Goal: Task Accomplishment & Management: Complete application form

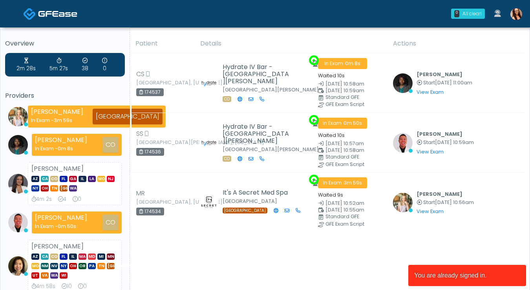
click at [513, 16] on img at bounding box center [516, 14] width 12 height 12
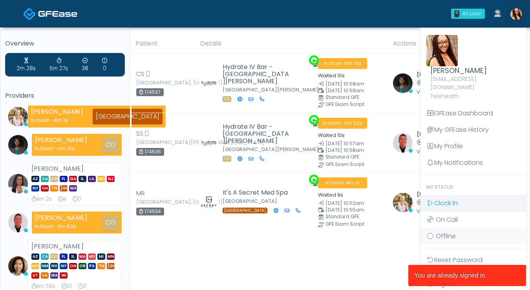
click at [444, 201] on link "Clock In" at bounding box center [473, 203] width 106 height 16
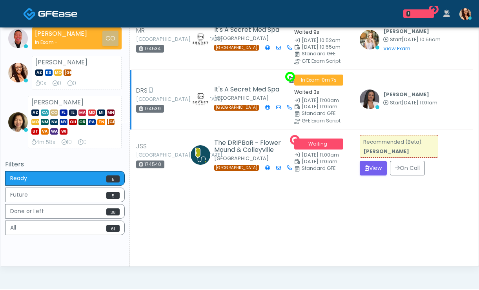
scroll to position [185, 0]
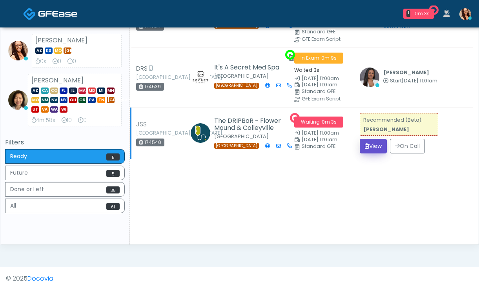
click at [366, 146] on button "View" at bounding box center [373, 146] width 27 height 15
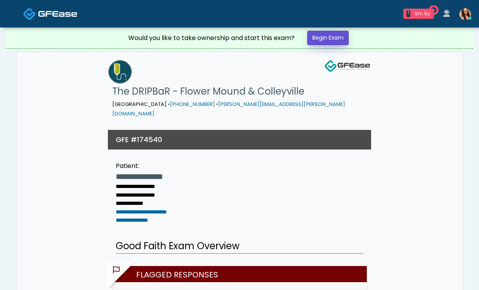
click at [337, 42] on link "Begin Exam" at bounding box center [328, 38] width 42 height 15
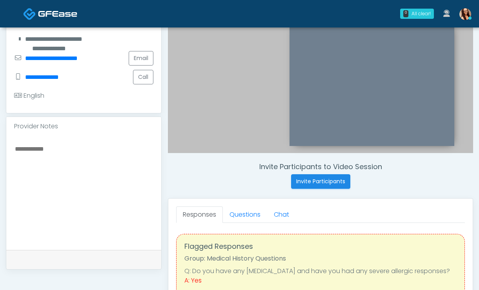
scroll to position [226, 0]
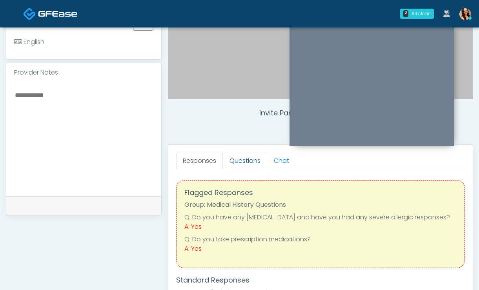
click at [247, 160] on link "Questions" at bounding box center [245, 161] width 44 height 16
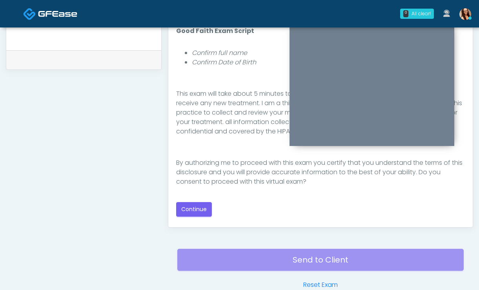
scroll to position [372, 0]
click at [190, 205] on button "Continue" at bounding box center [194, 209] width 36 height 15
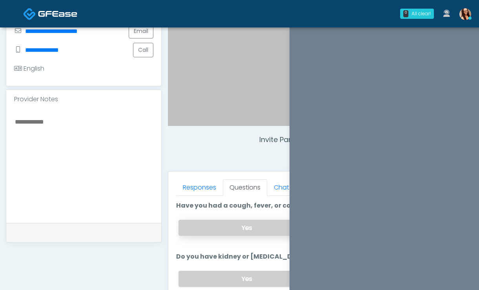
scroll to position [263, 0]
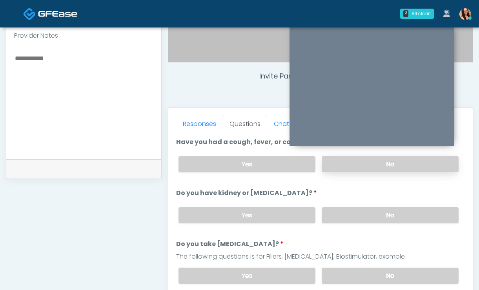
click at [340, 161] on label "No" at bounding box center [390, 164] width 137 height 16
click at [346, 217] on label "No" at bounding box center [390, 215] width 137 height 16
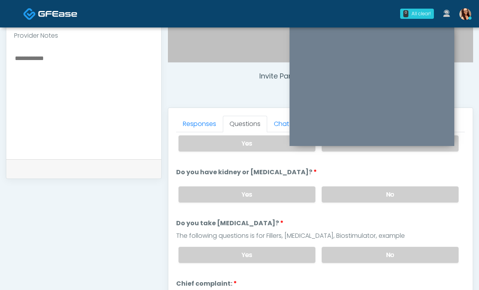
scroll to position [21, 0]
click at [350, 255] on label "No" at bounding box center [390, 254] width 137 height 16
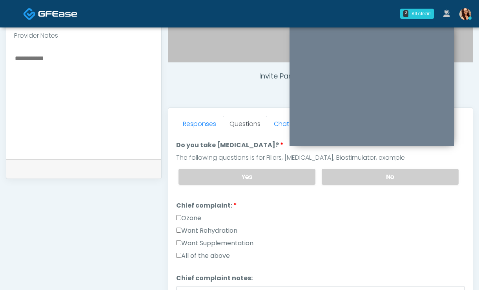
scroll to position [103, 0]
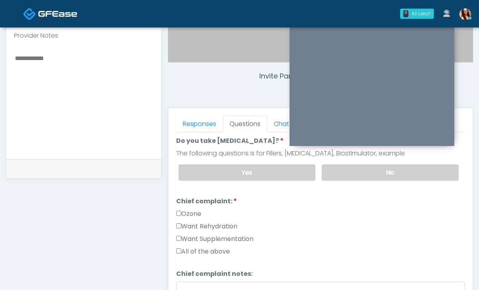
click at [223, 225] on label "Want Rehydration" at bounding box center [206, 226] width 61 height 9
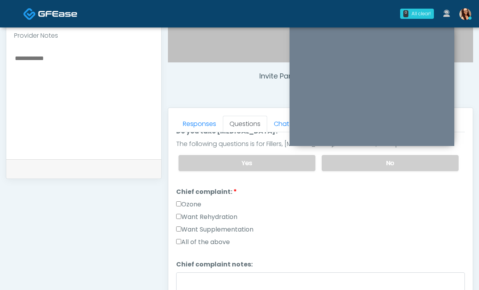
scroll to position [114, 0]
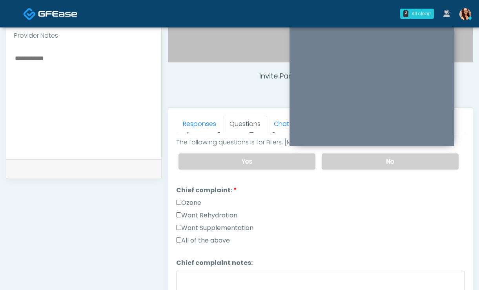
click at [218, 228] on label "Want Supplementation" at bounding box center [214, 227] width 77 height 9
click at [223, 224] on label "Want Supplementation" at bounding box center [214, 227] width 77 height 9
click at [223, 226] on label "Want Supplementation" at bounding box center [214, 227] width 77 height 9
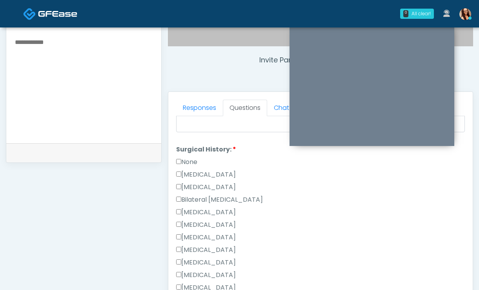
scroll to position [266, 0]
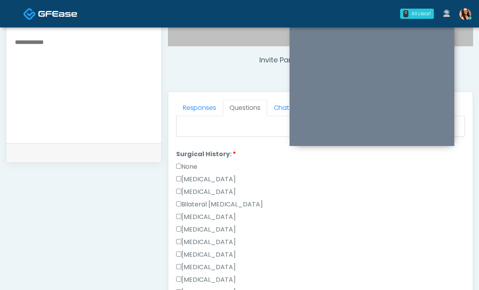
click at [188, 166] on label "None" at bounding box center [186, 166] width 21 height 9
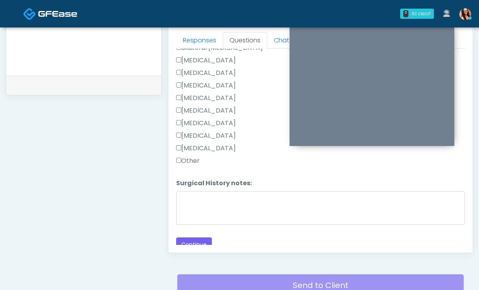
scroll to position [347, 0]
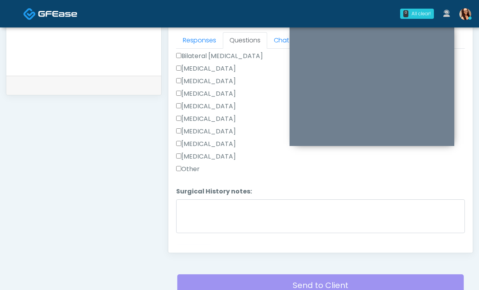
click at [190, 170] on label "Other" at bounding box center [188, 168] width 24 height 9
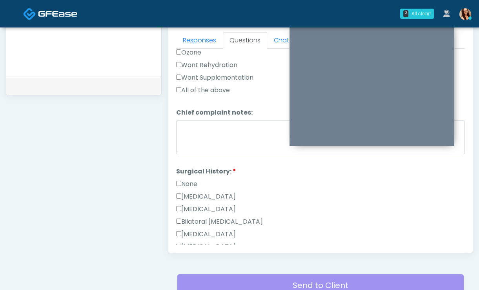
scroll to position [185, 0]
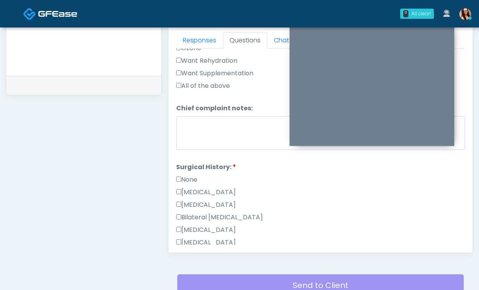
click at [194, 181] on label "None" at bounding box center [186, 179] width 21 height 9
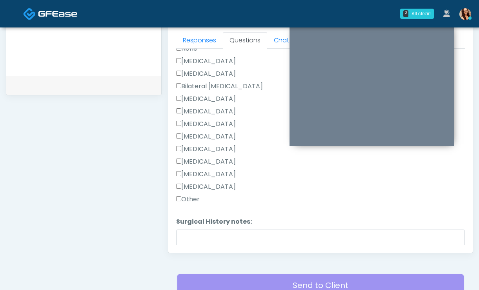
scroll to position [336, 0]
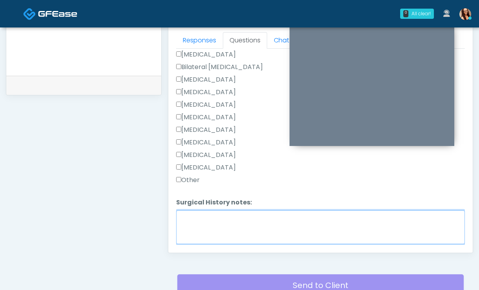
click at [237, 221] on textarea "Surgical History notes:" at bounding box center [320, 227] width 289 height 34
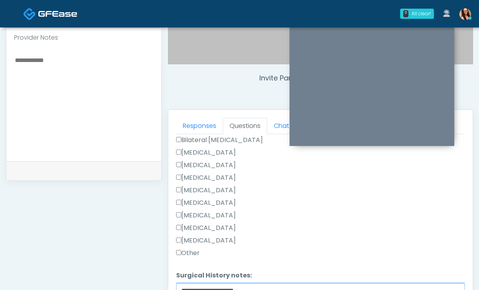
scroll to position [360, 0]
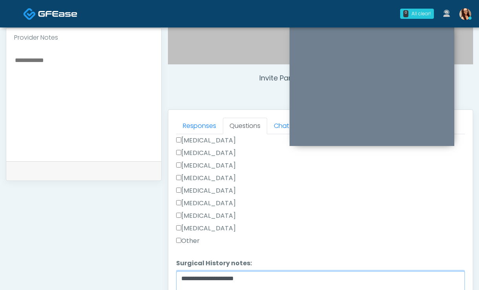
type textarea "**********"
click at [297, 209] on div "[MEDICAL_DATA]" at bounding box center [320, 205] width 289 height 13
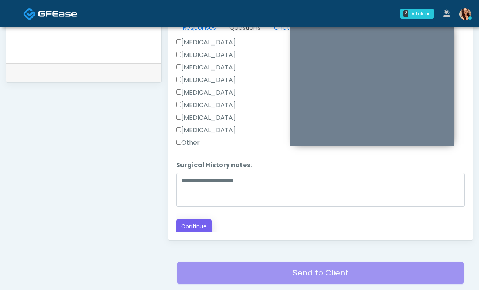
scroll to position [361, 0]
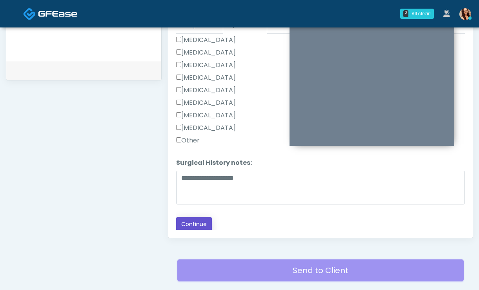
click at [193, 223] on button "Continue" at bounding box center [194, 224] width 36 height 15
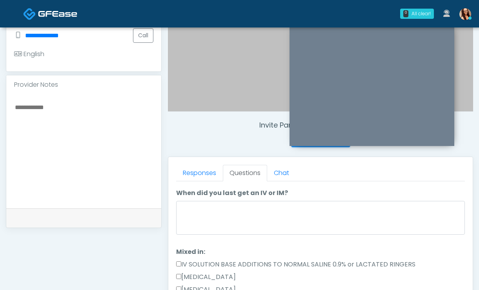
scroll to position [0, 0]
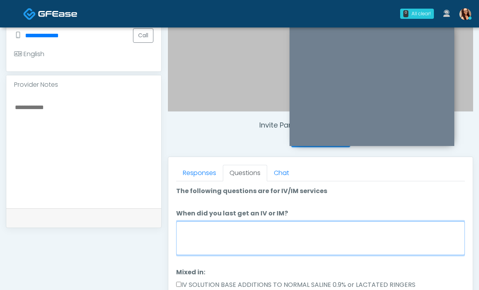
click at [204, 241] on textarea "When did you last get an IV or IM?" at bounding box center [320, 238] width 289 height 34
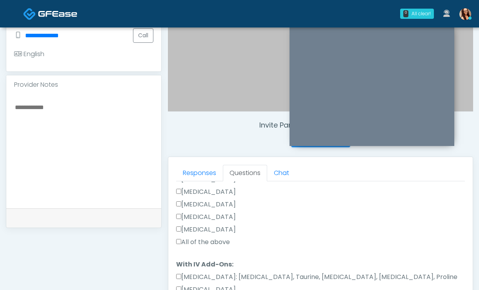
scroll to position [142, 0]
click at [212, 245] on label "All of the above" at bounding box center [203, 243] width 54 height 9
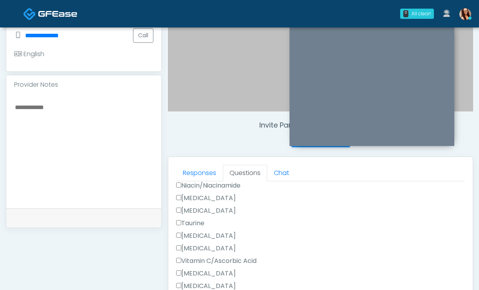
scroll to position [536, 0]
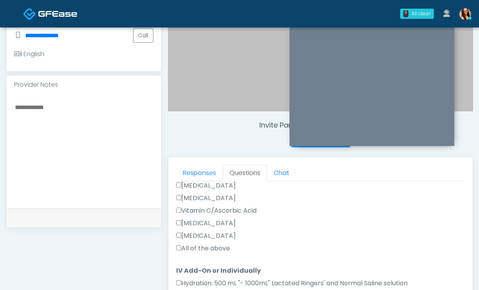
click at [203, 248] on label "All of the above" at bounding box center [203, 248] width 54 height 9
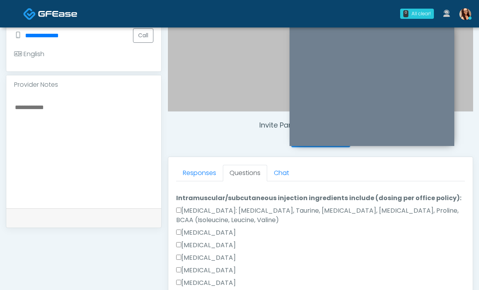
scroll to position [600, 0]
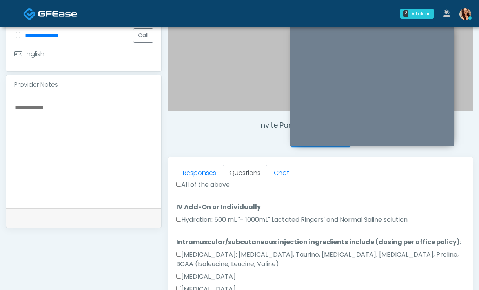
click at [222, 219] on label "Hydration: 500 mL "- 1000mL" Lactated Ringers' and Normal Saline solution" at bounding box center [292, 219] width 232 height 9
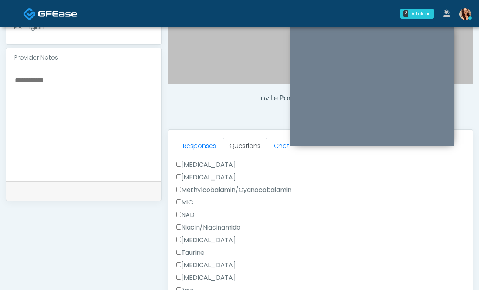
scroll to position [335, 0]
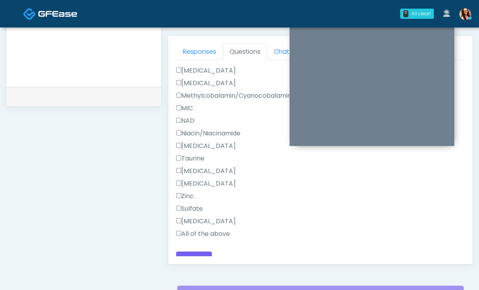
click at [197, 229] on label "All of the above" at bounding box center [203, 233] width 54 height 9
click at [197, 252] on button "Continue" at bounding box center [194, 259] width 36 height 15
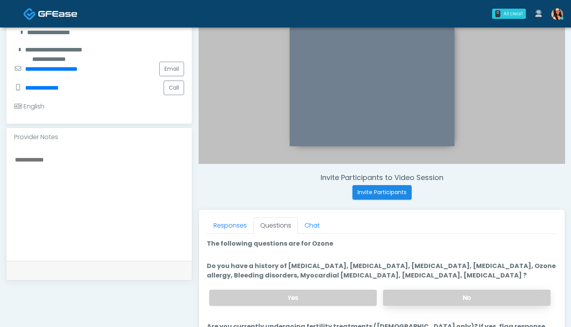
scroll to position [162, 0]
click at [418, 290] on label "No" at bounding box center [467, 297] width 168 height 16
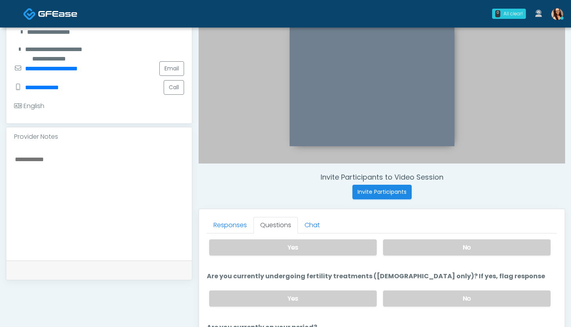
scroll to position [58, 0]
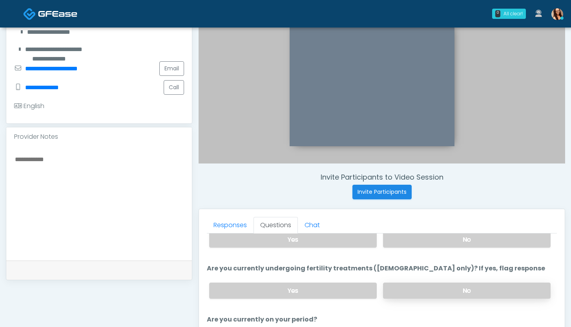
click at [426, 290] on label "No" at bounding box center [467, 290] width 168 height 16
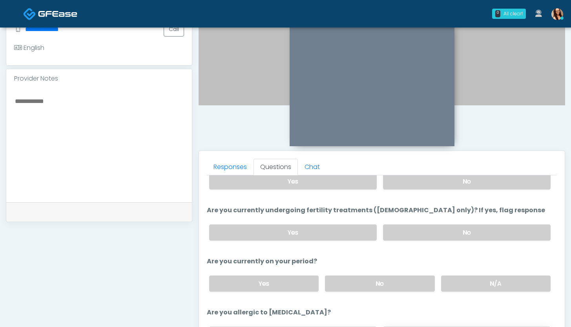
scroll to position [259, 0]
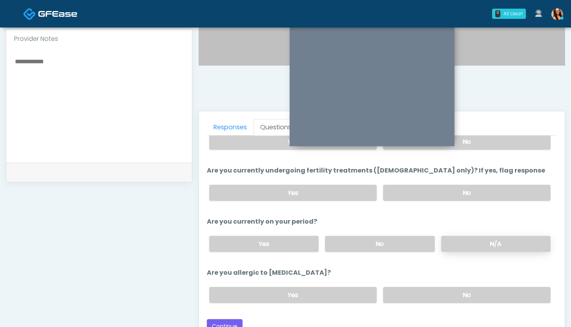
click at [479, 243] on label "N/A" at bounding box center [495, 243] width 109 height 16
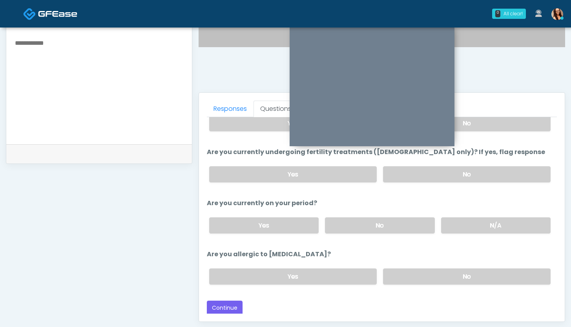
scroll to position [319, 0]
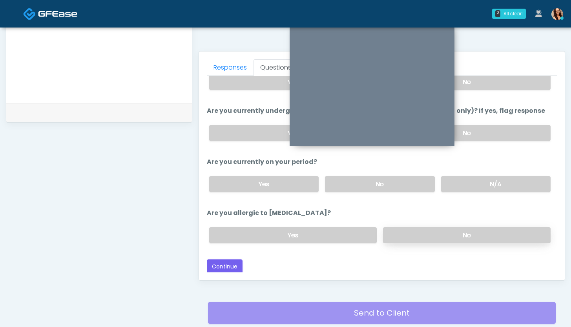
click at [434, 236] on label "No" at bounding box center [467, 235] width 168 height 16
click at [225, 253] on div "Loading... Connecting to your agent... Please wait while we prepare your person…" at bounding box center [382, 148] width 350 height 250
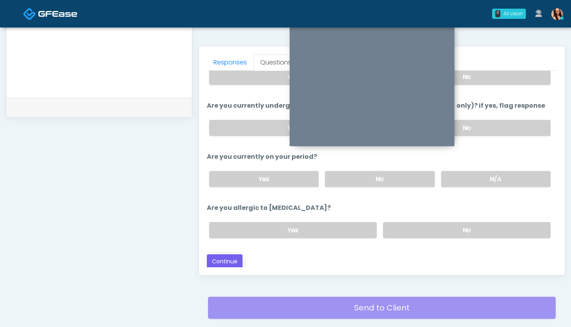
scroll to position [325, 0]
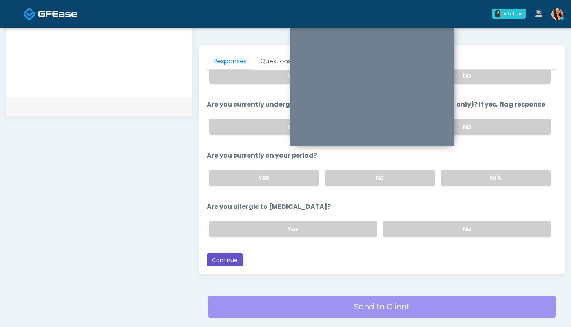
click at [227, 261] on button "Continue" at bounding box center [225, 260] width 36 height 15
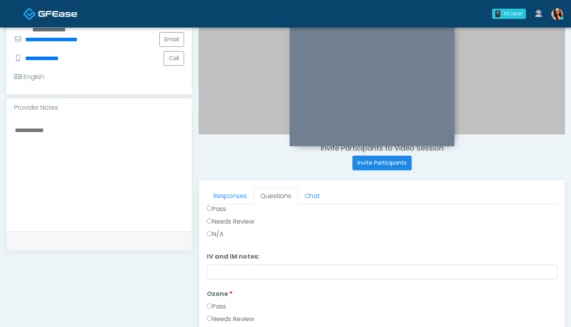
scroll to position [0, 0]
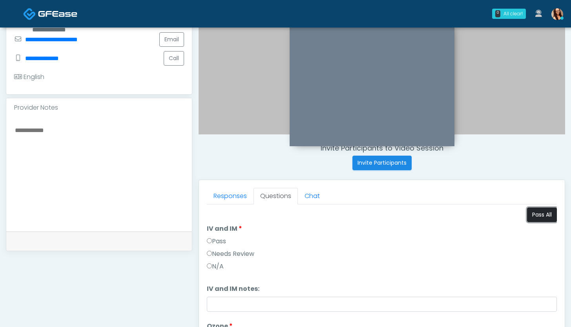
click at [479, 218] on button "Pass All" at bounding box center [542, 214] width 30 height 15
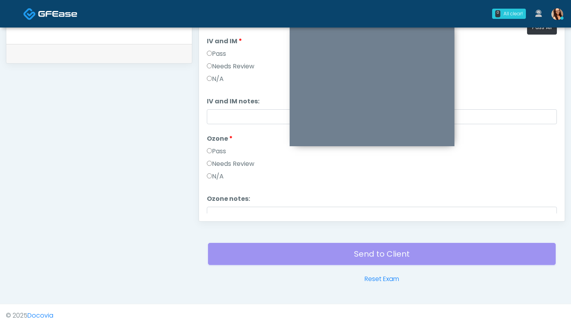
scroll to position [93, 0]
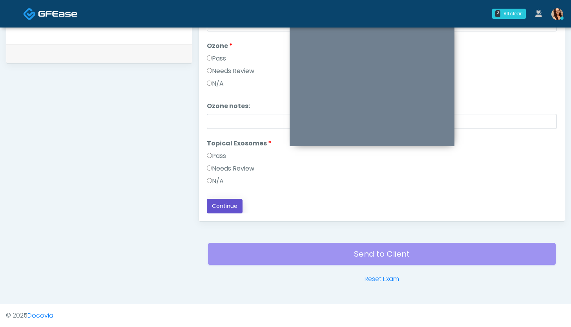
click at [239, 203] on button "Continue" at bounding box center [225, 206] width 36 height 15
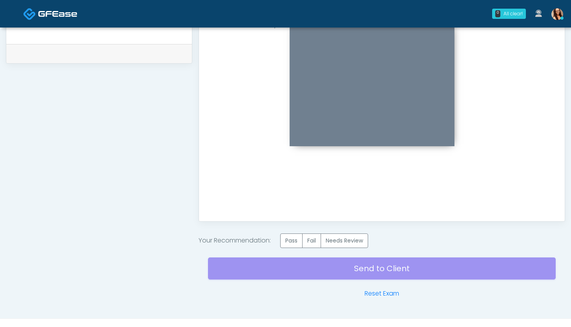
scroll to position [0, 0]
click at [288, 243] on label "Pass" at bounding box center [291, 240] width 22 height 15
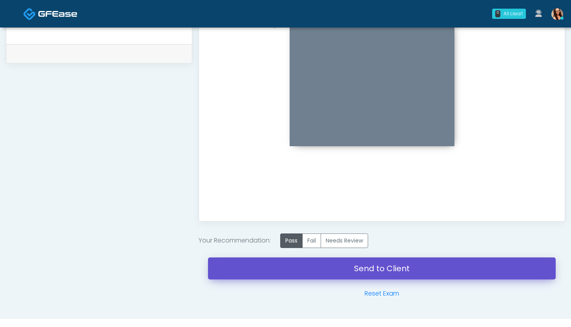
click at [271, 263] on link "Send to Client" at bounding box center [382, 268] width 348 height 22
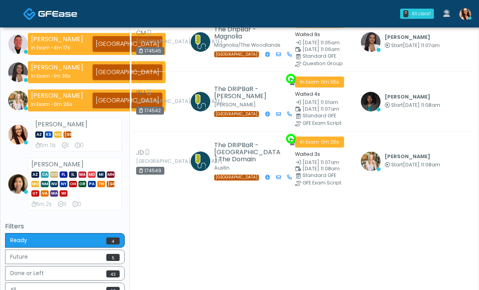
scroll to position [101, 0]
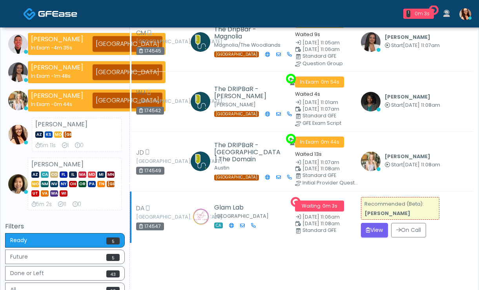
click at [350, 203] on td "Waiting · 0m 3s Sep 27, 11:06am Sep 27, 11:08am Standard GFE" at bounding box center [323, 217] width 66 height 52
click at [374, 231] on button "View" at bounding box center [374, 230] width 27 height 15
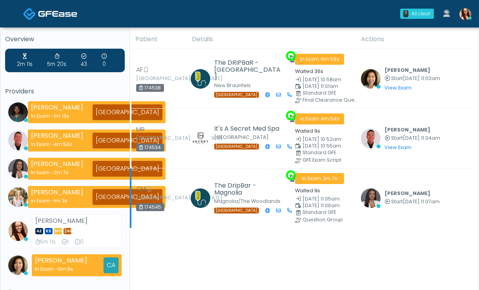
scroll to position [5, 0]
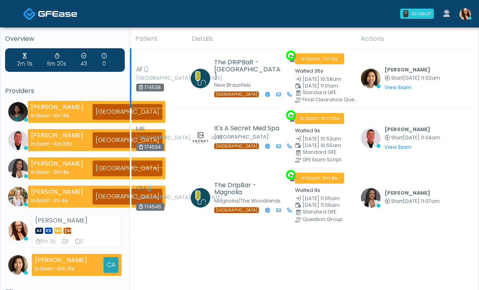
click at [171, 92] on td "AF Seguin, Texas 174538" at bounding box center [159, 79] width 57 height 60
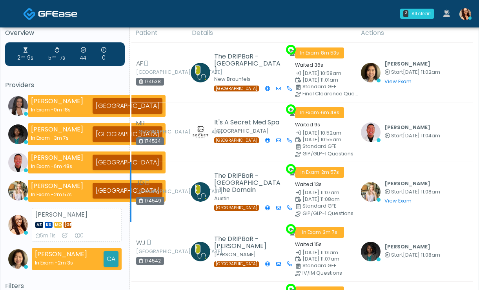
scroll to position [0, 0]
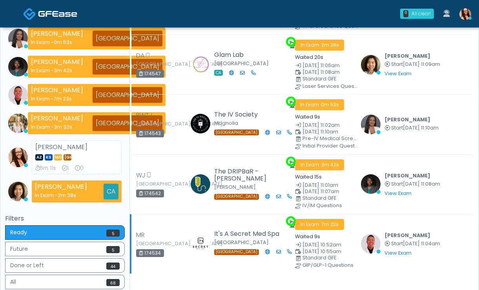
scroll to position [154, 0]
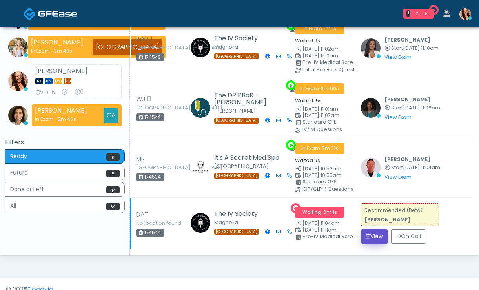
click at [379, 233] on button "View" at bounding box center [374, 236] width 27 height 15
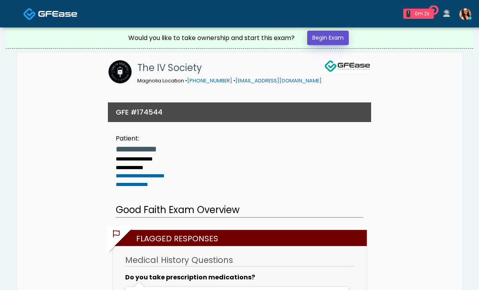
click at [330, 39] on link "Begin Exam" at bounding box center [328, 38] width 42 height 15
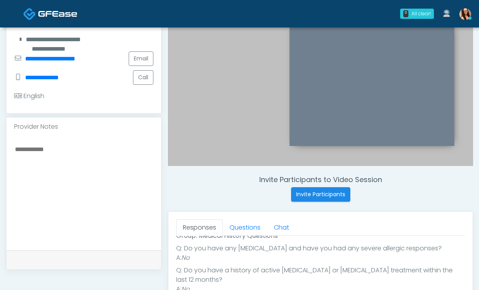
scroll to position [159, 0]
click at [253, 223] on link "Questions" at bounding box center [245, 227] width 44 height 16
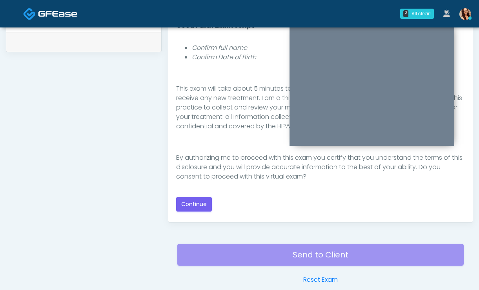
scroll to position [377, 0]
click at [186, 204] on button "Continue" at bounding box center [194, 204] width 36 height 15
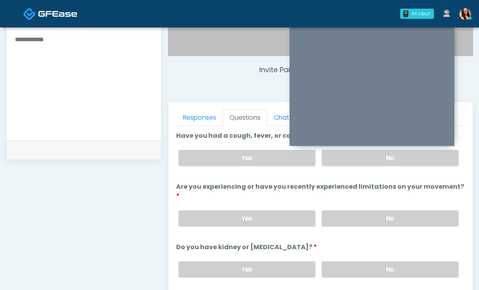
scroll to position [269, 0]
click at [344, 157] on label "No" at bounding box center [390, 158] width 137 height 16
click at [268, 162] on label "Yes" at bounding box center [247, 158] width 137 height 16
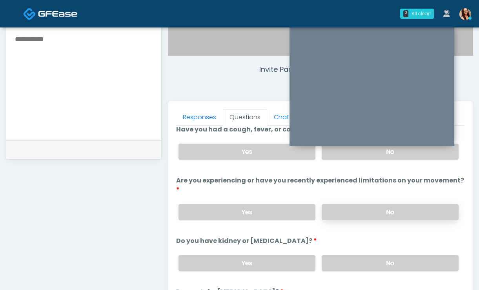
scroll to position [6, 0]
click at [334, 212] on label "No" at bounding box center [390, 212] width 137 height 16
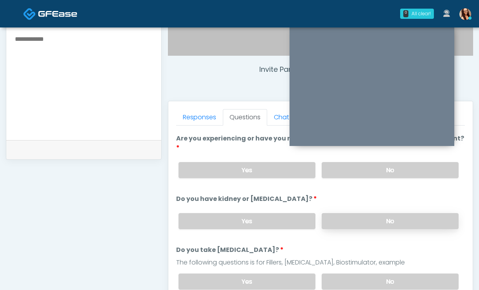
click at [339, 223] on label "No" at bounding box center [390, 221] width 137 height 16
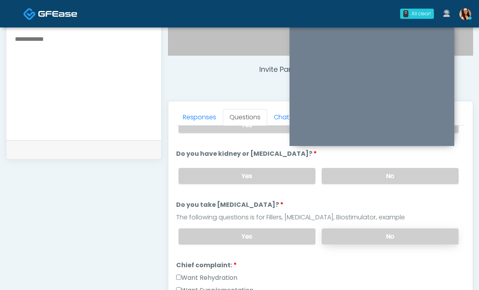
scroll to position [94, 0]
click at [339, 230] on label "No" at bounding box center [390, 236] width 137 height 16
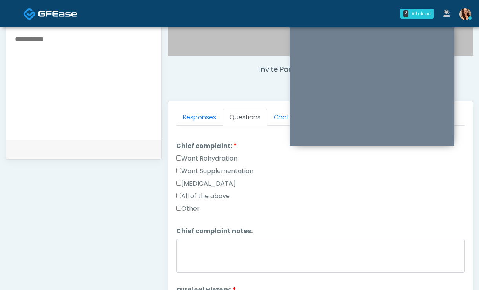
scroll to position [212, 0]
click at [205, 156] on label "Want Rehydration" at bounding box center [206, 159] width 61 height 9
click at [229, 173] on label "Want Supplementation" at bounding box center [214, 171] width 77 height 9
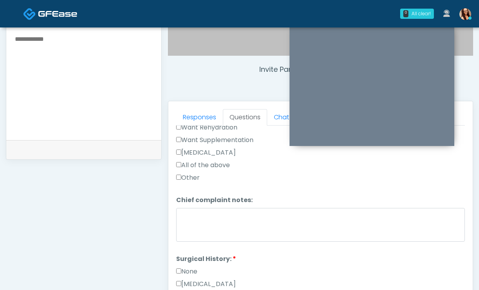
scroll to position [244, 0]
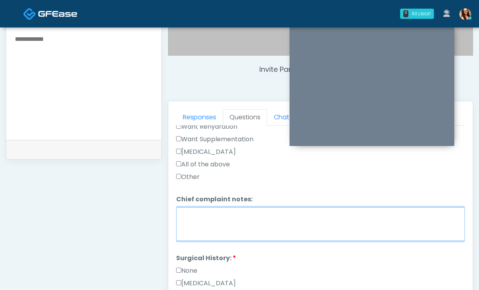
click at [243, 214] on textarea "Chief complaint notes:" at bounding box center [320, 224] width 289 height 34
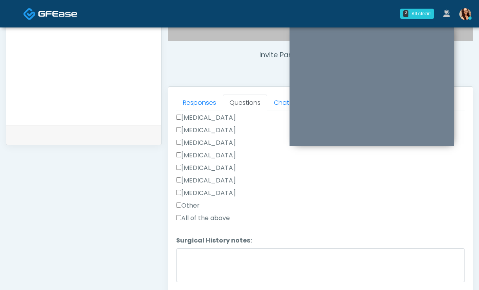
scroll to position [292, 0]
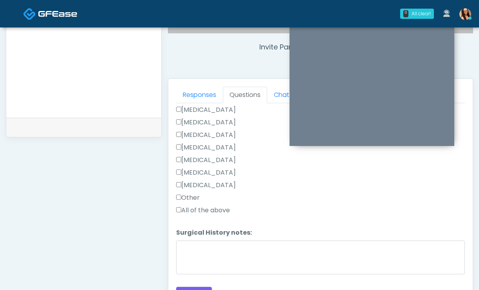
type textarea "**********"
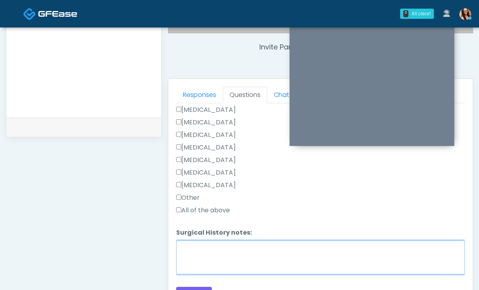
click at [246, 251] on textarea "Surgical History notes:" at bounding box center [320, 258] width 289 height 34
type textarea "*"
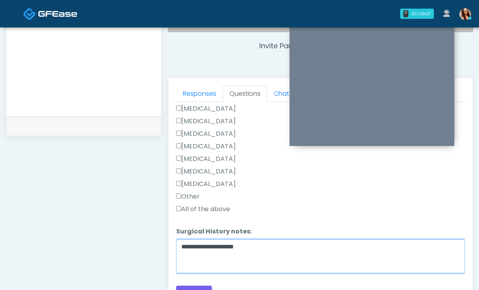
scroll to position [412, 0]
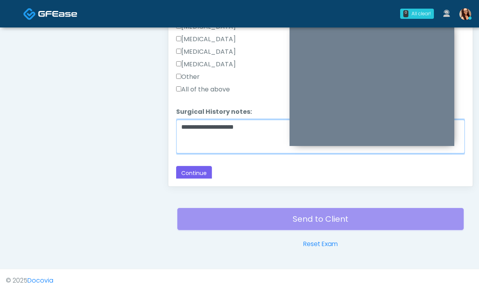
type textarea "**********"
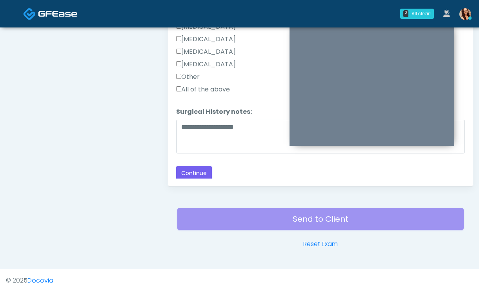
click at [196, 79] on label "Other" at bounding box center [188, 76] width 24 height 9
click at [199, 170] on button "Continue" at bounding box center [194, 173] width 36 height 15
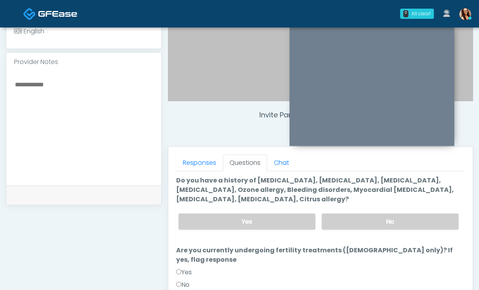
scroll to position [23, 0]
click at [334, 224] on label "No" at bounding box center [390, 221] width 137 height 16
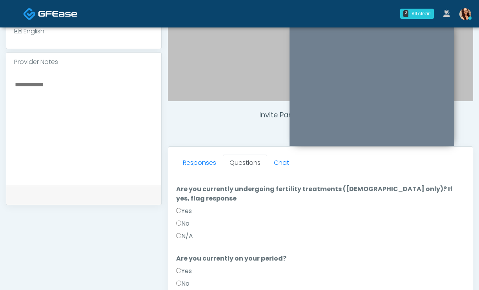
scroll to position [86, 0]
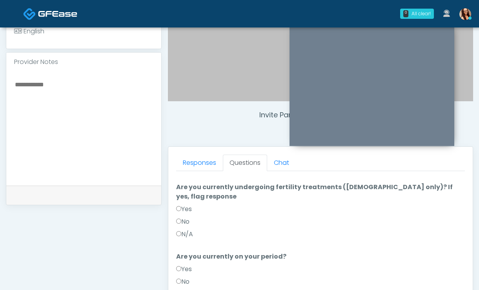
click at [187, 218] on div "No" at bounding box center [320, 223] width 289 height 13
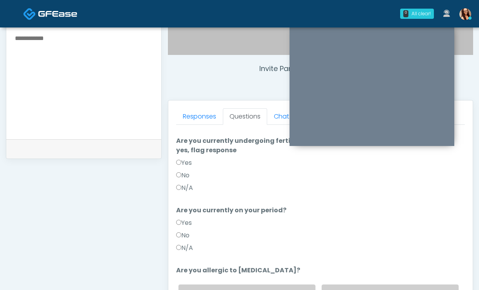
scroll to position [270, 0]
click at [182, 231] on label "No" at bounding box center [182, 235] width 13 height 9
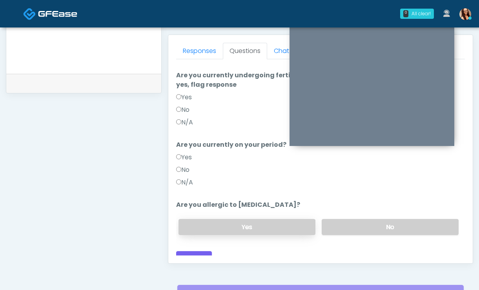
scroll to position [337, 0]
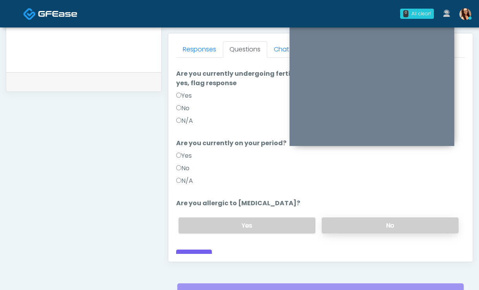
click at [366, 217] on label "No" at bounding box center [390, 225] width 137 height 16
click at [202, 250] on button "Continue" at bounding box center [194, 257] width 36 height 15
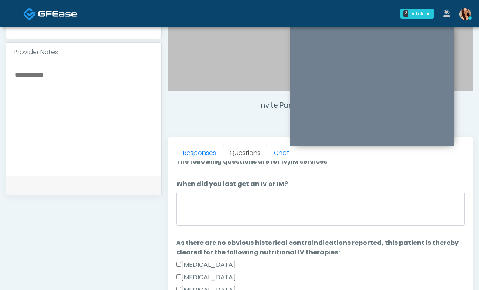
scroll to position [11, 0]
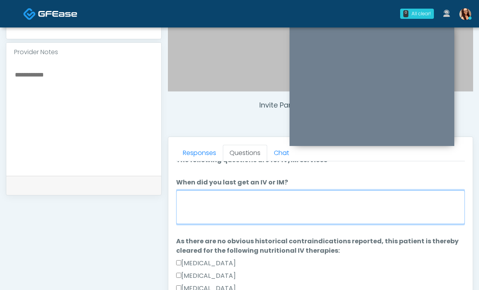
click at [235, 208] on textarea "When did you last get an IV or IM?" at bounding box center [320, 207] width 289 height 34
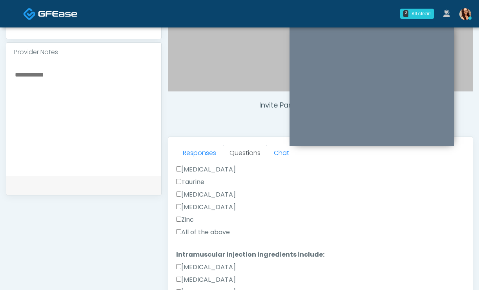
scroll to position [334, 0]
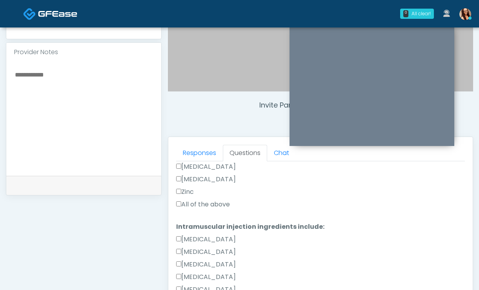
type textarea "***"
click at [203, 205] on label "All of the above" at bounding box center [203, 204] width 54 height 9
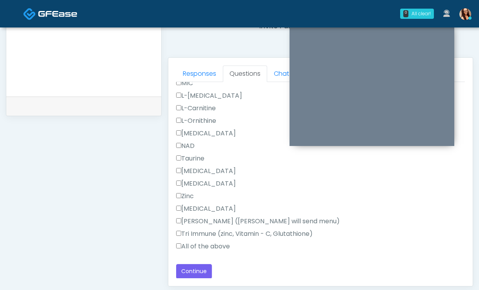
scroll to position [315, 0]
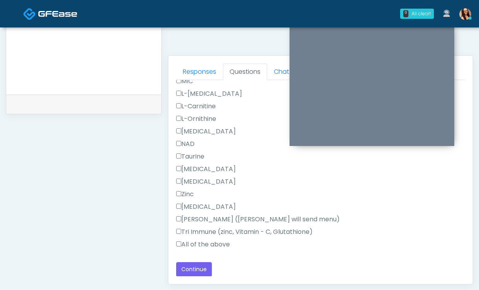
click at [198, 243] on label "All of the above" at bounding box center [203, 244] width 54 height 9
click at [195, 271] on button "Continue" at bounding box center [194, 269] width 36 height 15
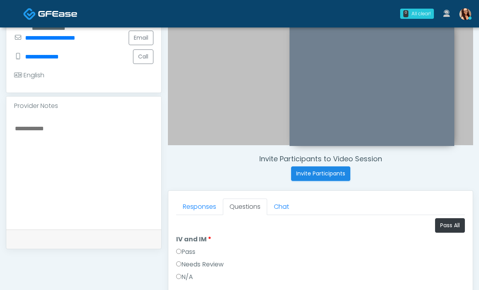
scroll to position [179, 0]
click at [438, 228] on button "Pass All" at bounding box center [450, 226] width 30 height 15
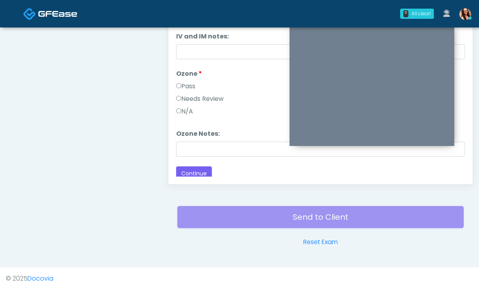
scroll to position [33, 0]
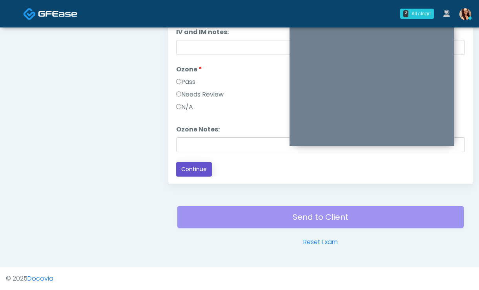
click at [193, 172] on button "Continue" at bounding box center [194, 169] width 36 height 15
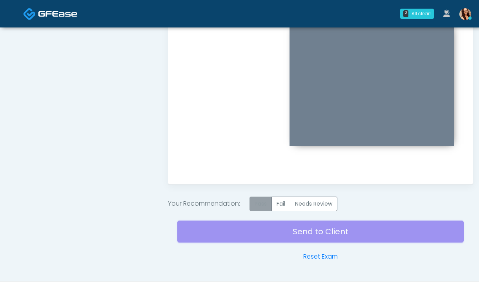
click at [263, 207] on label "Pass" at bounding box center [261, 204] width 22 height 15
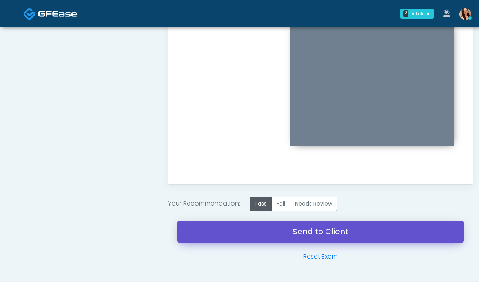
click at [226, 234] on link "Send to Client" at bounding box center [320, 232] width 286 height 22
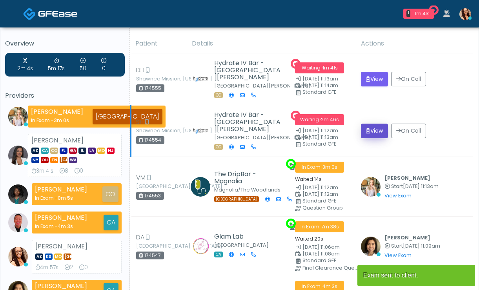
click at [370, 135] on button "View" at bounding box center [374, 131] width 27 height 15
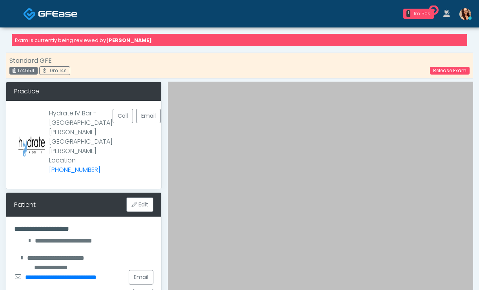
click at [421, 15] on div "1m 50s" at bounding box center [422, 13] width 17 height 7
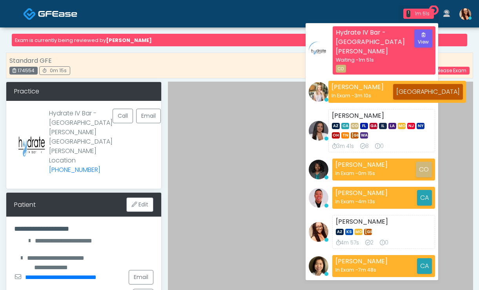
click at [393, 43] on div "Hydrate IV Bar - Fort Collins Waiting - 1m 51s CO" at bounding box center [370, 50] width 69 height 45
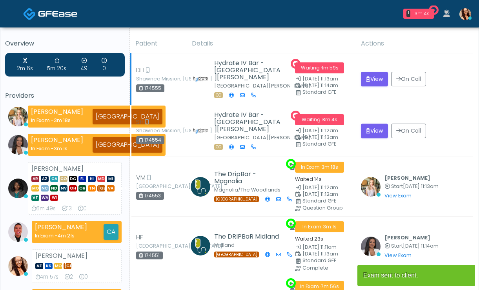
click at [252, 85] on div "Hydrate IV Bar - Fort Collins Fort Collins CO" at bounding box center [248, 79] width 69 height 39
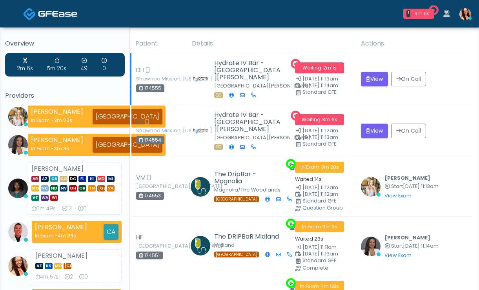
click at [322, 70] on span "Waiting · 2m 1s" at bounding box center [319, 67] width 49 height 11
click at [369, 78] on button "View" at bounding box center [374, 79] width 27 height 15
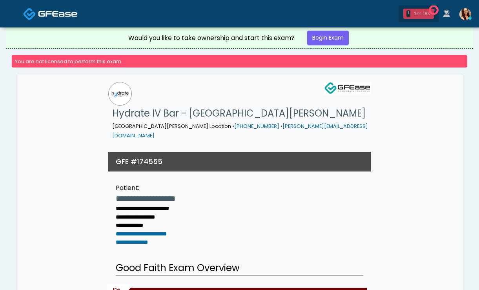
click at [415, 15] on div "2m 18s" at bounding box center [422, 13] width 17 height 7
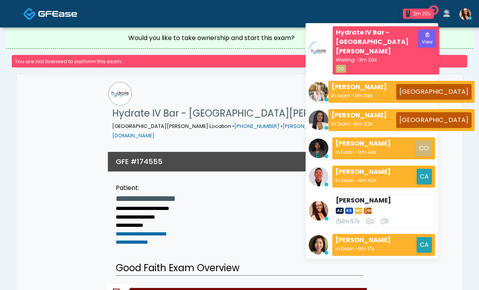
click at [389, 56] on div "Waiting - 2m 20s" at bounding box center [372, 59] width 73 height 7
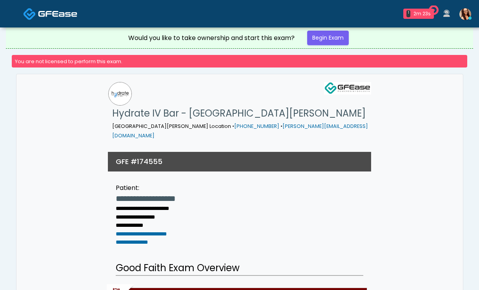
click at [31, 15] on img at bounding box center [29, 13] width 13 height 13
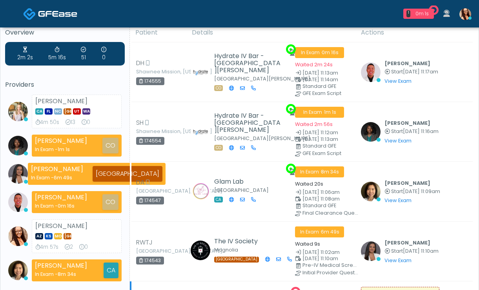
scroll to position [166, 0]
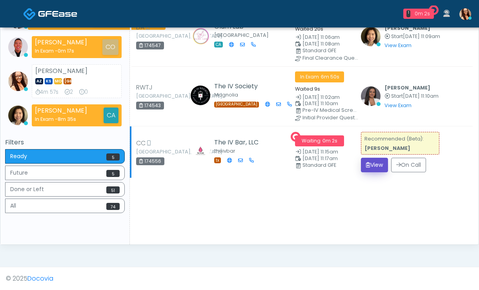
click at [370, 159] on button "View" at bounding box center [374, 165] width 27 height 15
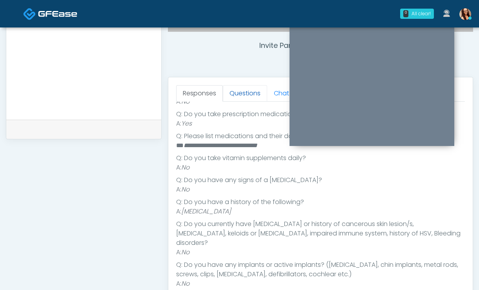
scroll to position [295, 0]
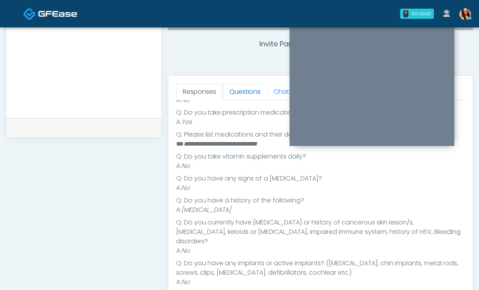
click at [243, 87] on link "Questions" at bounding box center [245, 92] width 44 height 16
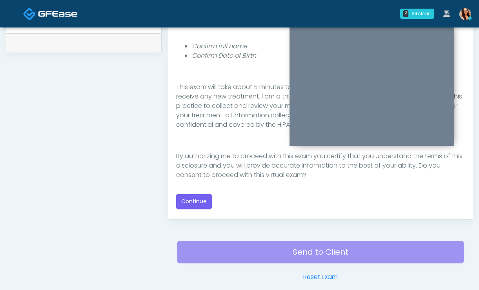
scroll to position [91, 0]
click at [201, 206] on button "Continue" at bounding box center [194, 201] width 36 height 15
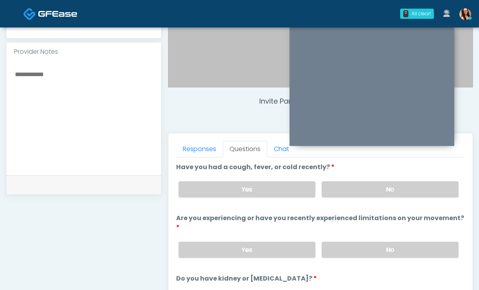
scroll to position [239, 0]
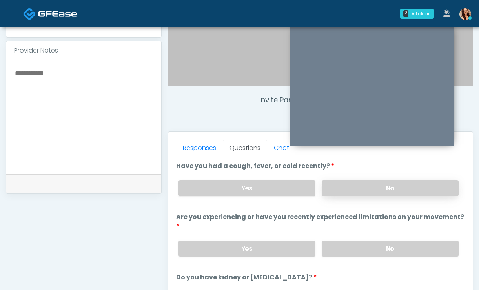
click at [375, 185] on label "No" at bounding box center [390, 188] width 137 height 16
click at [379, 242] on label "No" at bounding box center [390, 249] width 137 height 16
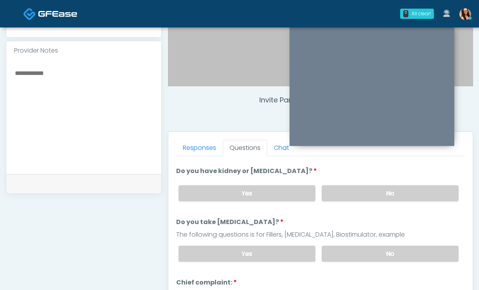
scroll to position [118, 0]
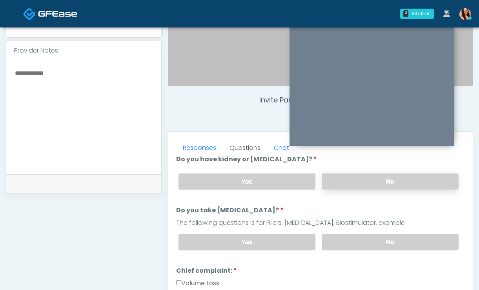
click at [376, 182] on label "No" at bounding box center [390, 181] width 137 height 16
click at [285, 187] on label "Yes" at bounding box center [247, 181] width 137 height 16
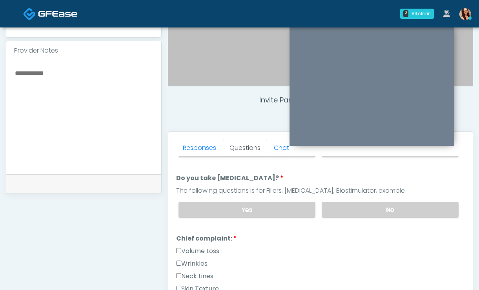
scroll to position [150, 0]
click at [343, 205] on label "No" at bounding box center [390, 210] width 137 height 16
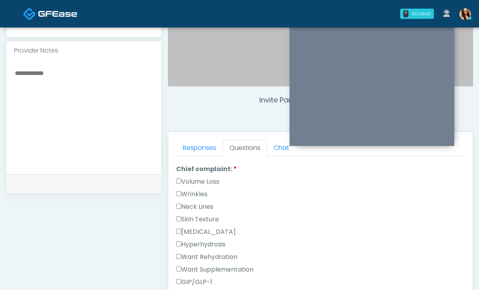
scroll to position [220, 0]
click at [204, 254] on label "Want Rehydration" at bounding box center [206, 256] width 61 height 9
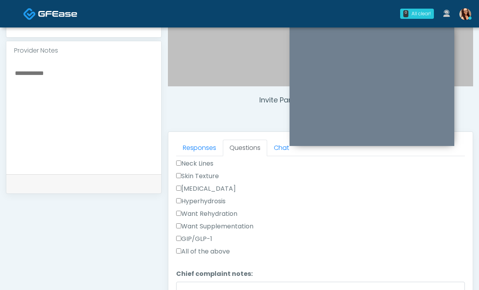
click at [236, 224] on label "Want Supplementation" at bounding box center [214, 226] width 77 height 9
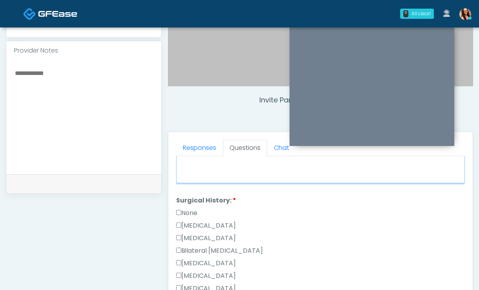
click at [269, 178] on textarea "Chief complaint notes:" at bounding box center [320, 167] width 289 height 34
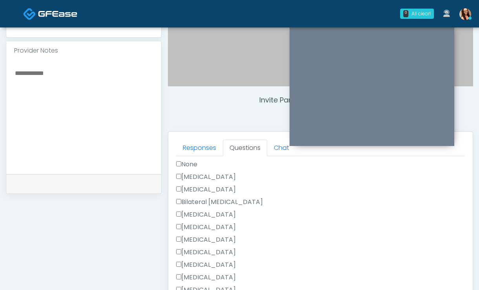
scroll to position [440, 0]
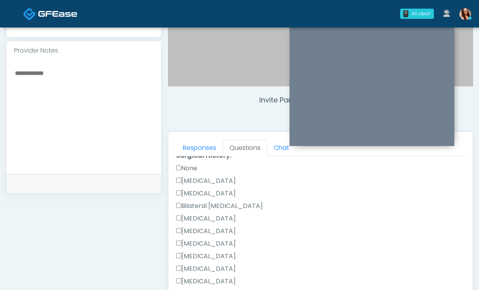
type textarea "**********"
click at [217, 192] on label "Hysterectomy" at bounding box center [206, 193] width 60 height 9
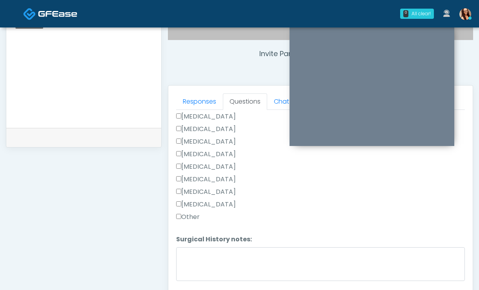
scroll to position [285, 0]
click at [193, 215] on label "Other" at bounding box center [188, 216] width 24 height 9
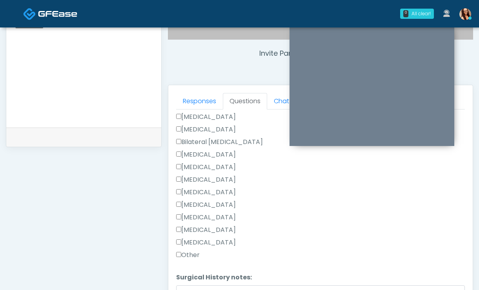
scroll to position [373, 0]
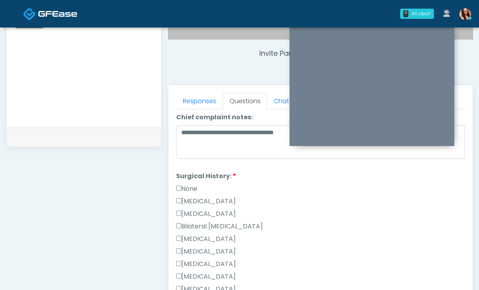
click at [209, 201] on label "Cesarean Section" at bounding box center [206, 201] width 60 height 9
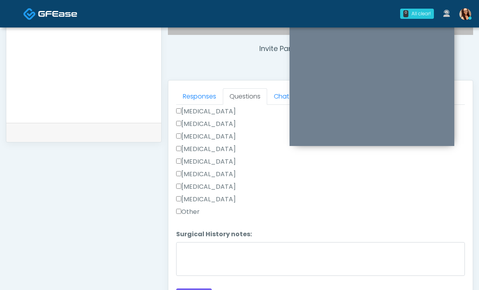
scroll to position [290, 0]
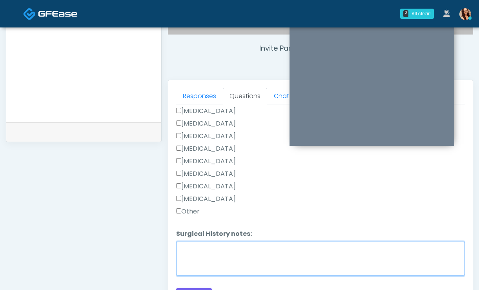
click at [239, 250] on textarea "Surgical History notes:" at bounding box center [320, 259] width 289 height 34
click at [220, 246] on textarea "**********" at bounding box center [320, 259] width 289 height 34
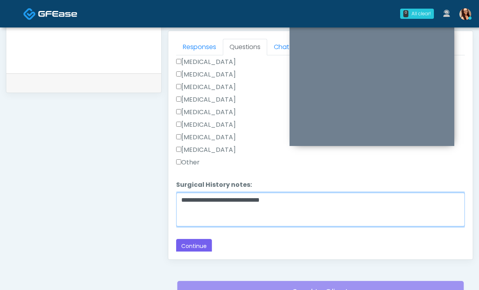
scroll to position [342, 0]
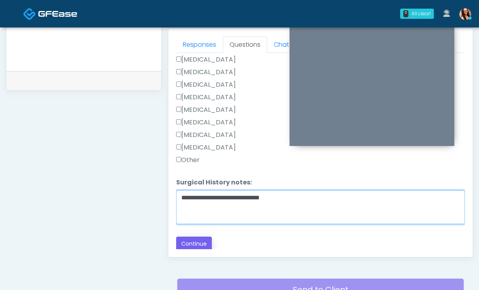
type textarea "**********"
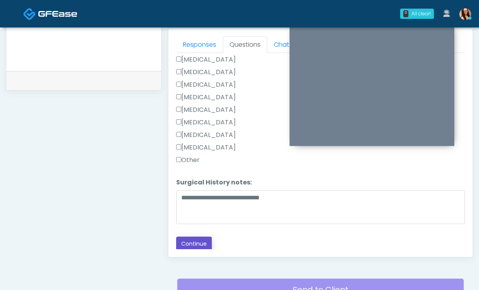
click at [200, 241] on button "Continue" at bounding box center [194, 244] width 36 height 15
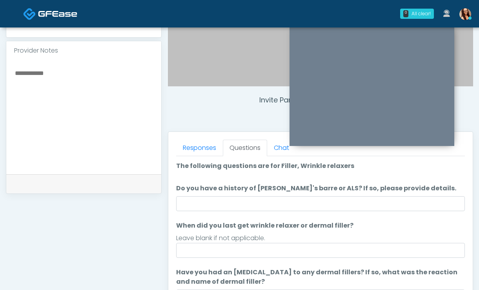
scroll to position [239, 0]
click at [327, 194] on li "Do you have a history of Guillain's barre or ALS? If so, please provide details…" at bounding box center [320, 197] width 289 height 27
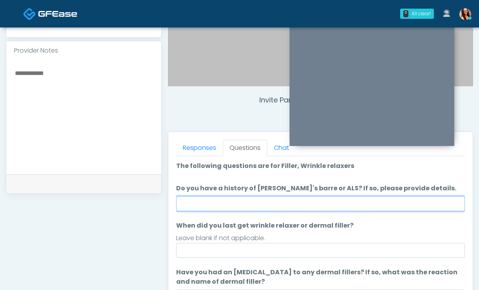
click at [325, 201] on input "Do you have a history of Guillain's barre or ALS? If so, please provide details." at bounding box center [320, 203] width 289 height 15
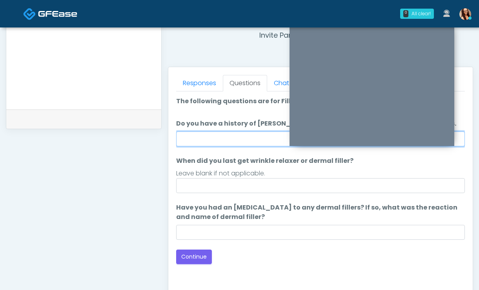
scroll to position [304, 0]
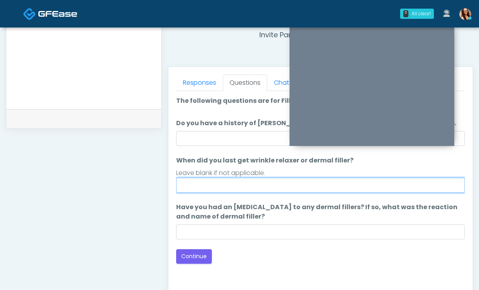
click at [318, 188] on input "When did you last get wrinkle relaxer or dermal filler?" at bounding box center [320, 185] width 289 height 15
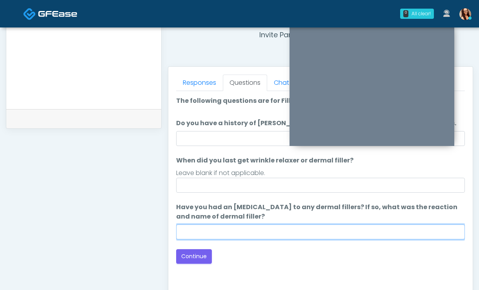
click at [312, 233] on input "Have you had an allergic response to any dermal fillers? If so, what was the re…" at bounding box center [320, 231] width 289 height 15
type input "***"
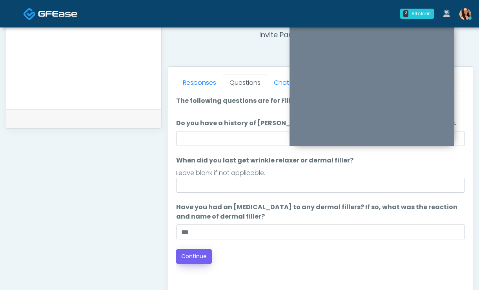
click at [200, 248] on div "Loading... Connecting to your agent... Please wait while we prepare your person…" at bounding box center [320, 180] width 289 height 168
click at [199, 259] on button "Continue" at bounding box center [194, 256] width 36 height 15
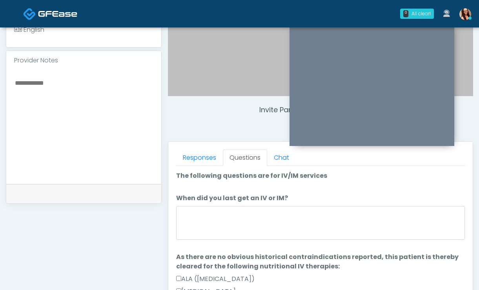
scroll to position [227, 0]
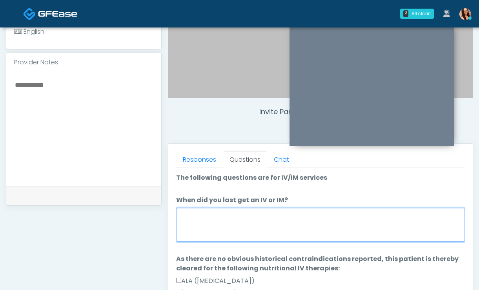
click at [274, 220] on textarea "When did you last get an IV or IM?" at bounding box center [320, 225] width 289 height 34
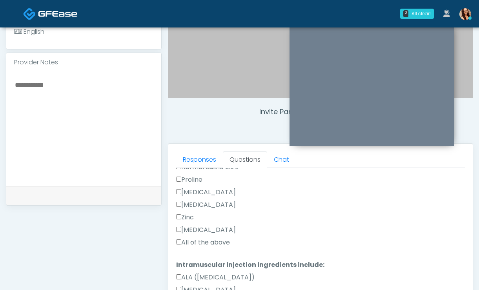
scroll to position [286, 0]
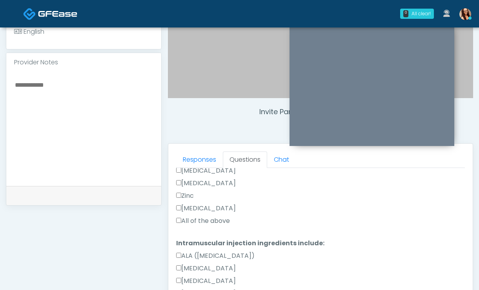
type textarea "**********"
click at [199, 221] on label "All of the above" at bounding box center [203, 220] width 54 height 9
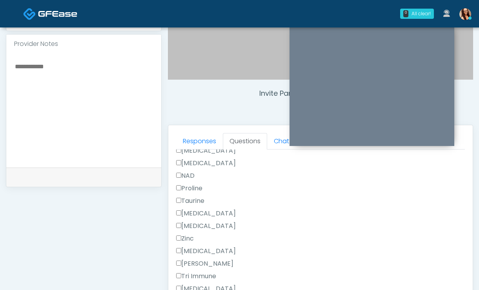
scroll to position [355, 0]
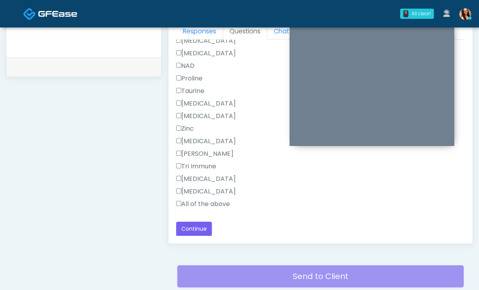
click at [199, 203] on label "All of the above" at bounding box center [203, 203] width 54 height 9
click at [199, 229] on button "Continue" at bounding box center [194, 229] width 36 height 15
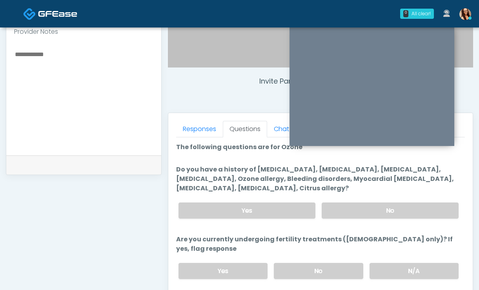
scroll to position [257, 0]
click at [359, 210] on label "No" at bounding box center [390, 210] width 137 height 16
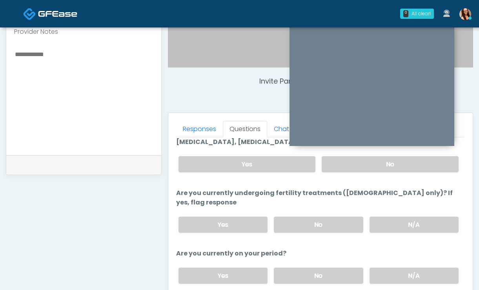
scroll to position [51, 0]
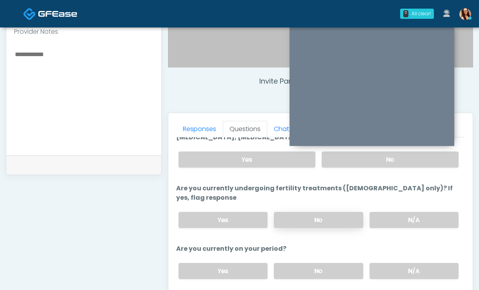
click at [323, 212] on label "No" at bounding box center [318, 220] width 89 height 16
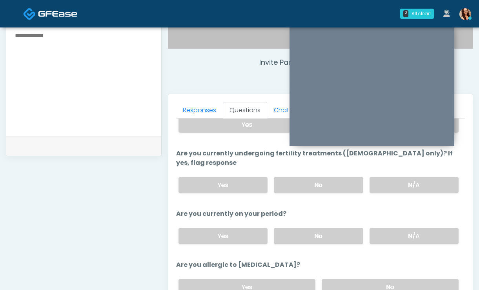
scroll to position [277, 0]
click at [338, 228] on label "No" at bounding box center [318, 236] width 89 height 16
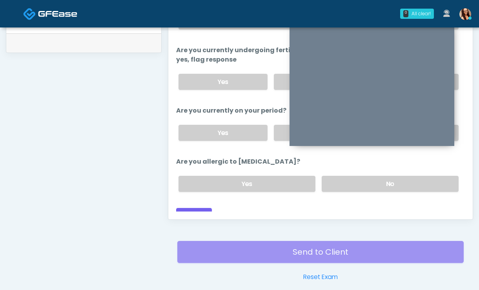
scroll to position [380, 0]
click at [349, 176] on label "No" at bounding box center [390, 183] width 137 height 16
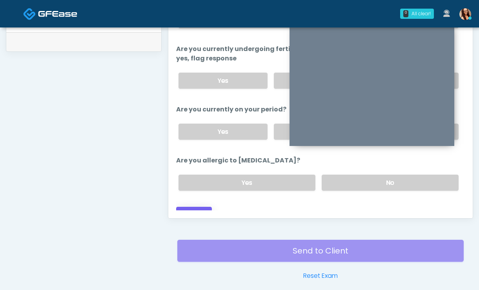
scroll to position [376, 0]
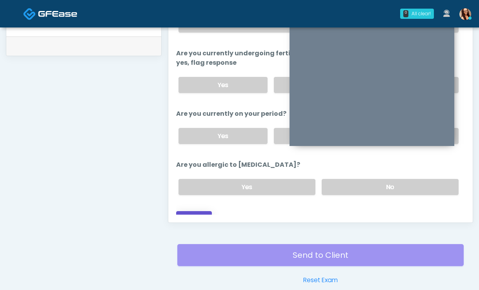
click at [207, 211] on button "Continue" at bounding box center [194, 218] width 36 height 15
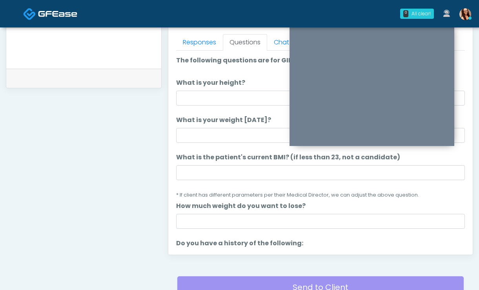
scroll to position [342, 0]
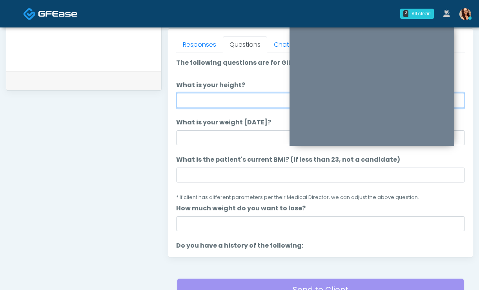
click at [241, 96] on input "What is your height?" at bounding box center [320, 100] width 289 height 15
type input "******"
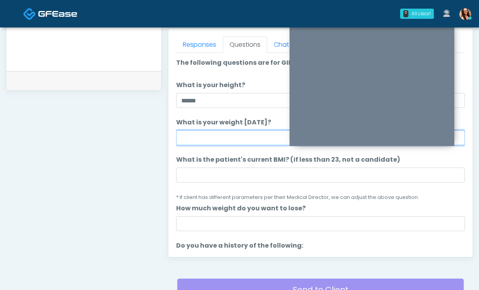
click at [211, 142] on input "What is your weight today?" at bounding box center [320, 137] width 289 height 15
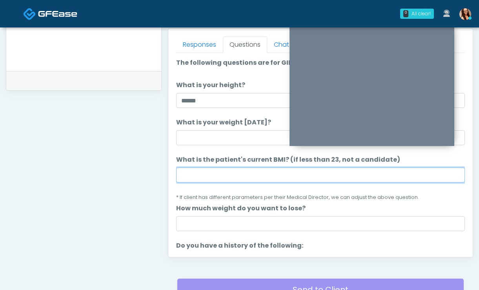
click at [217, 169] on input "What is the patient's current BMI? (if less than 23, not a candidate)" at bounding box center [320, 175] width 289 height 15
paste input "****"
type input "****"
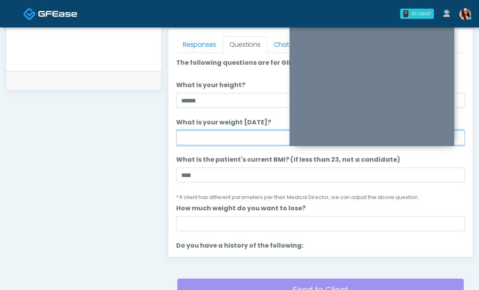
click at [201, 140] on input "What is your weight today?" at bounding box center [320, 137] width 289 height 15
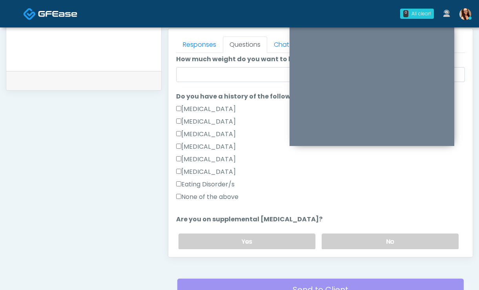
scroll to position [147, 0]
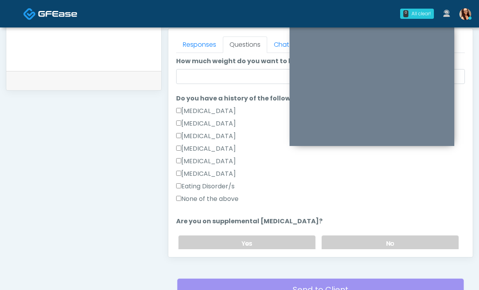
type input "***"
click at [313, 184] on div "Eating Disorder/s" at bounding box center [320, 188] width 289 height 13
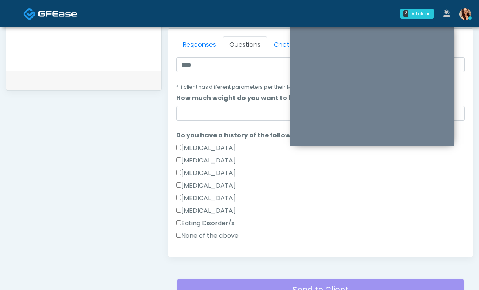
scroll to position [111, 0]
click at [218, 235] on label "None of the above" at bounding box center [207, 235] width 62 height 9
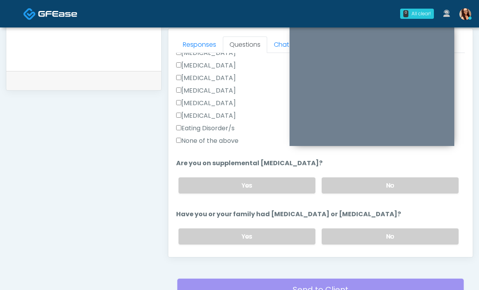
scroll to position [213, 0]
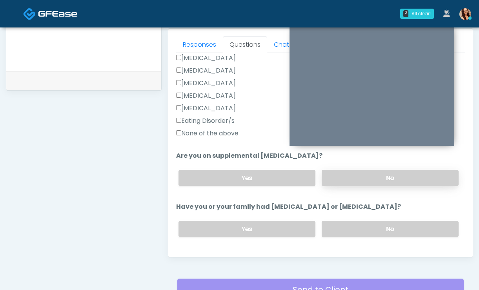
click at [357, 184] on label "No" at bounding box center [390, 178] width 137 height 16
click at [353, 225] on label "No" at bounding box center [390, 229] width 137 height 16
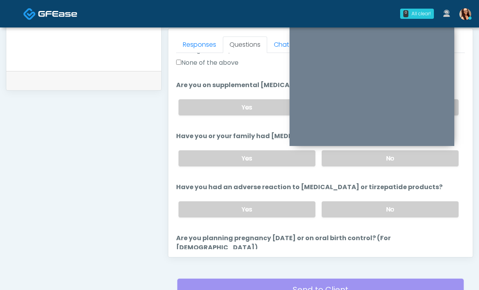
scroll to position [284, 0]
click at [336, 206] on label "No" at bounding box center [390, 209] width 137 height 16
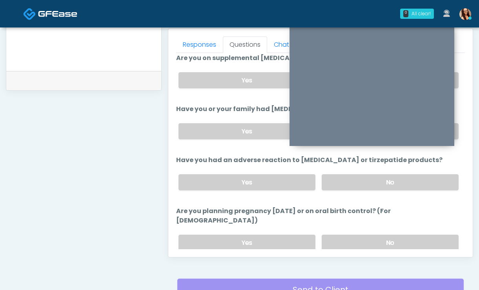
scroll to position [361, 0]
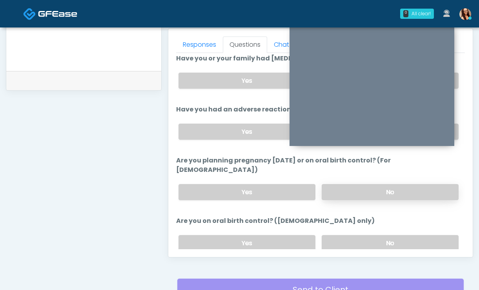
click at [345, 184] on label "No" at bounding box center [390, 192] width 137 height 16
click at [354, 235] on label "No" at bounding box center [390, 243] width 137 height 16
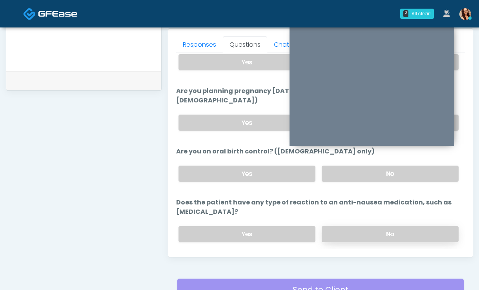
scroll to position [442, 0]
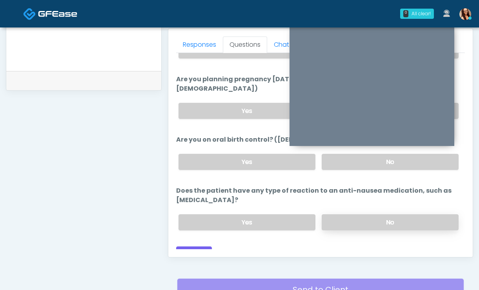
click at [347, 214] on label "No" at bounding box center [390, 222] width 137 height 16
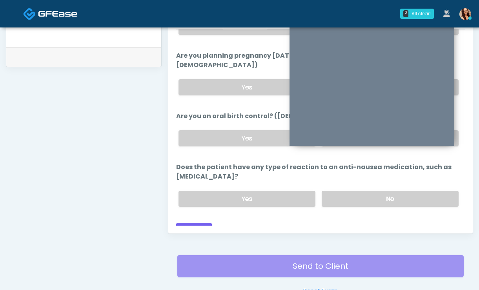
scroll to position [366, 0]
click at [196, 223] on button "Continue" at bounding box center [194, 230] width 36 height 15
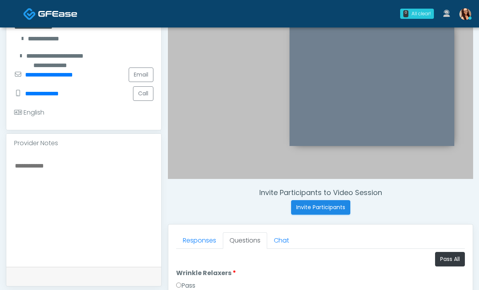
scroll to position [146, 0]
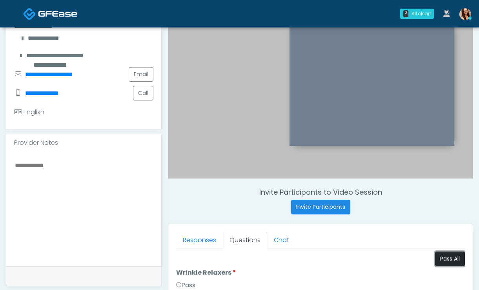
click at [435, 257] on button "Pass All" at bounding box center [450, 259] width 30 height 15
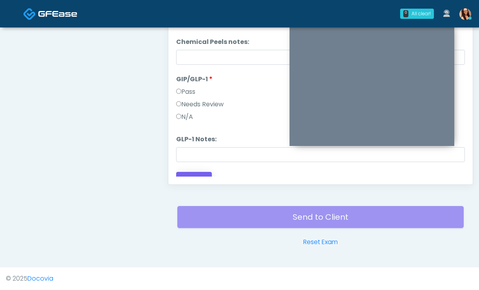
scroll to position [422, 0]
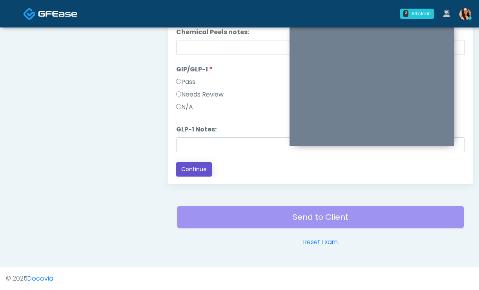
click at [199, 175] on button "Continue" at bounding box center [194, 169] width 36 height 15
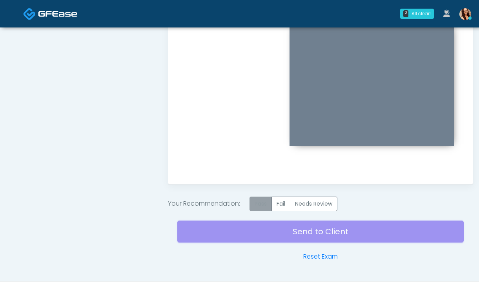
click at [267, 204] on label "Pass" at bounding box center [261, 204] width 22 height 15
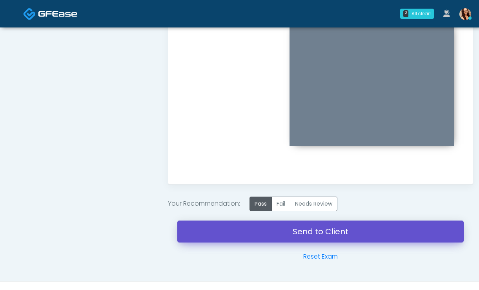
click at [212, 237] on link "Send to Client" at bounding box center [320, 232] width 286 height 22
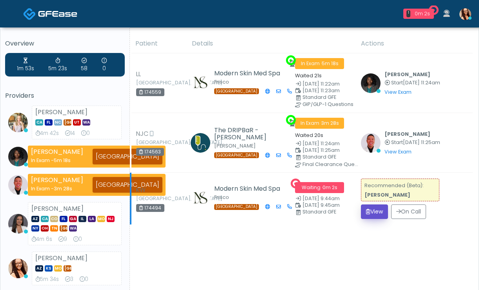
click at [378, 211] on button "View" at bounding box center [374, 211] width 27 height 15
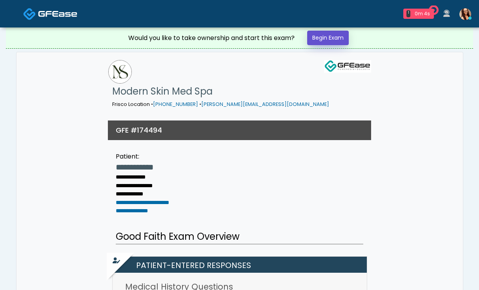
click at [332, 40] on link "Begin Exam" at bounding box center [328, 38] width 42 height 15
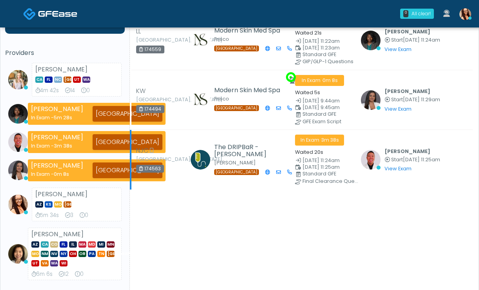
scroll to position [40, 0]
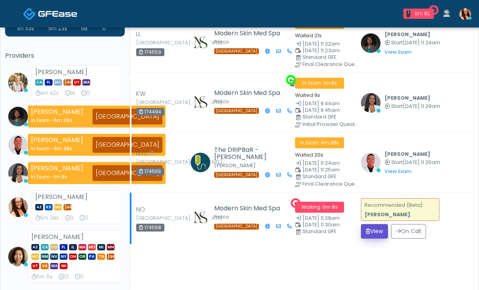
click at [372, 232] on button "View" at bounding box center [374, 231] width 27 height 15
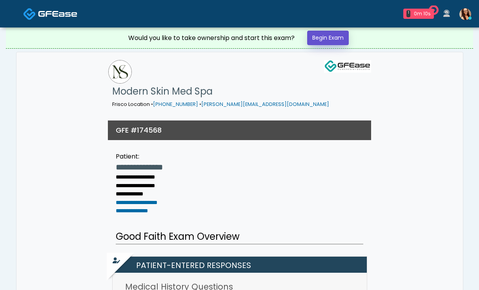
click at [321, 39] on link "Begin Exam" at bounding box center [328, 38] width 42 height 15
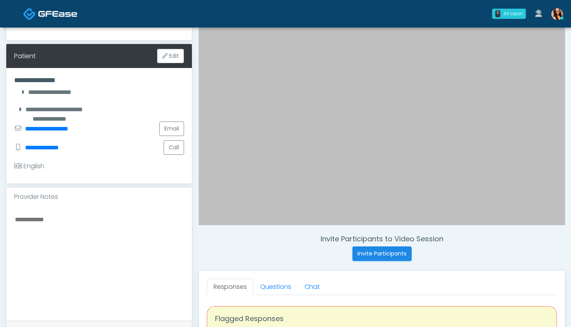
scroll to position [101, 0]
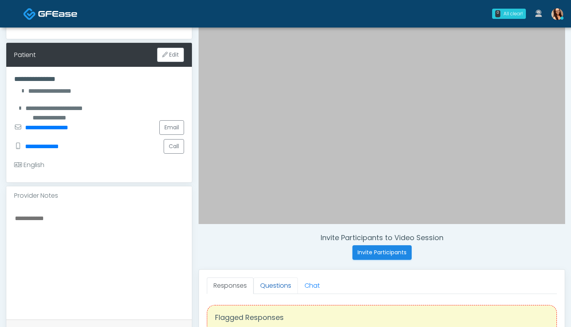
click at [281, 283] on link "Questions" at bounding box center [276, 285] width 44 height 16
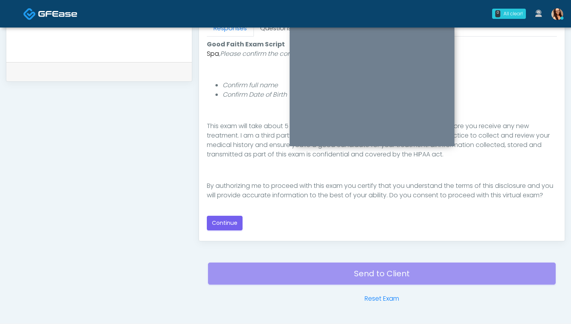
scroll to position [360, 0]
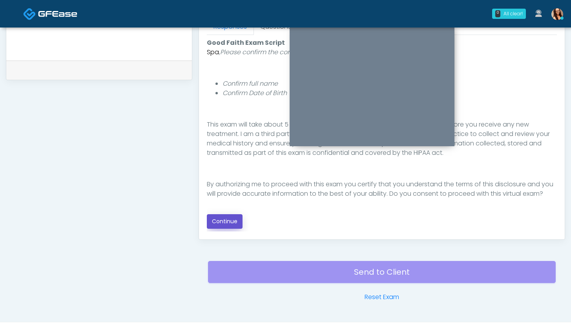
click at [224, 226] on button "Continue" at bounding box center [225, 221] width 36 height 15
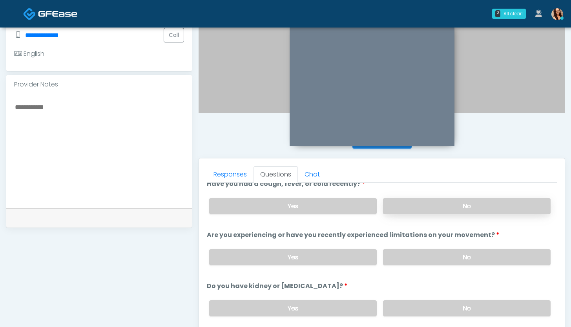
scroll to position [10, 0]
click at [429, 202] on label "No" at bounding box center [467, 205] width 168 height 16
click at [438, 256] on label "No" at bounding box center [467, 256] width 168 height 16
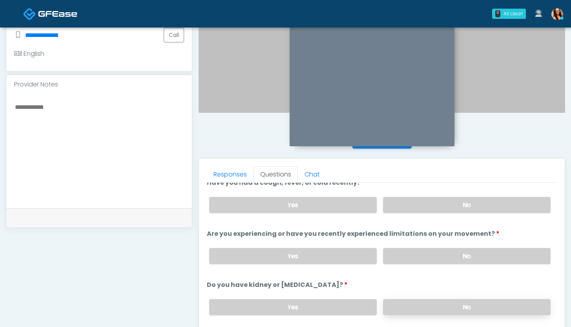
click at [435, 290] on label "No" at bounding box center [467, 307] width 168 height 16
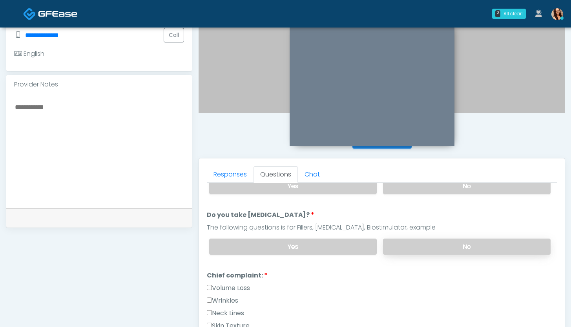
click at [417, 242] on label "No" at bounding box center [467, 246] width 168 height 16
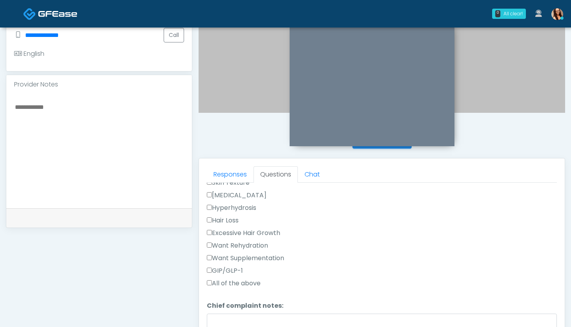
scroll to position [275, 0]
click at [256, 280] on label "All of the above" at bounding box center [234, 281] width 54 height 9
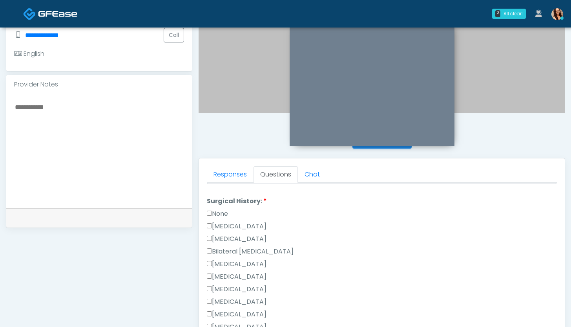
scroll to position [437, 0]
click at [218, 215] on label "None" at bounding box center [217, 212] width 21 height 9
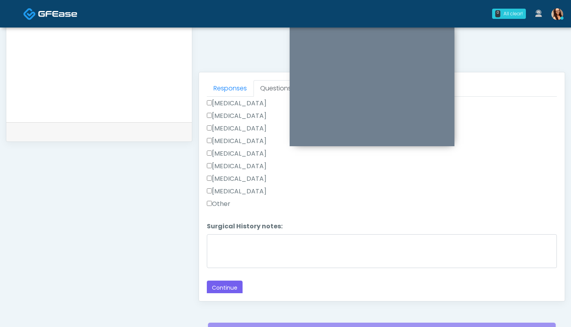
scroll to position [378, 0]
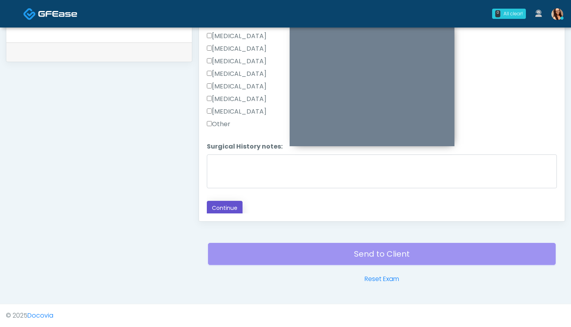
click at [220, 212] on button "Continue" at bounding box center [225, 208] width 36 height 15
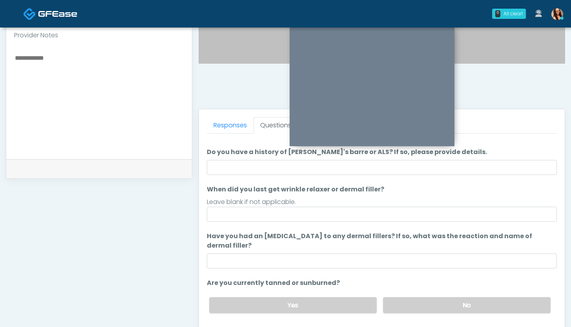
scroll to position [14, 0]
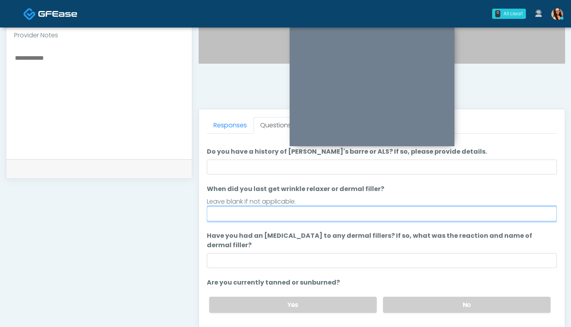
click at [341, 216] on input "When did you last get wrinkle relaxer or dermal filler?" at bounding box center [382, 213] width 350 height 15
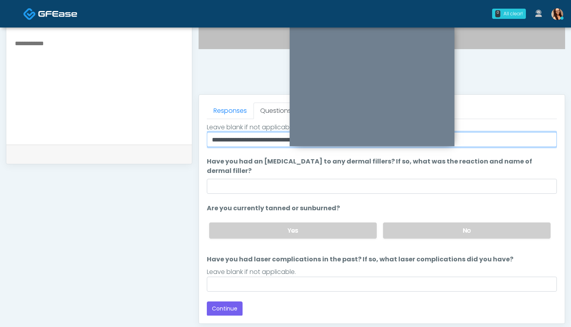
scroll to position [308, 0]
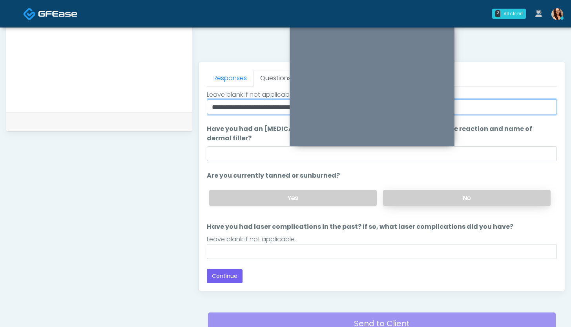
type input "**********"
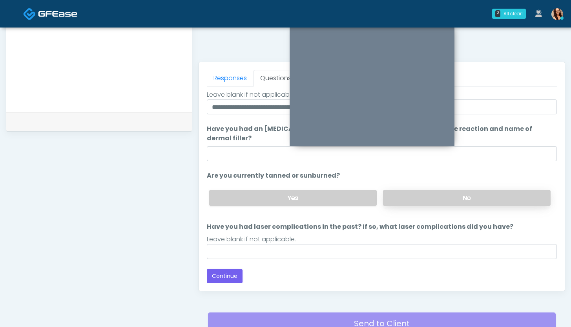
click at [425, 202] on label "No" at bounding box center [467, 198] width 168 height 16
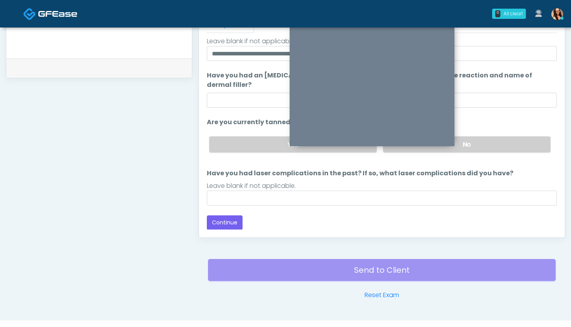
scroll to position [378, 0]
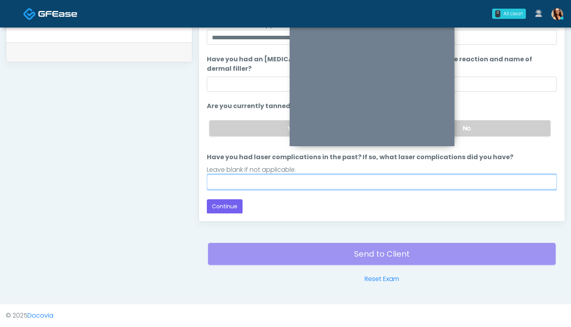
click at [251, 186] on input "Have you had laser complications in the past? If so, what laser complications d…" at bounding box center [382, 181] width 350 height 15
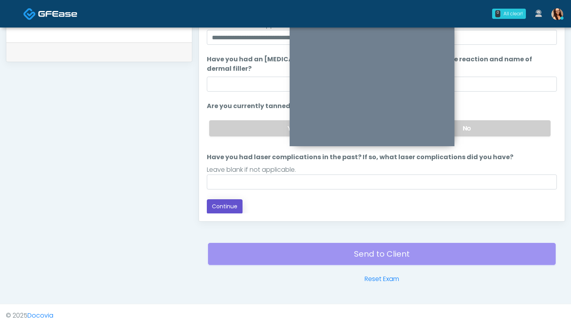
click at [222, 209] on button "Continue" at bounding box center [225, 206] width 36 height 15
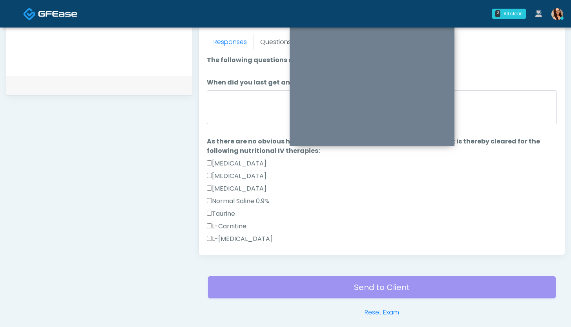
scroll to position [283, 0]
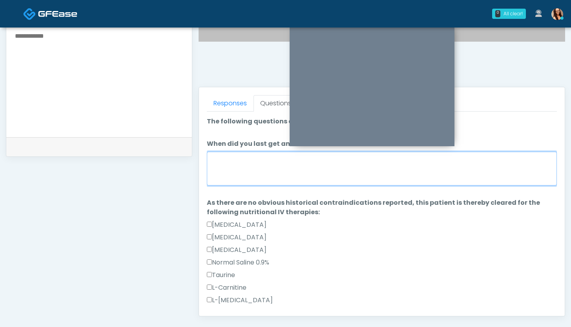
click at [234, 164] on textarea "When did you last get an IV or IM?" at bounding box center [382, 168] width 350 height 34
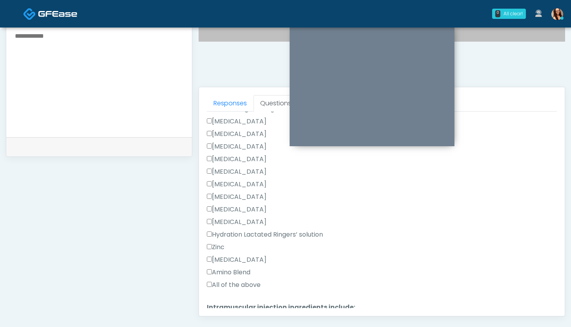
scroll to position [371, 0]
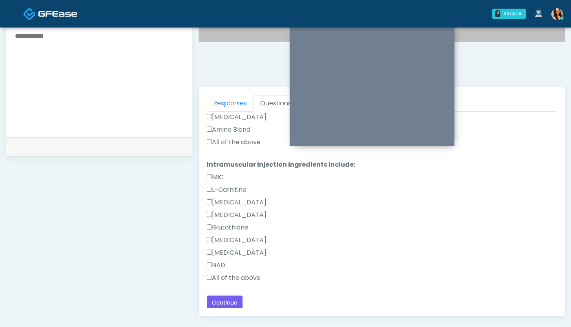
click at [224, 279] on label "All of the above" at bounding box center [234, 277] width 54 height 9
click at [233, 145] on label "All of the above" at bounding box center [234, 141] width 54 height 9
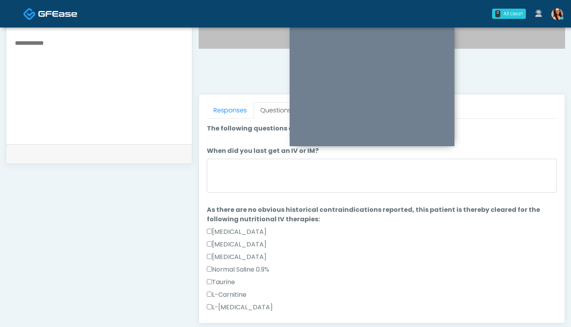
scroll to position [276, 0]
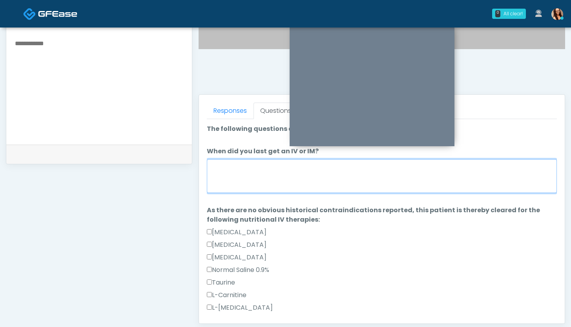
click at [256, 188] on textarea "When did you last get an IV or IM?" at bounding box center [382, 176] width 350 height 34
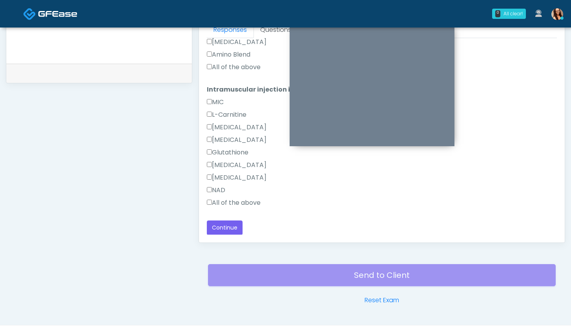
scroll to position [378, 0]
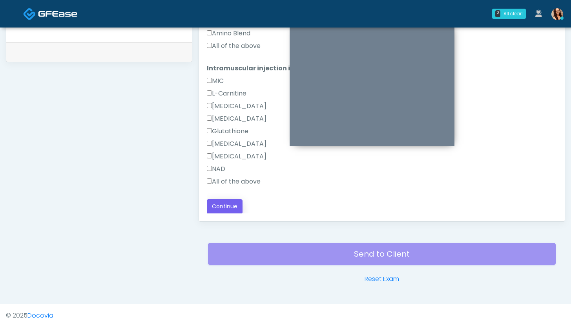
type textarea "****"
drag, startPoint x: 230, startPoint y: 208, endPoint x: 237, endPoint y: 218, distance: 12.4
click at [230, 208] on button "Continue" at bounding box center [225, 206] width 36 height 15
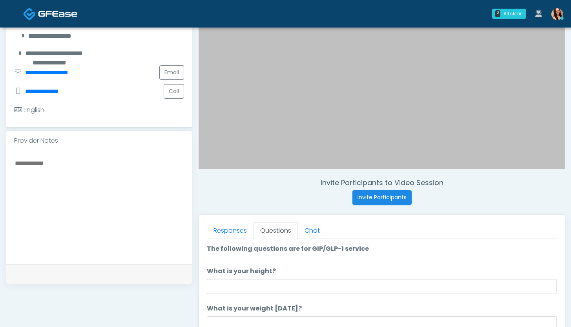
scroll to position [226, 0]
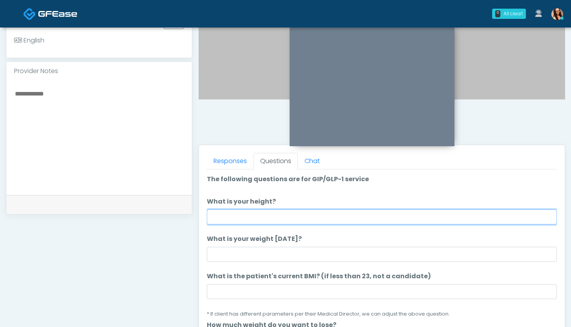
click at [258, 210] on input "What is your height?" at bounding box center [382, 216] width 350 height 15
type input "***"
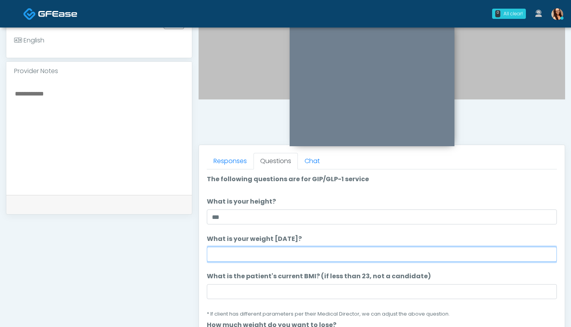
click at [261, 248] on input "What is your weight [DATE]?" at bounding box center [382, 253] width 350 height 15
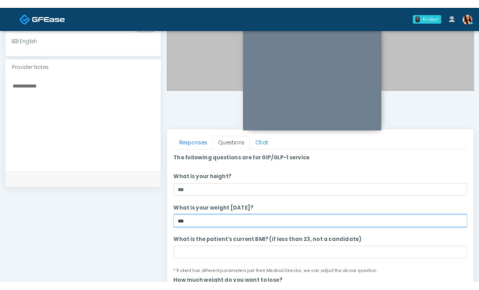
scroll to position [227, 0]
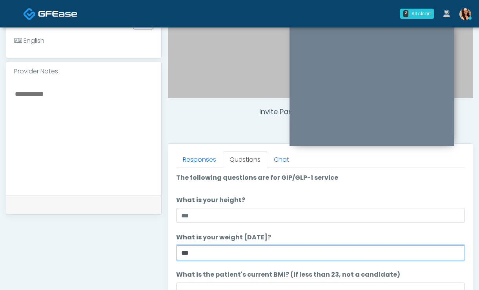
type input "***"
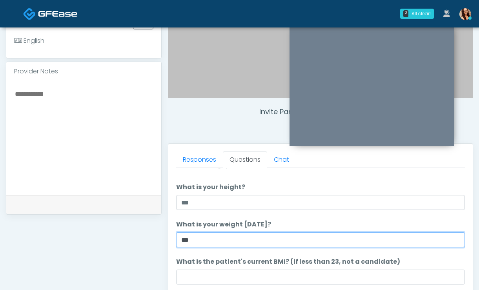
scroll to position [51, 0]
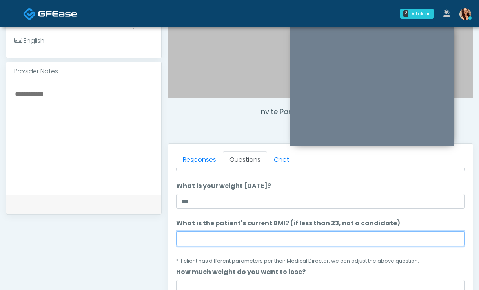
click at [201, 241] on input "What is the patient's current BMI? (if less than 23, not a candidate)" at bounding box center [320, 238] width 289 height 15
paste input "****"
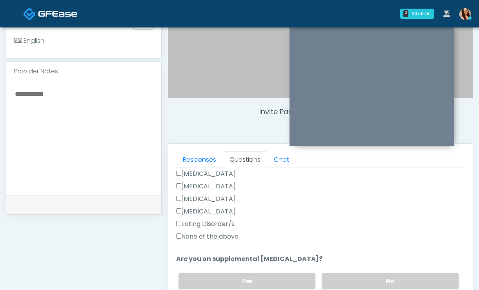
scroll to position [230, 0]
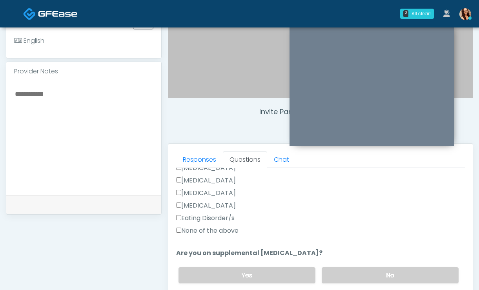
type input "****"
click at [211, 228] on label "None of the above" at bounding box center [207, 230] width 62 height 9
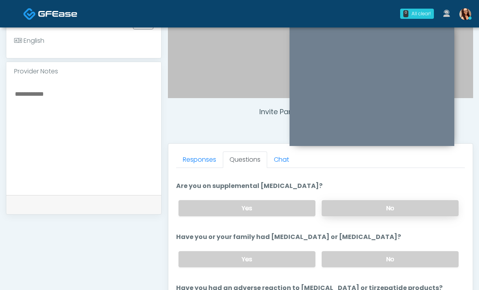
scroll to position [298, 0]
click at [352, 204] on label "No" at bounding box center [390, 208] width 137 height 16
click at [348, 265] on label "No" at bounding box center [390, 259] width 137 height 16
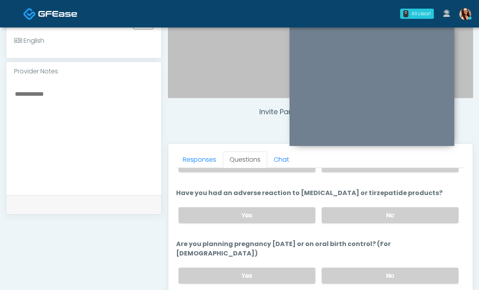
scroll to position [399, 0]
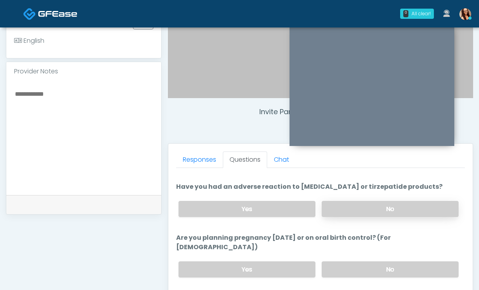
click at [346, 213] on label "No" at bounding box center [390, 209] width 137 height 16
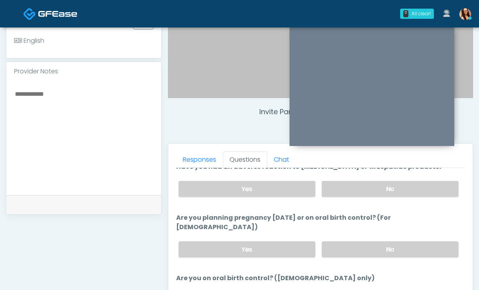
scroll to position [420, 0]
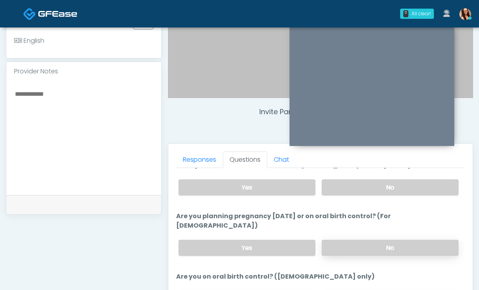
click at [358, 240] on label "No" at bounding box center [390, 248] width 137 height 16
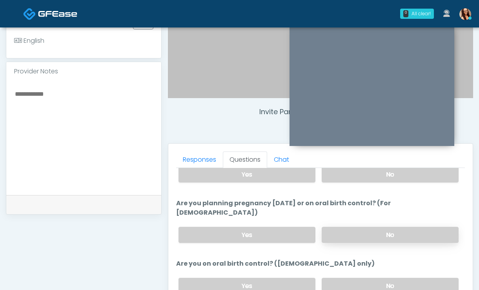
scroll to position [434, 0]
click at [362, 277] on label "No" at bounding box center [390, 285] width 137 height 16
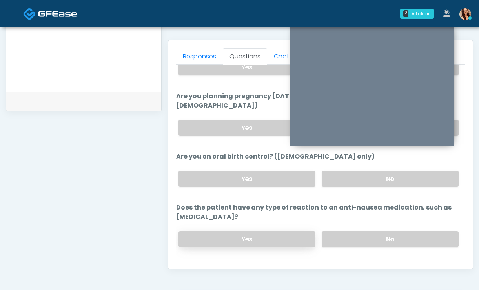
scroll to position [442, 0]
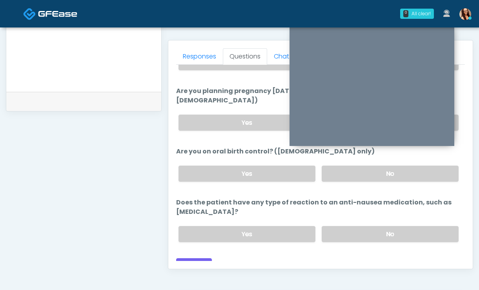
drag, startPoint x: 361, startPoint y: 228, endPoint x: 345, endPoint y: 235, distance: 18.3
click at [361, 228] on label "No" at bounding box center [390, 234] width 137 height 16
click at [198, 258] on button "Continue" at bounding box center [194, 265] width 36 height 15
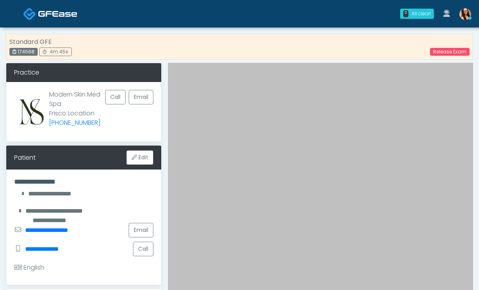
scroll to position [249, 0]
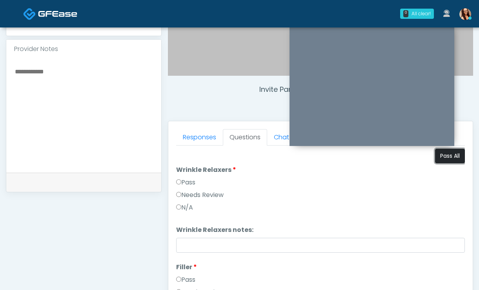
click at [435, 157] on button "Pass All" at bounding box center [450, 156] width 30 height 15
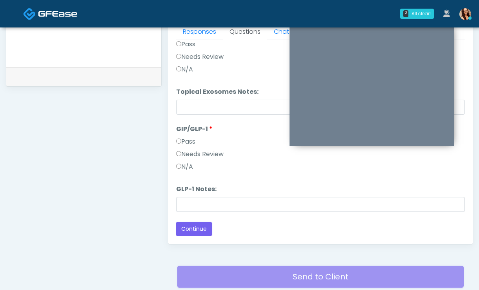
scroll to position [392, 0]
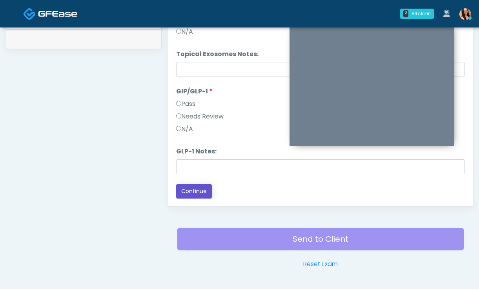
click at [182, 195] on button "Continue" at bounding box center [194, 191] width 36 height 15
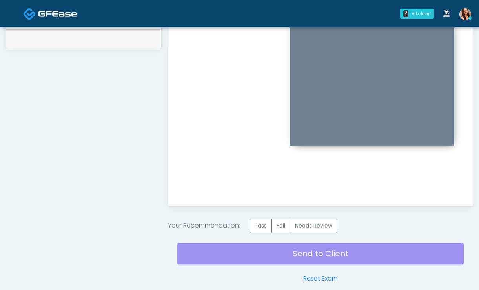
scroll to position [0, 0]
click at [257, 226] on label "Pass" at bounding box center [261, 226] width 22 height 15
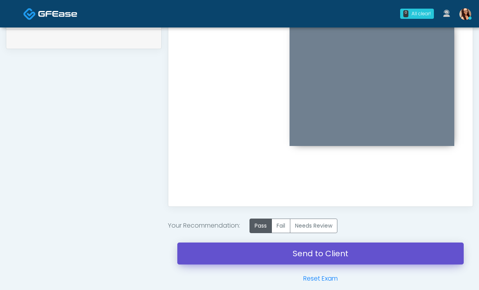
click at [227, 249] on link "Send to Client" at bounding box center [320, 254] width 286 height 22
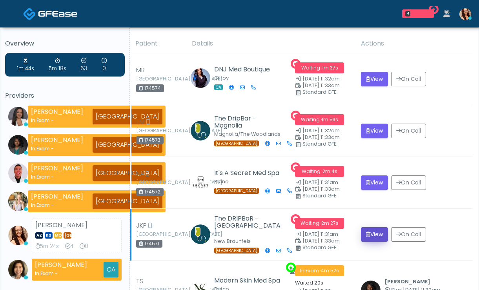
click at [367, 235] on icon "submit" at bounding box center [368, 234] width 4 height 5
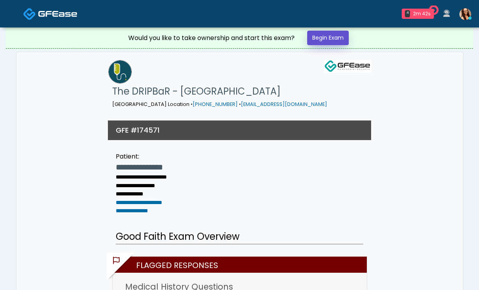
click at [323, 32] on link "Begin Exam" at bounding box center [328, 38] width 42 height 15
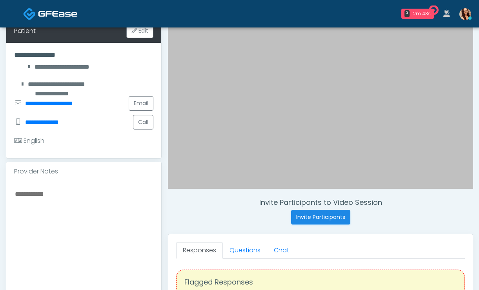
scroll to position [151, 0]
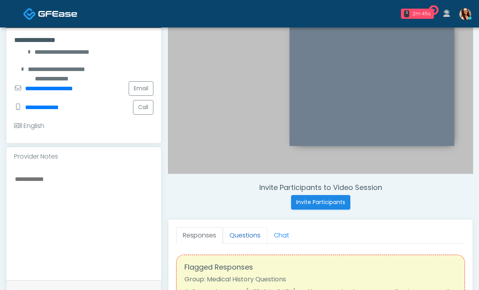
click at [241, 234] on link "Questions" at bounding box center [245, 235] width 44 height 16
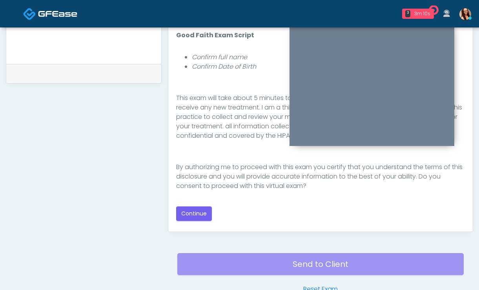
scroll to position [368, 0]
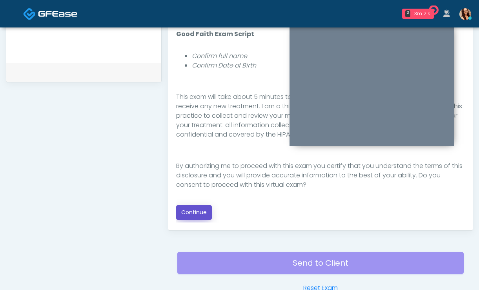
click at [209, 208] on button "Continue" at bounding box center [194, 212] width 36 height 15
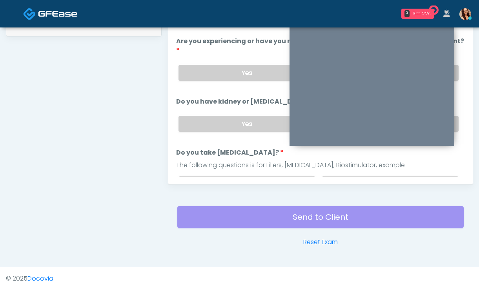
click at [202, 212] on div "Send to Client Reset Exam" at bounding box center [320, 222] width 286 height 50
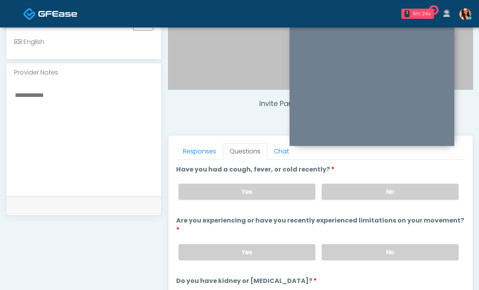
scroll to position [241, 0]
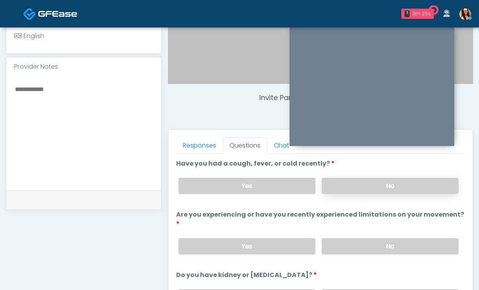
click at [336, 185] on label "No" at bounding box center [390, 186] width 137 height 16
click at [359, 239] on label "No" at bounding box center [390, 246] width 137 height 16
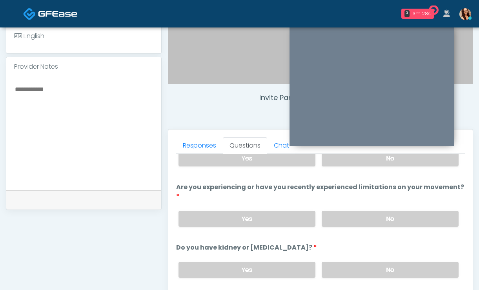
scroll to position [35, 0]
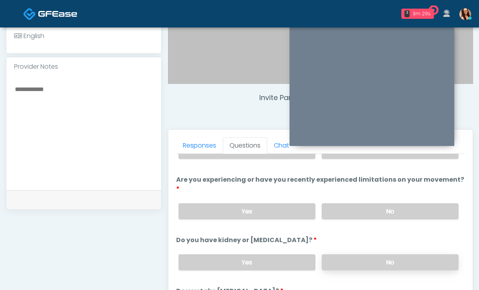
click at [348, 255] on label "No" at bounding box center [390, 262] width 137 height 16
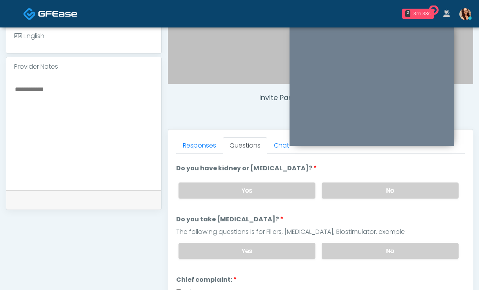
scroll to position [107, 0]
click at [367, 249] on label "No" at bounding box center [390, 251] width 137 height 16
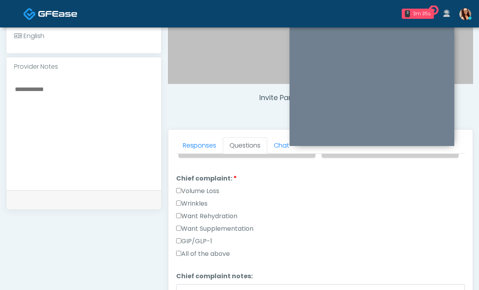
scroll to position [208, 0]
click at [214, 215] on label "Want Rehydration" at bounding box center [206, 216] width 61 height 9
click at [218, 229] on label "Want Supplementation" at bounding box center [214, 228] width 77 height 9
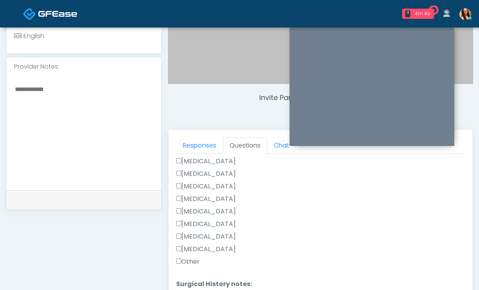
scroll to position [445, 0]
click at [192, 258] on label "Other" at bounding box center [188, 260] width 24 height 9
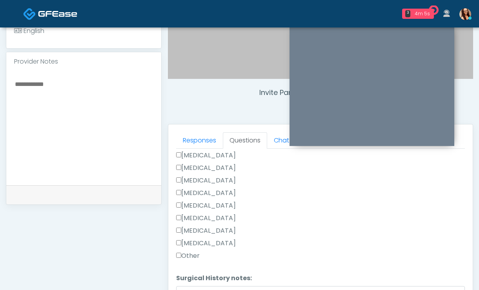
scroll to position [284, 0]
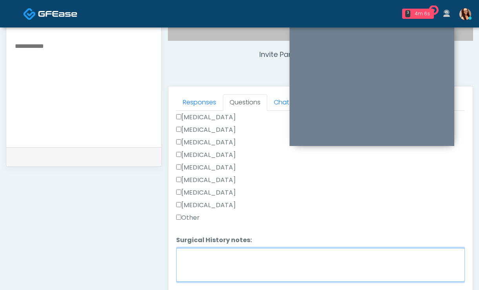
click at [214, 260] on textarea "Surgical History notes:" at bounding box center [320, 265] width 289 height 34
type textarea "*"
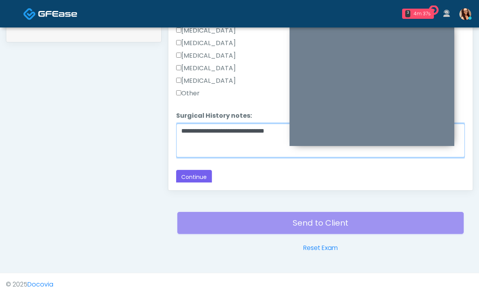
scroll to position [414, 0]
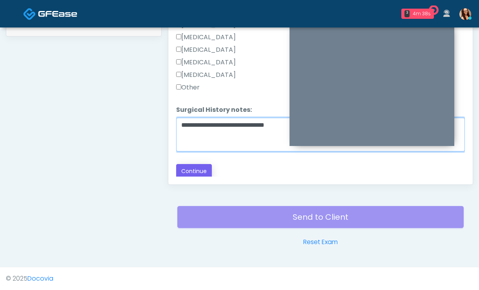
type textarea "**********"
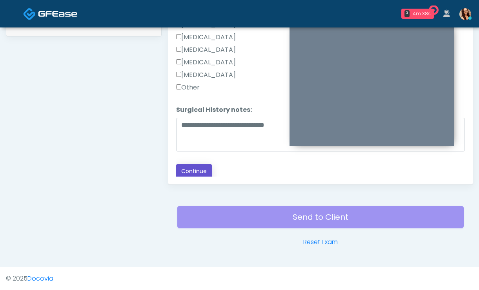
click at [193, 170] on button "Continue" at bounding box center [194, 171] width 36 height 15
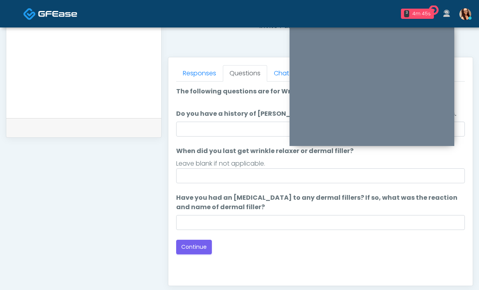
scroll to position [313, 0]
click at [186, 251] on button "Continue" at bounding box center [194, 247] width 36 height 15
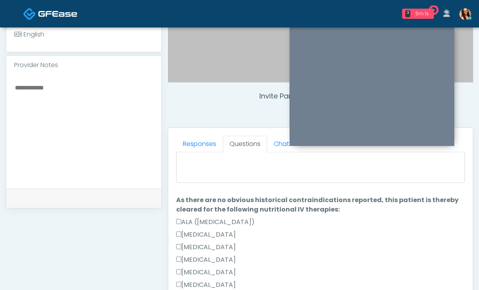
scroll to position [44, 0]
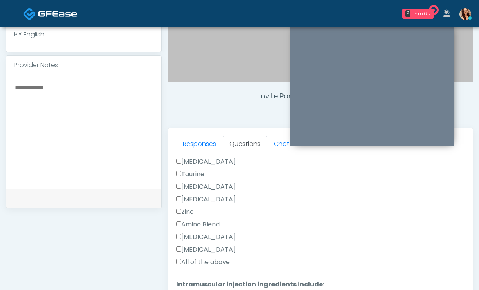
click at [204, 262] on label "All of the above" at bounding box center [203, 261] width 54 height 9
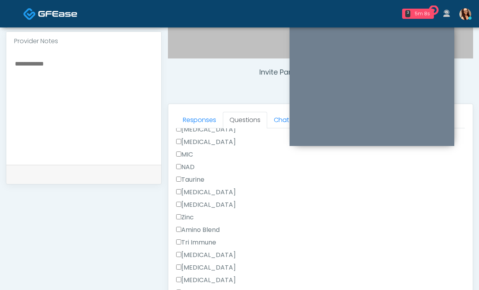
scroll to position [375, 0]
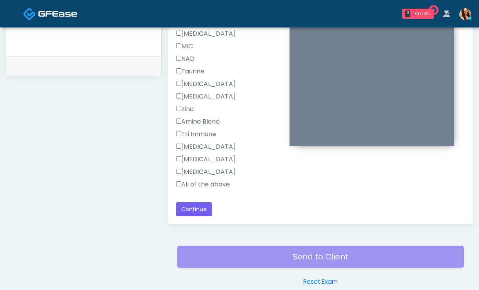
click at [195, 182] on label "All of the above" at bounding box center [203, 184] width 54 height 9
drag, startPoint x: 203, startPoint y: 210, endPoint x: 221, endPoint y: 213, distance: 18.6
click at [203, 210] on button "Continue" at bounding box center [194, 209] width 36 height 15
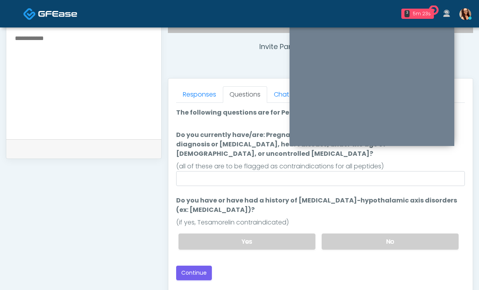
scroll to position [292, 0]
drag, startPoint x: 350, startPoint y: 230, endPoint x: 326, endPoint y: 223, distance: 25.1
click at [349, 233] on label "No" at bounding box center [390, 241] width 137 height 16
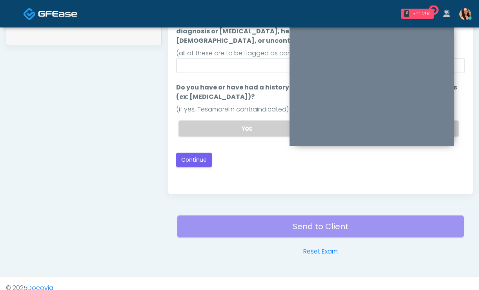
scroll to position [406, 0]
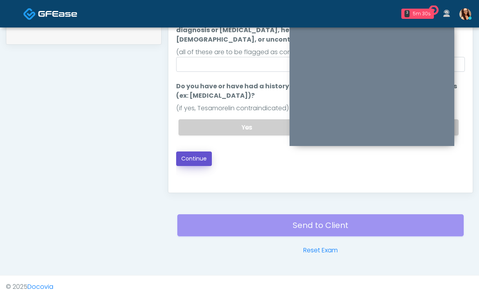
click at [190, 151] on button "Continue" at bounding box center [194, 158] width 36 height 15
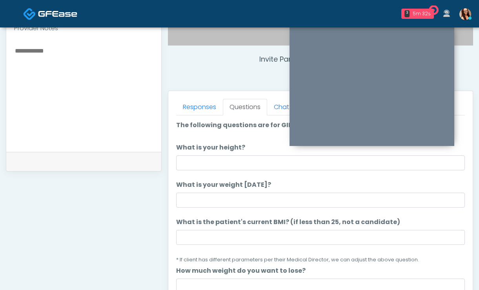
scroll to position [275, 0]
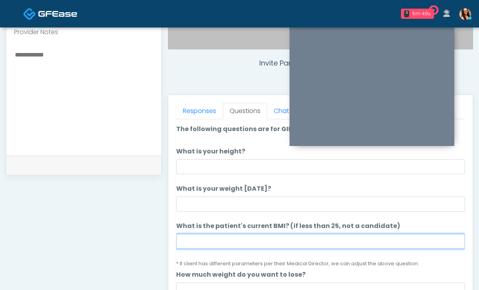
click at [226, 237] on input "What is the patient's current BMI? (if less than 25, not a candidate)" at bounding box center [320, 241] width 289 height 15
paste input "****"
type input "****"
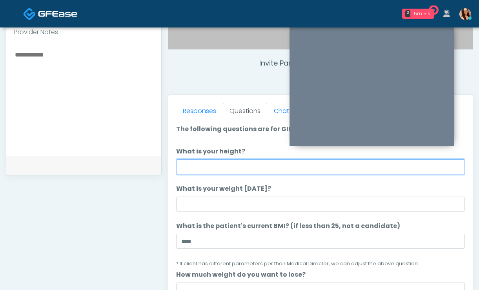
click at [211, 167] on input "What is your height?" at bounding box center [320, 166] width 289 height 15
type input "*****"
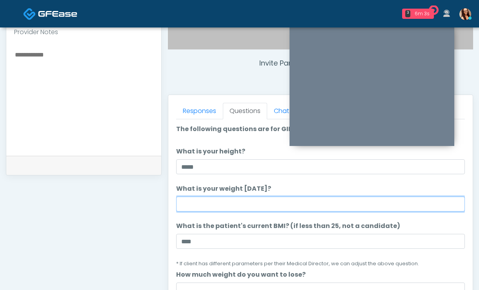
click at [202, 207] on input "What is your weight today?" at bounding box center [320, 204] width 289 height 15
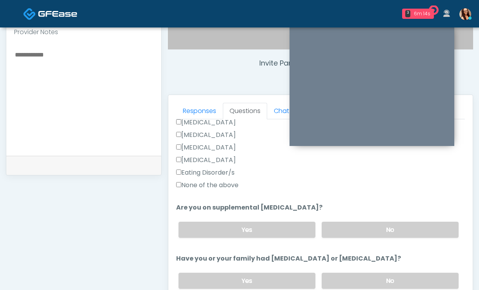
scroll to position [239, 0]
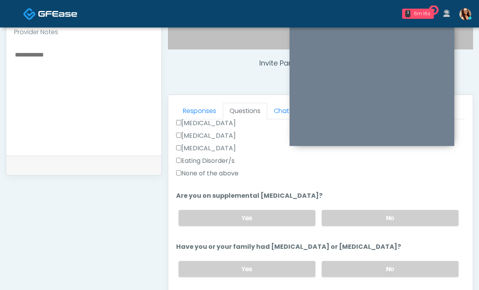
type input "***"
click at [219, 173] on label "None of the above" at bounding box center [207, 173] width 62 height 9
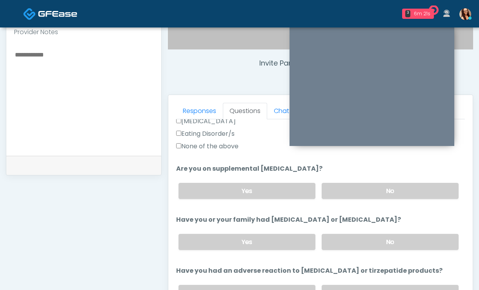
scroll to position [269, 0]
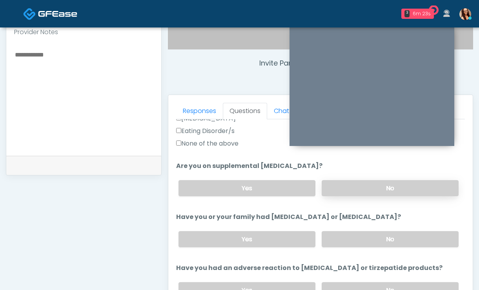
click at [349, 193] on label "No" at bounding box center [390, 188] width 137 height 16
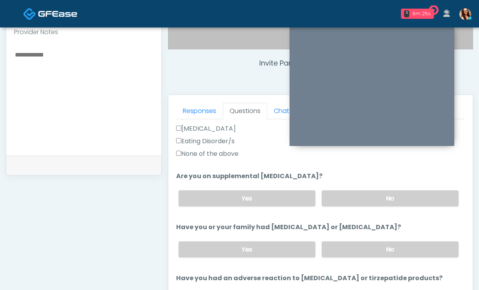
scroll to position [258, 0]
click at [341, 250] on label "No" at bounding box center [390, 250] width 137 height 16
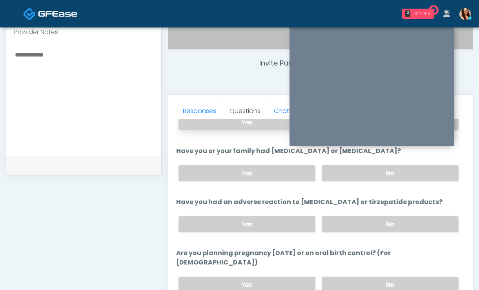
scroll to position [368, 0]
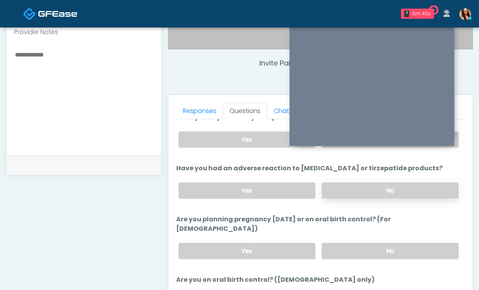
click at [352, 195] on label "No" at bounding box center [390, 190] width 137 height 16
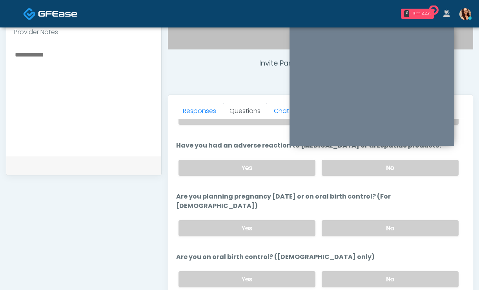
scroll to position [391, 0]
click at [335, 220] on label "No" at bounding box center [390, 228] width 137 height 16
click at [349, 271] on label "No" at bounding box center [390, 279] width 137 height 16
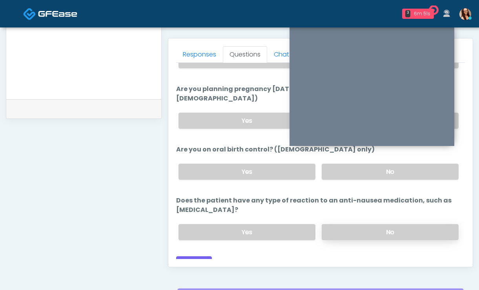
scroll to position [371, 0]
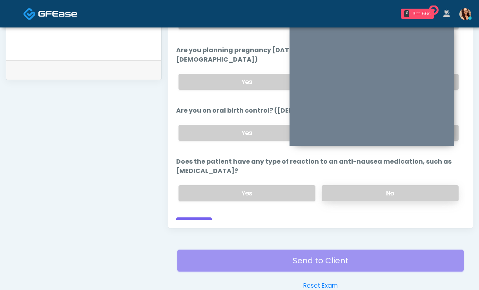
click at [340, 185] on label "No" at bounding box center [390, 193] width 137 height 16
click at [202, 217] on button "Continue" at bounding box center [194, 224] width 36 height 15
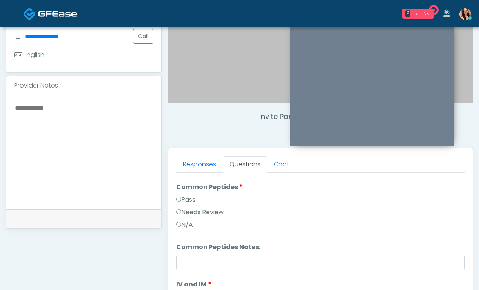
scroll to position [0, 0]
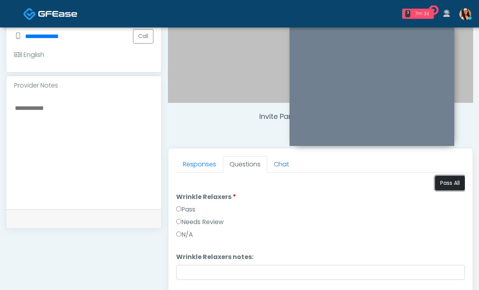
click at [447, 177] on button "Pass All" at bounding box center [450, 183] width 30 height 15
click at [442, 181] on button "Pass All" at bounding box center [450, 183] width 30 height 15
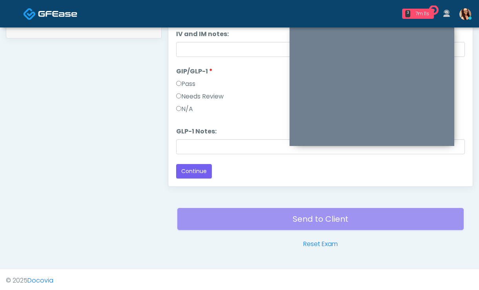
scroll to position [414, 0]
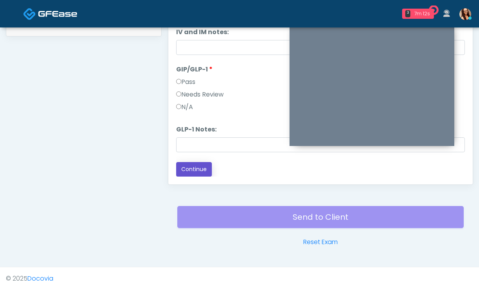
click at [194, 173] on button "Continue" at bounding box center [194, 169] width 36 height 15
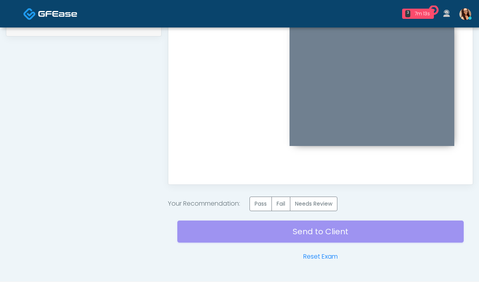
scroll to position [0, 0]
click at [258, 208] on label "Pass" at bounding box center [261, 204] width 22 height 15
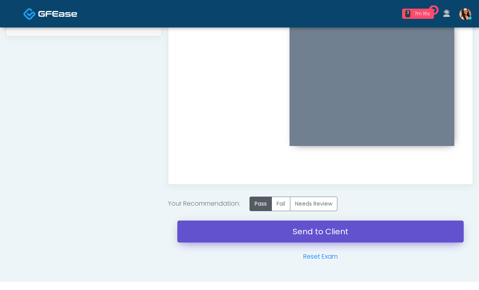
click at [228, 234] on link "Send to Client" at bounding box center [320, 232] width 286 height 22
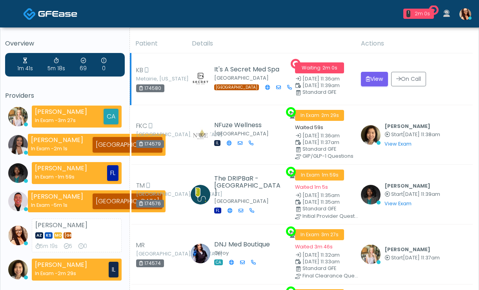
click at [245, 79] on div "It's A Secret Med Spa [GEOGRAPHIC_DATA] [GEOGRAPHIC_DATA]" at bounding box center [248, 78] width 69 height 25
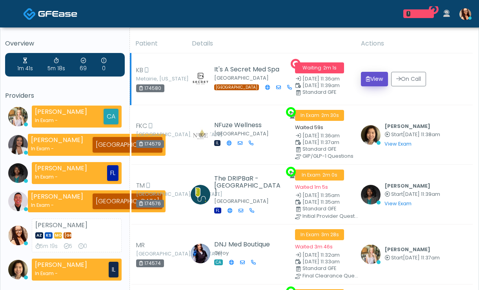
click at [368, 80] on button "View" at bounding box center [374, 79] width 27 height 15
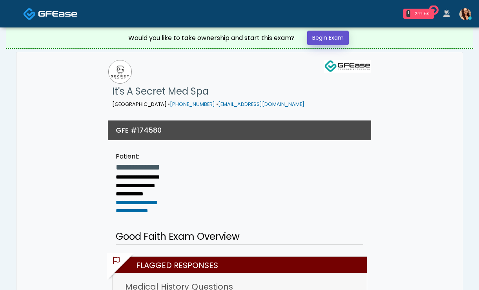
click at [340, 41] on link "Begin Exam" at bounding box center [328, 38] width 42 height 15
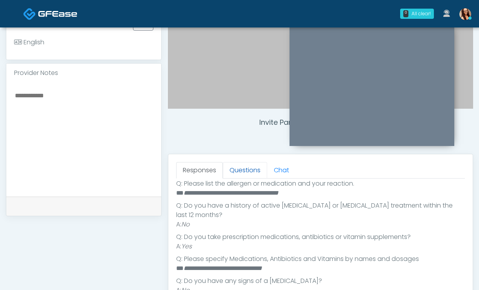
scroll to position [203, 0]
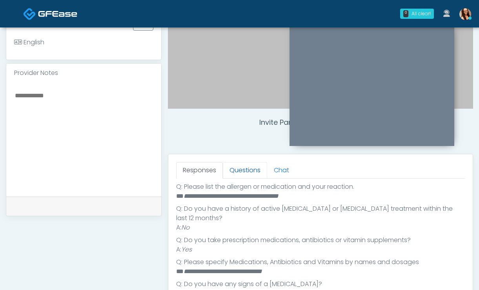
click at [244, 169] on link "Questions" at bounding box center [245, 170] width 44 height 16
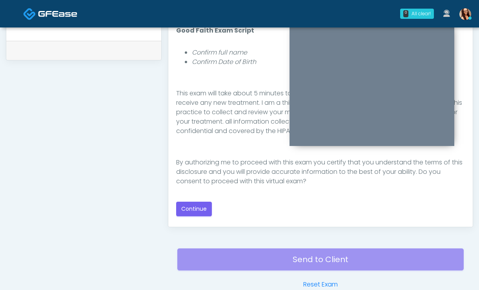
scroll to position [354, 0]
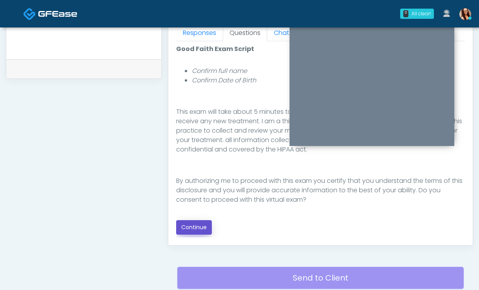
click at [205, 225] on button "Continue" at bounding box center [194, 227] width 36 height 15
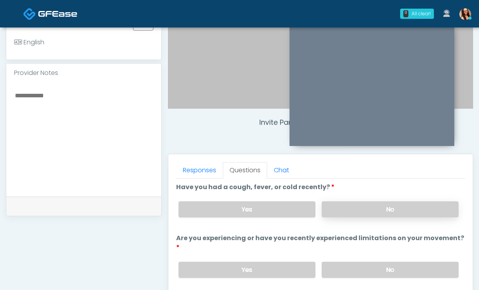
scroll to position [2, 0]
click at [359, 210] on label "No" at bounding box center [390, 209] width 137 height 16
click at [380, 263] on label "No" at bounding box center [390, 269] width 137 height 16
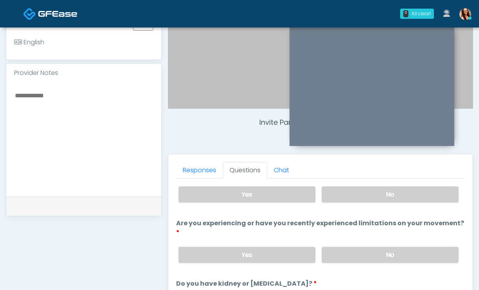
scroll to position [18, 0]
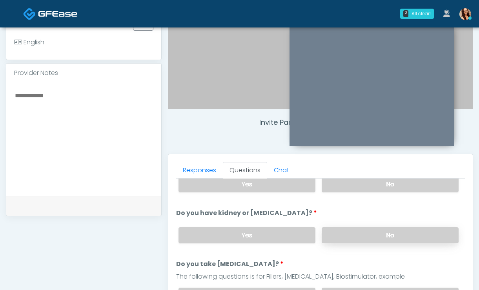
click at [351, 235] on label "No" at bounding box center [390, 235] width 137 height 16
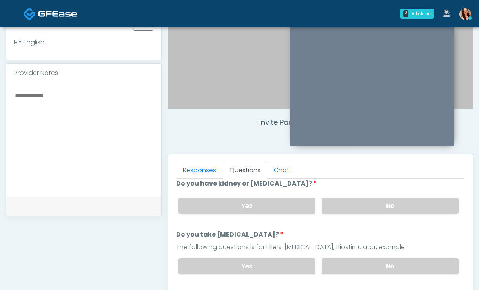
scroll to position [124, 0]
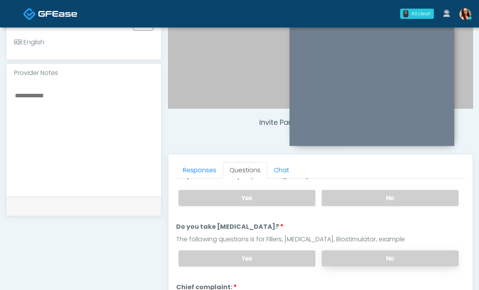
click at [365, 251] on label "No" at bounding box center [390, 258] width 137 height 16
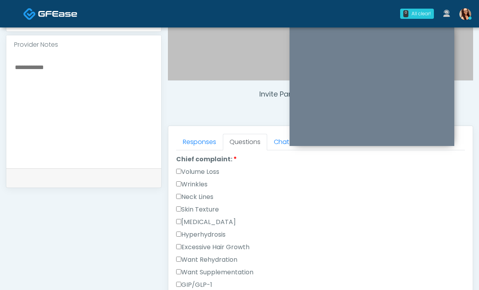
scroll to position [245, 0]
click at [194, 186] on label "Wrinkles" at bounding box center [191, 183] width 31 height 9
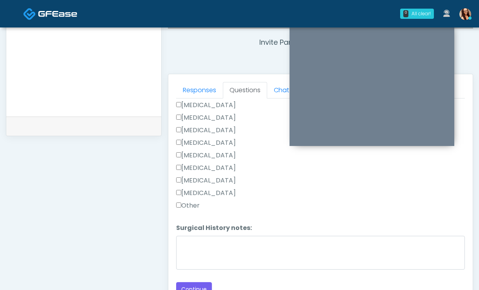
scroll to position [297, 0]
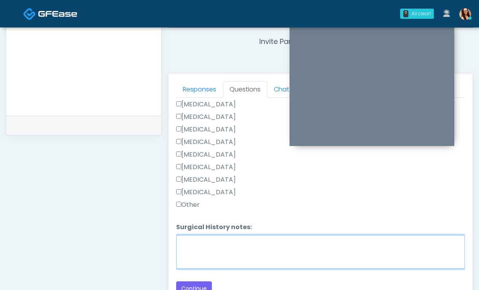
click at [249, 250] on textarea "Surgical History notes:" at bounding box center [320, 252] width 289 height 34
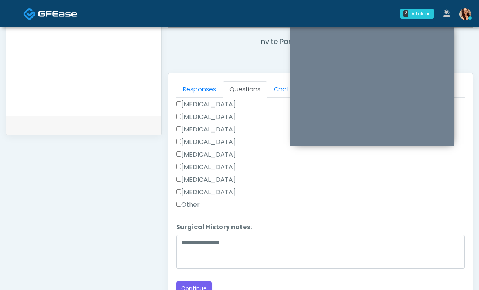
click at [218, 103] on label "Breast Augmentation" at bounding box center [206, 104] width 60 height 9
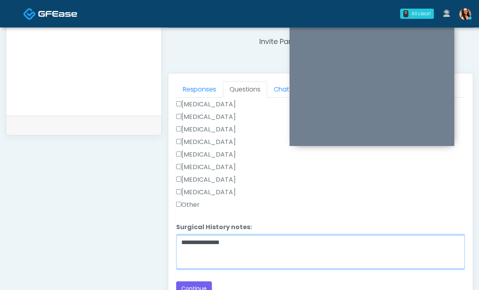
click at [242, 242] on textarea "**********" at bounding box center [320, 252] width 289 height 34
click at [184, 242] on textarea "**********" at bounding box center [320, 252] width 289 height 34
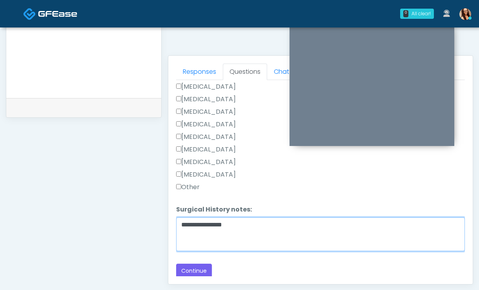
scroll to position [349, 0]
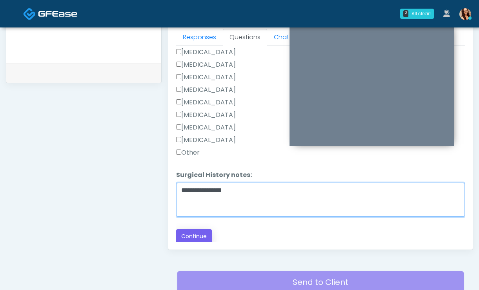
type textarea "**********"
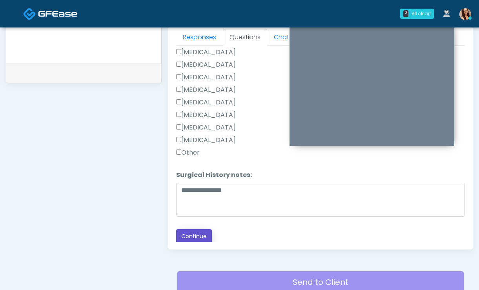
click at [195, 235] on button "Continue" at bounding box center [194, 236] width 36 height 15
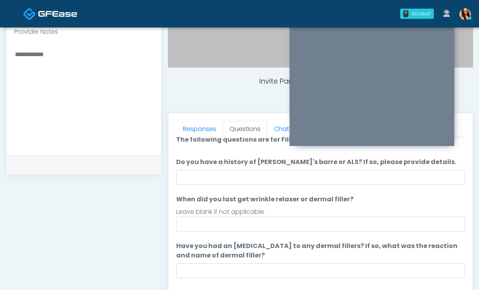
scroll to position [9, 0]
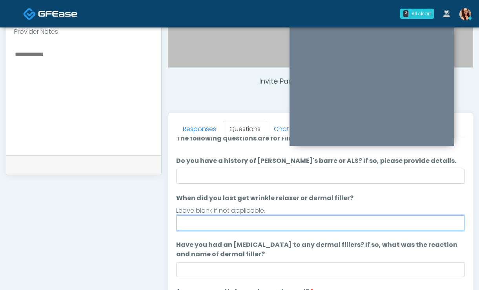
click at [268, 229] on input "When did you last get wrinkle relaxer or dermal filler?" at bounding box center [320, 222] width 289 height 15
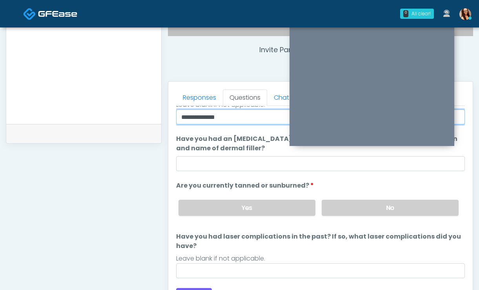
scroll to position [289, 0]
type input "**********"
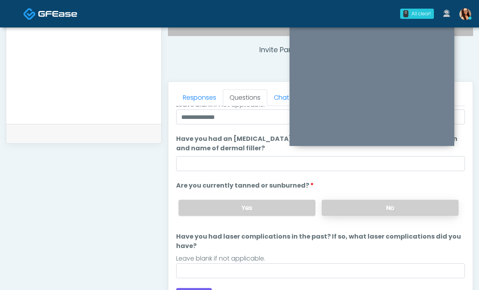
click at [361, 211] on label "No" at bounding box center [390, 208] width 137 height 16
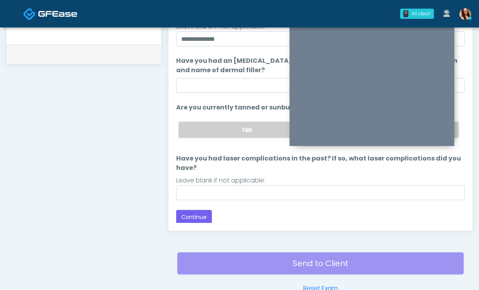
scroll to position [83, 0]
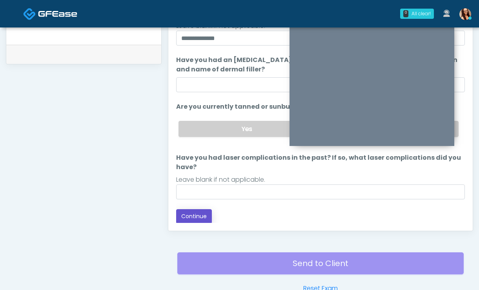
click at [206, 218] on button "Continue" at bounding box center [194, 216] width 36 height 15
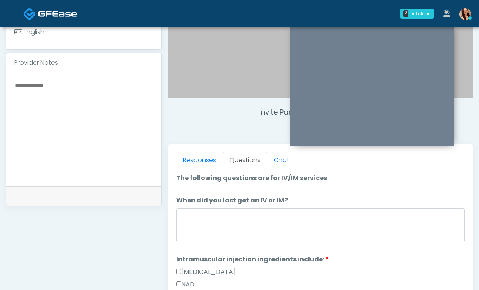
scroll to position [304, 0]
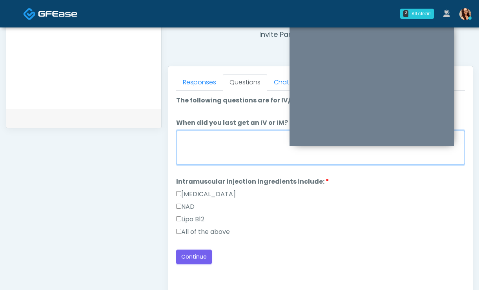
click at [244, 156] on textarea "When did you last get an IV or IM?" at bounding box center [320, 148] width 289 height 34
type textarea "*"
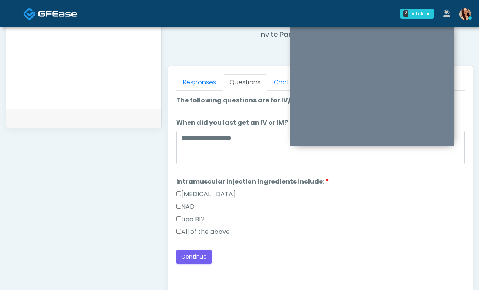
click at [210, 232] on label "All of the above" at bounding box center [203, 231] width 54 height 9
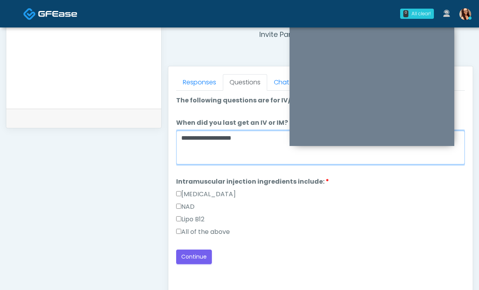
click at [265, 139] on textarea "**********" at bounding box center [320, 148] width 289 height 34
type textarea "**********"
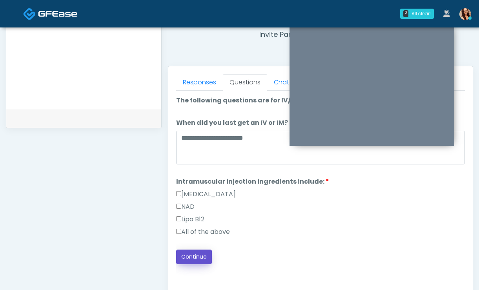
click at [192, 255] on button "Continue" at bounding box center [194, 257] width 36 height 15
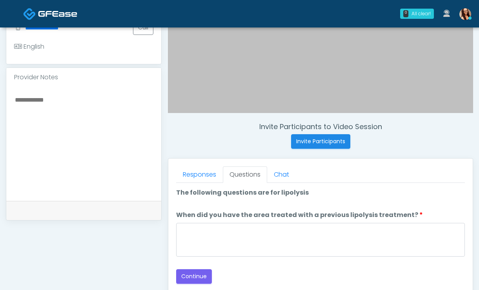
scroll to position [217, 0]
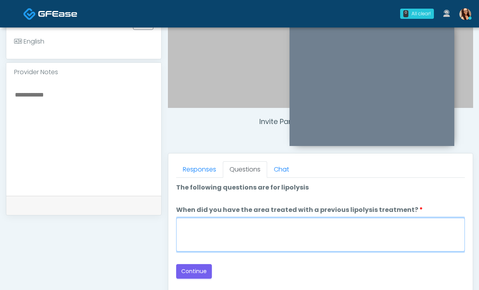
click at [240, 236] on textarea "When did you have the area treated with a previous lipolysis treatment?" at bounding box center [320, 235] width 289 height 34
type textarea "***"
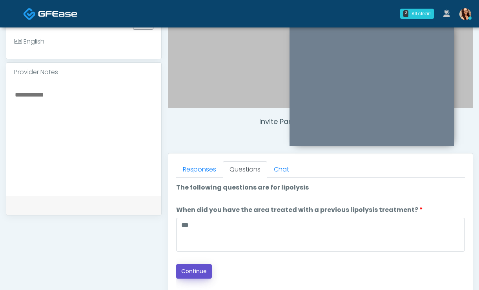
click at [197, 273] on button "Continue" at bounding box center [194, 271] width 36 height 15
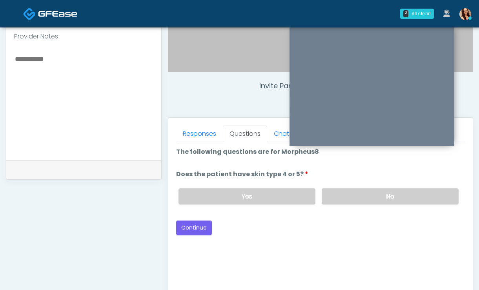
scroll to position [253, 0]
click at [365, 190] on label "No" at bounding box center [390, 196] width 137 height 16
click at [195, 229] on button "Continue" at bounding box center [194, 228] width 36 height 15
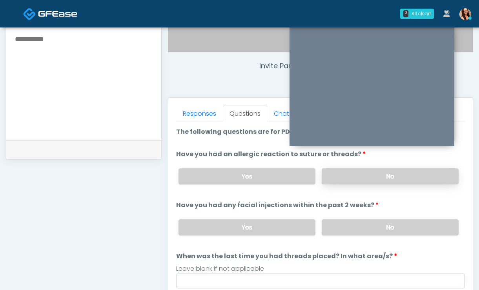
scroll to position [271, 0]
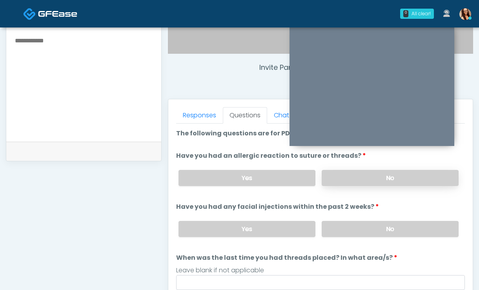
click at [345, 179] on label "No" at bounding box center [390, 178] width 137 height 16
click at [359, 236] on label "No" at bounding box center [390, 229] width 137 height 16
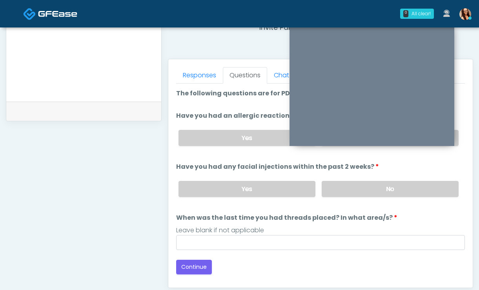
scroll to position [312, 0]
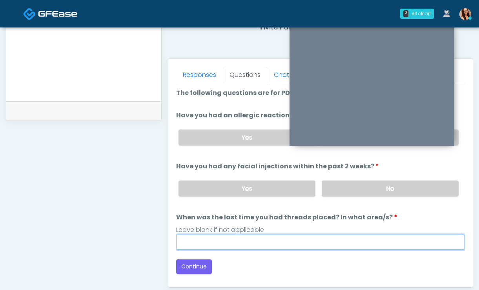
click at [299, 240] on input "When was the last time you had threads placed? In what area/s?" at bounding box center [320, 242] width 289 height 15
type input "***"
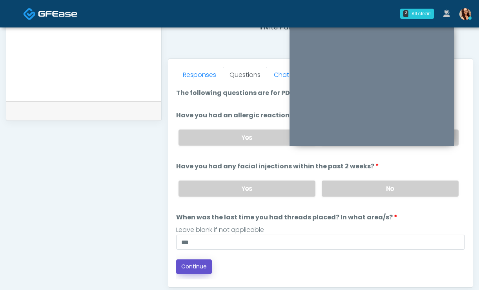
click at [188, 264] on button "Continue" at bounding box center [194, 266] width 36 height 15
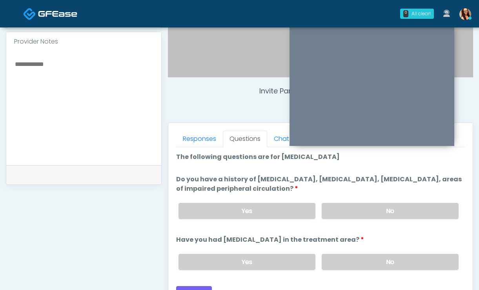
scroll to position [258, 0]
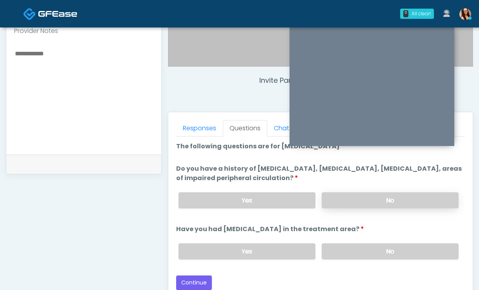
click at [368, 208] on label "No" at bounding box center [390, 200] width 137 height 16
click at [359, 262] on div "Yes No" at bounding box center [318, 251] width 293 height 29
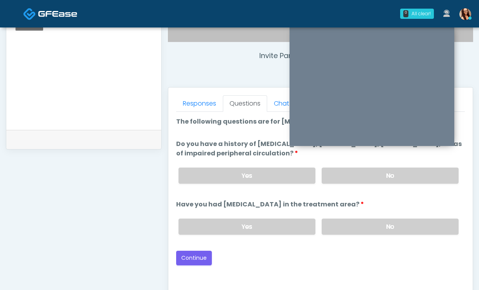
scroll to position [290, 0]
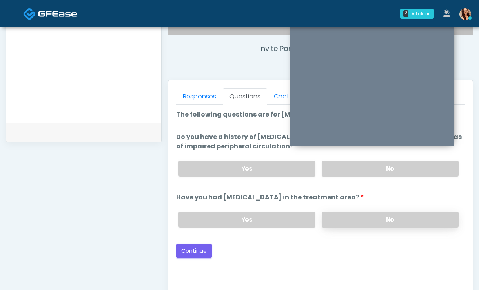
click at [348, 222] on label "No" at bounding box center [390, 220] width 137 height 16
drag, startPoint x: 201, startPoint y: 254, endPoint x: 204, endPoint y: 264, distance: 10.6
click at [201, 254] on button "Continue" at bounding box center [194, 251] width 36 height 15
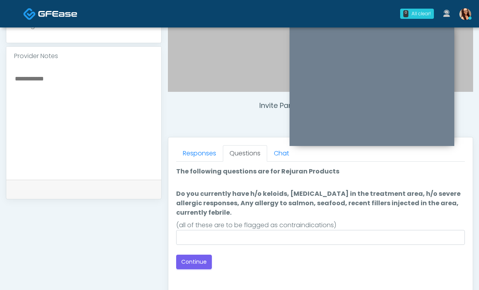
scroll to position [232, 0]
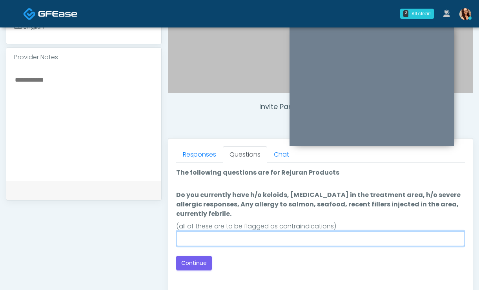
click at [233, 244] on input "Do you currently have h/o keloids, skin infection in the treatment area, h/o se…" at bounding box center [320, 238] width 289 height 15
type input "****"
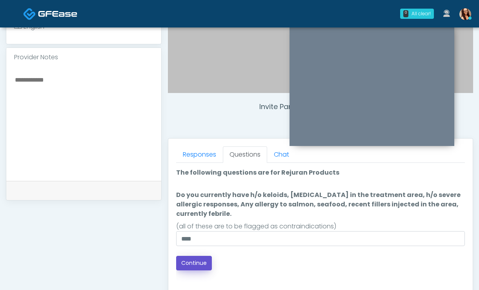
click at [197, 268] on button "Continue" at bounding box center [194, 263] width 36 height 15
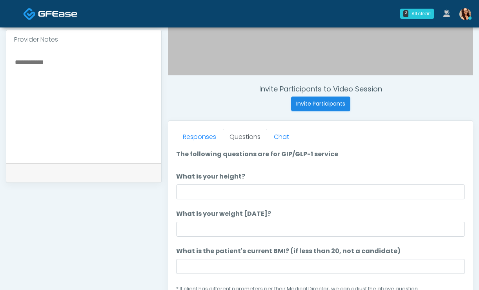
scroll to position [2, 0]
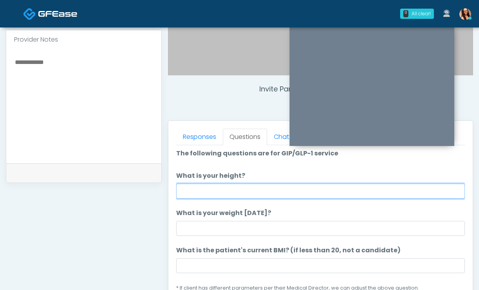
click at [203, 194] on input "What is your height?" at bounding box center [320, 191] width 289 height 15
type input "*****"
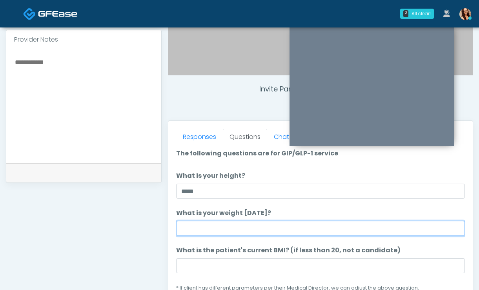
click at [200, 224] on input "What is your weight [DATE]?" at bounding box center [320, 228] width 289 height 15
type input "***"
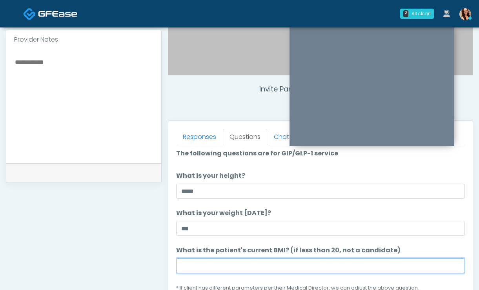
click at [195, 262] on input "What is the patient's current BMI? (if less than 20, not a candidate)" at bounding box center [320, 265] width 289 height 15
paste input "****"
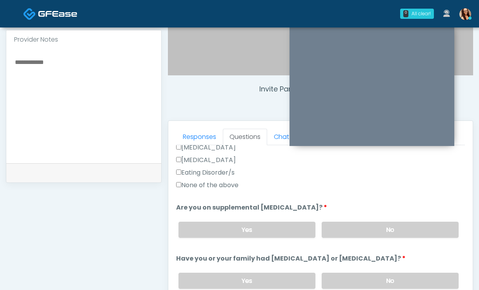
scroll to position [255, 0]
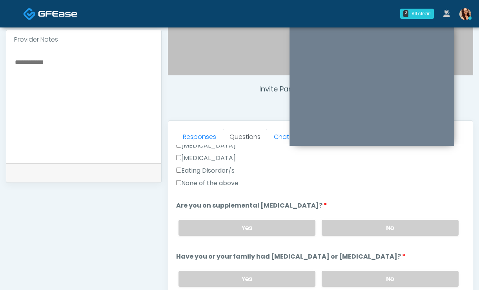
type input "****"
click at [235, 183] on label "None of the above" at bounding box center [207, 183] width 62 height 9
click at [352, 232] on label "No" at bounding box center [390, 228] width 137 height 16
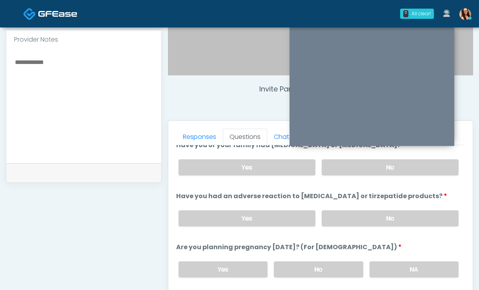
scroll to position [371, 0]
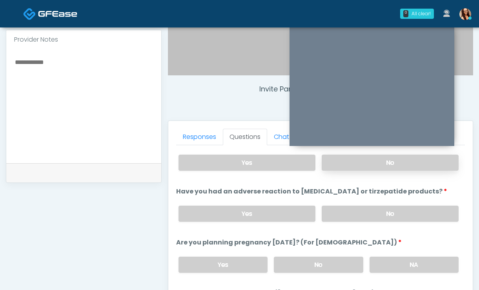
click at [352, 165] on label "No" at bounding box center [390, 163] width 137 height 16
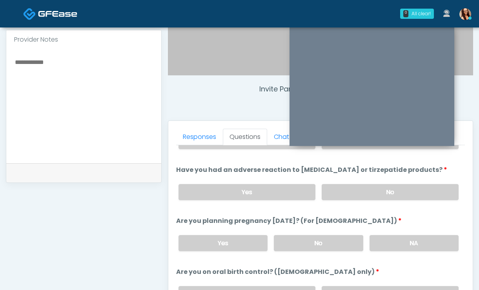
scroll to position [393, 0]
click at [359, 196] on label "No" at bounding box center [390, 192] width 137 height 16
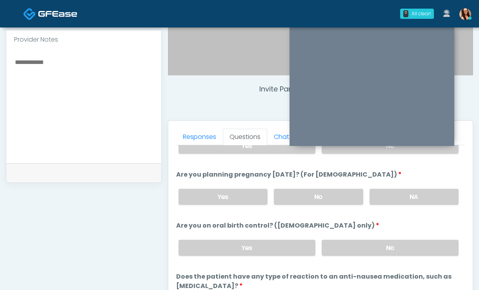
scroll to position [442, 0]
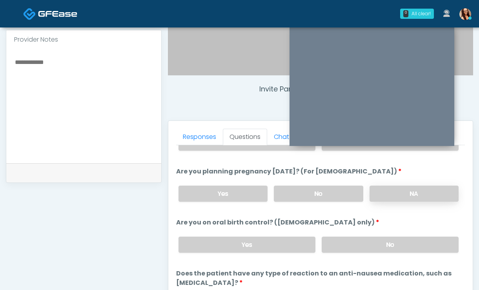
click at [403, 198] on label "NA" at bounding box center [414, 194] width 89 height 16
click at [336, 249] on label "No" at bounding box center [390, 245] width 137 height 16
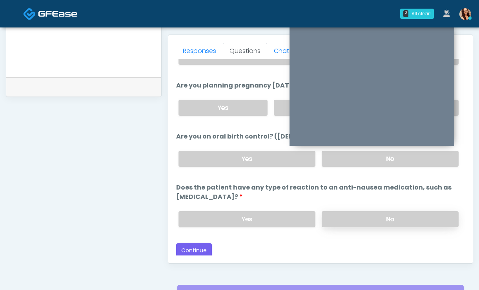
scroll to position [336, 0]
click at [342, 219] on label "No" at bounding box center [390, 219] width 137 height 16
click at [202, 248] on button "Continue" at bounding box center [194, 250] width 36 height 15
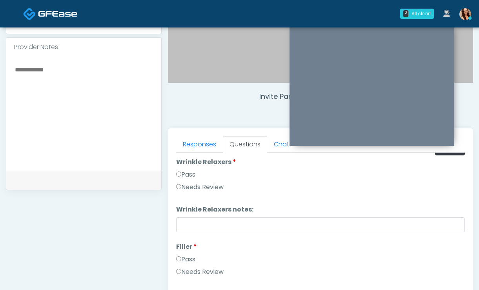
scroll to position [0, 0]
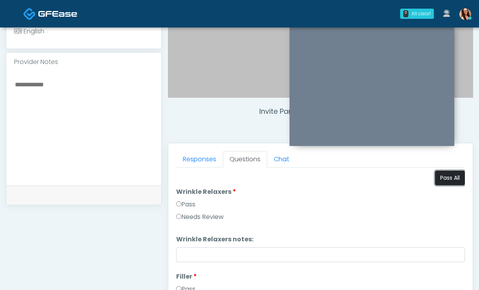
click at [442, 178] on button "Pass All" at bounding box center [450, 178] width 30 height 15
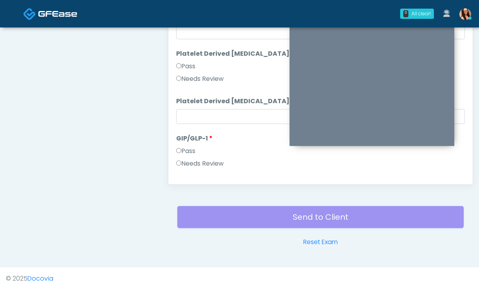
scroll to position [1546, 0]
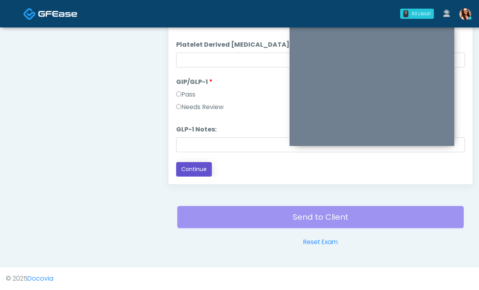
click at [193, 171] on button "Continue" at bounding box center [194, 169] width 36 height 15
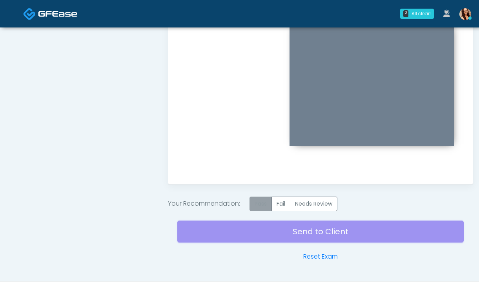
click at [259, 208] on label "Pass" at bounding box center [261, 204] width 22 height 15
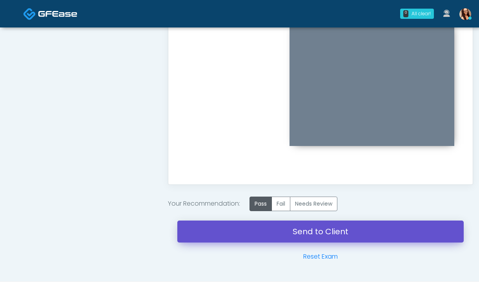
click at [258, 240] on link "Send to Client" at bounding box center [320, 232] width 286 height 22
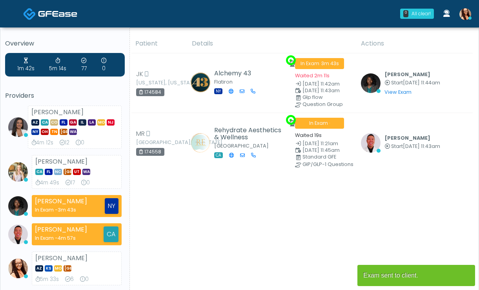
click at [265, 232] on div "Patient Details Actions" at bounding box center [301, 248] width 343 height 428
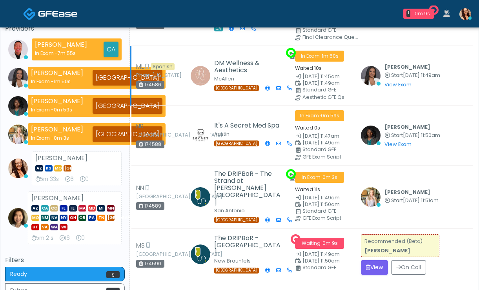
scroll to position [106, 0]
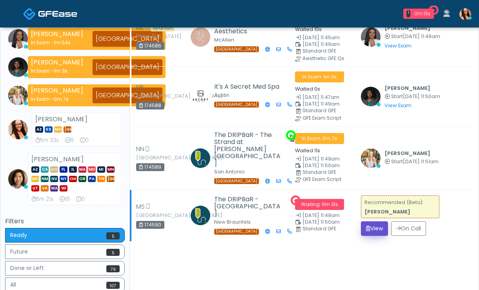
click at [378, 221] on button "View" at bounding box center [374, 228] width 27 height 15
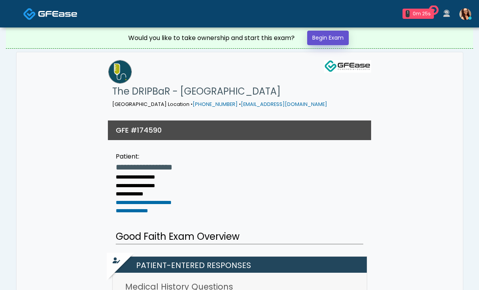
click at [331, 36] on link "Begin Exam" at bounding box center [328, 38] width 42 height 15
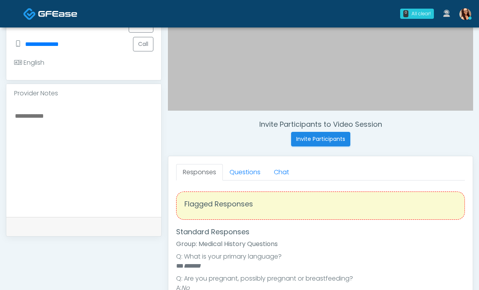
scroll to position [235, 0]
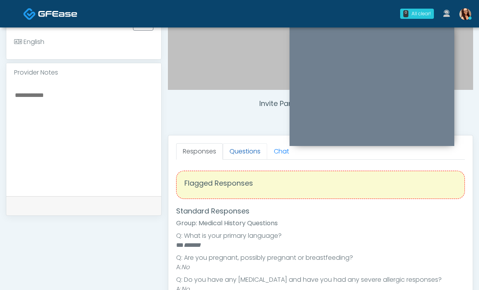
click at [241, 152] on link "Questions" at bounding box center [245, 151] width 44 height 16
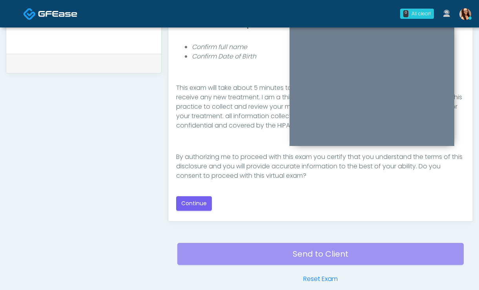
scroll to position [378, 0]
click at [201, 196] on button "Continue" at bounding box center [194, 203] width 36 height 15
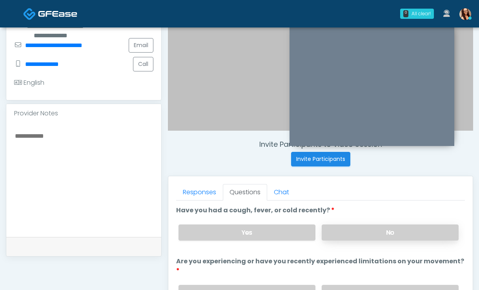
scroll to position [195, 0]
click at [369, 224] on label "No" at bounding box center [390, 232] width 137 height 16
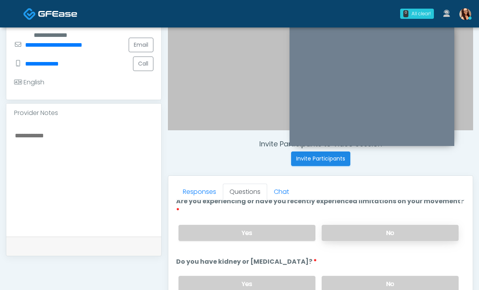
scroll to position [75, 0]
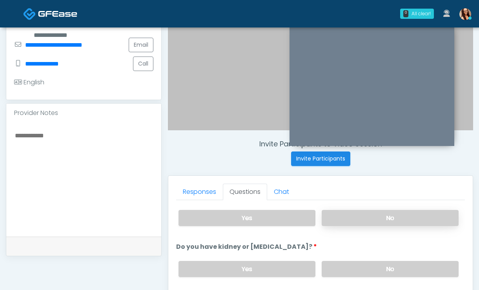
click at [366, 221] on label "No" at bounding box center [390, 218] width 137 height 16
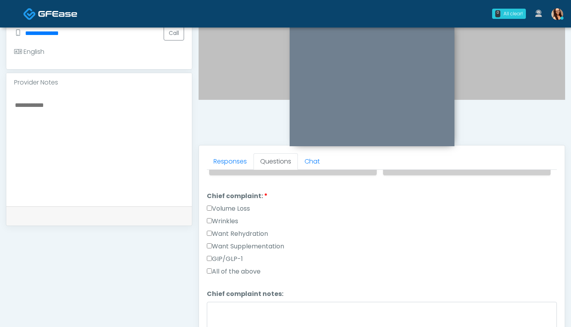
scroll to position [88, 0]
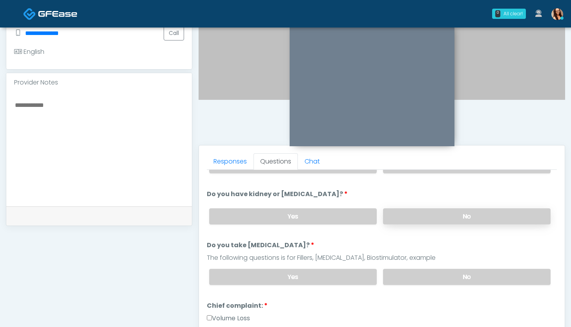
click at [426, 213] on label "No" at bounding box center [467, 216] width 168 height 16
click at [443, 275] on label "No" at bounding box center [467, 276] width 168 height 16
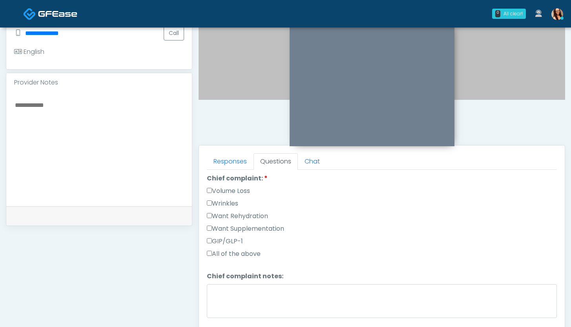
scroll to position [215, 0]
click at [262, 213] on label "Want Rehydration" at bounding box center [237, 215] width 61 height 9
click at [233, 228] on label "Want Supplementation" at bounding box center [245, 227] width 77 height 9
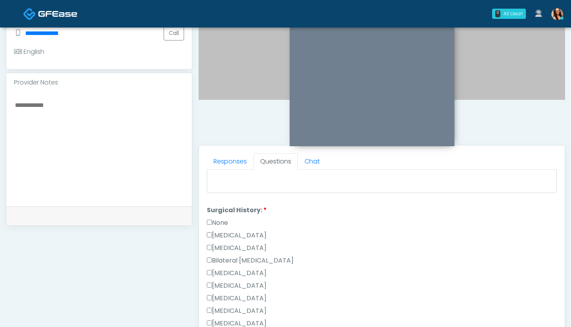
scroll to position [339, 0]
click at [228, 233] on label "[MEDICAL_DATA]" at bounding box center [237, 235] width 60 height 9
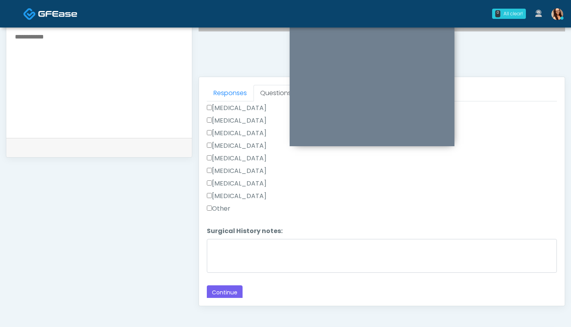
scroll to position [308, 0]
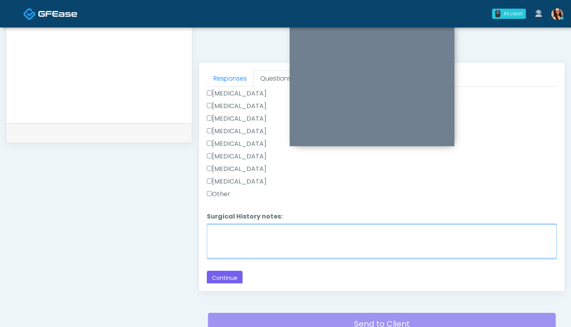
click at [266, 245] on textarea "Surgical History notes:" at bounding box center [382, 241] width 350 height 34
type textarea "**********"
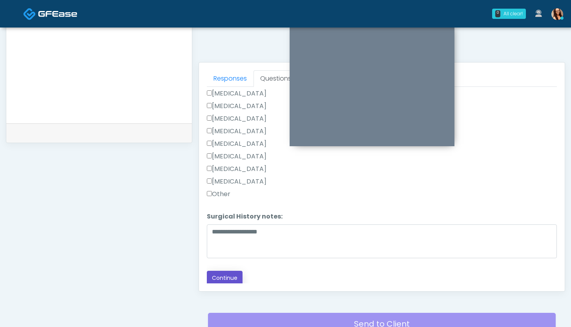
click at [234, 274] on button "Continue" at bounding box center [225, 277] width 36 height 15
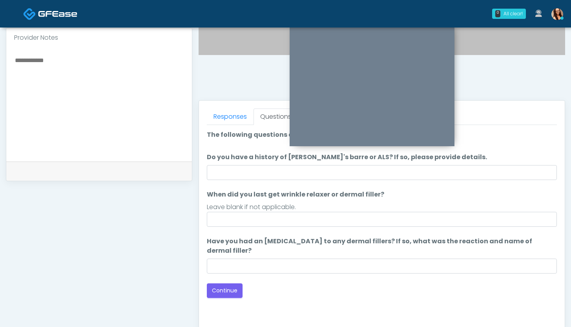
scroll to position [270, 0]
click at [209, 290] on button "Continue" at bounding box center [225, 290] width 36 height 15
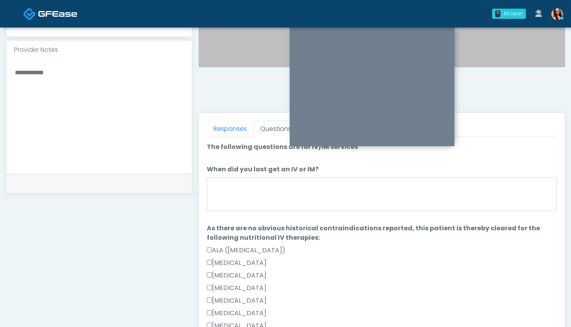
scroll to position [257, 0]
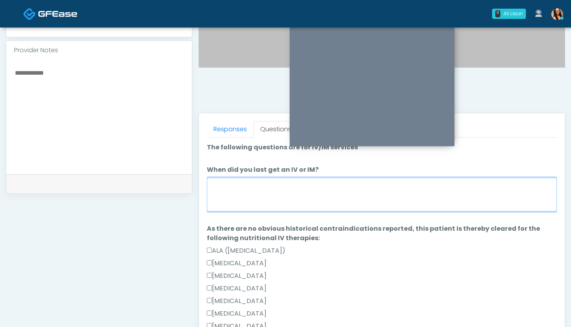
click at [279, 206] on textarea "When did you last get an IV or IM?" at bounding box center [382, 194] width 350 height 34
type textarea "*"
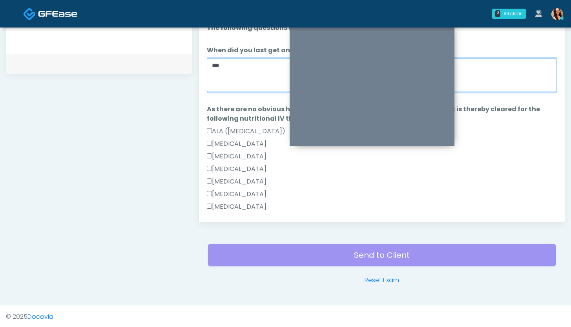
scroll to position [378, 0]
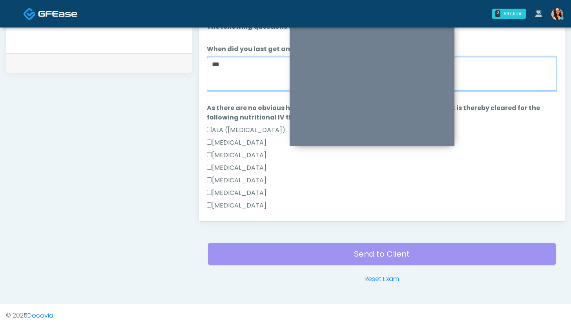
type textarea "***"
click at [222, 209] on label "[MEDICAL_DATA]" at bounding box center [237, 205] width 60 height 9
click at [233, 203] on label "[MEDICAL_DATA]" at bounding box center [237, 205] width 60 height 9
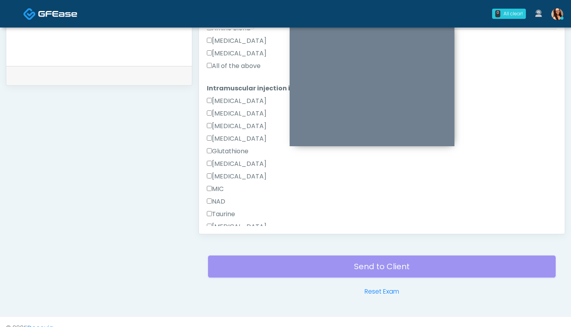
scroll to position [361, 0]
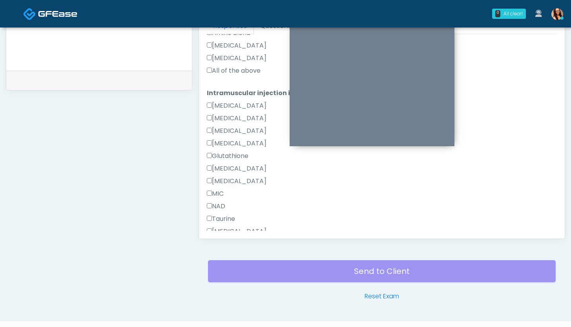
click at [230, 75] on label "All of the above" at bounding box center [234, 70] width 54 height 9
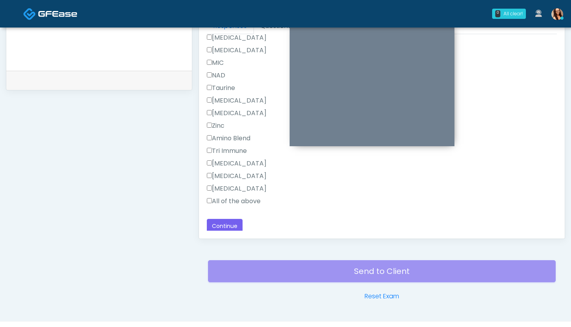
scroll to position [524, 0]
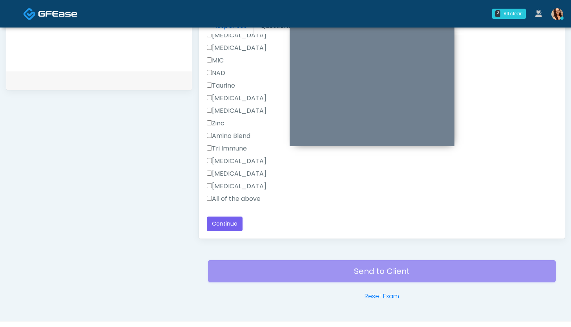
click at [237, 198] on label "All of the above" at bounding box center [234, 198] width 54 height 9
click at [225, 224] on button "Continue" at bounding box center [225, 223] width 36 height 15
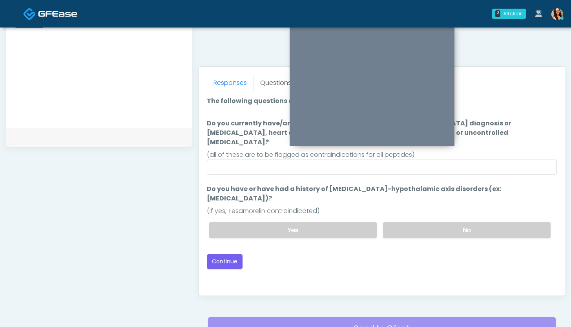
scroll to position [303, 0]
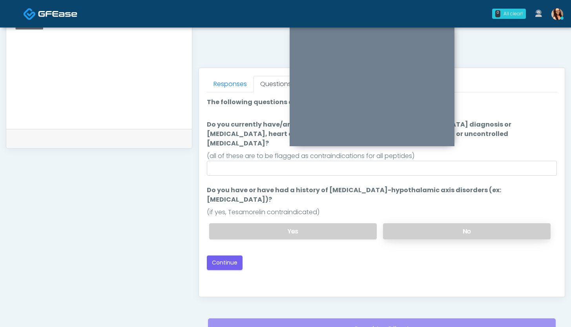
click at [408, 223] on label "No" at bounding box center [467, 231] width 168 height 16
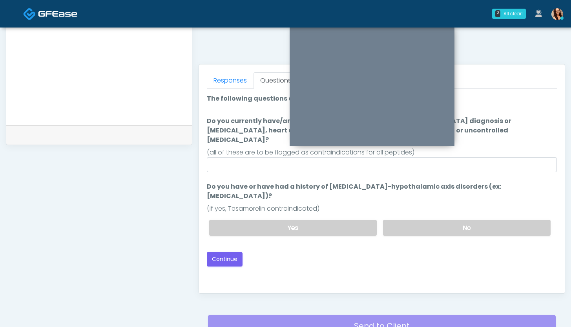
scroll to position [307, 0]
click at [221, 251] on button "Continue" at bounding box center [225, 258] width 36 height 15
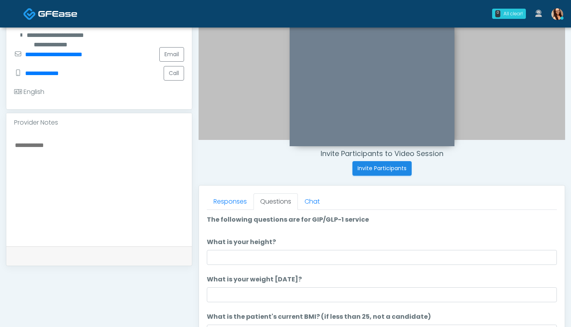
scroll to position [186, 0]
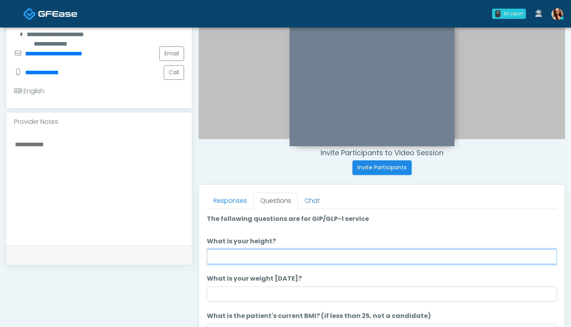
click at [239, 250] on input "What is your height?" at bounding box center [382, 256] width 350 height 15
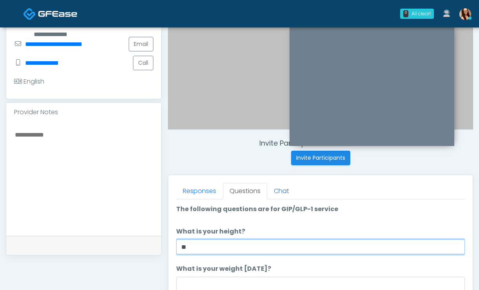
scroll to position [2, 0]
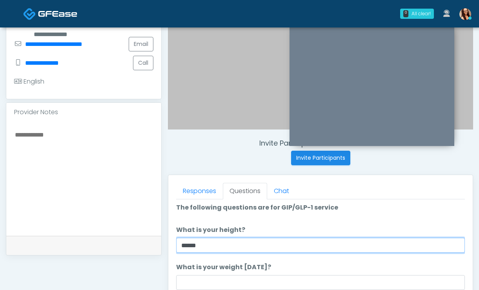
type input "******"
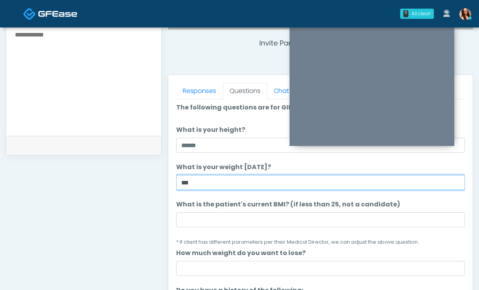
scroll to position [304, 0]
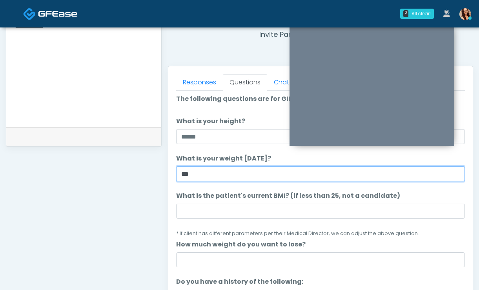
type input "***"
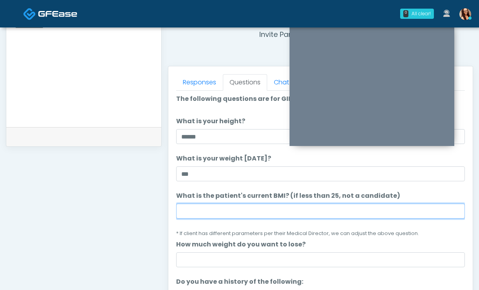
click at [208, 206] on input "What is the patient's current BMI? (if less than 25, not a candidate)" at bounding box center [320, 211] width 289 height 15
paste input "****"
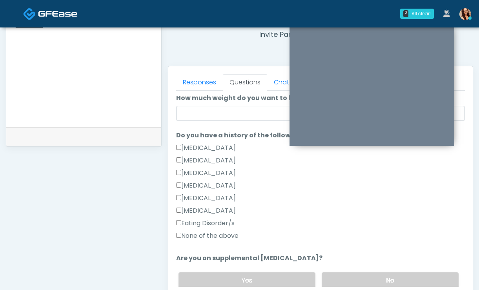
scroll to position [148, 0]
type input "****"
click at [197, 230] on div "Eating Disorder/s" at bounding box center [320, 224] width 289 height 13
click at [226, 232] on label "None of the above" at bounding box center [207, 235] width 62 height 9
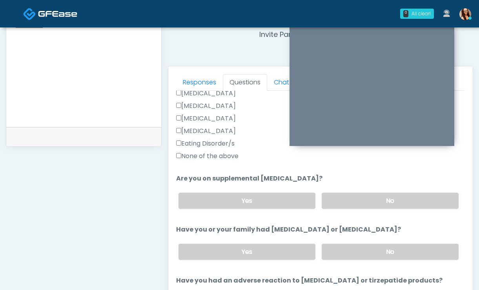
scroll to position [231, 0]
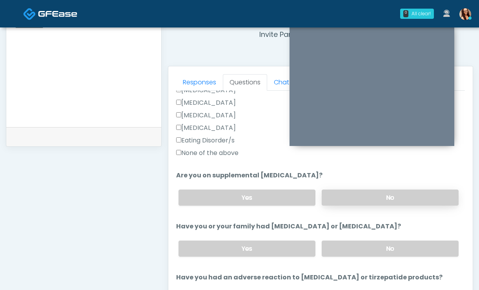
click at [383, 195] on label "No" at bounding box center [390, 198] width 137 height 16
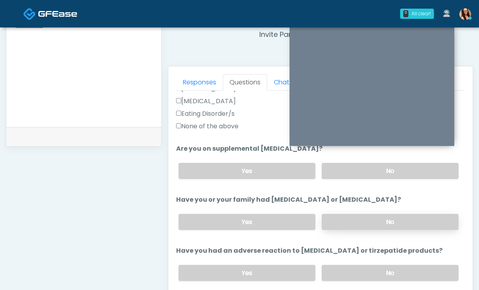
scroll to position [258, 0]
click at [374, 219] on label "No" at bounding box center [390, 221] width 137 height 16
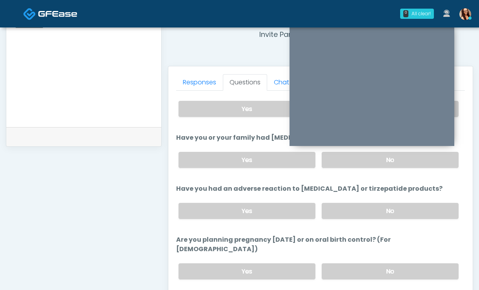
scroll to position [320, 0]
click at [381, 206] on label "No" at bounding box center [390, 210] width 137 height 16
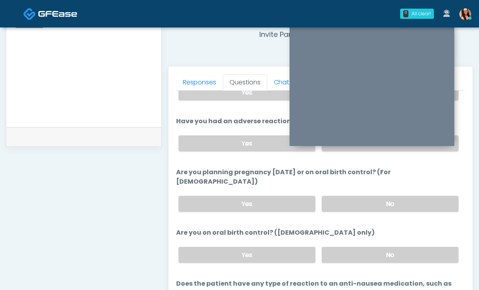
scroll to position [370, 0]
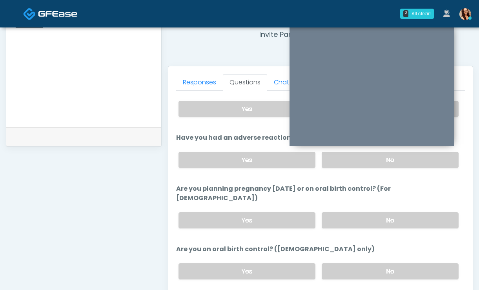
click at [383, 206] on div "Yes No" at bounding box center [318, 220] width 293 height 29
click at [374, 214] on label "No" at bounding box center [390, 220] width 137 height 16
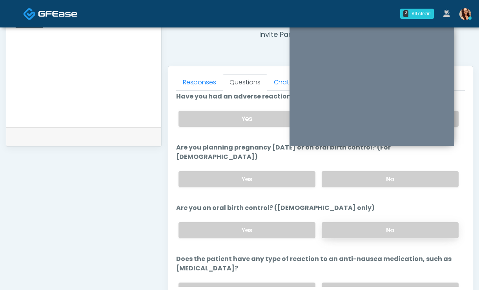
click at [347, 222] on label "No" at bounding box center [390, 230] width 137 height 16
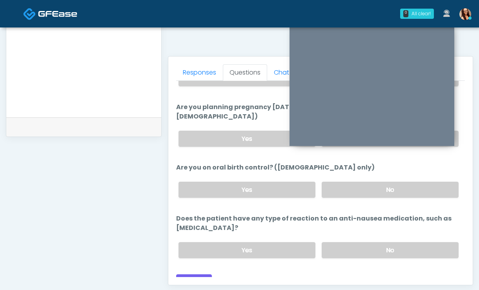
scroll to position [315, 0]
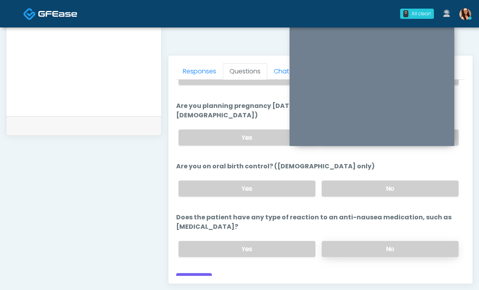
click at [363, 241] on label "No" at bounding box center [390, 249] width 137 height 16
click at [182, 273] on button "Continue" at bounding box center [194, 280] width 36 height 15
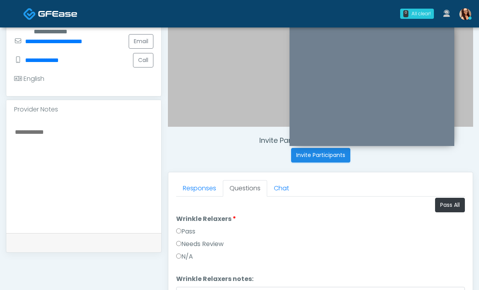
scroll to position [0, 0]
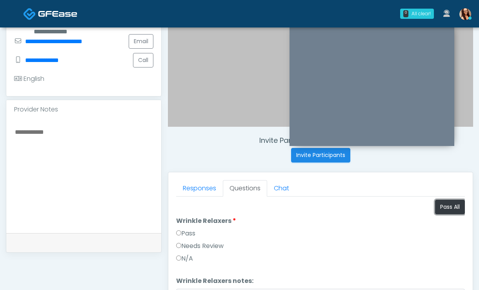
drag, startPoint x: 443, startPoint y: 209, endPoint x: 401, endPoint y: 207, distance: 41.2
click at [443, 209] on button "Pass All" at bounding box center [450, 207] width 30 height 15
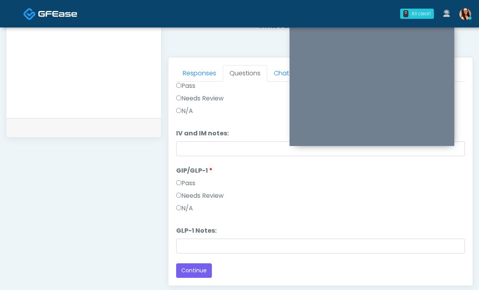
scroll to position [414, 0]
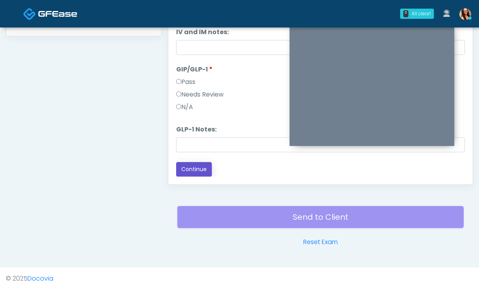
click at [194, 168] on button "Continue" at bounding box center [194, 169] width 36 height 15
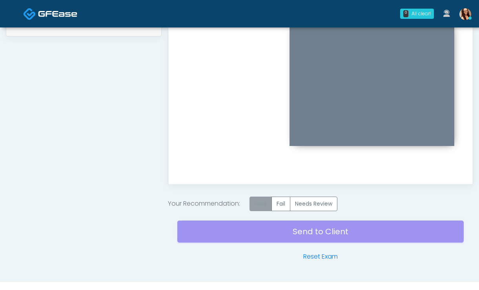
click at [257, 203] on label "Pass" at bounding box center [261, 204] width 22 height 15
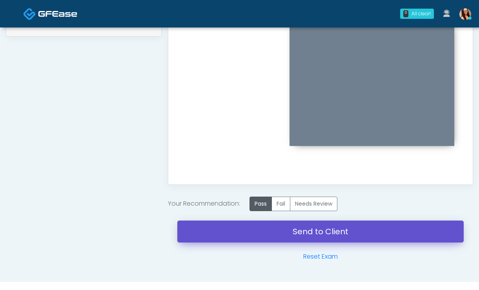
click at [248, 228] on link "Send to Client" at bounding box center [320, 232] width 286 height 22
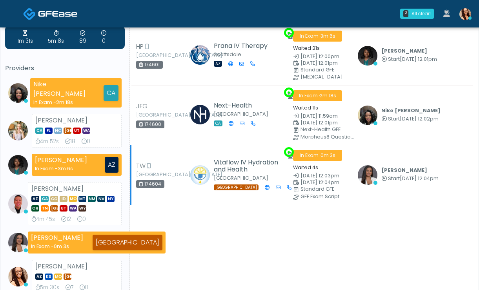
scroll to position [29, 0]
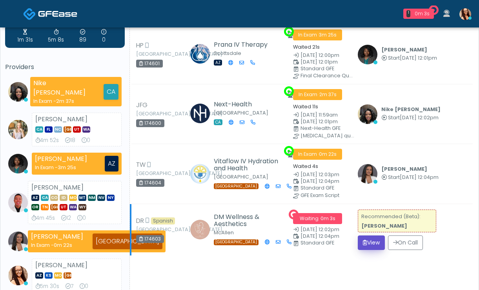
click at [363, 242] on button "View" at bounding box center [371, 242] width 27 height 15
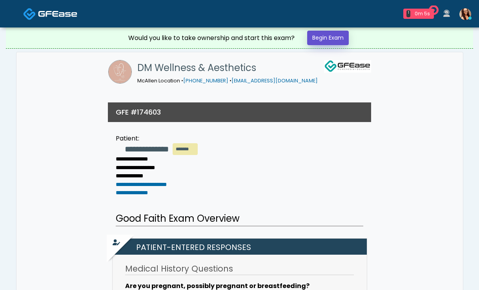
click at [314, 37] on link "Begin Exam" at bounding box center [328, 38] width 42 height 15
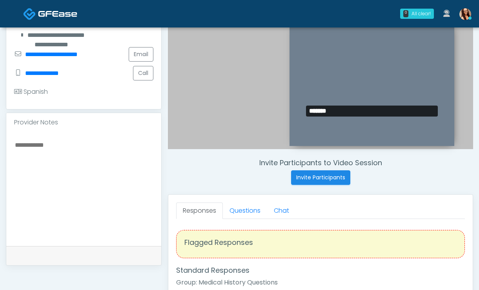
scroll to position [177, 0]
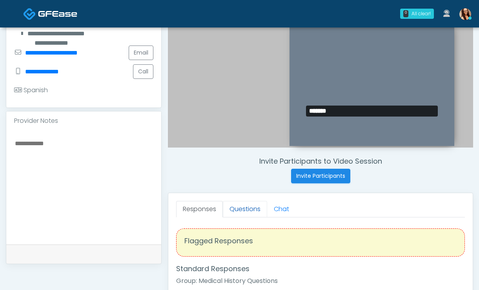
click at [241, 211] on link "Questions" at bounding box center [245, 209] width 44 height 16
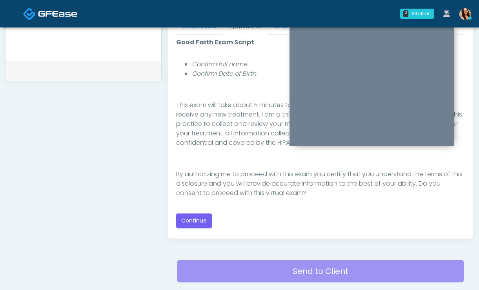
scroll to position [360, 0]
click at [205, 215] on button "Continue" at bounding box center [194, 221] width 36 height 15
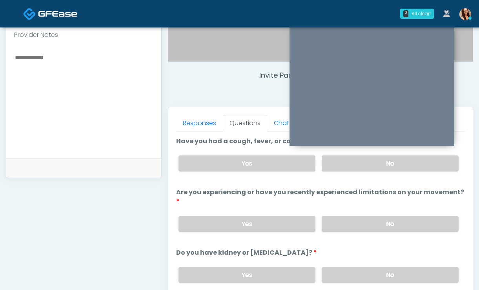
scroll to position [263, 0]
click at [352, 162] on label "No" at bounding box center [390, 164] width 137 height 16
click at [364, 228] on label "No" at bounding box center [390, 224] width 137 height 16
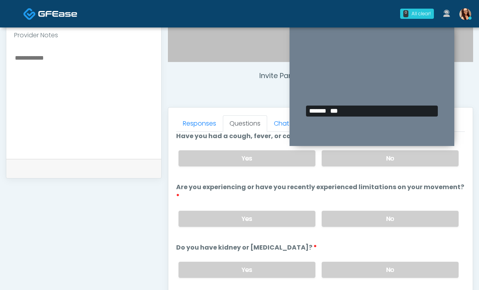
scroll to position [6, 0]
click at [358, 274] on label "No" at bounding box center [390, 269] width 137 height 16
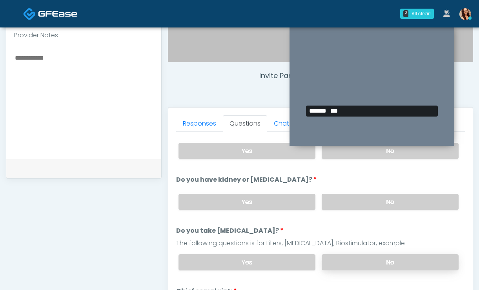
click at [360, 257] on label "No" at bounding box center [390, 262] width 137 height 16
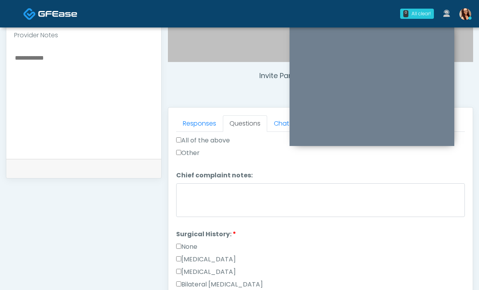
scroll to position [383, 0]
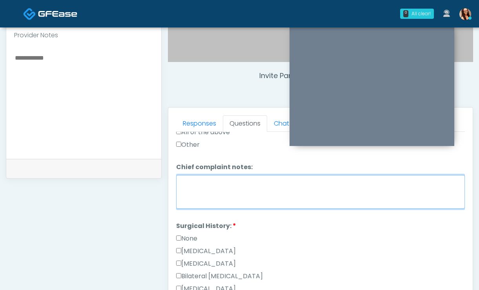
click at [274, 187] on textarea "Chief complaint notes:" at bounding box center [320, 192] width 289 height 34
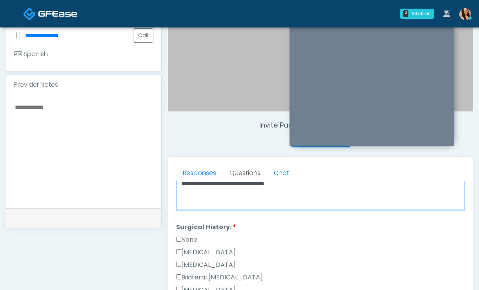
scroll to position [460, 0]
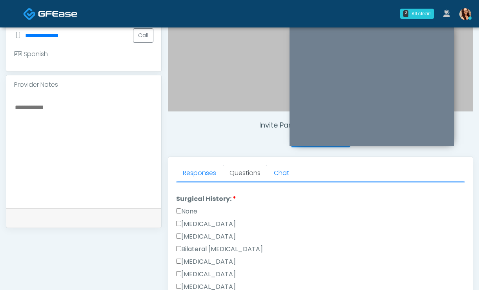
type textarea "**********"
drag, startPoint x: 188, startPoint y: 210, endPoint x: 218, endPoint y: 207, distance: 29.6
click at [188, 210] on label "None" at bounding box center [186, 211] width 21 height 9
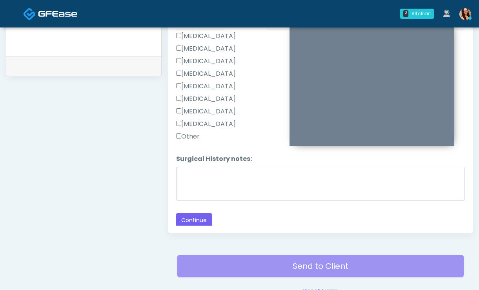
scroll to position [380, 0]
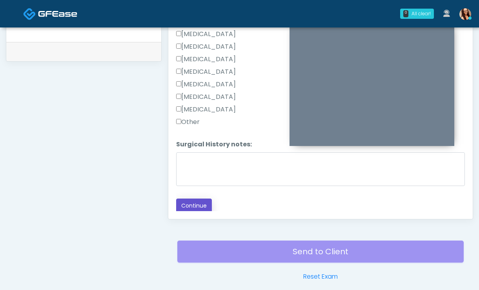
click at [197, 202] on button "Continue" at bounding box center [194, 206] width 36 height 15
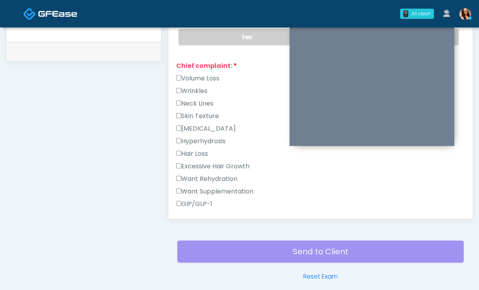
scroll to position [186, 0]
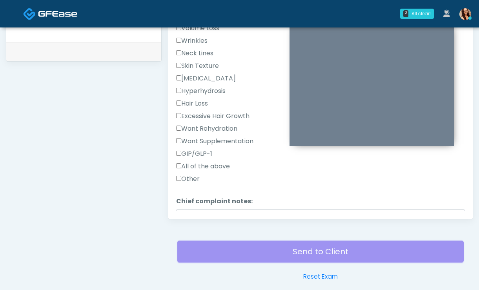
click at [199, 151] on label "GIP/GLP-1" at bounding box center [194, 153] width 36 height 9
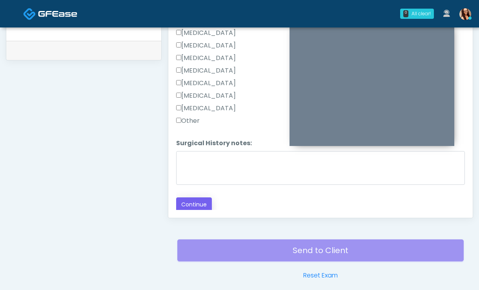
scroll to position [381, 0]
click at [193, 202] on button "Continue" at bounding box center [194, 204] width 36 height 15
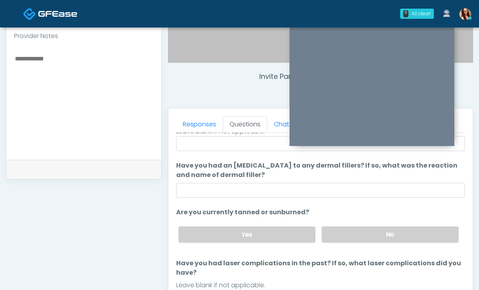
scroll to position [274, 0]
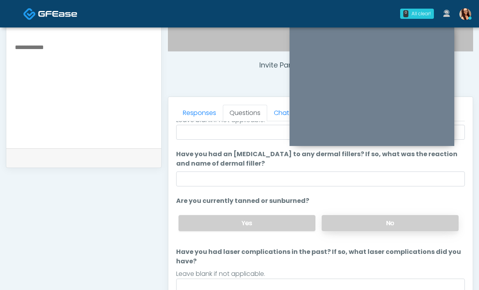
click at [347, 218] on label "No" at bounding box center [390, 223] width 137 height 16
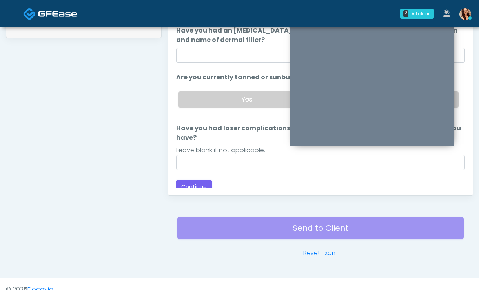
scroll to position [70, 0]
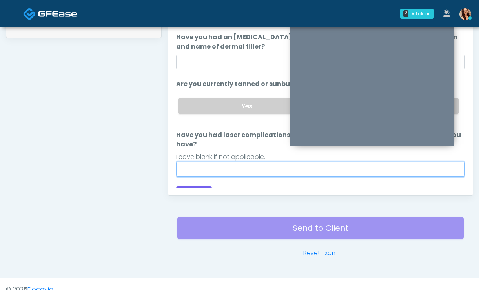
click at [247, 170] on input "Have you had laser complications in the past? If so, what laser complications d…" at bounding box center [320, 169] width 289 height 15
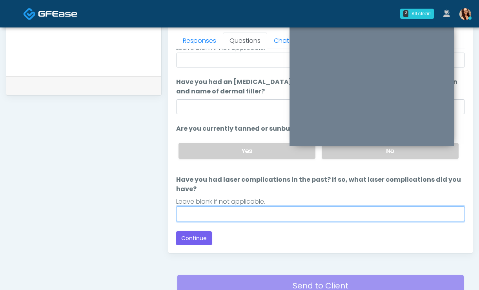
scroll to position [347, 0]
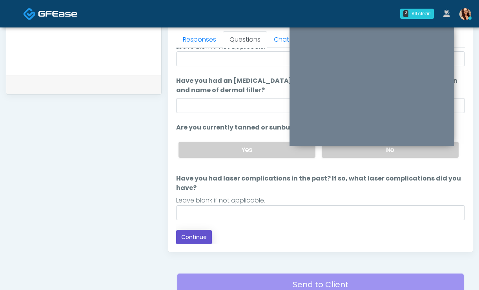
click at [205, 237] on button "Continue" at bounding box center [194, 237] width 36 height 15
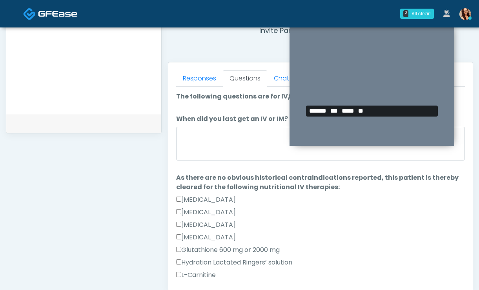
scroll to position [205, 0]
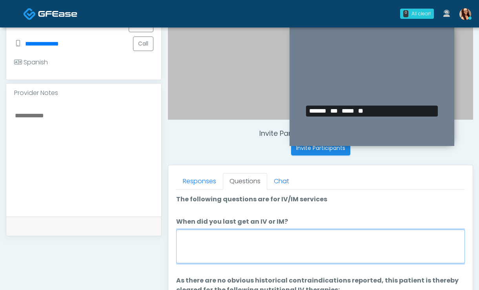
click at [244, 245] on textarea "When did you last get an IV or IM?" at bounding box center [320, 247] width 289 height 34
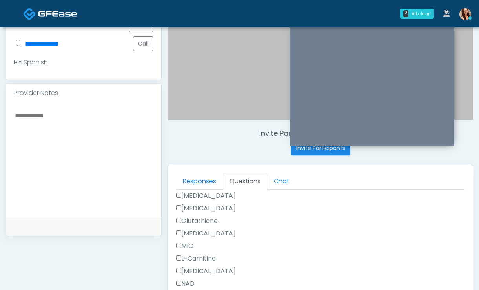
scroll to position [361, 0]
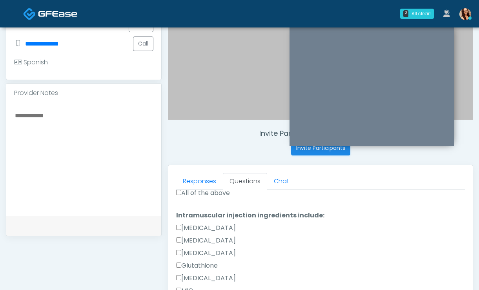
click at [209, 194] on label "All of the above" at bounding box center [203, 192] width 54 height 9
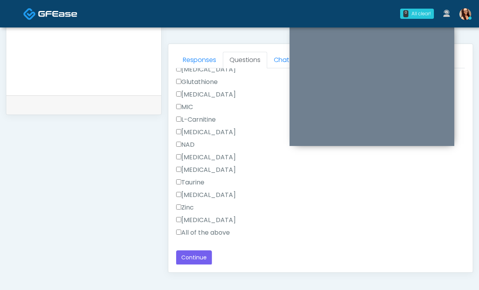
scroll to position [330, 0]
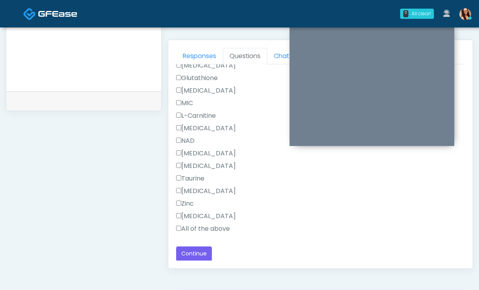
click at [199, 232] on label "All of the above" at bounding box center [203, 228] width 54 height 9
click at [201, 252] on button "Continue" at bounding box center [194, 253] width 36 height 15
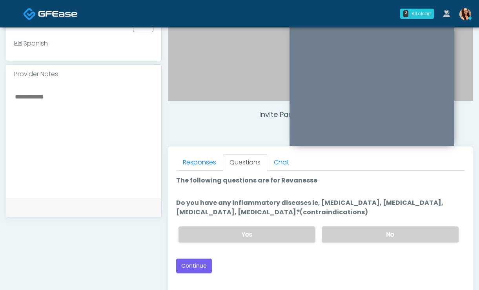
scroll to position [226, 0]
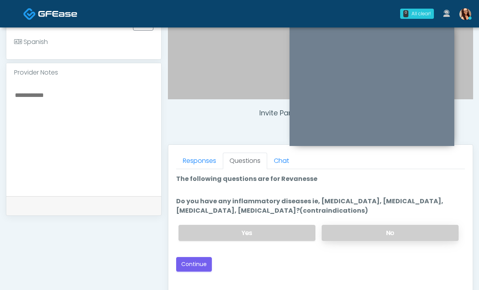
drag, startPoint x: 356, startPoint y: 232, endPoint x: 353, endPoint y: 228, distance: 5.3
click at [354, 230] on label "No" at bounding box center [390, 233] width 137 height 16
click at [198, 263] on button "Continue" at bounding box center [194, 264] width 36 height 15
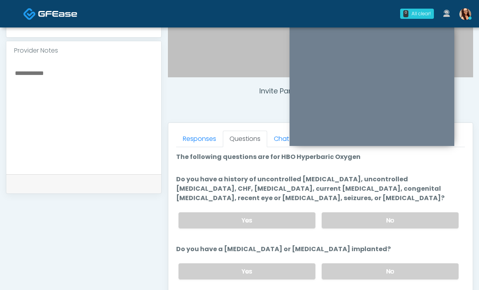
scroll to position [248, 0]
click at [383, 223] on label "No" at bounding box center [390, 220] width 137 height 16
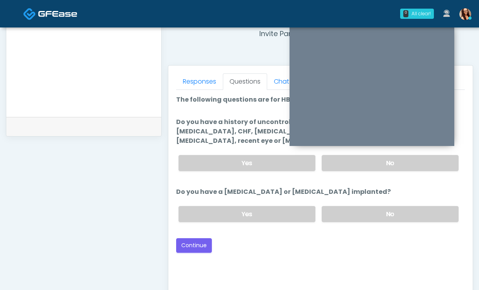
scroll to position [317, 0]
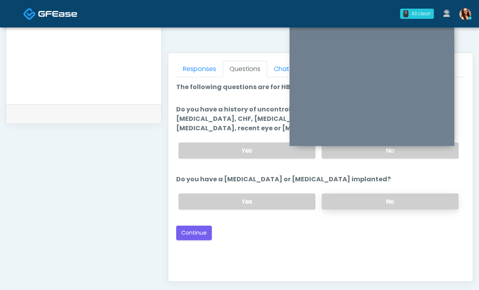
click at [374, 206] on label "No" at bounding box center [390, 201] width 137 height 16
click at [200, 233] on button "Continue" at bounding box center [194, 233] width 36 height 15
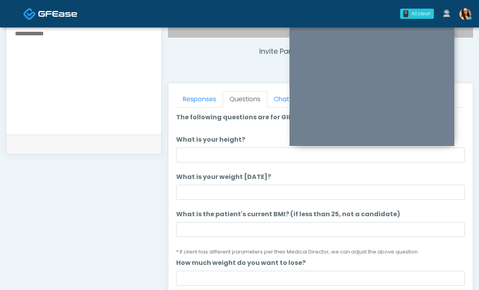
scroll to position [299, 0]
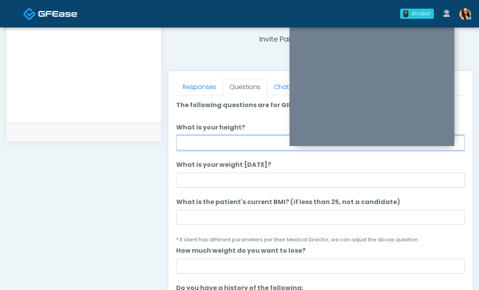
click at [219, 137] on input "What is your height?" at bounding box center [320, 142] width 289 height 15
type input "****"
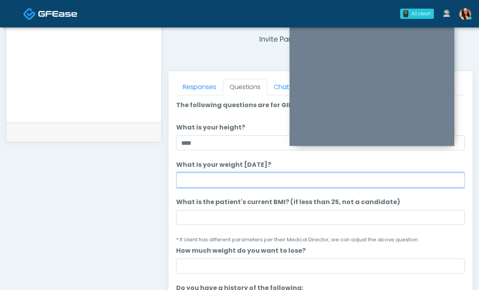
click at [252, 178] on input "What is your weight today?" at bounding box center [320, 180] width 289 height 15
type input "***"
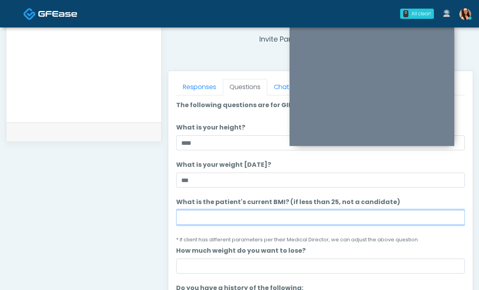
click at [299, 215] on input "What is the patient's current BMI? (if less than 25, not a candidate)" at bounding box center [320, 217] width 289 height 15
paste input "****"
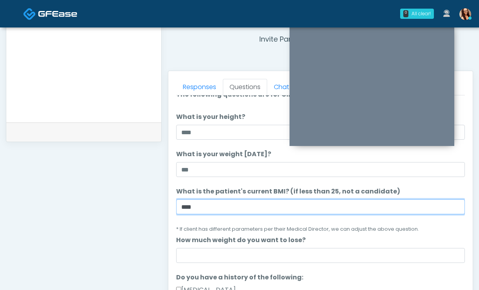
scroll to position [11, 0]
type input "****"
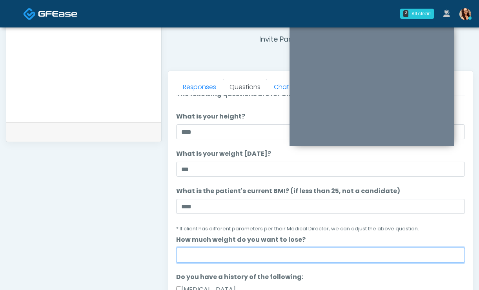
click at [275, 253] on input "How much weight do you want to lose?" at bounding box center [320, 255] width 289 height 15
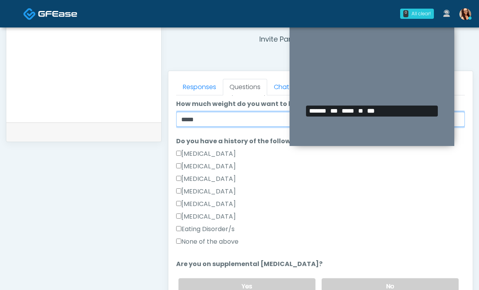
scroll to position [148, 0]
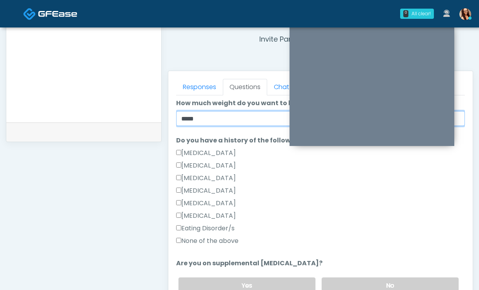
type input "*****"
click at [238, 241] on label "None of the above" at bounding box center [207, 240] width 62 height 9
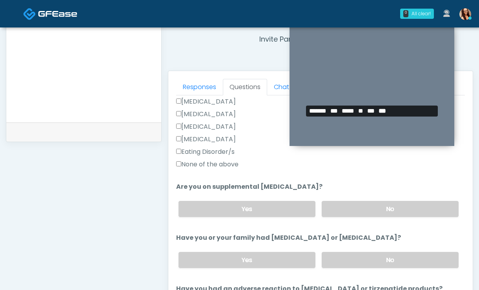
scroll to position [225, 0]
click at [368, 206] on label "No" at bounding box center [390, 208] width 137 height 16
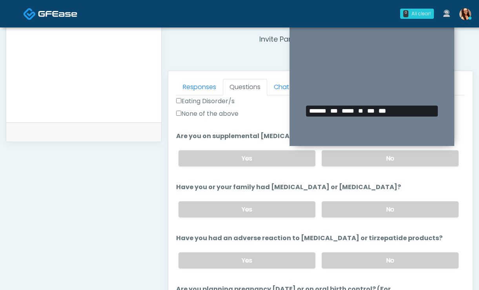
scroll to position [275, 0]
click at [372, 201] on label "No" at bounding box center [390, 209] width 137 height 16
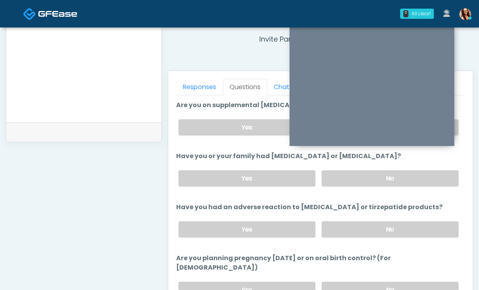
scroll to position [312, 0]
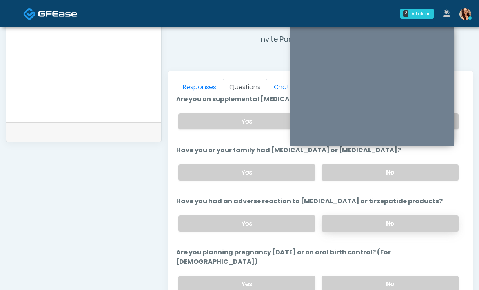
click at [374, 215] on label "No" at bounding box center [390, 223] width 137 height 16
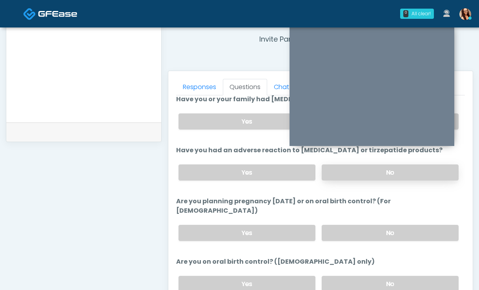
scroll to position [364, 0]
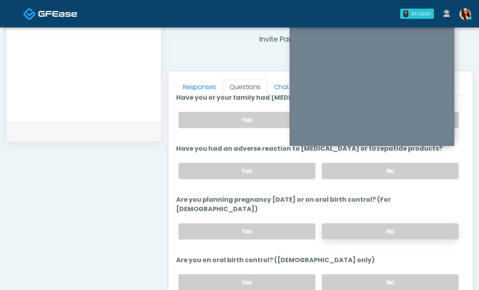
click at [374, 223] on label "No" at bounding box center [390, 231] width 137 height 16
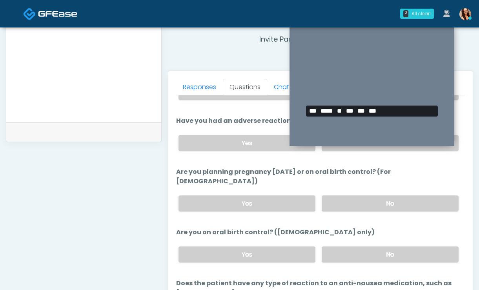
scroll to position [393, 0]
click at [368, 246] on label "No" at bounding box center [390, 254] width 137 height 16
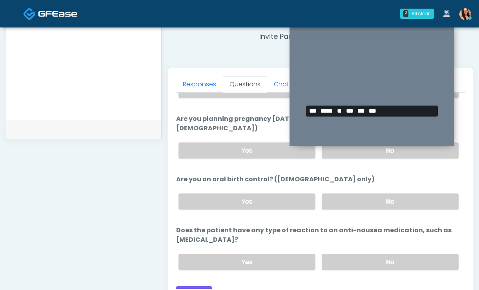
scroll to position [313, 0]
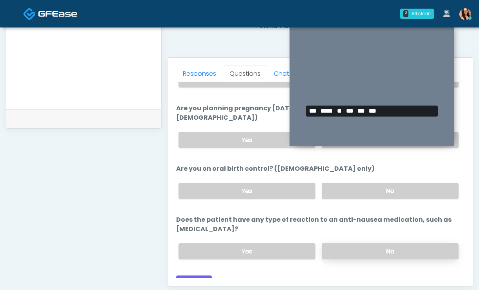
click at [365, 243] on label "No" at bounding box center [390, 251] width 137 height 16
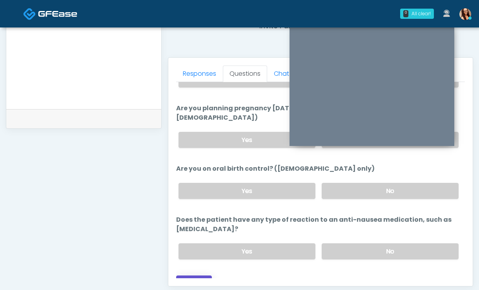
click at [205, 275] on button "Continue" at bounding box center [194, 282] width 36 height 15
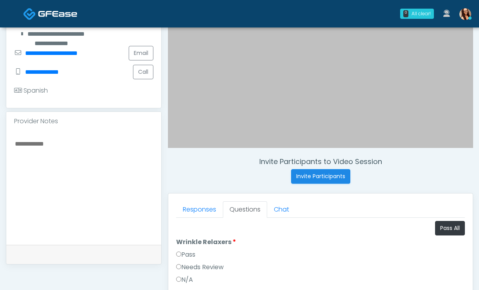
scroll to position [196, 0]
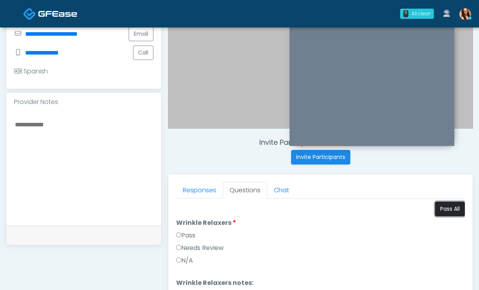
click at [436, 210] on button "Pass All" at bounding box center [450, 209] width 30 height 15
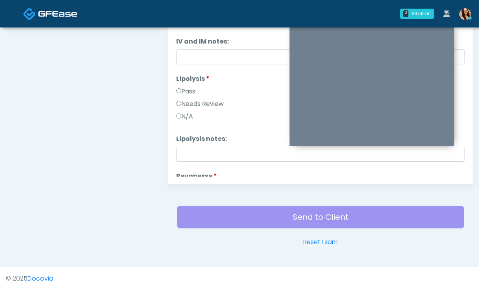
scroll to position [1200, 0]
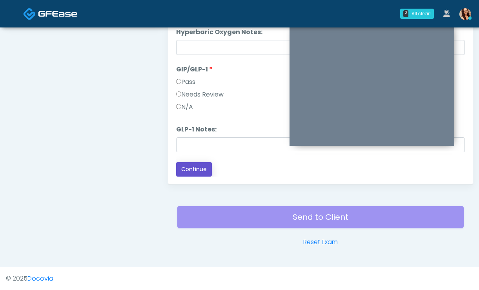
click at [186, 167] on button "Continue" at bounding box center [194, 169] width 36 height 15
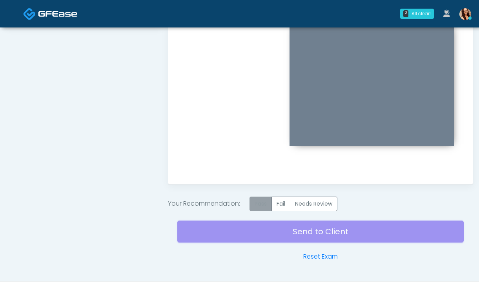
click at [264, 204] on label "Pass" at bounding box center [261, 204] width 22 height 15
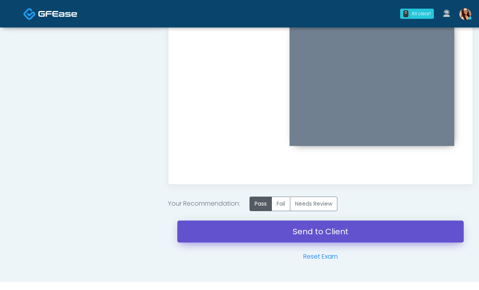
click at [270, 229] on link "Send to Client" at bounding box center [320, 232] width 286 height 22
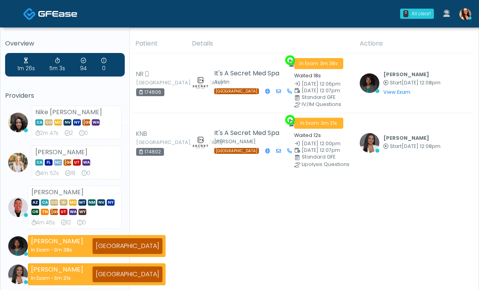
click at [389, 215] on div "Patient Details Actions" at bounding box center [301, 268] width 343 height 468
click at [234, 188] on div "Patient Details Actions" at bounding box center [301, 268] width 343 height 468
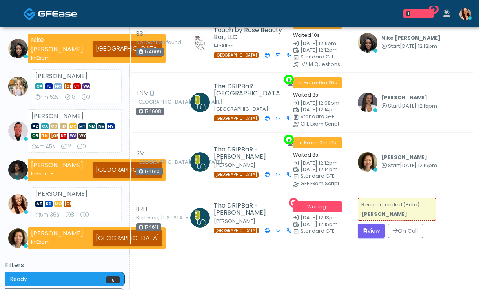
scroll to position [99, 0]
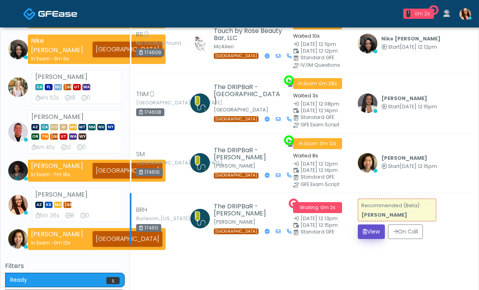
click at [377, 229] on button "View" at bounding box center [371, 231] width 27 height 15
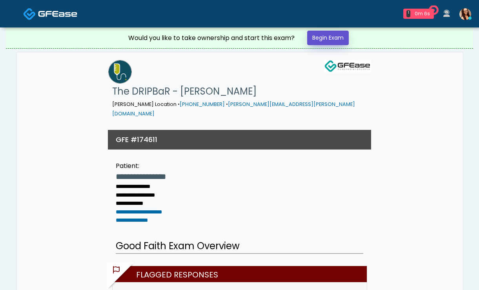
click at [341, 38] on link "Begin Exam" at bounding box center [328, 38] width 42 height 15
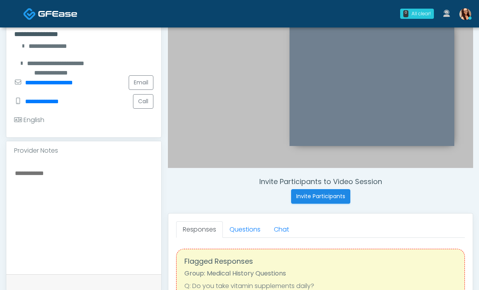
scroll to position [164, 0]
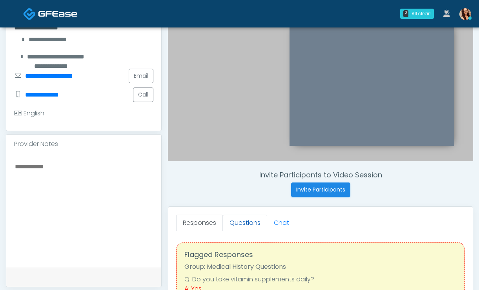
click at [246, 224] on link "Questions" at bounding box center [245, 223] width 44 height 16
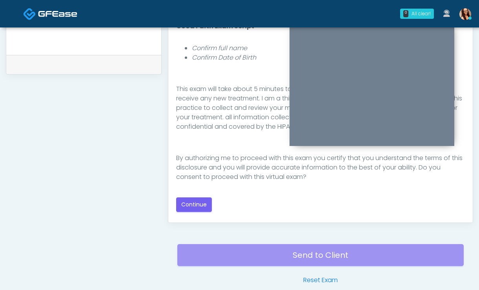
scroll to position [378, 0]
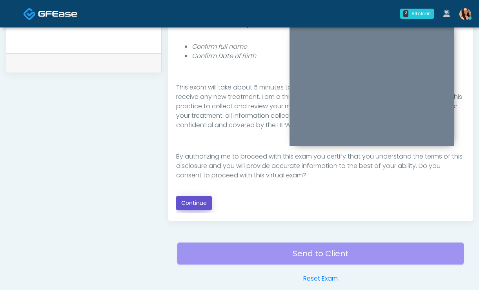
click at [183, 202] on button "Continue" at bounding box center [194, 203] width 36 height 15
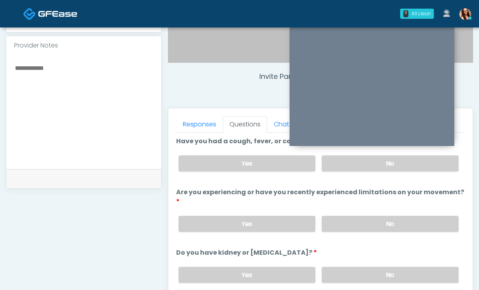
scroll to position [2, 0]
click at [363, 165] on label "No" at bounding box center [390, 163] width 137 height 16
click at [379, 221] on label "No" at bounding box center [390, 223] width 137 height 16
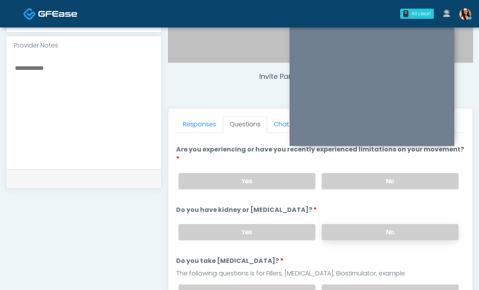
click at [350, 227] on label "No" at bounding box center [390, 232] width 137 height 16
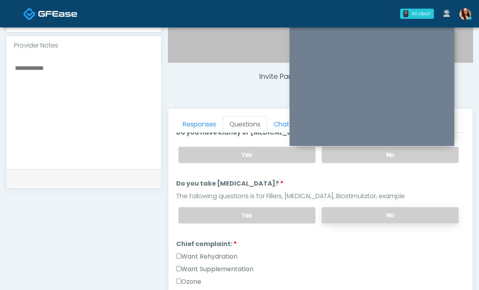
scroll to position [125, 0]
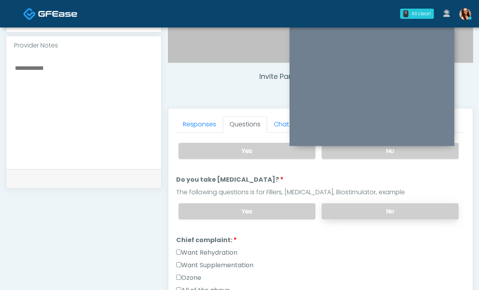
click at [361, 206] on label "No" at bounding box center [390, 211] width 137 height 16
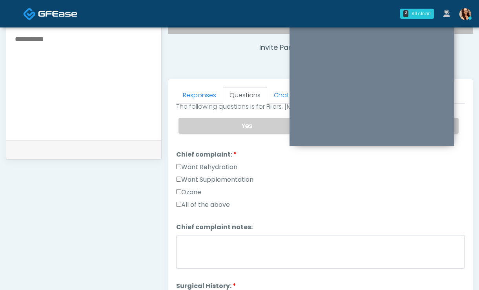
scroll to position [292, 0]
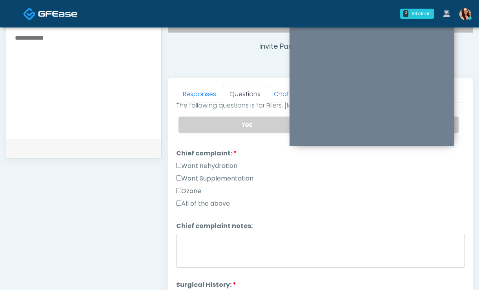
drag, startPoint x: 209, startPoint y: 161, endPoint x: 205, endPoint y: 170, distance: 10.2
click at [209, 161] on label "Want Rehydration" at bounding box center [206, 165] width 61 height 9
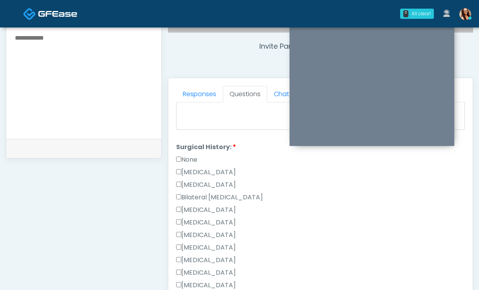
scroll to position [320, 0]
click at [196, 170] on label "Cesarean Section" at bounding box center [206, 171] width 60 height 9
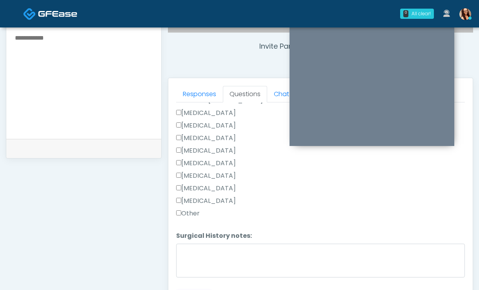
scroll to position [416, 0]
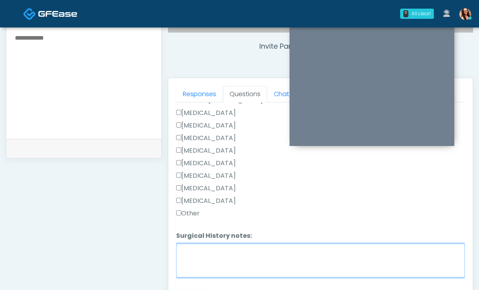
click at [208, 258] on textarea "Surgical History notes:" at bounding box center [320, 261] width 289 height 34
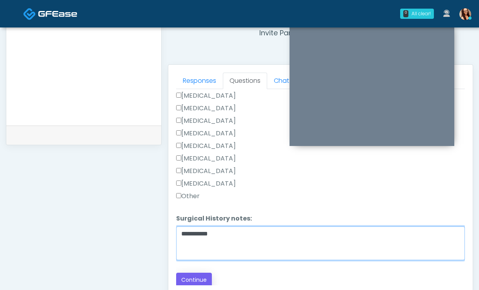
scroll to position [340, 0]
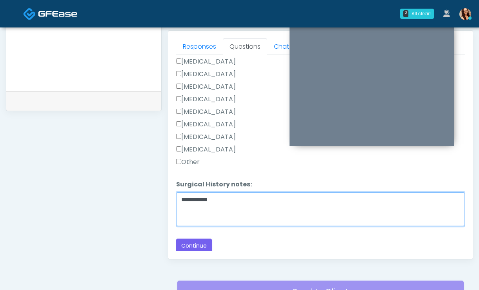
click at [186, 199] on textarea "**********" at bounding box center [320, 209] width 289 height 34
click at [225, 198] on textarea "**********" at bounding box center [320, 209] width 289 height 34
type textarea "**********"
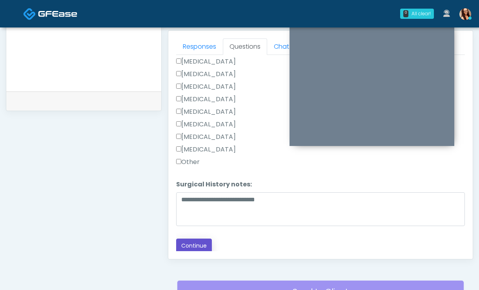
click at [193, 248] on button "Continue" at bounding box center [194, 246] width 36 height 15
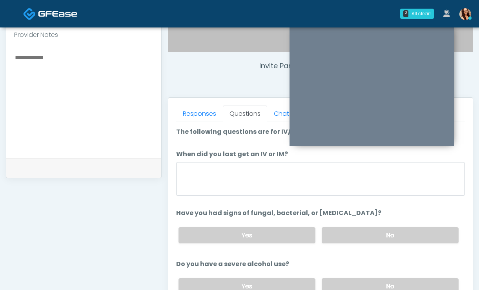
scroll to position [222, 0]
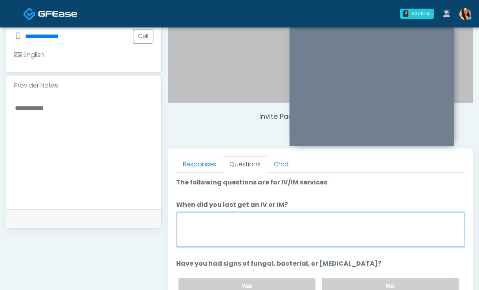
click at [214, 235] on textarea "When did you last get an IV or IM?" at bounding box center [320, 230] width 289 height 34
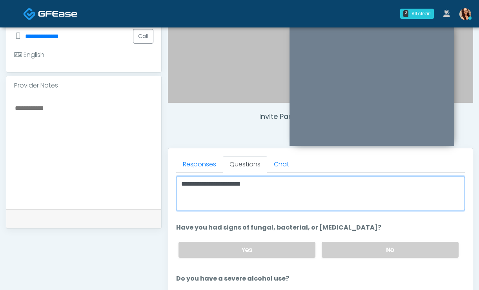
scroll to position [46, 0]
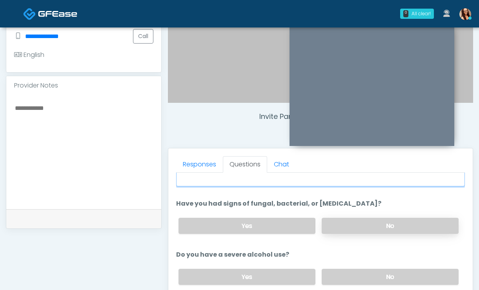
type textarea "**********"
click at [342, 227] on label "No" at bounding box center [390, 226] width 137 height 16
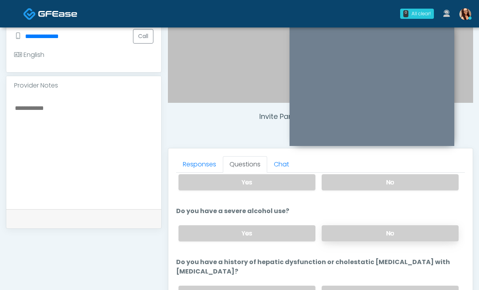
click at [346, 232] on label "No" at bounding box center [390, 233] width 137 height 16
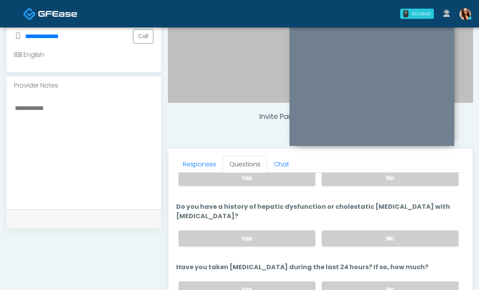
scroll to position [160, 0]
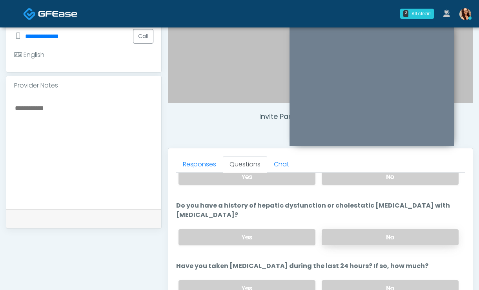
click at [349, 229] on label "No" at bounding box center [390, 237] width 137 height 16
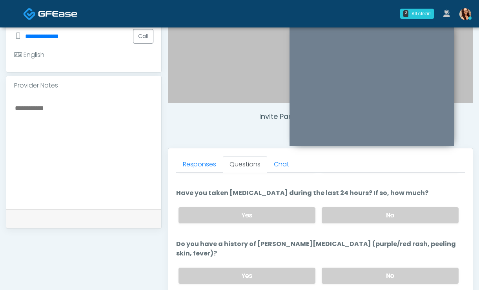
scroll to position [233, 0]
click at [288, 208] on label "Yes" at bounding box center [247, 216] width 137 height 16
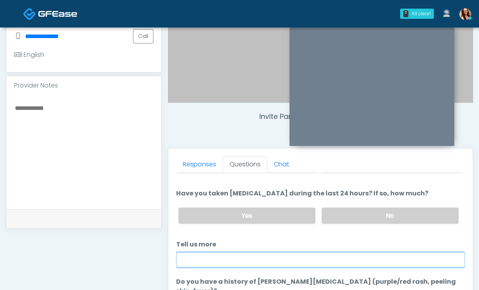
click at [271, 252] on input "Tell us more" at bounding box center [320, 259] width 289 height 15
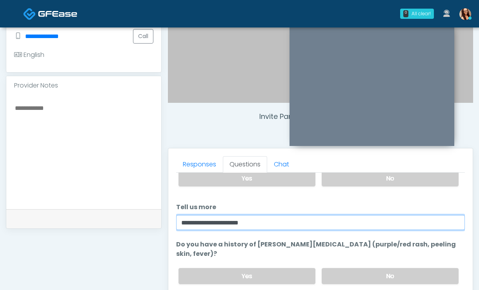
scroll to position [270, 0]
type input "**********"
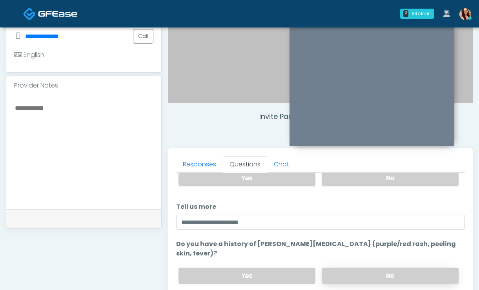
click at [354, 270] on label "No" at bounding box center [390, 276] width 137 height 16
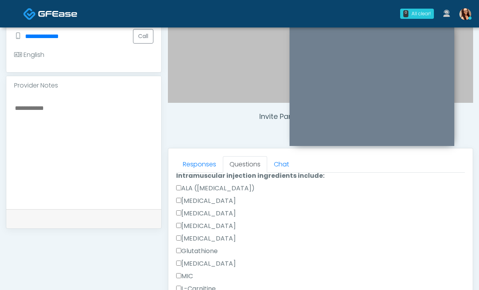
scroll to position [759, 0]
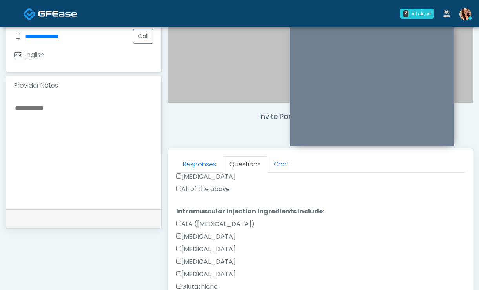
click at [208, 184] on label "All of the above" at bounding box center [203, 188] width 54 height 9
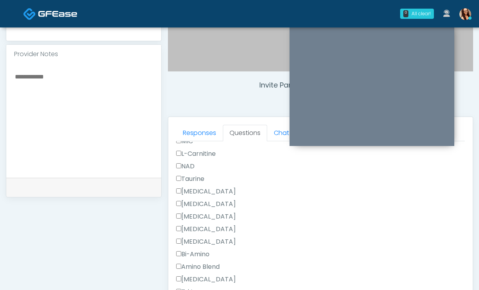
scroll to position [341, 0]
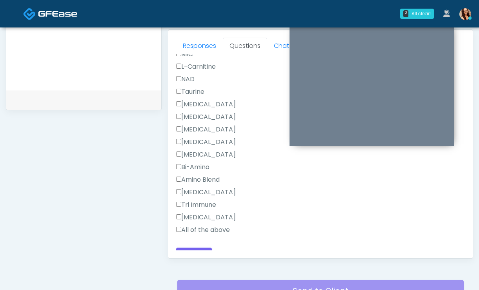
click at [202, 213] on div "Pepcid" at bounding box center [320, 219] width 289 height 13
click at [202, 225] on label "All of the above" at bounding box center [203, 229] width 54 height 9
click at [192, 248] on button "Continue" at bounding box center [194, 255] width 36 height 15
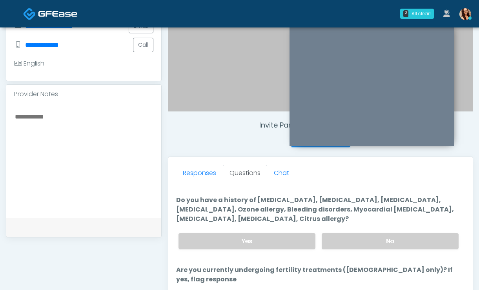
scroll to position [0, 0]
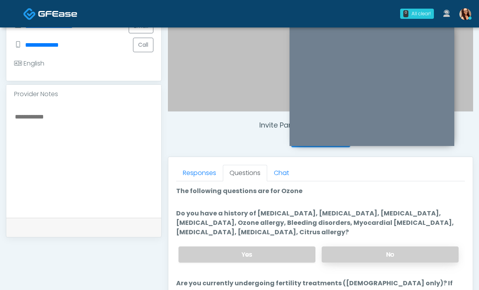
click at [360, 256] on label "No" at bounding box center [390, 254] width 137 height 16
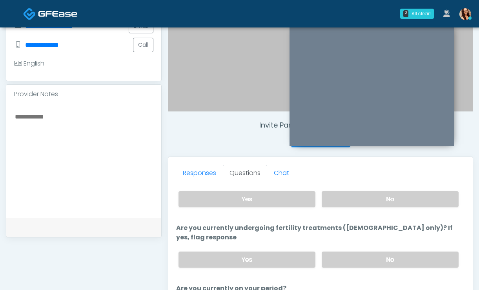
scroll to position [67, 0]
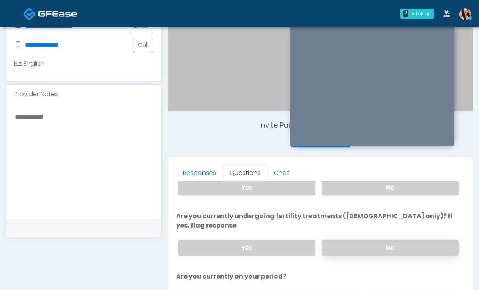
click at [354, 240] on label "No" at bounding box center [390, 248] width 137 height 16
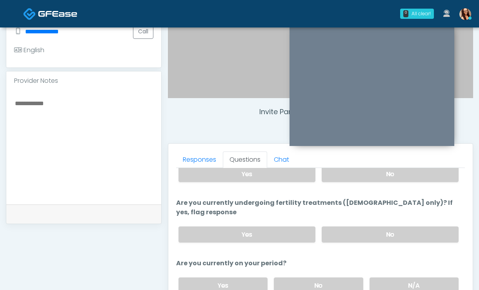
scroll to position [271, 0]
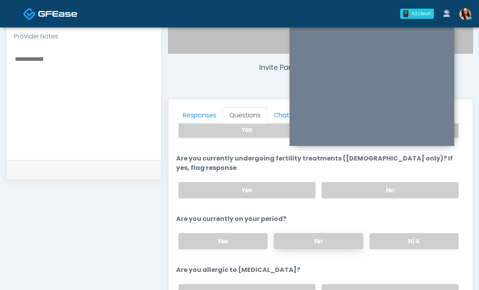
click at [295, 233] on label "No" at bounding box center [318, 241] width 89 height 16
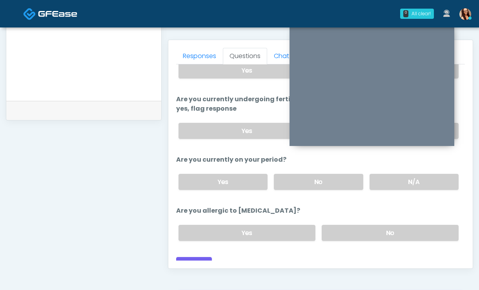
scroll to position [66, 0]
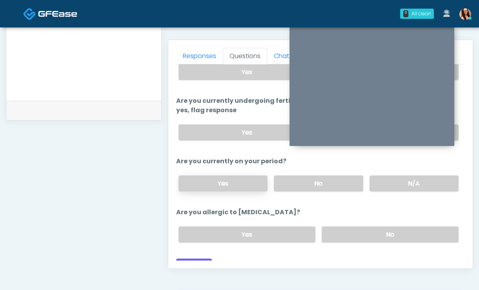
click at [237, 175] on label "Yes" at bounding box center [223, 183] width 89 height 16
click at [350, 229] on label "No" at bounding box center [390, 234] width 137 height 16
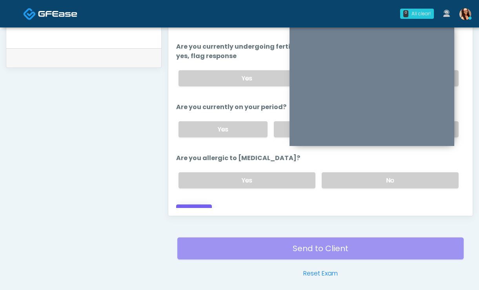
scroll to position [391, 0]
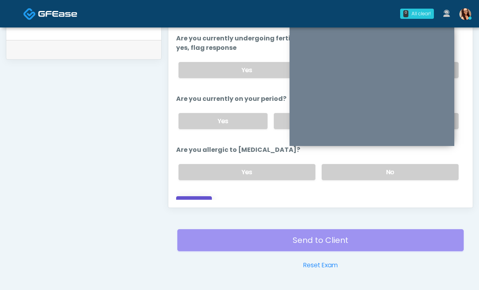
click at [192, 196] on button "Continue" at bounding box center [194, 203] width 36 height 15
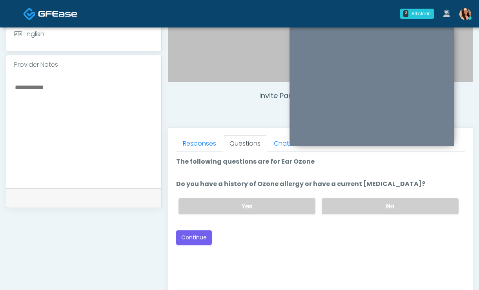
scroll to position [204, 0]
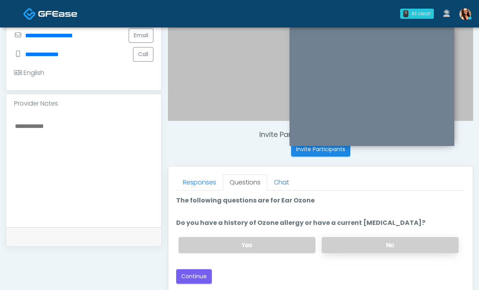
click at [352, 247] on label "No" at bounding box center [390, 245] width 137 height 16
click at [199, 276] on button "Continue" at bounding box center [194, 276] width 36 height 15
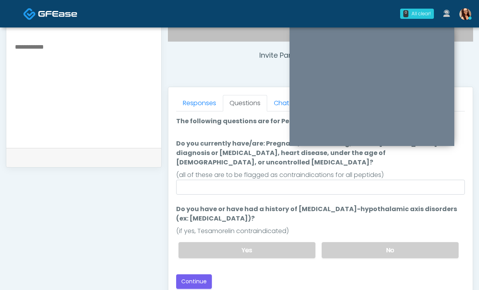
scroll to position [256, 0]
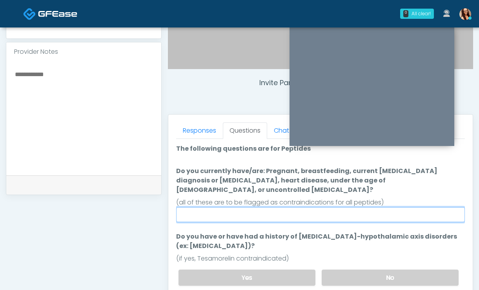
click at [337, 212] on input "Do you currently have/are: Pregnant, breastfeeding, current cancer diagnosis or…" at bounding box center [320, 214] width 289 height 15
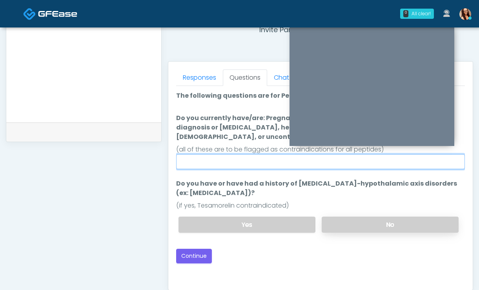
scroll to position [309, 0]
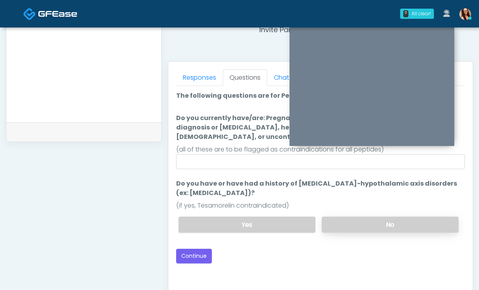
click at [343, 217] on label "No" at bounding box center [390, 225] width 137 height 16
click at [196, 249] on button "Continue" at bounding box center [194, 256] width 36 height 15
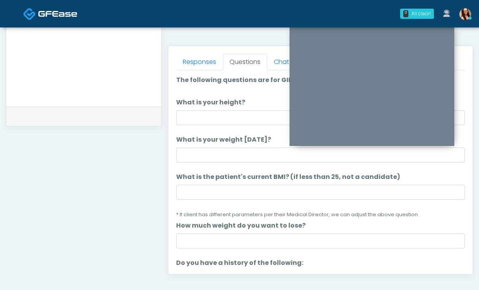
scroll to position [268, 0]
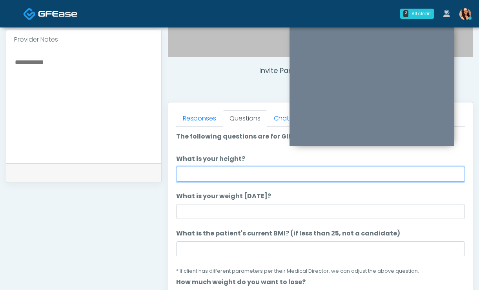
click at [208, 175] on input "What is your height?" at bounding box center [320, 174] width 289 height 15
type input "*****"
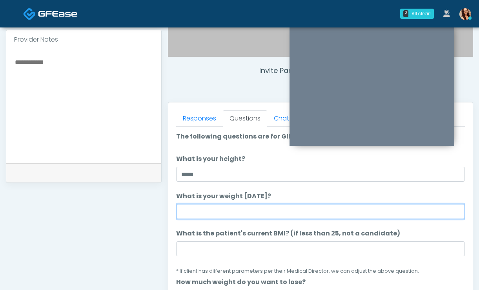
click at [207, 216] on input "What is your weight today?" at bounding box center [320, 211] width 289 height 15
type input "***"
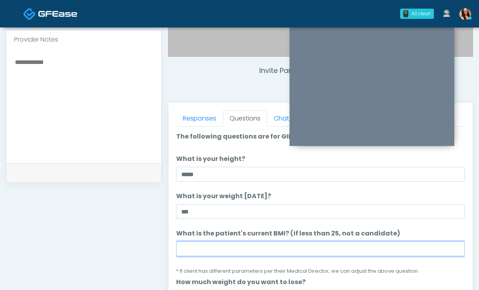
click at [194, 250] on input "What is the patient's current BMI? (if less than 25, not a candidate)" at bounding box center [320, 248] width 289 height 15
paste input "****"
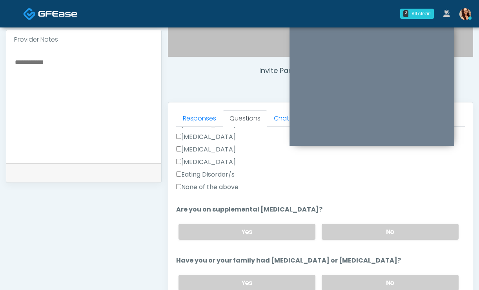
scroll to position [257, 0]
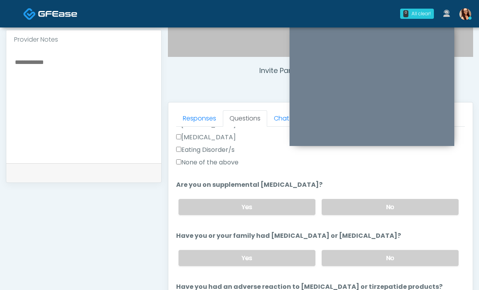
type input "****"
click at [231, 162] on label "None of the above" at bounding box center [207, 162] width 62 height 9
drag, startPoint x: 354, startPoint y: 206, endPoint x: 349, endPoint y: 222, distance: 16.0
click at [353, 206] on label "No" at bounding box center [390, 207] width 137 height 16
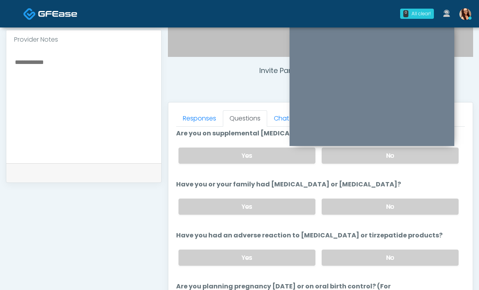
scroll to position [310, 0]
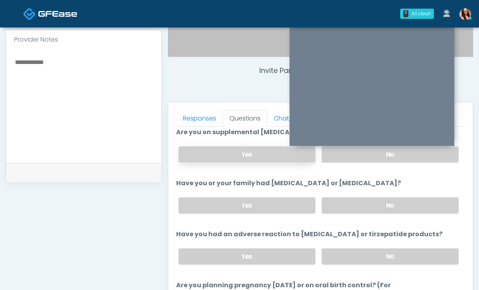
click at [254, 155] on label "Yes" at bounding box center [247, 154] width 137 height 16
click at [337, 155] on label "No" at bounding box center [390, 154] width 137 height 16
click at [341, 205] on label "No" at bounding box center [390, 205] width 137 height 16
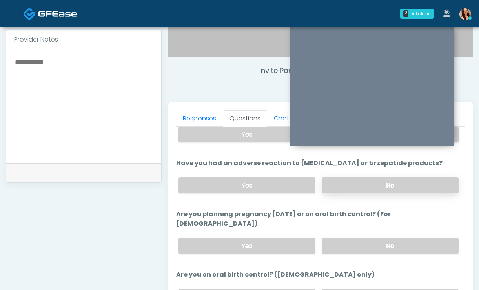
scroll to position [392, 0]
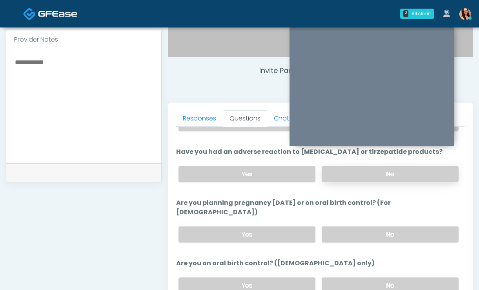
click at [340, 172] on label "No" at bounding box center [390, 174] width 137 height 16
click at [357, 226] on label "No" at bounding box center [390, 234] width 137 height 16
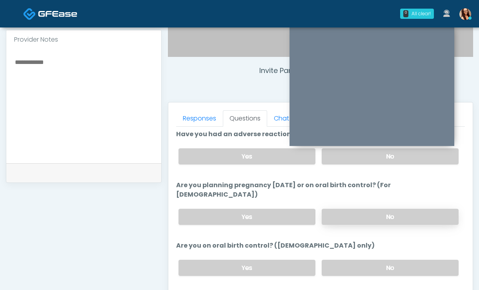
scroll to position [410, 0]
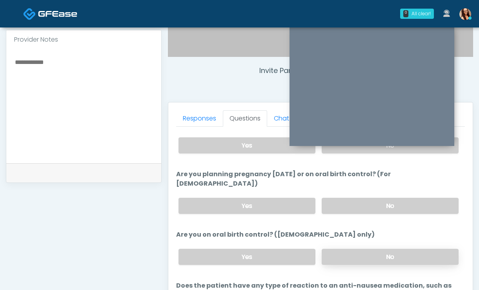
click at [344, 249] on label "No" at bounding box center [390, 257] width 137 height 16
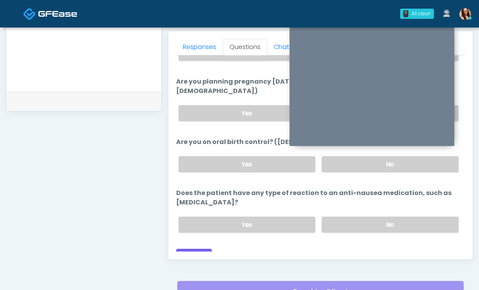
scroll to position [339, 0]
click at [359, 217] on label "No" at bounding box center [390, 225] width 137 height 16
click at [207, 249] on button "Continue" at bounding box center [194, 256] width 36 height 15
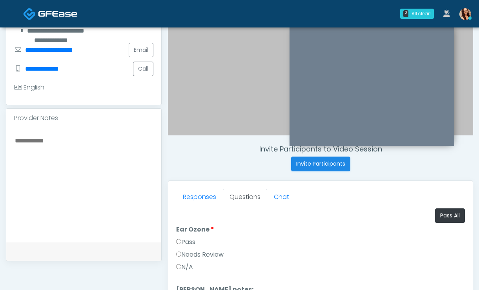
scroll to position [190, 0]
click at [438, 217] on button "Pass All" at bounding box center [450, 215] width 30 height 15
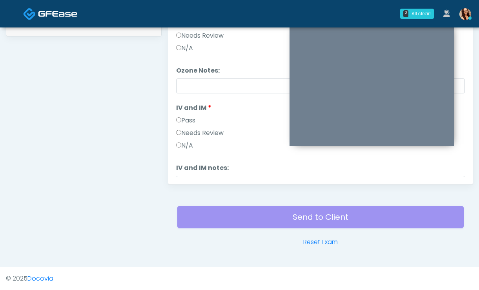
scroll to position [325, 0]
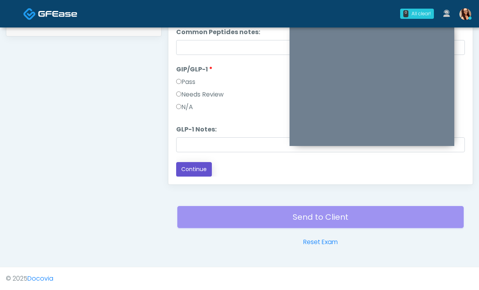
click at [195, 167] on button "Continue" at bounding box center [194, 169] width 36 height 15
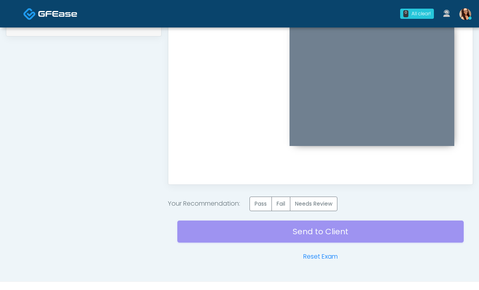
scroll to position [0, 0]
click at [264, 205] on label "Pass" at bounding box center [261, 204] width 22 height 15
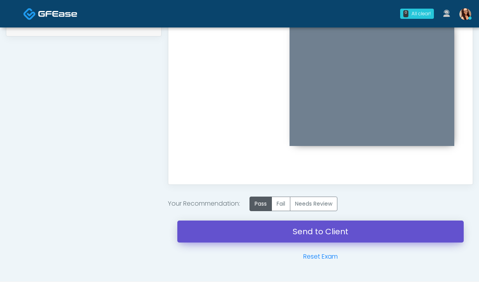
click at [215, 231] on link "Send to Client" at bounding box center [320, 232] width 286 height 22
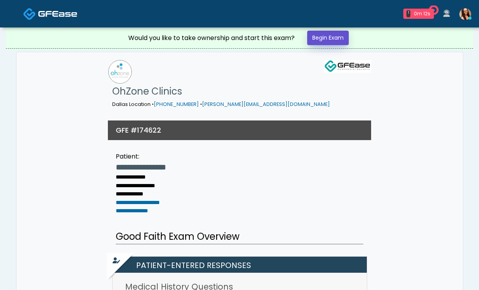
click at [335, 35] on link "Begin Exam" at bounding box center [328, 38] width 42 height 15
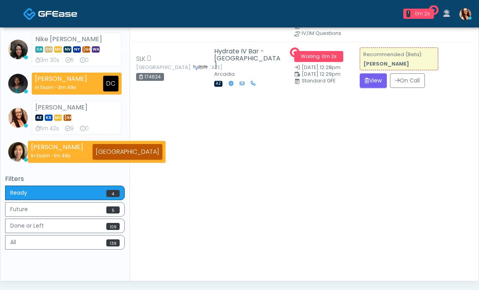
scroll to position [12, 0]
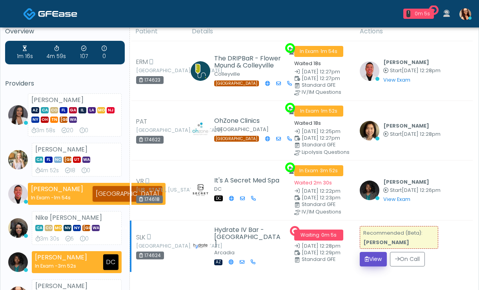
click at [371, 261] on button "View" at bounding box center [373, 259] width 27 height 15
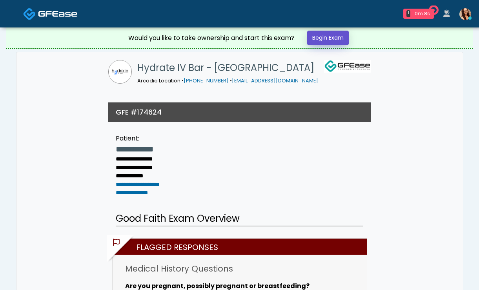
click at [332, 39] on link "Begin Exam" at bounding box center [328, 38] width 42 height 15
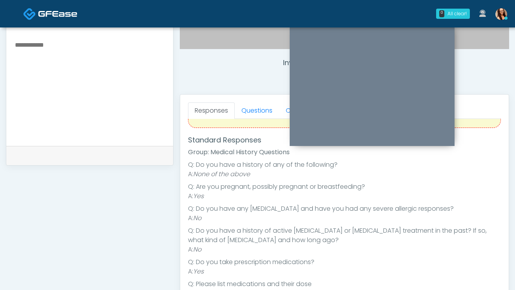
scroll to position [98, 0]
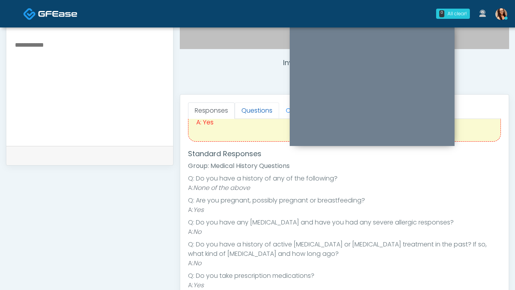
click at [259, 106] on link "Questions" at bounding box center [257, 110] width 44 height 16
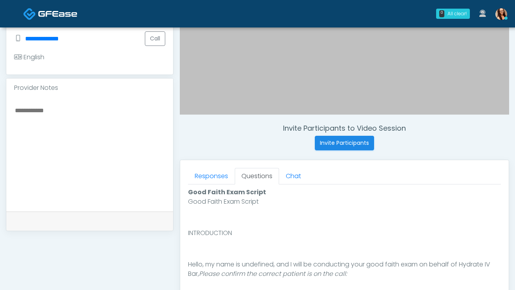
scroll to position [228, 0]
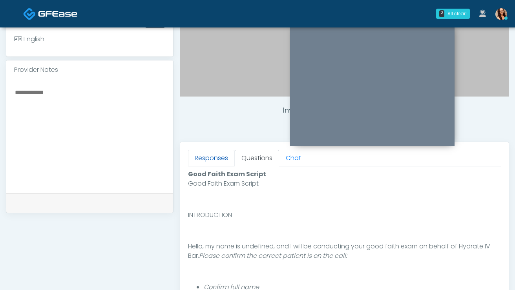
click at [204, 162] on link "Responses" at bounding box center [211, 158] width 47 height 16
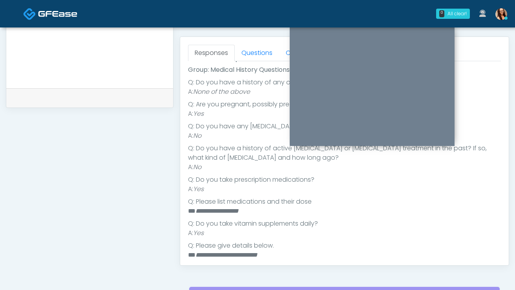
scroll to position [132, 0]
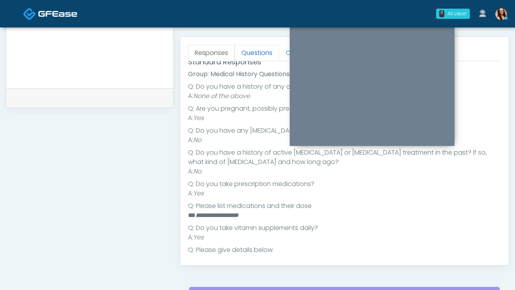
click at [258, 59] on link "Questions" at bounding box center [257, 53] width 44 height 16
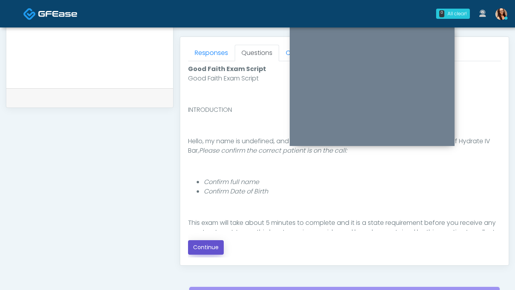
click at [209, 242] on button "Continue" at bounding box center [206, 247] width 36 height 15
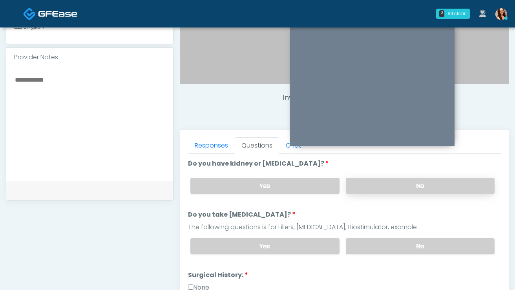
scroll to position [241, 0]
click at [384, 192] on label "No" at bounding box center [420, 186] width 149 height 16
click at [398, 246] on label "No" at bounding box center [420, 247] width 149 height 16
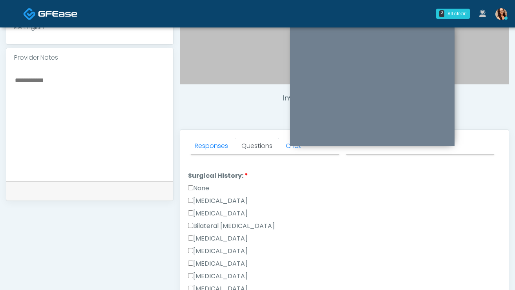
scroll to position [102, 0]
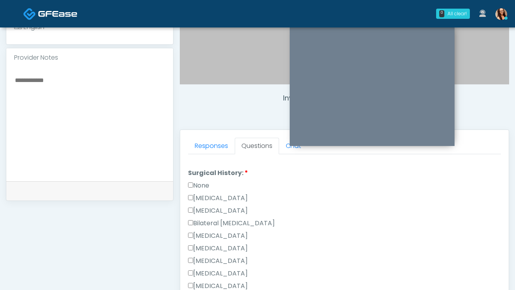
drag, startPoint x: 203, startPoint y: 182, endPoint x: 212, endPoint y: 190, distance: 11.4
click at [202, 182] on label "None" at bounding box center [198, 185] width 21 height 9
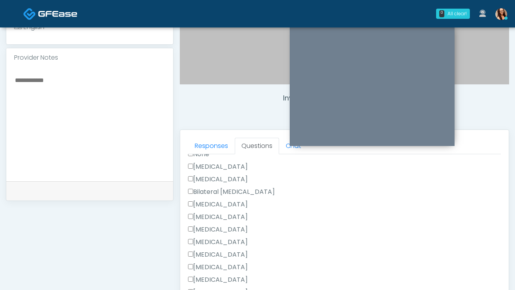
scroll to position [128, 0]
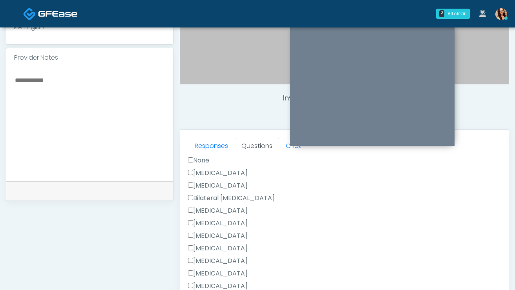
click at [200, 161] on label "None" at bounding box center [198, 160] width 21 height 9
click at [204, 177] on div "Cesarean Section" at bounding box center [344, 174] width 313 height 13
click at [192, 176] on label "Cesarean Section" at bounding box center [218, 172] width 60 height 9
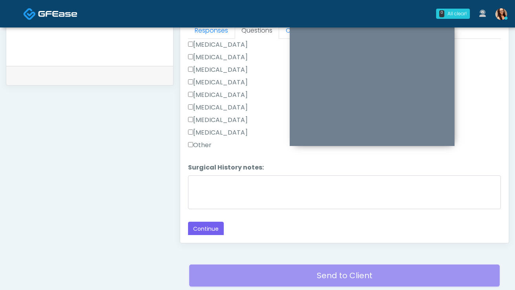
scroll to position [365, 0]
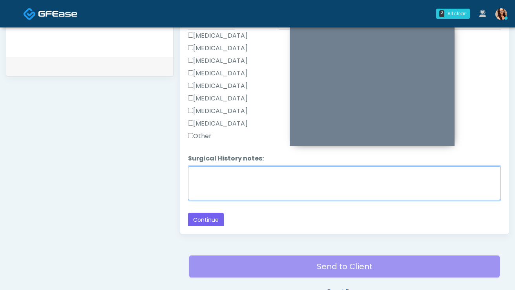
click at [224, 192] on textarea "Surgical History notes:" at bounding box center [344, 183] width 313 height 34
type textarea "**********"
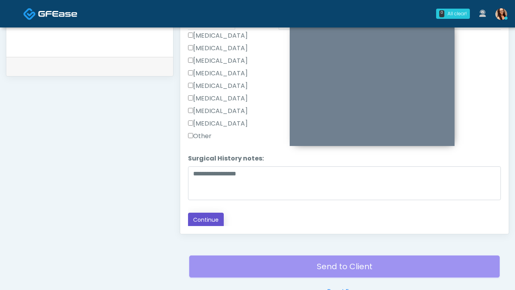
click at [199, 218] on button "Continue" at bounding box center [206, 220] width 36 height 15
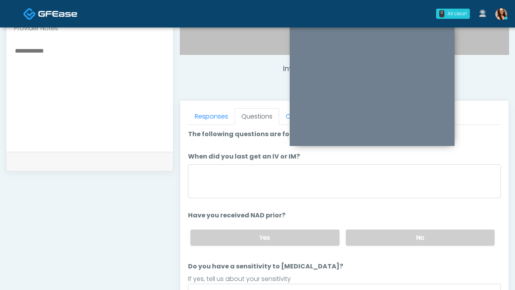
scroll to position [0, 0]
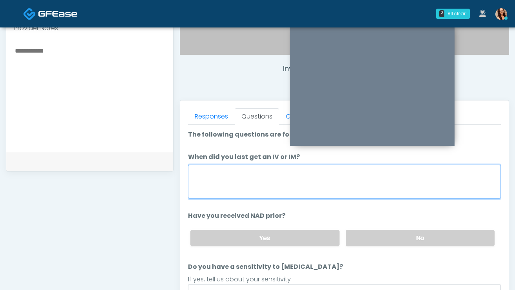
click at [283, 185] on textarea "When did you last get an IV or IM?" at bounding box center [344, 182] width 313 height 34
type textarea "**********"
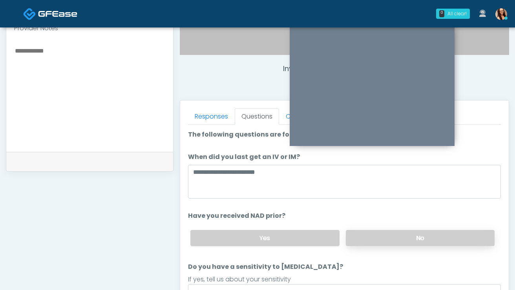
click at [397, 236] on label "No" at bounding box center [420, 238] width 149 height 16
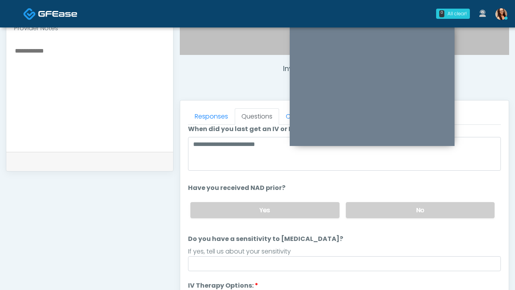
scroll to position [36, 0]
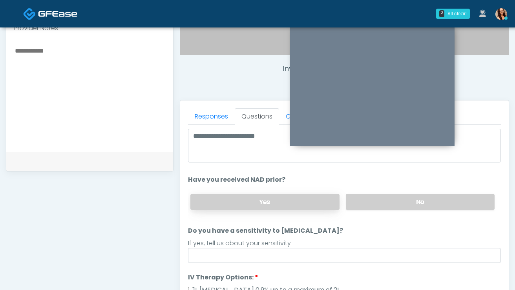
click at [290, 199] on label "Yes" at bounding box center [264, 202] width 149 height 16
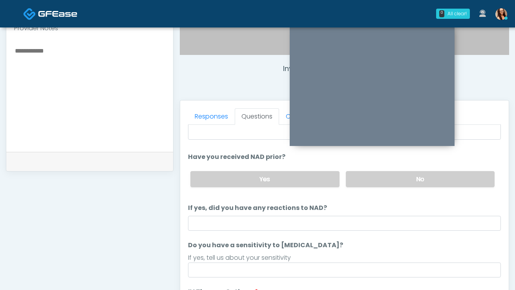
scroll to position [64, 0]
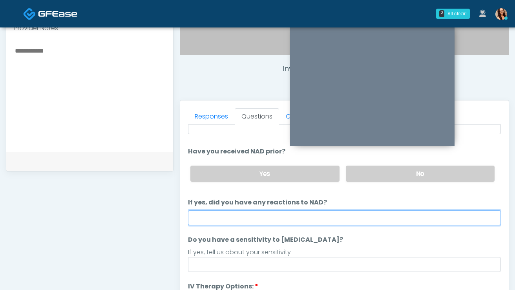
click at [279, 219] on input "If yes, did you have any reactions to NAD?" at bounding box center [344, 217] width 313 height 15
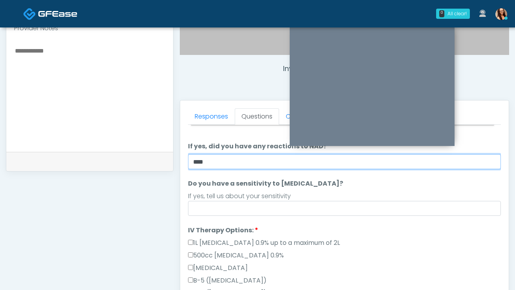
scroll to position [121, 0]
type input "****"
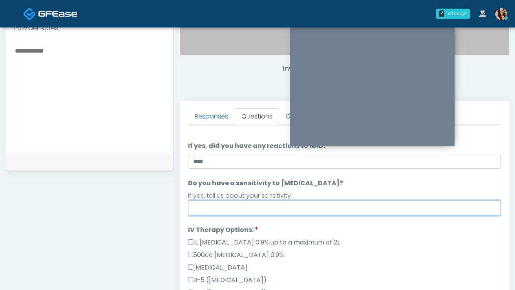
click at [334, 206] on input "Do you have a sensitivity to Niacin?" at bounding box center [344, 208] width 313 height 15
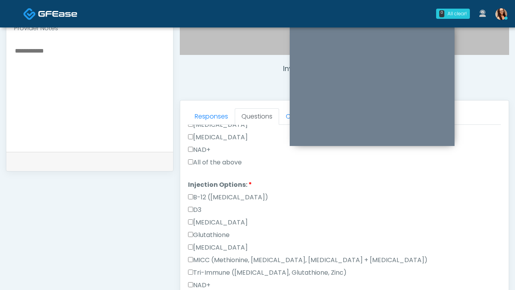
scroll to position [402, 0]
click at [232, 160] on label "All of the above" at bounding box center [215, 162] width 54 height 9
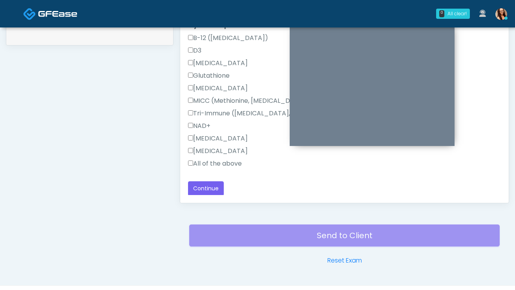
scroll to position [414, 0]
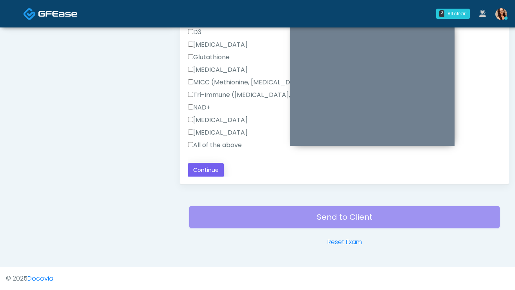
drag, startPoint x: 211, startPoint y: 145, endPoint x: 207, endPoint y: 162, distance: 17.8
click at [210, 145] on label "All of the above" at bounding box center [215, 144] width 54 height 9
click at [216, 143] on label "All of the above" at bounding box center [215, 144] width 54 height 9
click at [211, 169] on button "Continue" at bounding box center [206, 170] width 36 height 15
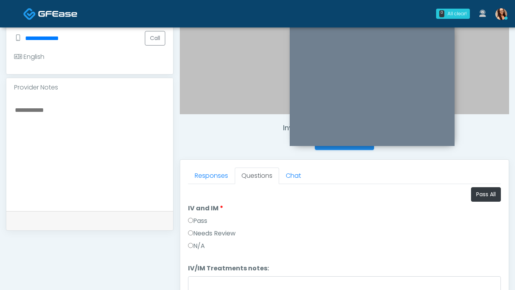
scroll to position [211, 0]
click at [479, 194] on button "Pass All" at bounding box center [486, 194] width 30 height 15
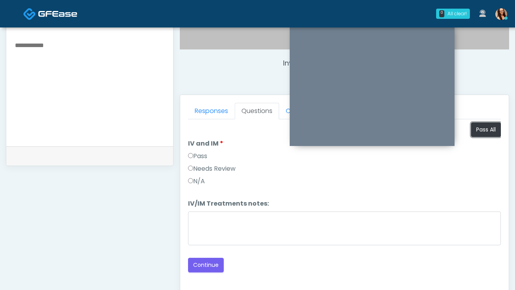
scroll to position [248, 0]
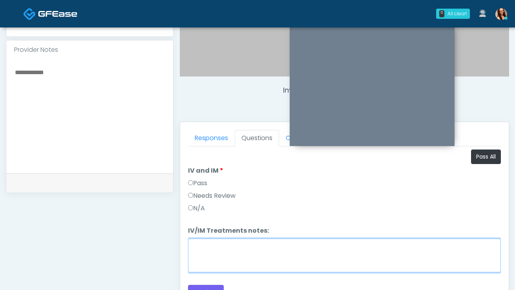
click at [261, 258] on textarea "IV/IM Treatments notes:" at bounding box center [344, 256] width 313 height 34
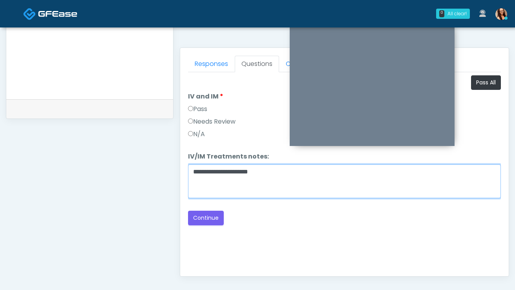
scroll to position [312, 0]
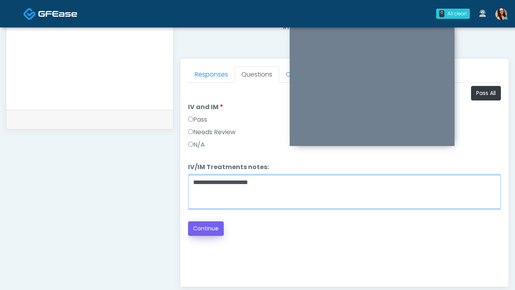
type textarea "**********"
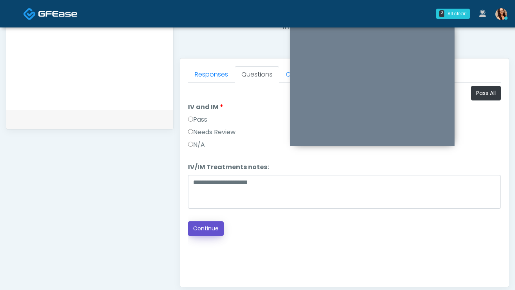
click at [206, 230] on button "Continue" at bounding box center [206, 228] width 36 height 15
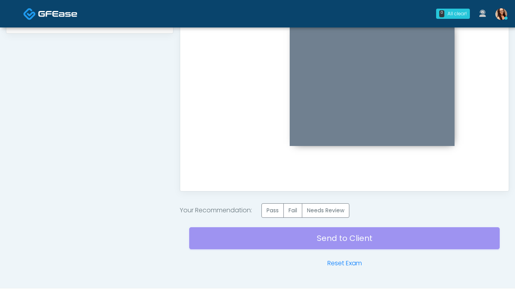
scroll to position [429, 0]
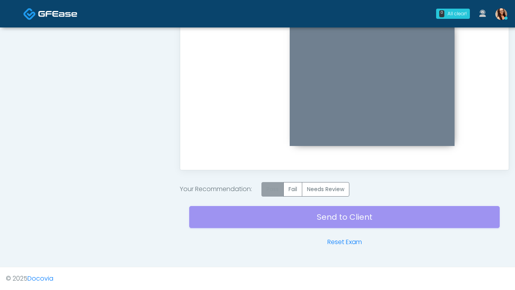
click at [275, 190] on label "Pass" at bounding box center [272, 189] width 22 height 15
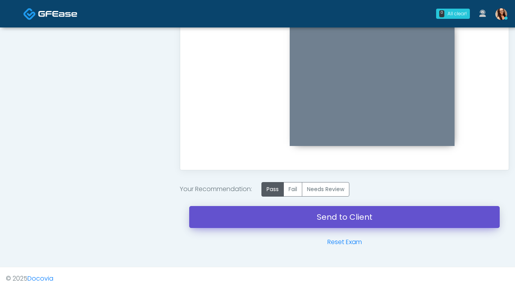
click at [279, 213] on link "Send to Client" at bounding box center [344, 217] width 310 height 22
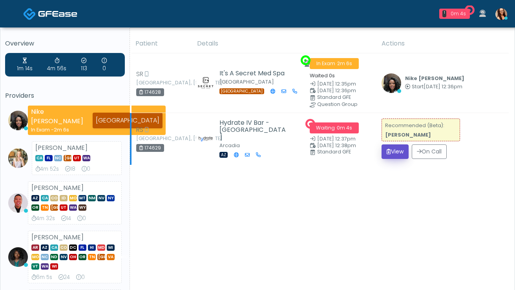
click at [398, 153] on button "View" at bounding box center [394, 151] width 27 height 15
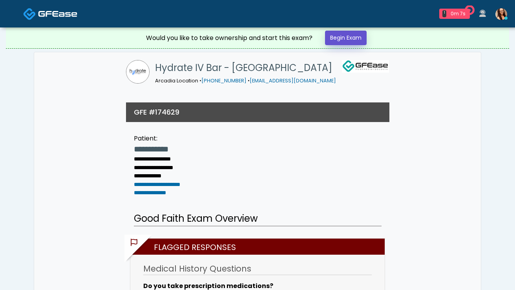
click at [348, 41] on link "Begin Exam" at bounding box center [346, 38] width 42 height 15
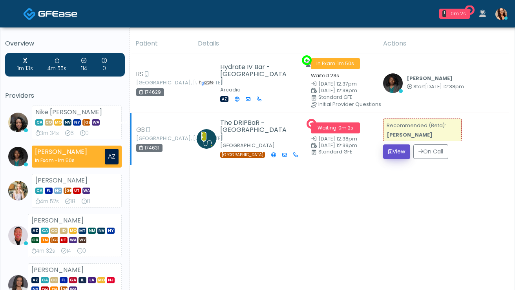
click at [398, 151] on button "View" at bounding box center [396, 151] width 27 height 15
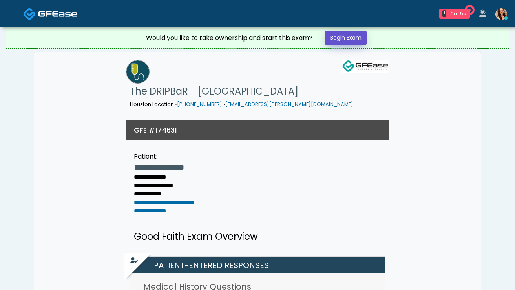
click at [362, 38] on link "Begin Exam" at bounding box center [346, 38] width 42 height 15
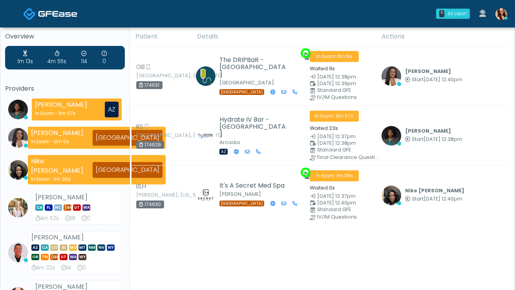
scroll to position [8, 0]
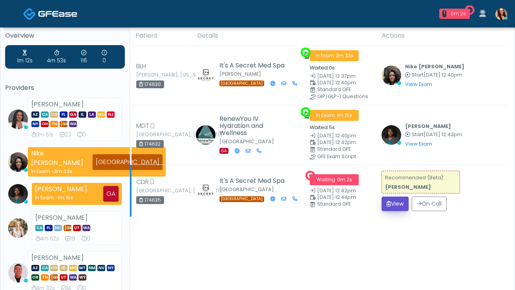
click at [392, 199] on button "View" at bounding box center [394, 204] width 27 height 15
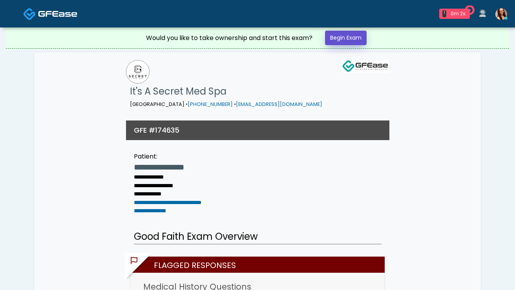
click at [347, 42] on link "Begin Exam" at bounding box center [346, 38] width 42 height 15
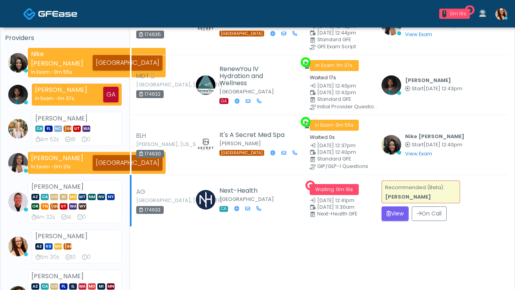
scroll to position [67, 0]
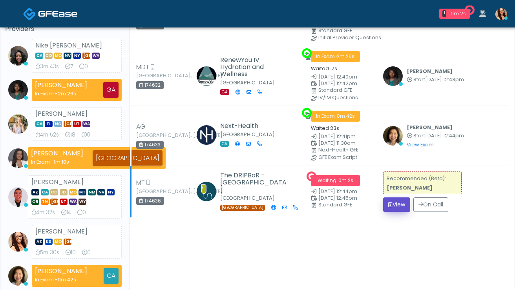
click at [385, 206] on button "View" at bounding box center [396, 204] width 27 height 15
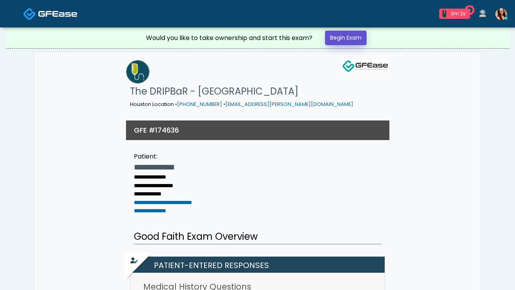
drag, startPoint x: 356, startPoint y: 36, endPoint x: 352, endPoint y: 39, distance: 4.8
click at [356, 36] on link "Begin Exam" at bounding box center [346, 38] width 42 height 15
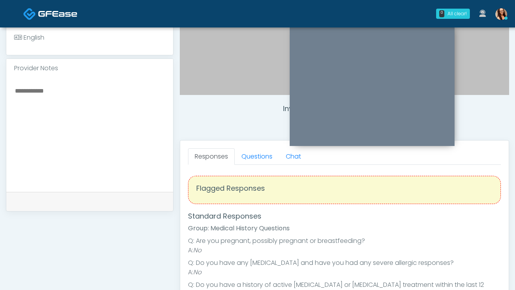
scroll to position [230, 0]
click at [265, 159] on link "Questions" at bounding box center [257, 156] width 44 height 16
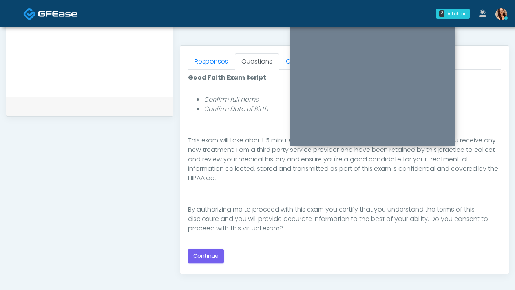
scroll to position [326, 0]
click at [217, 255] on button "Continue" at bounding box center [206, 255] width 36 height 15
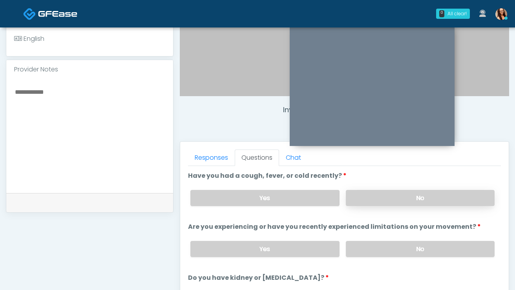
scroll to position [232, 0]
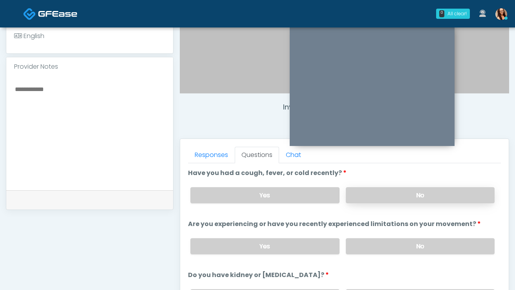
click at [376, 199] on label "No" at bounding box center [420, 195] width 149 height 16
click at [397, 250] on label "No" at bounding box center [420, 246] width 149 height 16
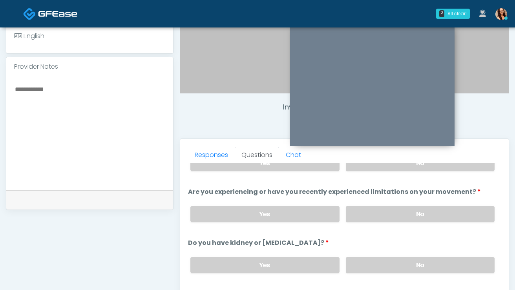
scroll to position [33, 0]
click at [410, 262] on label "No" at bounding box center [420, 264] width 149 height 16
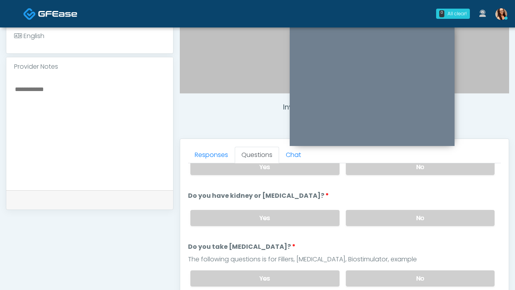
scroll to position [80, 0]
click at [411, 281] on label "No" at bounding box center [420, 278] width 149 height 16
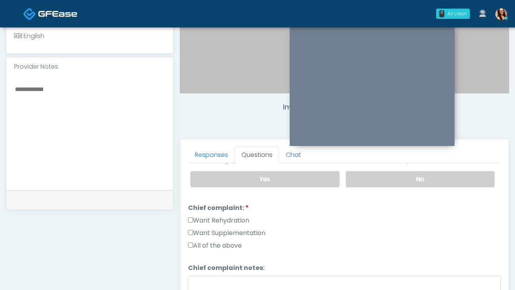
scroll to position [182, 0]
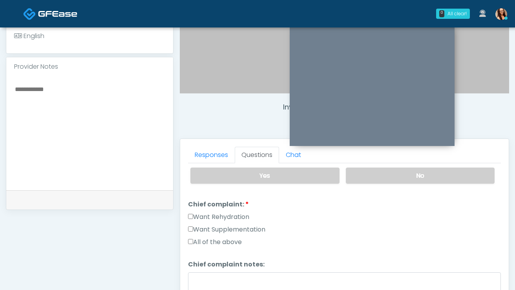
click at [215, 239] on label "All of the above" at bounding box center [215, 241] width 54 height 9
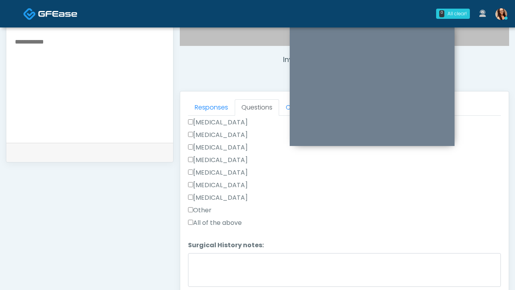
scroll to position [283, 0]
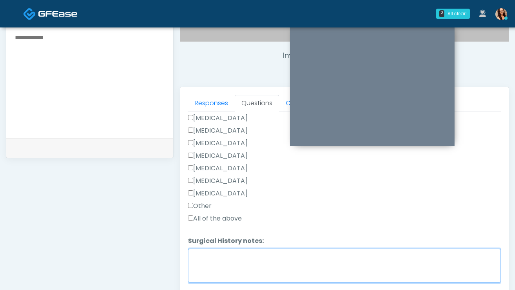
click at [224, 254] on textarea "Surgical History notes:" at bounding box center [344, 266] width 313 height 34
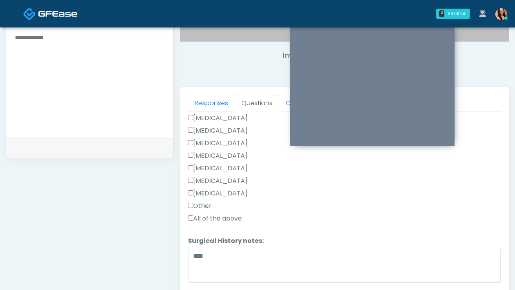
drag, startPoint x: 201, startPoint y: 116, endPoint x: 203, endPoint y: 119, distance: 4.2
click at [201, 116] on label "Liposuction" at bounding box center [218, 117] width 60 height 9
click at [256, 247] on li "Surgical History notes: Surgical History notes: ****" at bounding box center [344, 260] width 313 height 49
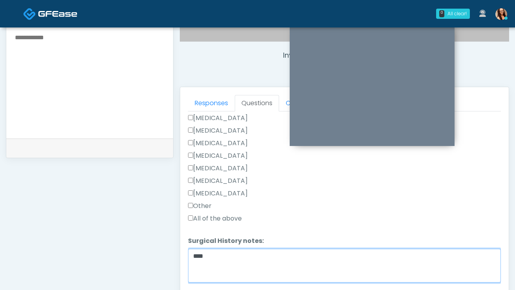
click at [241, 249] on textarea "****" at bounding box center [344, 266] width 313 height 34
click at [258, 253] on textarea "**********" at bounding box center [344, 266] width 313 height 34
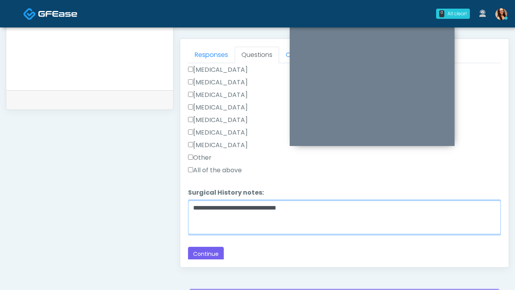
scroll to position [414, 0]
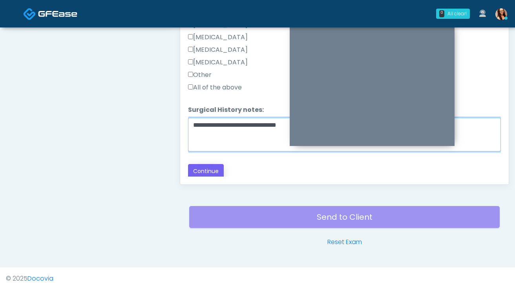
type textarea "**********"
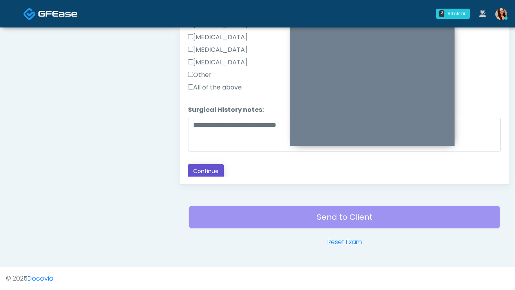
drag, startPoint x: 206, startPoint y: 171, endPoint x: 256, endPoint y: 190, distance: 53.1
click at [206, 171] on button "Continue" at bounding box center [206, 171] width 36 height 15
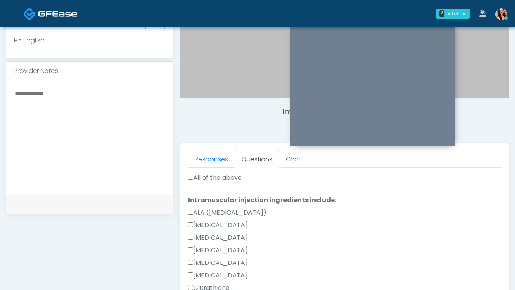
scroll to position [428, 0]
click at [218, 179] on label "All of the above" at bounding box center [215, 178] width 54 height 9
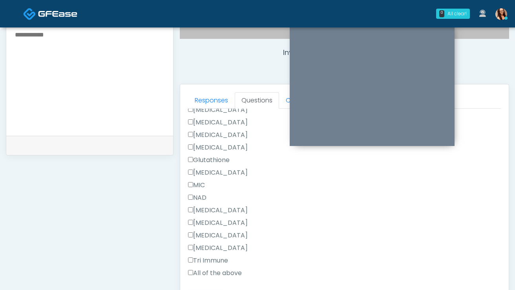
scroll to position [360, 0]
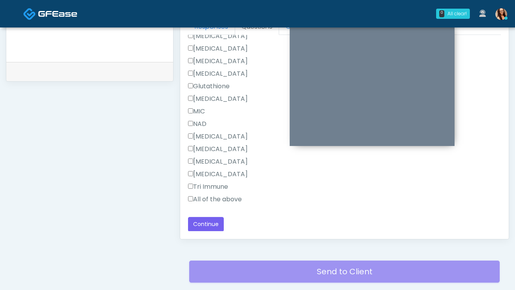
click at [225, 199] on label "All of the above" at bounding box center [215, 199] width 54 height 9
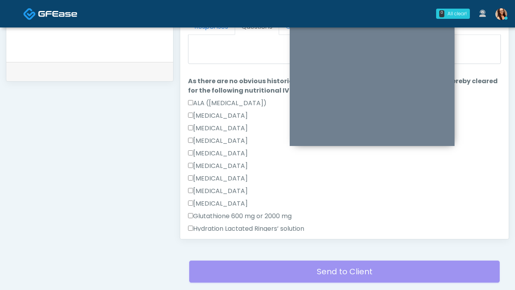
scroll to position [0, 0]
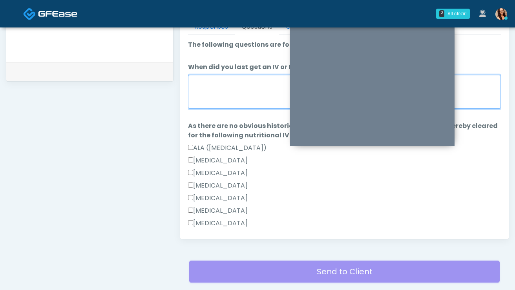
click at [250, 102] on textarea "When did you last get an IV or IM?" at bounding box center [344, 92] width 313 height 34
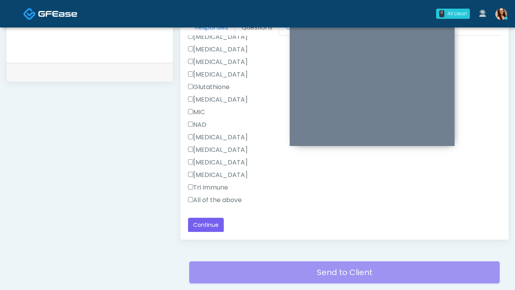
scroll to position [360, 0]
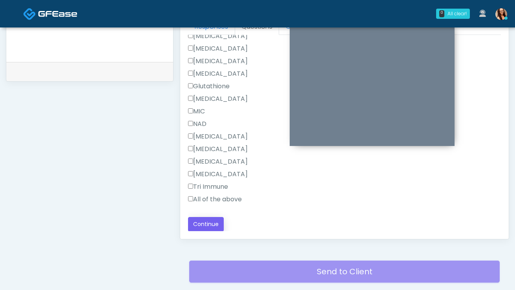
type textarea "**********"
click at [211, 222] on button "Continue" at bounding box center [206, 224] width 36 height 15
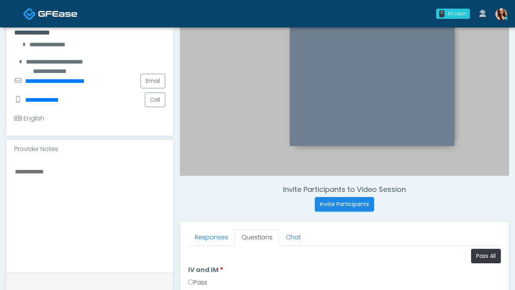
scroll to position [149, 0]
click at [483, 253] on button "Pass All" at bounding box center [486, 256] width 30 height 15
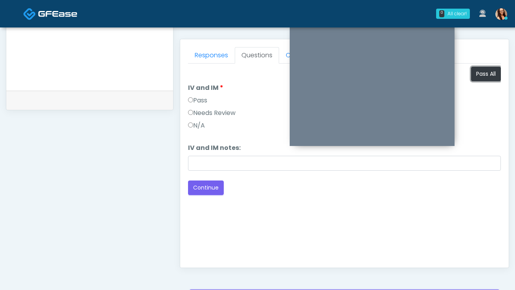
scroll to position [332, 0]
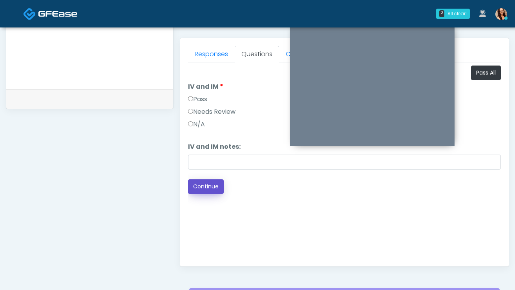
click at [205, 189] on button "Continue" at bounding box center [206, 186] width 36 height 15
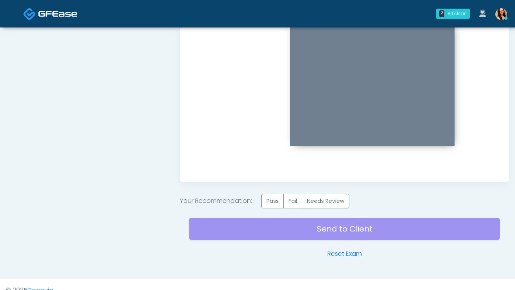
scroll to position [429, 0]
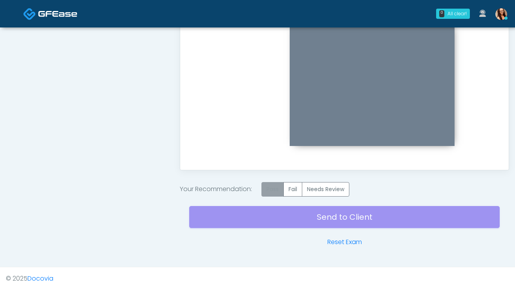
click at [266, 188] on label "Pass" at bounding box center [272, 189] width 22 height 15
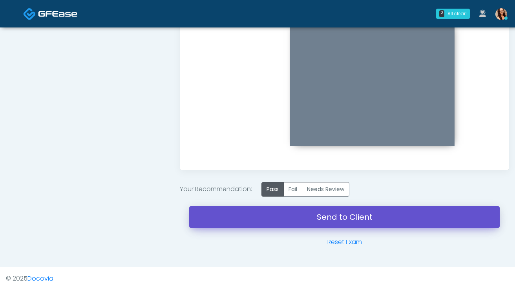
click at [269, 219] on link "Send to Client" at bounding box center [344, 217] width 310 height 22
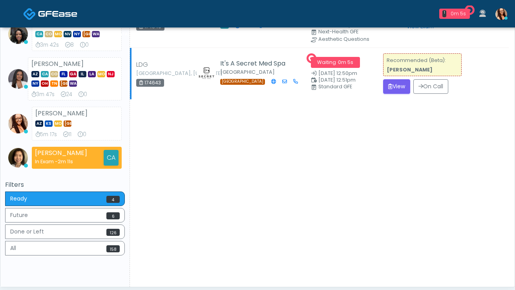
scroll to position [184, 0]
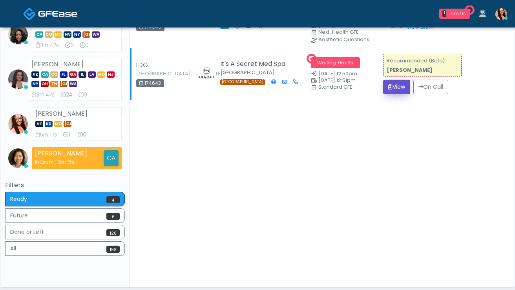
click at [390, 85] on button "View" at bounding box center [396, 87] width 27 height 15
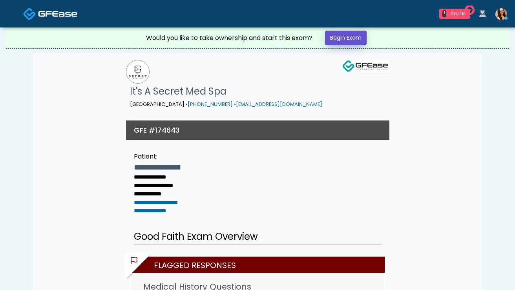
click at [339, 38] on link "Begin Exam" at bounding box center [346, 38] width 42 height 15
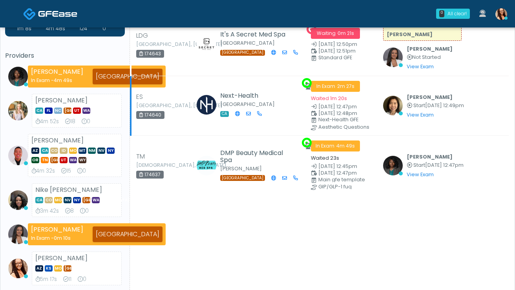
scroll to position [25, 0]
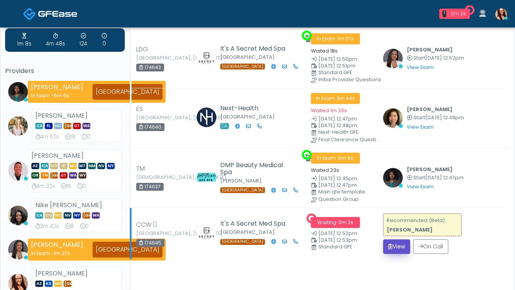
click at [392, 247] on button "View" at bounding box center [396, 246] width 27 height 15
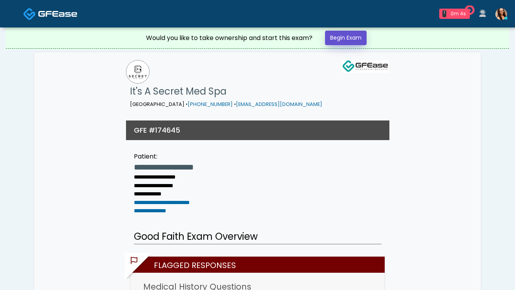
click at [335, 38] on link "Begin Exam" at bounding box center [346, 38] width 42 height 15
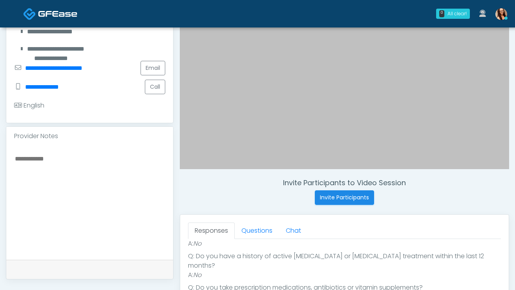
scroll to position [167, 0]
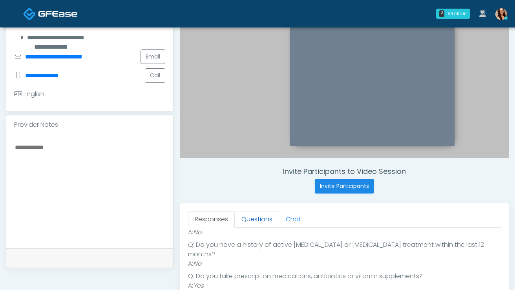
click at [259, 220] on link "Questions" at bounding box center [257, 219] width 44 height 16
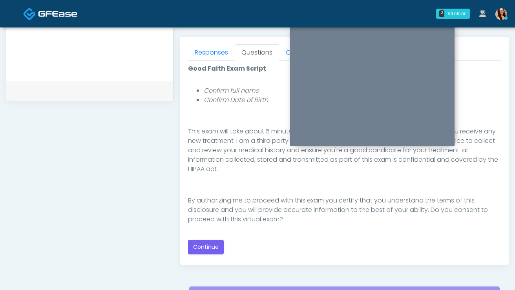
scroll to position [335, 0]
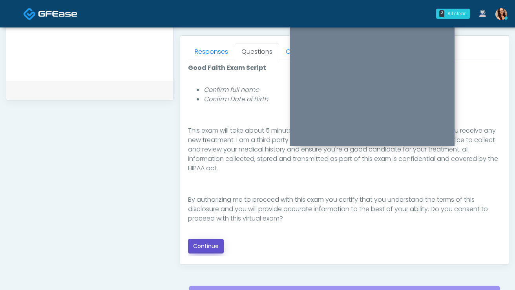
click at [210, 246] on button "Continue" at bounding box center [206, 246] width 36 height 15
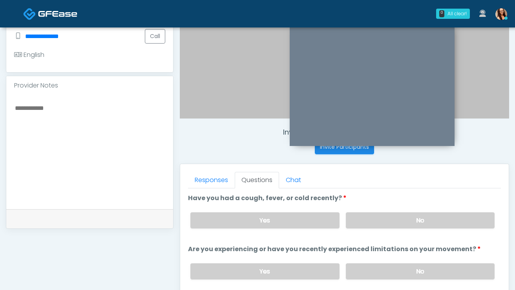
scroll to position [210, 0]
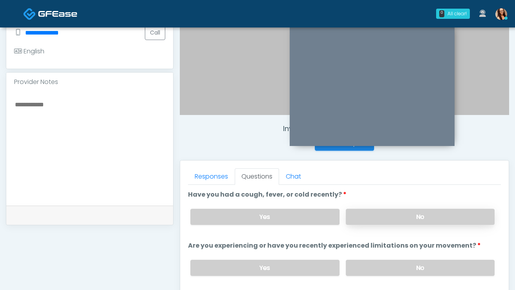
click at [394, 216] on label "No" at bounding box center [420, 217] width 149 height 16
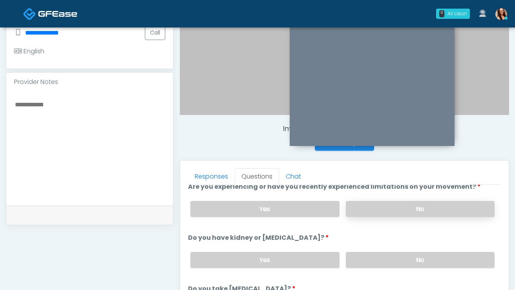
scroll to position [60, 0]
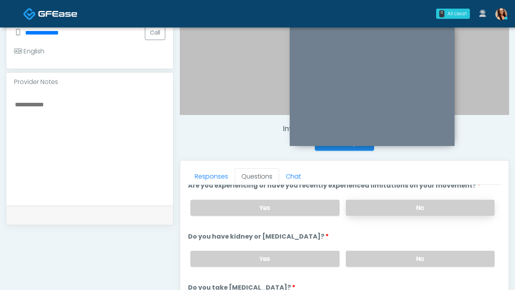
click at [392, 206] on label "No" at bounding box center [420, 208] width 149 height 16
click at [406, 255] on label "No" at bounding box center [420, 259] width 149 height 16
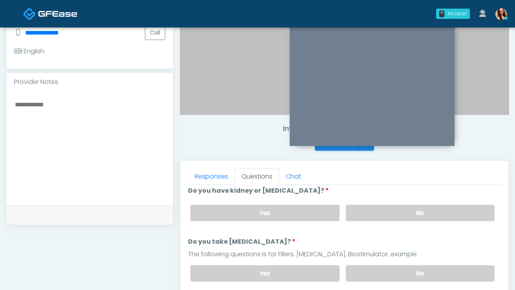
scroll to position [107, 0]
click at [398, 266] on label "No" at bounding box center [420, 272] width 149 height 16
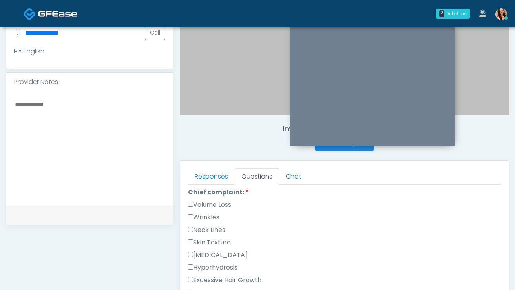
scroll to position [223, 0]
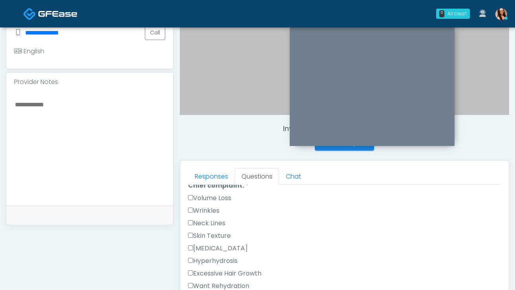
click at [213, 210] on label "Wrinkles" at bounding box center [203, 210] width 31 height 9
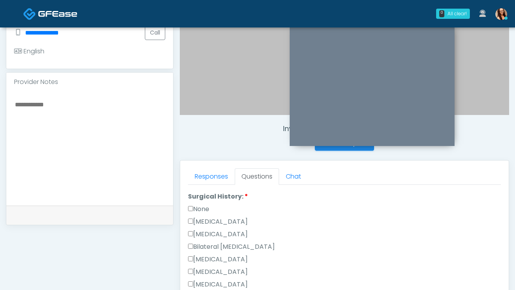
scroll to position [444, 0]
click at [228, 217] on label "Cesarean Section" at bounding box center [218, 221] width 60 height 9
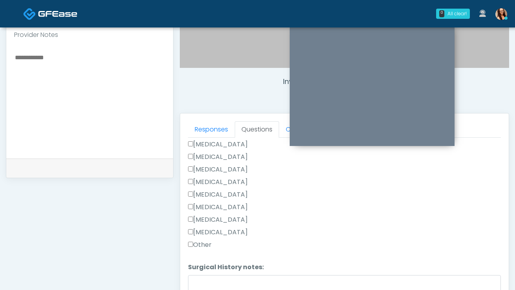
scroll to position [339, 0]
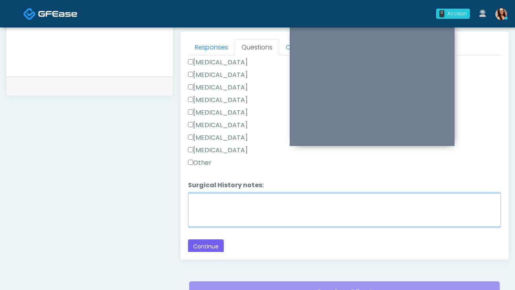
click at [265, 213] on textarea "Surgical History notes:" at bounding box center [344, 210] width 313 height 34
type textarea "**********"
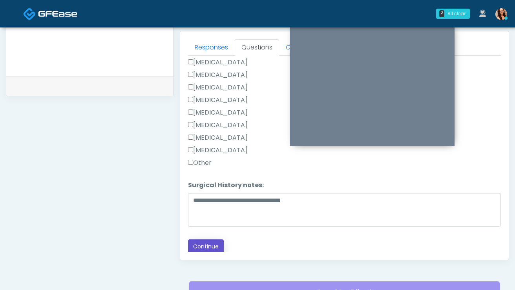
click at [213, 247] on button "Continue" at bounding box center [206, 246] width 36 height 15
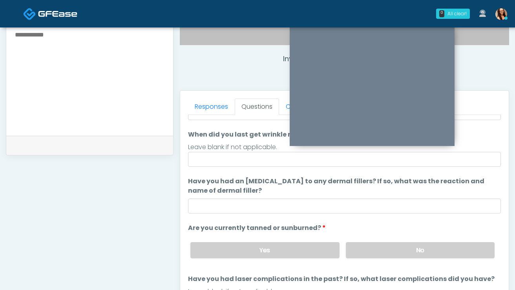
scroll to position [0, 0]
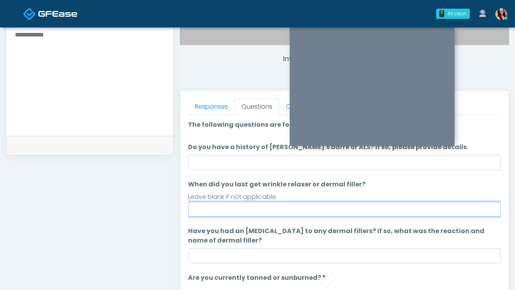
click at [287, 207] on input "When did you last get wrinkle relaxer or dermal filler?" at bounding box center [344, 209] width 313 height 15
click at [280, 202] on input "**********" at bounding box center [344, 209] width 313 height 15
click at [276, 212] on input "**********" at bounding box center [344, 209] width 313 height 15
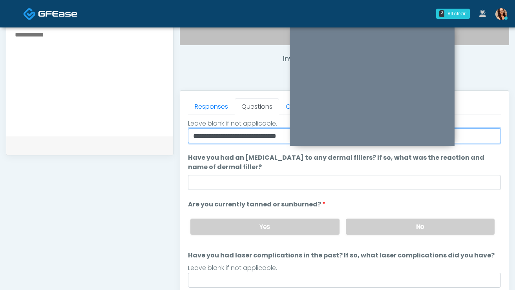
scroll to position [74, 0]
type input "**********"
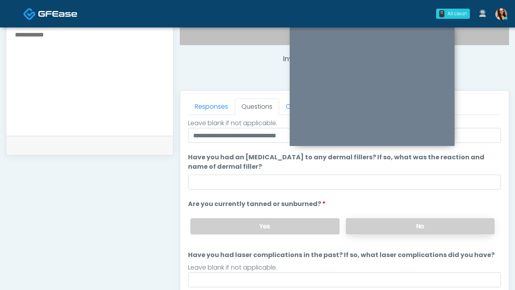
click at [370, 228] on label "No" at bounding box center [420, 226] width 149 height 16
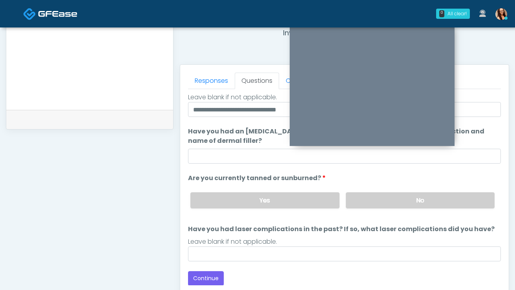
scroll to position [306, 0]
click at [208, 281] on button "Continue" at bounding box center [206, 278] width 36 height 15
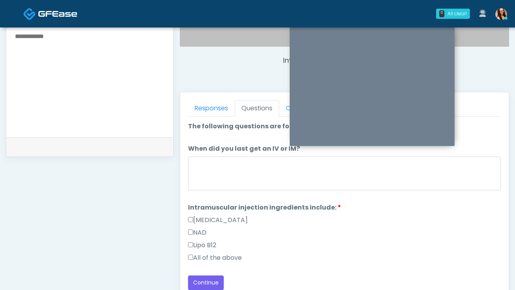
scroll to position [286, 0]
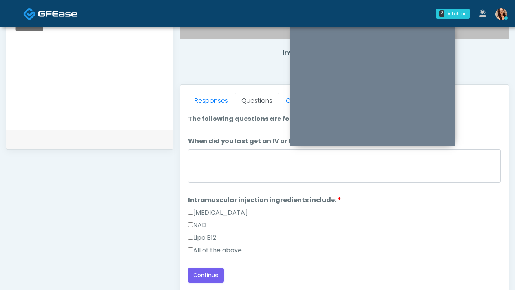
click at [212, 250] on label "All of the above" at bounding box center [215, 250] width 54 height 9
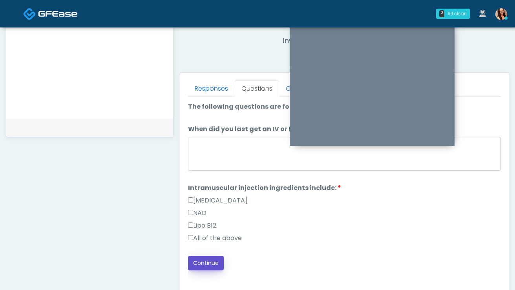
click at [209, 266] on button "Continue" at bounding box center [206, 263] width 36 height 15
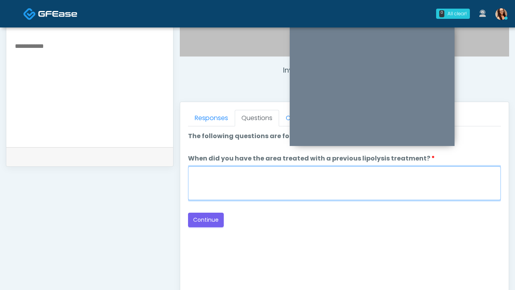
click at [244, 188] on textarea "When did you have the area treated with a previous lipolysis treatment?" at bounding box center [344, 183] width 313 height 34
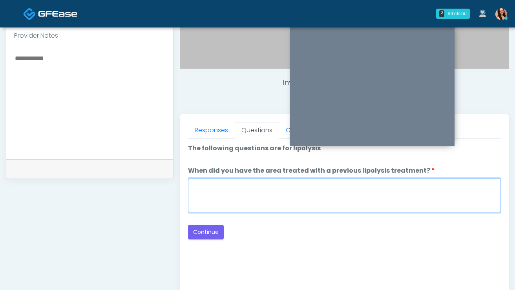
scroll to position [255, 0]
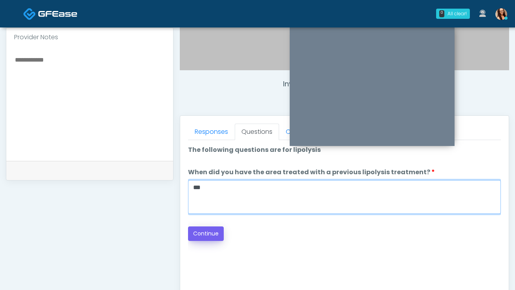
type textarea "***"
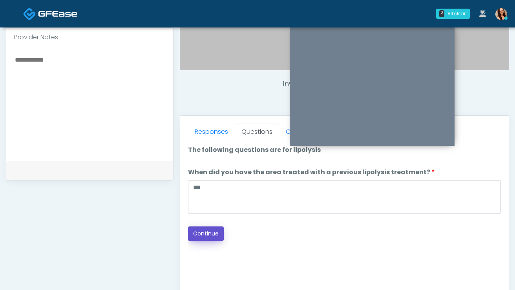
click at [212, 230] on button "Continue" at bounding box center [206, 233] width 36 height 15
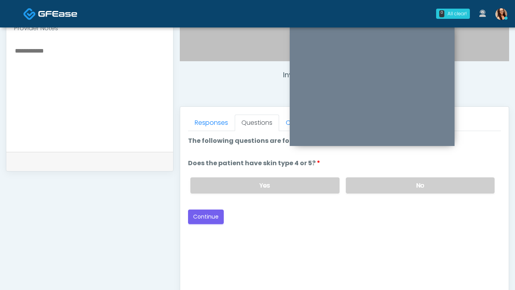
scroll to position [221, 0]
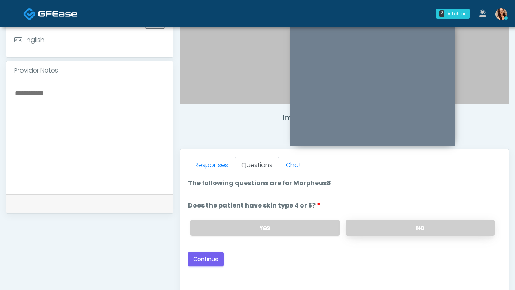
click at [371, 227] on label "No" at bounding box center [420, 228] width 149 height 16
click at [308, 165] on ul "Responses Questions Chat" at bounding box center [344, 165] width 313 height 16
click at [200, 263] on button "Continue" at bounding box center [206, 259] width 36 height 15
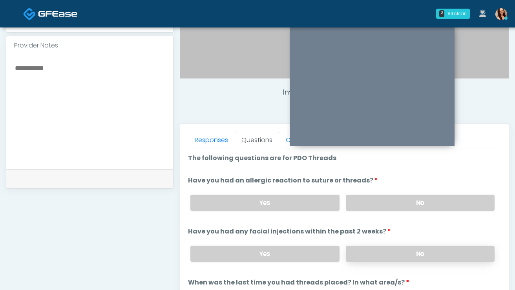
scroll to position [248, 0]
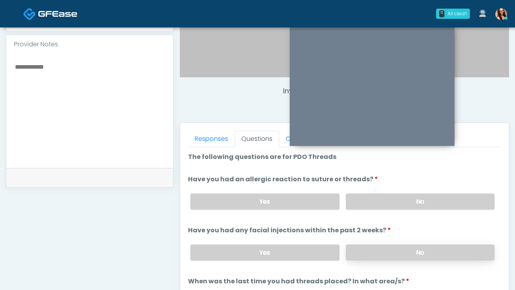
click at [390, 249] on label "No" at bounding box center [420, 252] width 149 height 16
click at [394, 208] on label "No" at bounding box center [420, 201] width 149 height 16
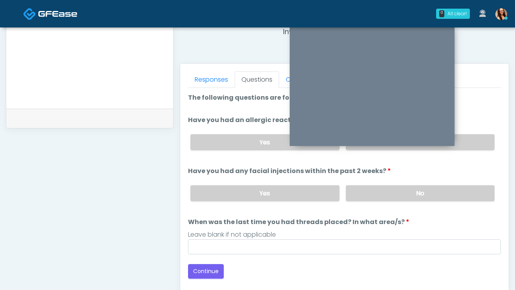
scroll to position [309, 0]
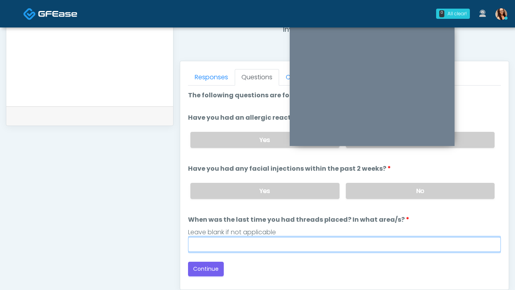
click at [330, 241] on input "When was the last time you had threads placed? In what area/s?" at bounding box center [344, 244] width 313 height 15
type input "***"
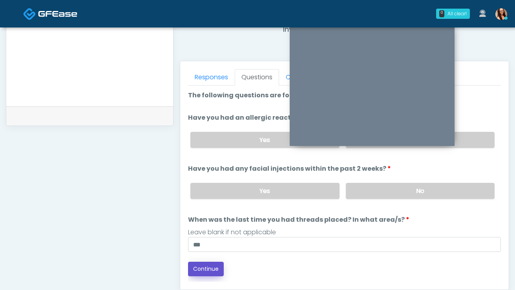
click at [198, 272] on button "Continue" at bounding box center [206, 269] width 36 height 15
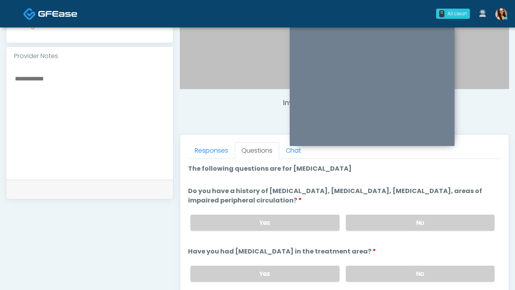
scroll to position [236, 0]
click at [365, 220] on label "No" at bounding box center [420, 222] width 149 height 16
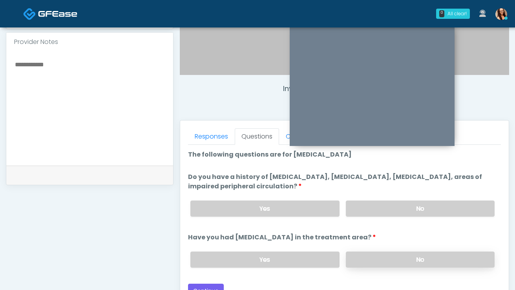
click at [377, 260] on label "No" at bounding box center [420, 260] width 149 height 16
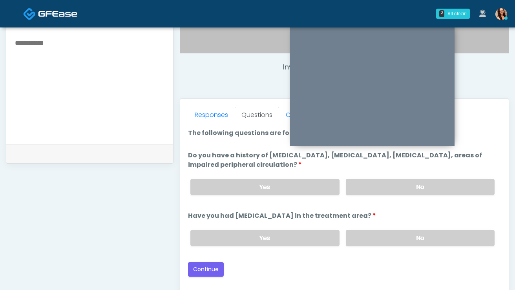
scroll to position [276, 0]
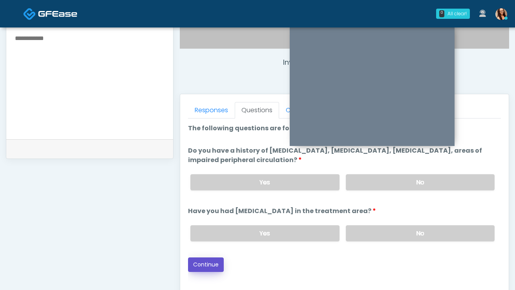
drag, startPoint x: 201, startPoint y: 264, endPoint x: 226, endPoint y: 268, distance: 25.3
click at [201, 264] on button "Continue" at bounding box center [206, 264] width 36 height 15
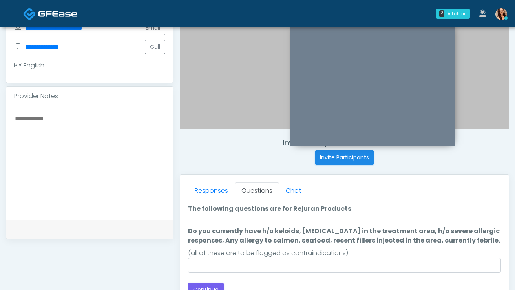
scroll to position [202, 0]
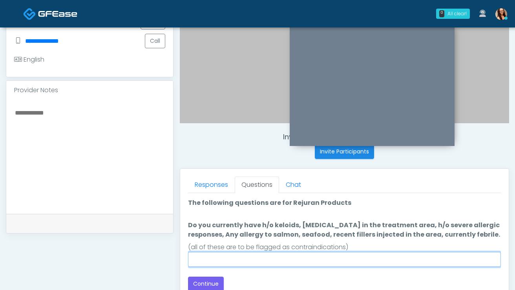
click at [294, 257] on input "Do you currently have h/o keloids, skin infection in the treatment area, h/o se…" at bounding box center [344, 259] width 313 height 15
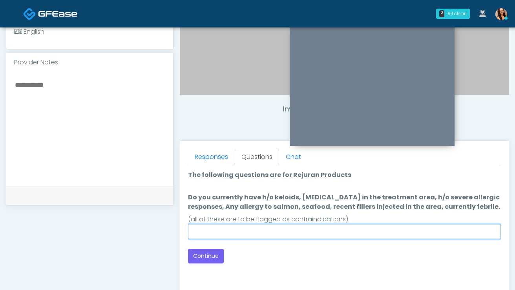
scroll to position [231, 0]
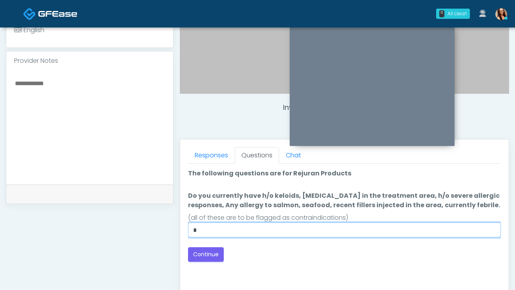
type input "****"
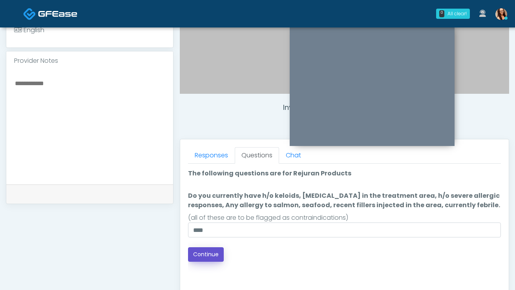
click at [192, 257] on button "Continue" at bounding box center [206, 254] width 36 height 15
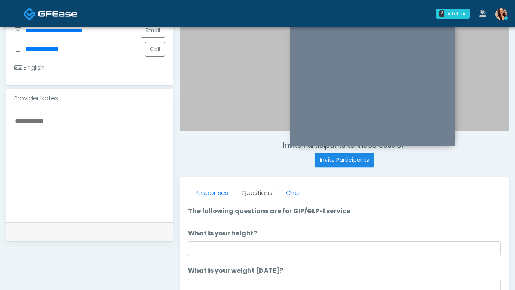
scroll to position [194, 0]
click at [264, 239] on li "What is your height? What is your height?" at bounding box center [344, 241] width 313 height 27
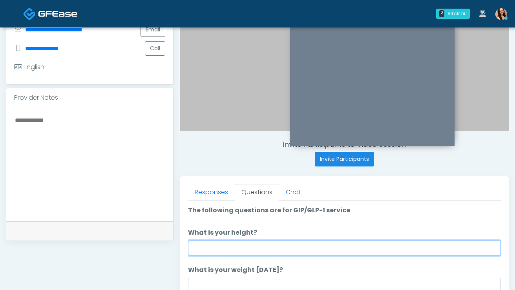
click at [261, 250] on input "What is your height?" at bounding box center [344, 248] width 313 height 15
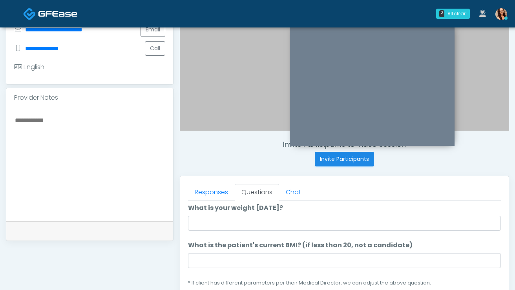
scroll to position [61, 0]
type input "******"
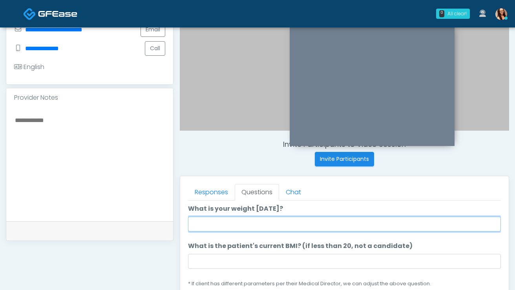
click at [246, 228] on input "What is your weight [DATE]?" at bounding box center [344, 224] width 313 height 15
type input "***"
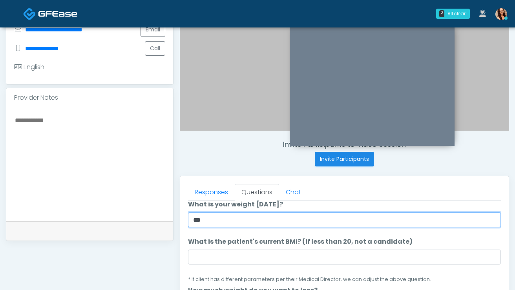
scroll to position [67, 0]
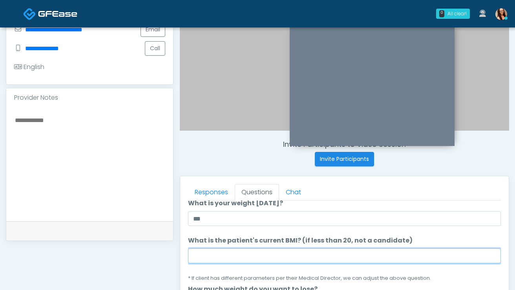
click at [233, 253] on input "What is the patient's current BMI? (if less than 20, not a candidate)" at bounding box center [344, 255] width 313 height 15
paste input "****"
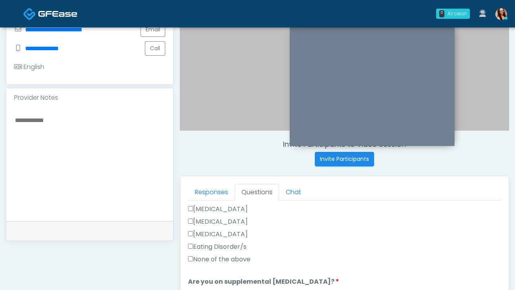
scroll to position [241, 0]
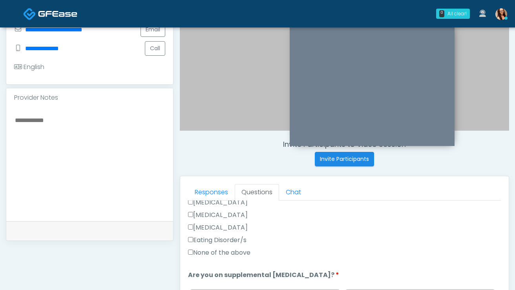
type input "****"
click at [243, 252] on label "None of the above" at bounding box center [219, 252] width 62 height 9
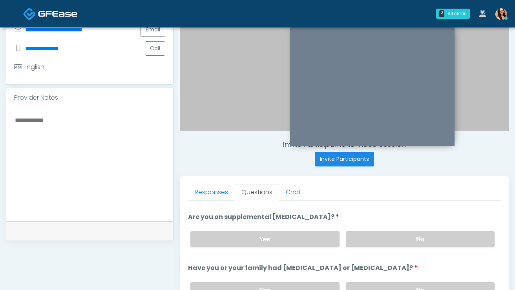
scroll to position [300, 0]
click at [383, 237] on label "No" at bounding box center [420, 238] width 149 height 16
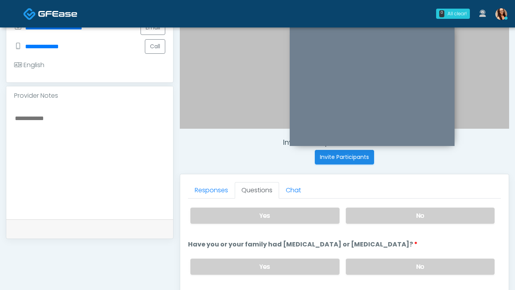
scroll to position [197, 0]
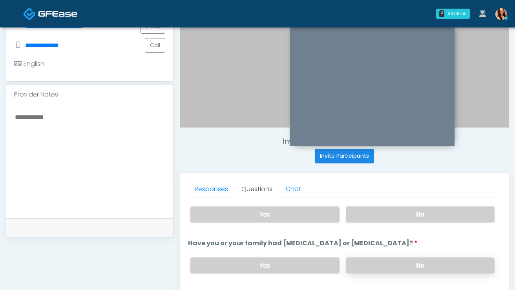
click at [385, 264] on label "No" at bounding box center [420, 265] width 149 height 16
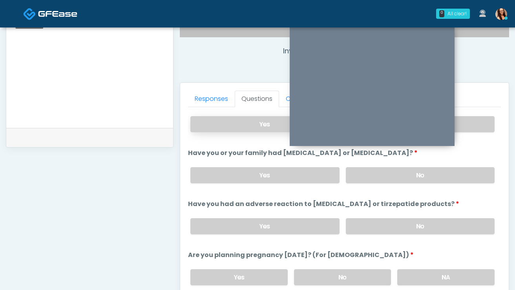
scroll to position [288, 0]
click at [366, 226] on label "No" at bounding box center [420, 226] width 149 height 16
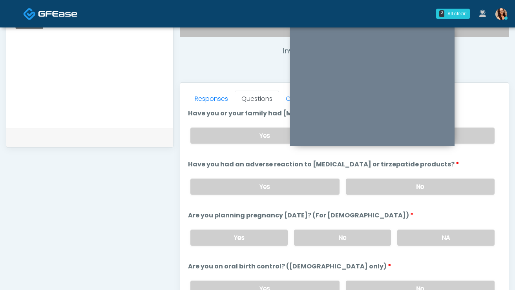
scroll to position [361, 0]
click at [346, 233] on label "No" at bounding box center [342, 237] width 97 height 16
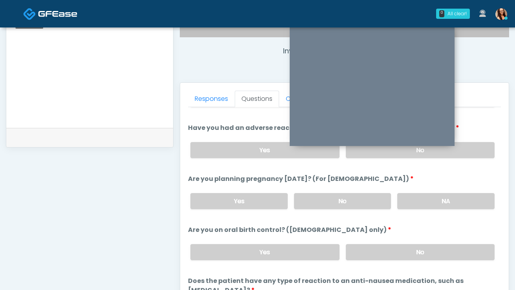
scroll to position [397, 0]
click at [382, 249] on label "No" at bounding box center [420, 252] width 149 height 16
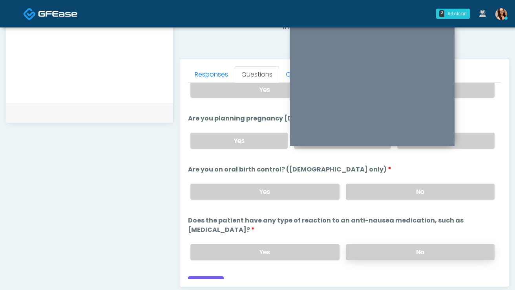
scroll to position [319, 0]
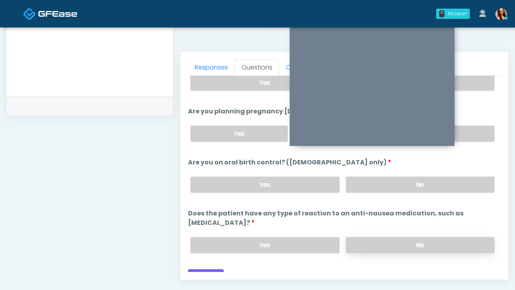
click at [379, 237] on label "No" at bounding box center [420, 245] width 149 height 16
click at [199, 269] on button "Continue" at bounding box center [206, 276] width 36 height 15
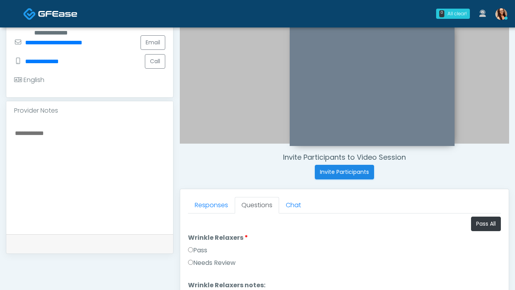
scroll to position [164, 0]
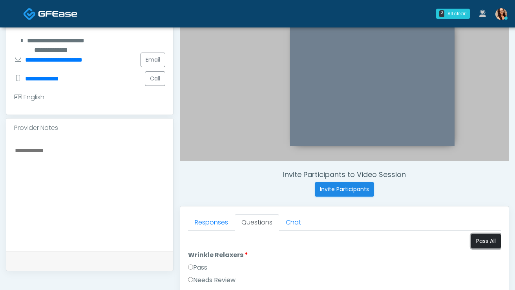
drag, startPoint x: 482, startPoint y: 241, endPoint x: 477, endPoint y: 235, distance: 8.1
click at [480, 239] on button "Pass All" at bounding box center [486, 241] width 30 height 15
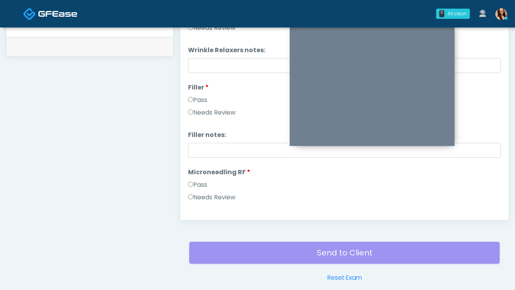
scroll to position [81, 0]
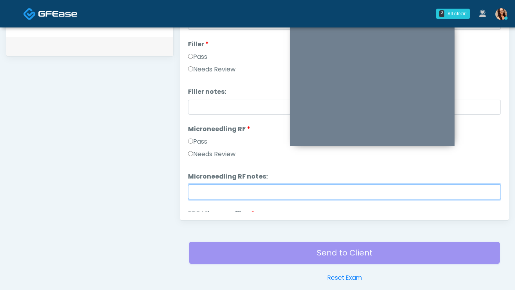
click at [249, 191] on input "Microneedling RF notes:" at bounding box center [344, 191] width 313 height 15
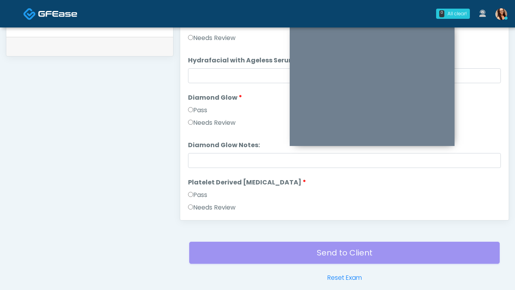
scroll to position [1546, 0]
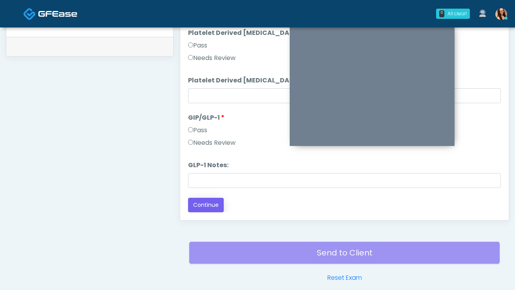
type input "**********"
click at [208, 208] on button "Continue" at bounding box center [206, 205] width 36 height 15
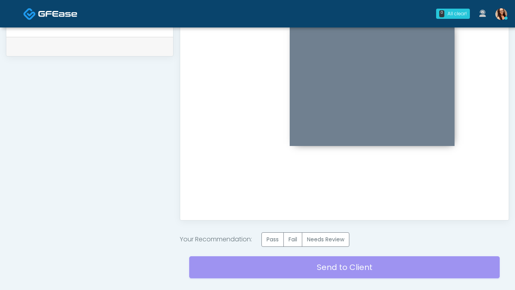
scroll to position [0, 0]
click at [270, 237] on label "Pass" at bounding box center [272, 239] width 22 height 15
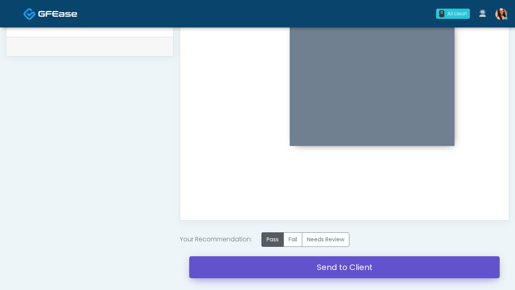
click at [275, 265] on link "Send to Client" at bounding box center [344, 267] width 310 height 22
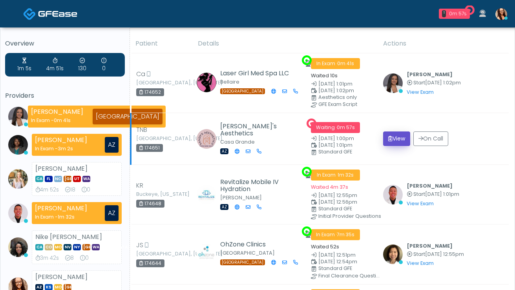
click at [391, 139] on button "View" at bounding box center [396, 138] width 27 height 15
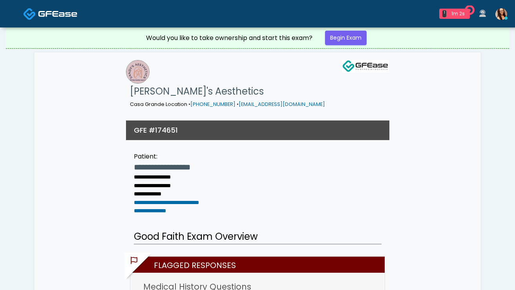
click at [345, 46] on div "Would you like to take ownership and start this exam? Begin Exam" at bounding box center [257, 37] width 235 height 21
click at [350, 38] on link "Begin Exam" at bounding box center [346, 38] width 42 height 15
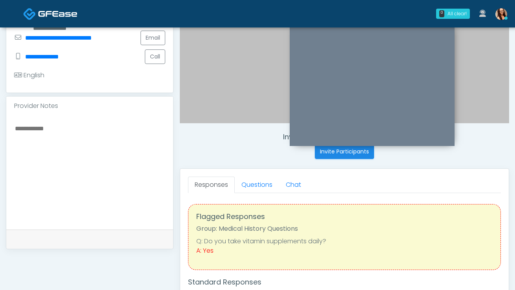
scroll to position [203, 0]
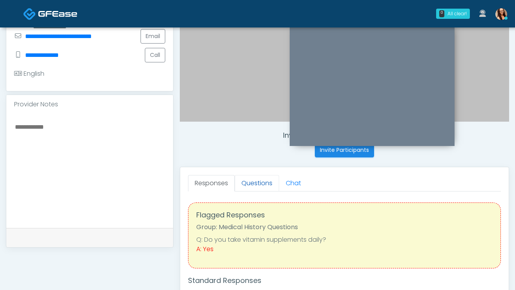
click at [250, 178] on link "Questions" at bounding box center [257, 183] width 44 height 16
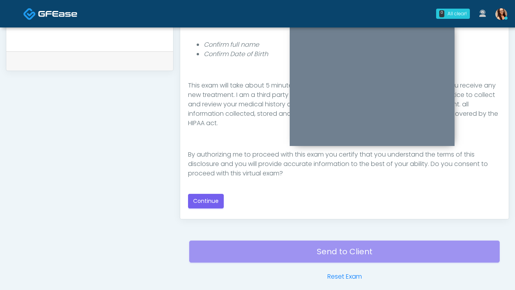
scroll to position [372, 0]
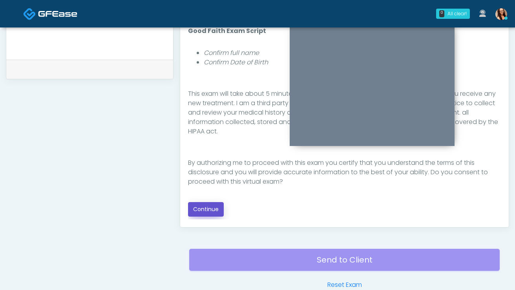
click at [212, 208] on button "Continue" at bounding box center [206, 209] width 36 height 15
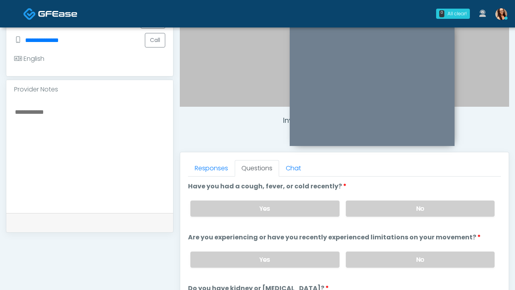
scroll to position [220, 0]
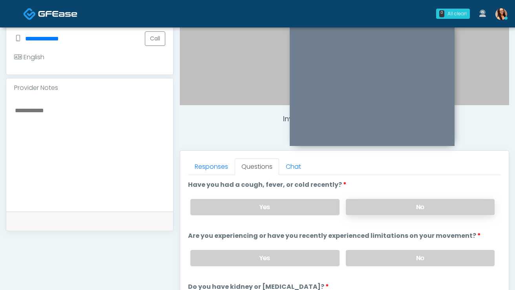
click at [375, 206] on label "No" at bounding box center [420, 207] width 149 height 16
click at [388, 248] on div "Yes No" at bounding box center [342, 258] width 317 height 29
click at [389, 253] on label "No" at bounding box center [420, 258] width 149 height 16
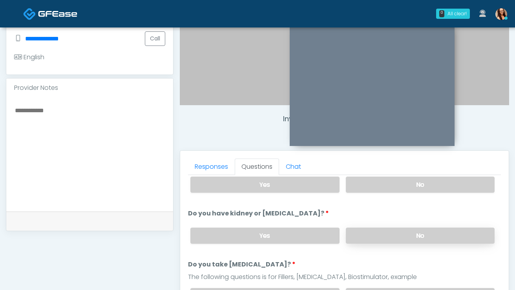
scroll to position [75, 0]
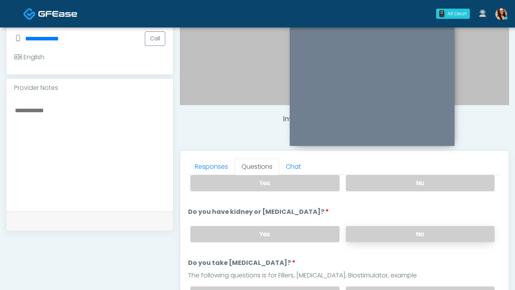
click at [383, 230] on label "No" at bounding box center [420, 234] width 149 height 16
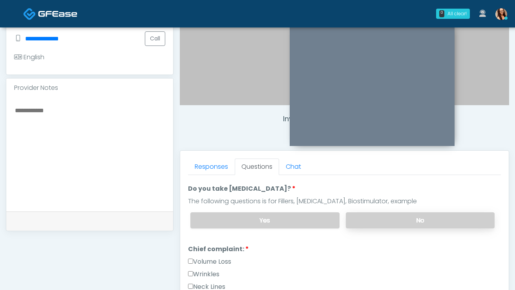
scroll to position [150, 0]
click at [372, 219] on label "No" at bounding box center [420, 219] width 149 height 16
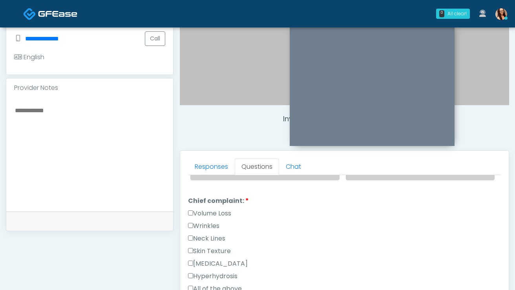
scroll to position [199, 0]
click at [205, 225] on label "Wrinkles" at bounding box center [203, 224] width 31 height 9
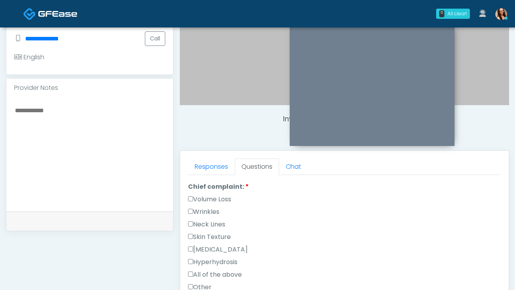
click at [221, 233] on label "Skin Texture" at bounding box center [209, 236] width 43 height 9
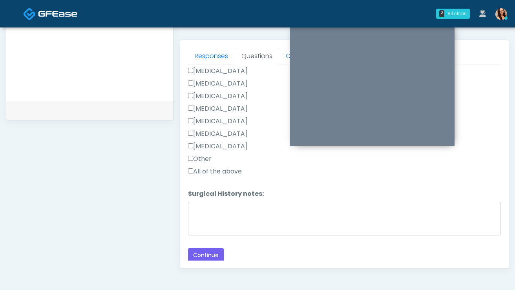
scroll to position [331, 0]
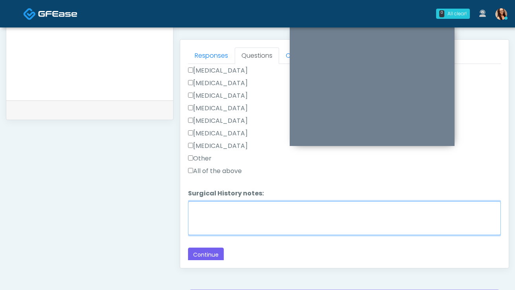
click at [243, 223] on textarea "Surgical History notes:" at bounding box center [344, 218] width 313 height 34
click at [217, 206] on textarea "**********" at bounding box center [344, 218] width 313 height 34
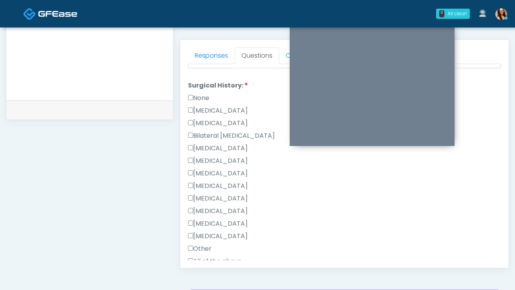
scroll to position [382, 0]
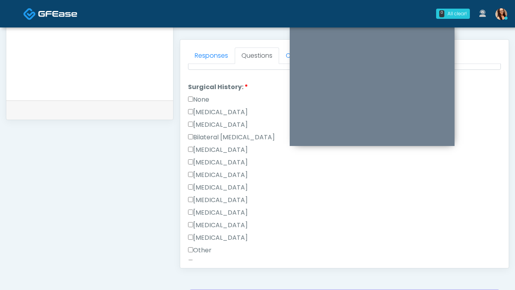
type textarea "**********"
click at [248, 147] on label "Breast Augmentation" at bounding box center [218, 149] width 60 height 9
click at [209, 162] on label "Liposuction" at bounding box center [218, 162] width 60 height 9
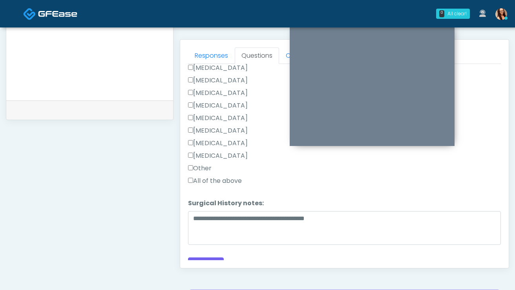
scroll to position [474, 0]
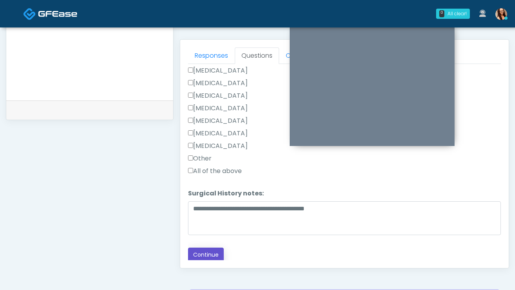
click at [205, 254] on button "Continue" at bounding box center [206, 255] width 36 height 15
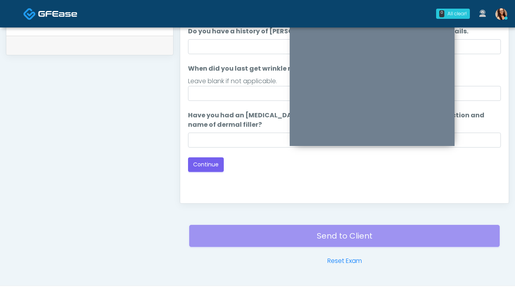
scroll to position [274, 0]
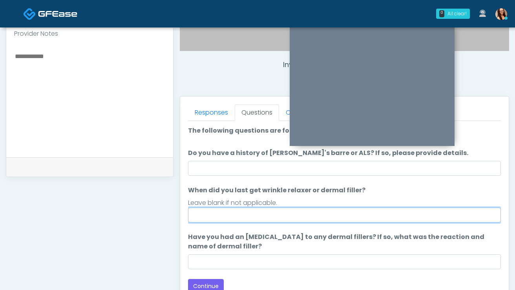
click at [275, 214] on input "When did you last get wrinkle relaxer or dermal filler?" at bounding box center [344, 215] width 313 height 15
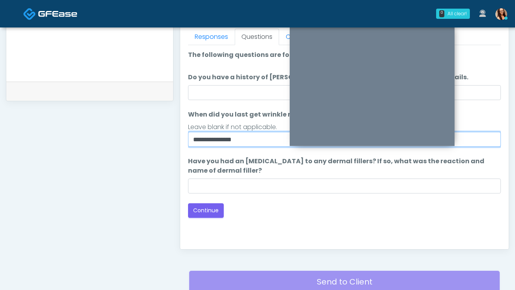
scroll to position [351, 0]
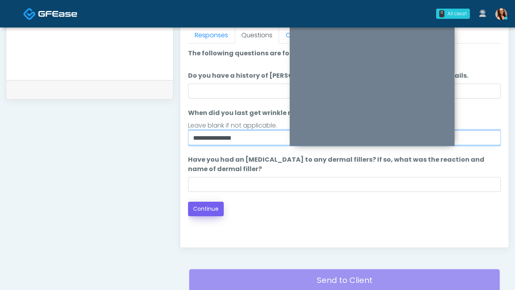
type input "**********"
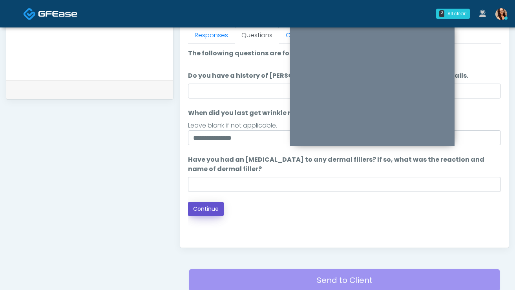
click at [221, 208] on button "Continue" at bounding box center [206, 209] width 36 height 15
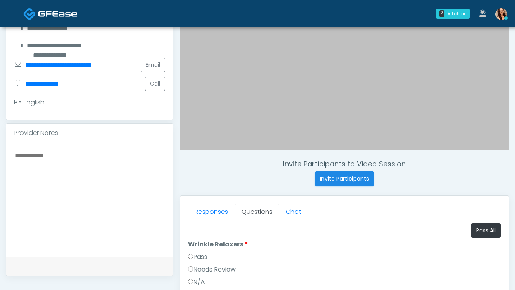
scroll to position [316, 0]
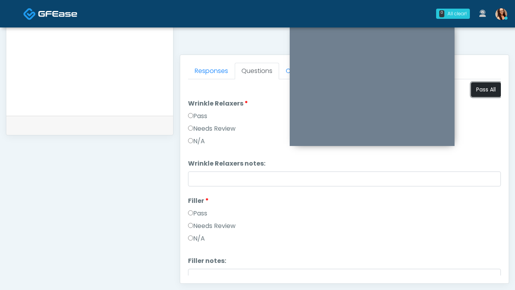
drag, startPoint x: 473, startPoint y: 91, endPoint x: 471, endPoint y: 94, distance: 4.2
click at [473, 91] on button "Pass All" at bounding box center [486, 89] width 30 height 15
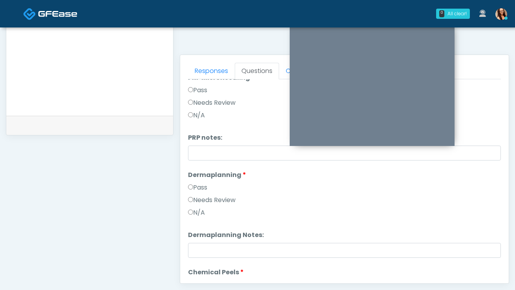
scroll to position [325, 0]
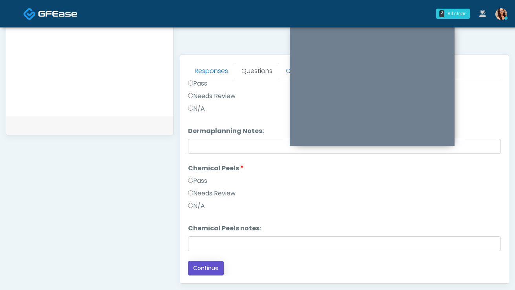
click at [203, 272] on button "Continue" at bounding box center [206, 268] width 36 height 15
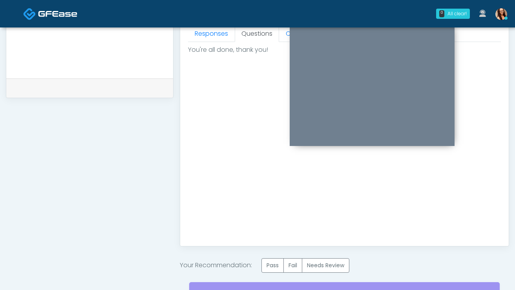
scroll to position [429, 0]
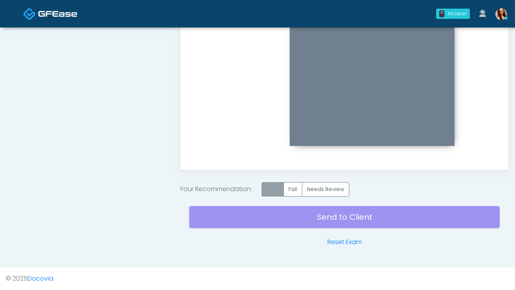
drag, startPoint x: 274, startPoint y: 190, endPoint x: 271, endPoint y: 193, distance: 4.2
click at [273, 190] on label "Pass" at bounding box center [272, 189] width 22 height 15
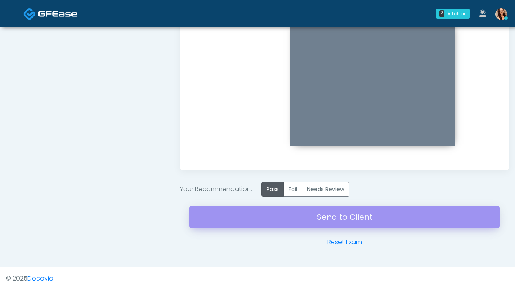
click at [275, 217] on div "Send to Client Reset Exam" at bounding box center [344, 222] width 310 height 50
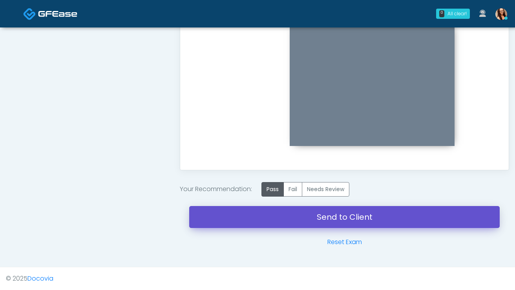
click at [272, 214] on link "Send to Client" at bounding box center [344, 217] width 310 height 22
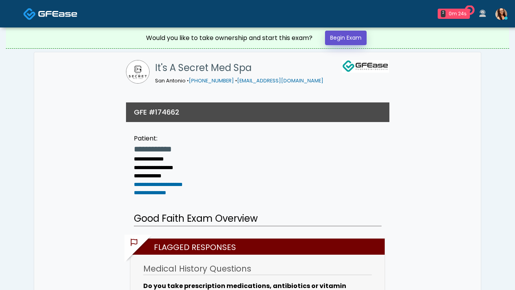
click at [337, 40] on link "Begin Exam" at bounding box center [346, 38] width 42 height 15
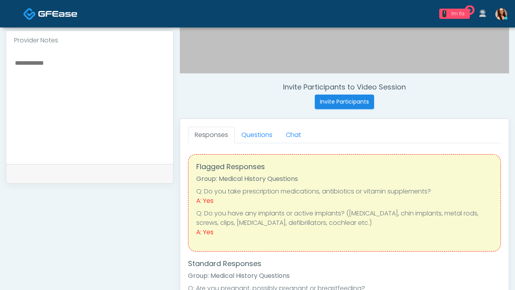
scroll to position [290, 0]
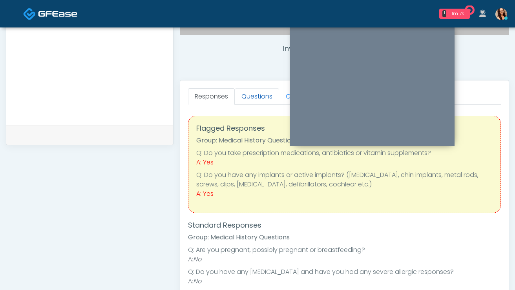
click at [257, 99] on link "Questions" at bounding box center [257, 96] width 44 height 16
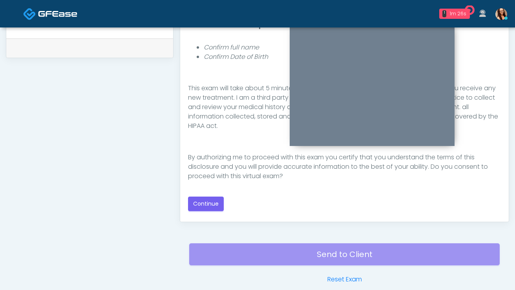
scroll to position [377, 0]
click at [216, 208] on button "Continue" at bounding box center [206, 204] width 36 height 15
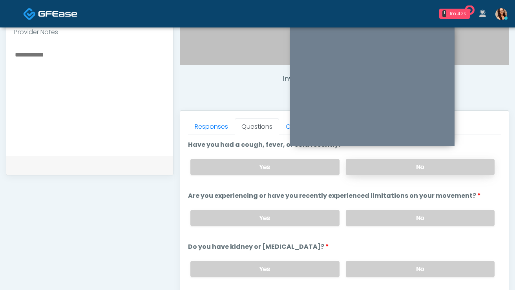
scroll to position [259, 0]
click at [410, 167] on label "No" at bounding box center [420, 168] width 149 height 16
click at [412, 213] on label "No" at bounding box center [420, 219] width 149 height 16
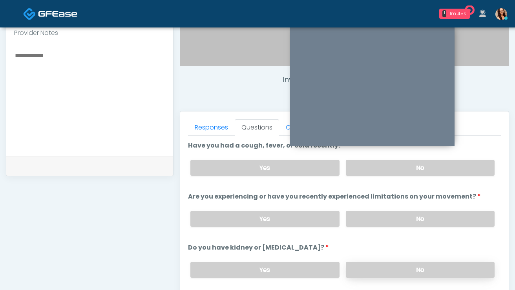
click at [391, 270] on label "No" at bounding box center [420, 270] width 149 height 16
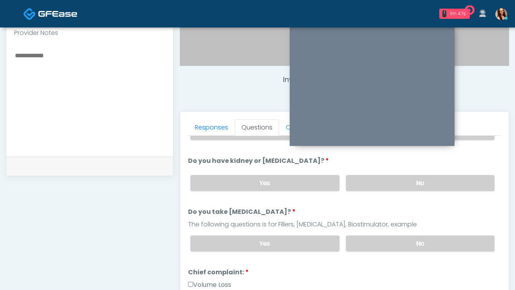
scroll to position [87, 0]
click at [394, 232] on div "Yes No" at bounding box center [342, 243] width 317 height 29
click at [395, 236] on label "No" at bounding box center [420, 243] width 149 height 16
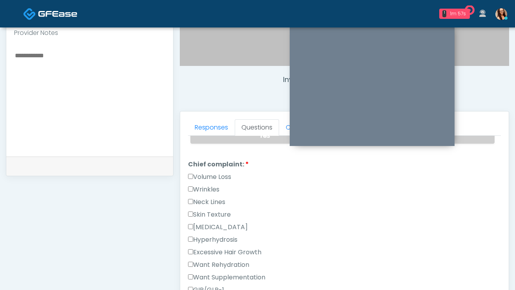
scroll to position [196, 0]
click at [218, 176] on label "Volume Loss" at bounding box center [209, 175] width 43 height 9
click at [213, 188] on label "Wrinkles" at bounding box center [203, 188] width 31 height 9
click at [213, 201] on label "Neck Lines" at bounding box center [206, 200] width 37 height 9
click at [219, 210] on label "Skin Texture" at bounding box center [209, 213] width 43 height 9
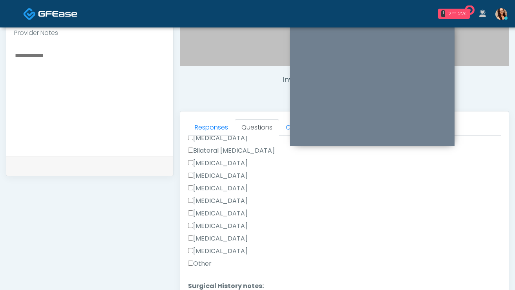
scroll to position [511, 0]
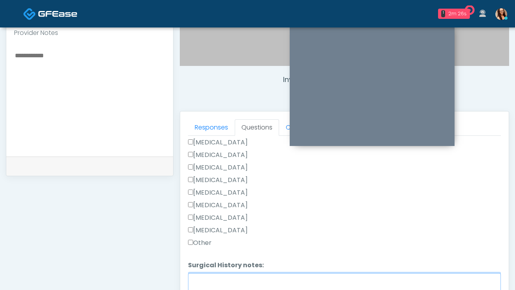
click at [221, 273] on textarea "Surgical History notes:" at bounding box center [344, 290] width 313 height 34
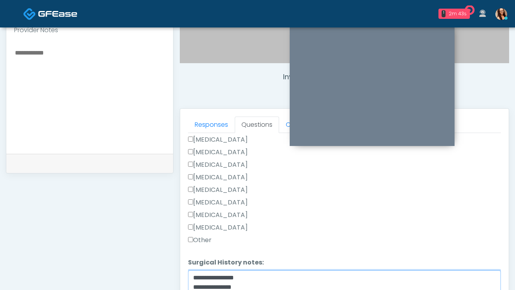
click at [269, 276] on textarea "**********" at bounding box center [344, 287] width 313 height 34
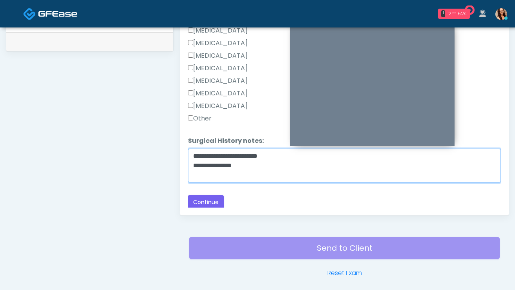
scroll to position [387, 0]
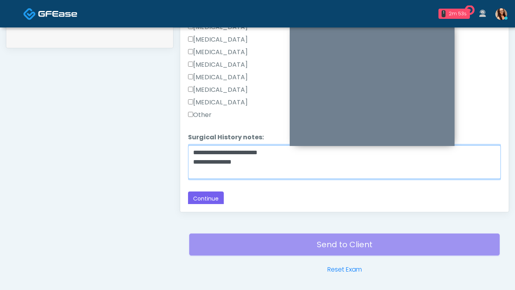
click at [261, 162] on textarea "**********" at bounding box center [344, 162] width 313 height 34
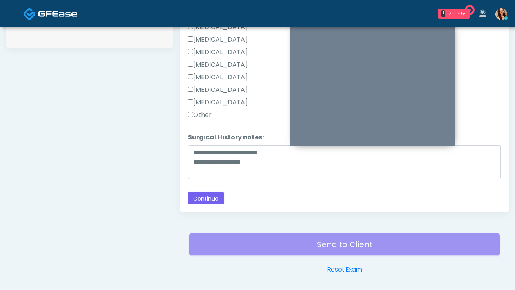
drag, startPoint x: 205, startPoint y: 110, endPoint x: 203, endPoint y: 120, distance: 10.0
click at [205, 110] on label "Other" at bounding box center [200, 114] width 24 height 9
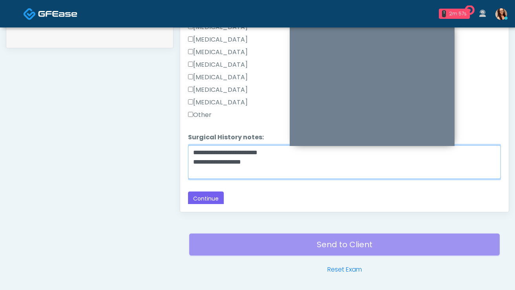
click at [195, 151] on textarea "**********" at bounding box center [344, 162] width 313 height 34
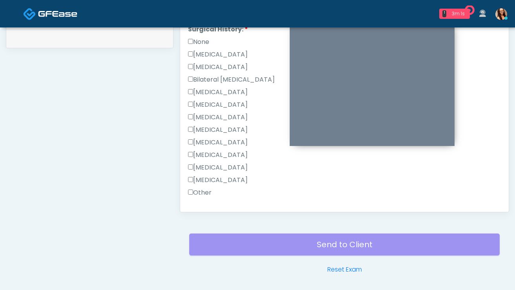
scroll to position [511, 0]
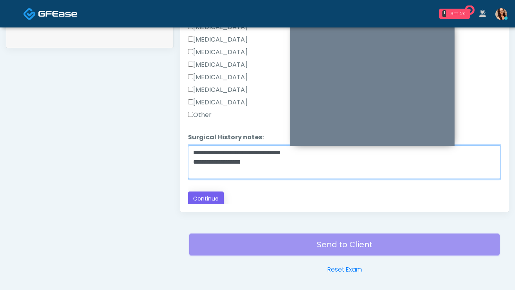
type textarea "**********"
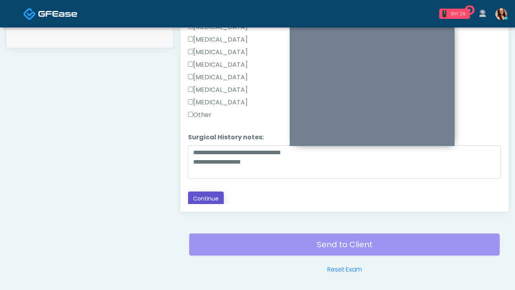
click at [211, 198] on button "Continue" at bounding box center [206, 199] width 36 height 15
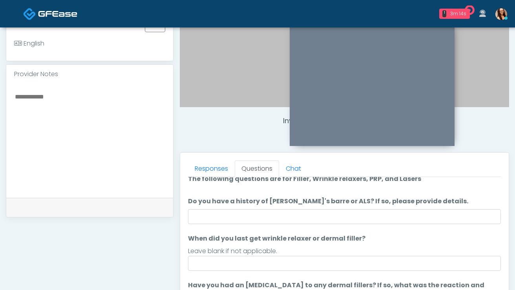
scroll to position [14, 0]
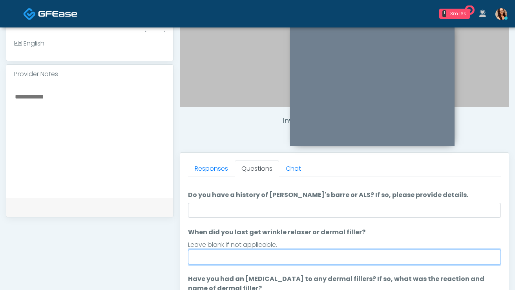
click at [270, 261] on input "When did you last get wrinkle relaxer or dermal filler?" at bounding box center [344, 257] width 313 height 15
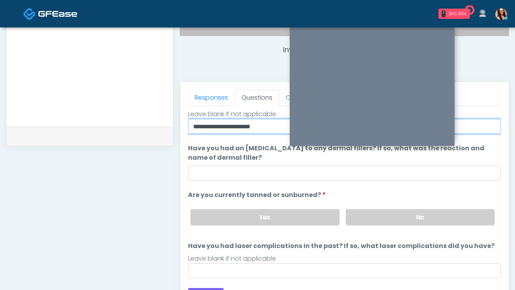
scroll to position [290, 0]
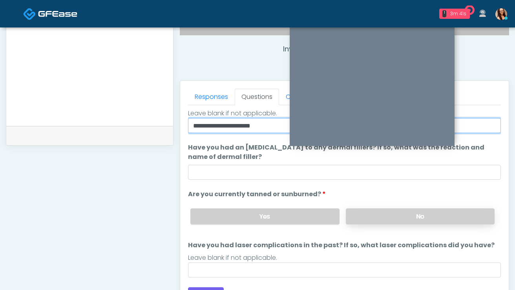
type input "**********"
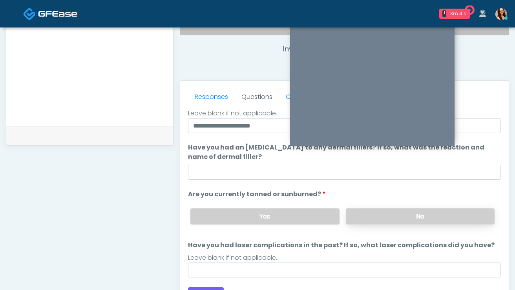
click at [354, 221] on label "No" at bounding box center [420, 216] width 149 height 16
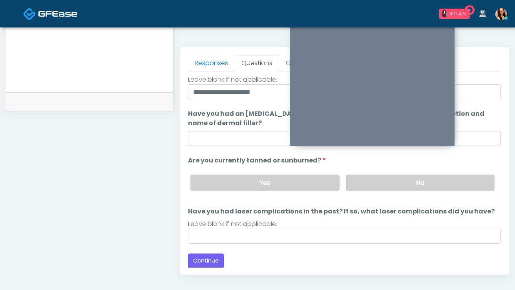
scroll to position [325, 0]
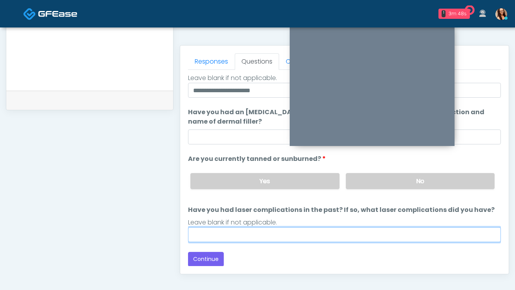
click at [248, 232] on input "Have you had laser complications in the past? If so, what laser complications d…" at bounding box center [344, 234] width 313 height 15
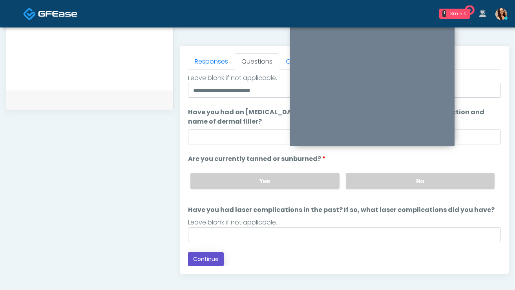
click at [216, 261] on button "Continue" at bounding box center [206, 259] width 36 height 15
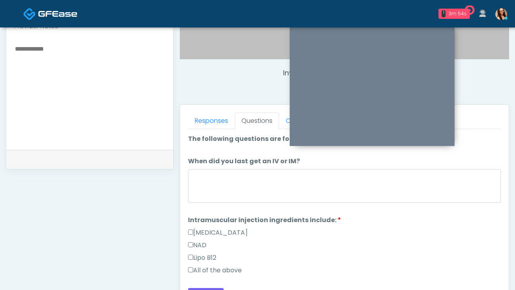
scroll to position [271, 0]
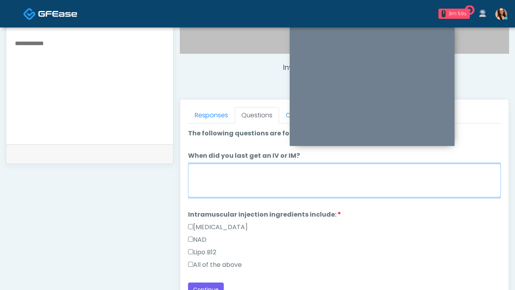
click at [242, 191] on textarea "When did you last get an IV or IM?" at bounding box center [344, 181] width 313 height 34
type textarea "****"
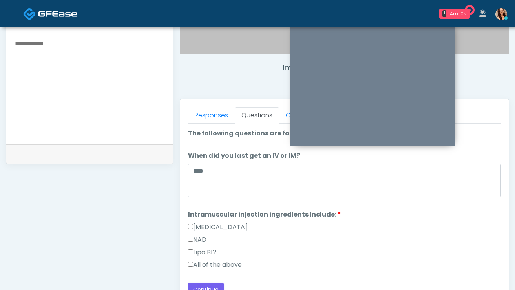
click at [228, 263] on label "All of the above" at bounding box center [215, 264] width 54 height 9
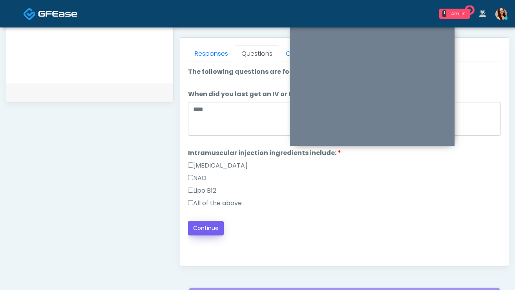
scroll to position [334, 0]
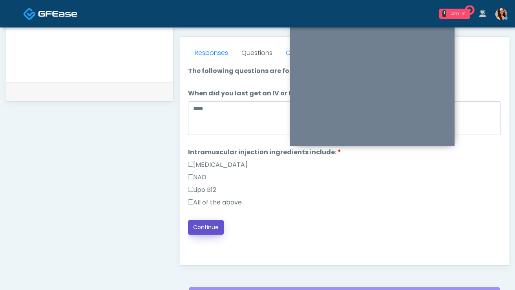
click at [195, 222] on button "Continue" at bounding box center [206, 227] width 36 height 15
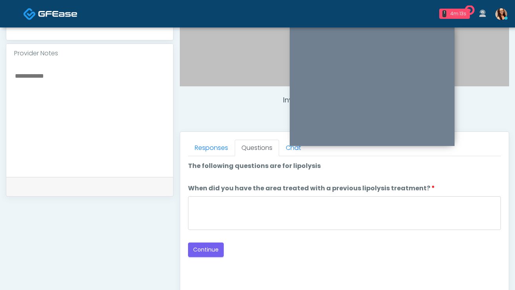
scroll to position [238, 0]
click at [211, 248] on button "Continue" at bounding box center [206, 250] width 36 height 15
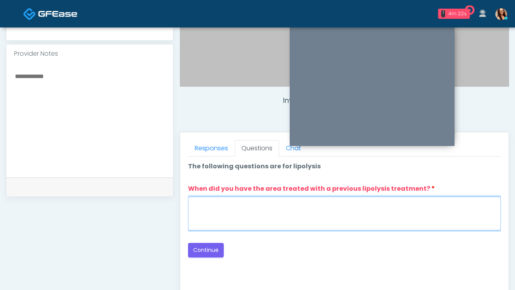
click at [257, 212] on textarea "When did you have the area treated with a previous lipolysis treatment?" at bounding box center [344, 214] width 313 height 34
type textarea "****"
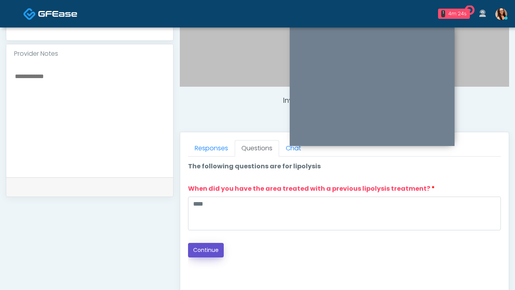
click at [215, 250] on button "Continue" at bounding box center [206, 250] width 36 height 15
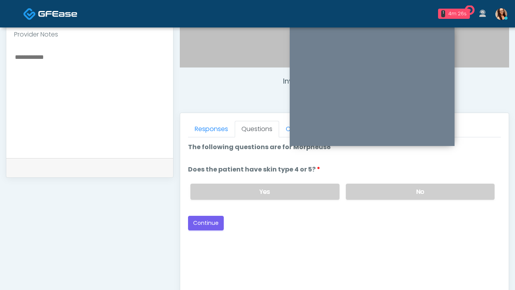
scroll to position [257, 0]
click at [388, 193] on label "No" at bounding box center [420, 192] width 149 height 16
click at [217, 225] on button "Continue" at bounding box center [206, 223] width 36 height 15
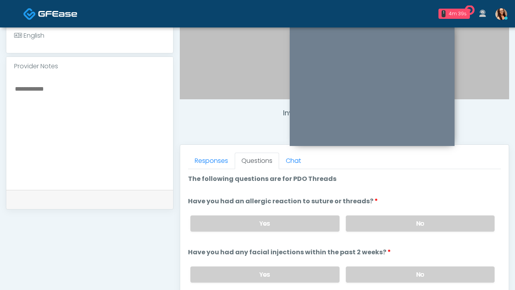
scroll to position [227, 0]
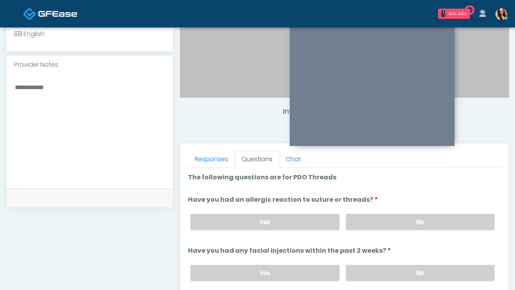
drag, startPoint x: 365, startPoint y: 224, endPoint x: 372, endPoint y: 238, distance: 15.3
click at [365, 224] on label "No" at bounding box center [420, 222] width 149 height 16
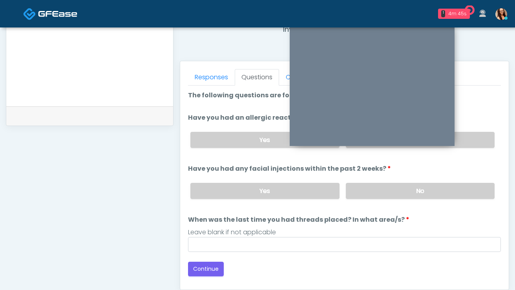
scroll to position [336, 0]
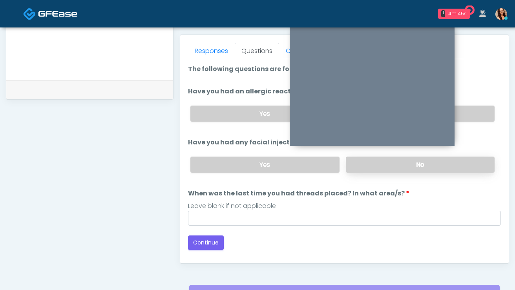
click at [374, 165] on label "No" at bounding box center [420, 165] width 149 height 16
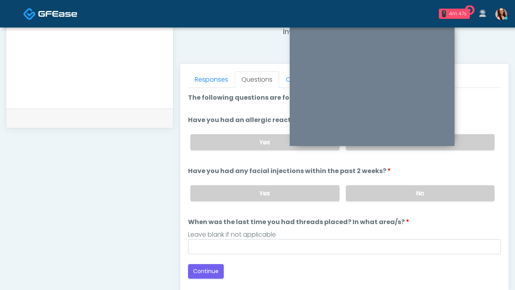
scroll to position [307, 0]
click at [213, 270] on button "Continue" at bounding box center [206, 271] width 36 height 15
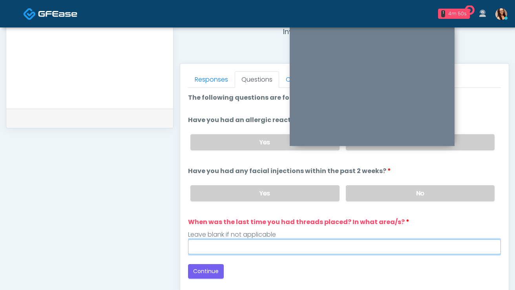
click at [243, 248] on input "When was the last time you had threads placed? In what area/s?" at bounding box center [344, 246] width 313 height 15
type input "***"
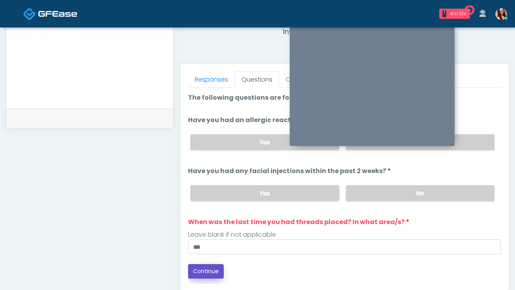
click at [199, 275] on button "Continue" at bounding box center [206, 271] width 36 height 15
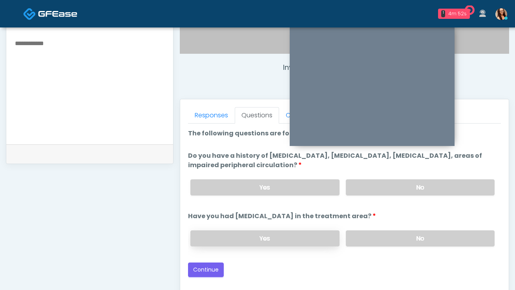
scroll to position [270, 0]
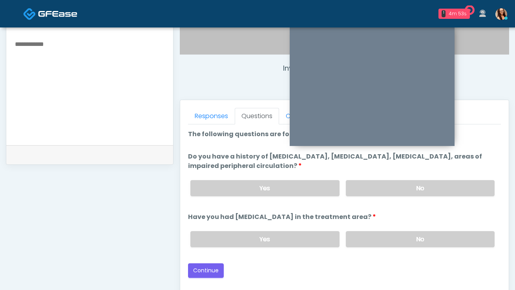
drag, startPoint x: 381, startPoint y: 188, endPoint x: 381, endPoint y: 197, distance: 9.1
click at [381, 188] on label "No" at bounding box center [420, 188] width 149 height 16
drag, startPoint x: 386, startPoint y: 239, endPoint x: 364, endPoint y: 252, distance: 25.5
click at [386, 239] on label "No" at bounding box center [420, 239] width 149 height 16
click at [215, 265] on button "Continue" at bounding box center [206, 270] width 36 height 15
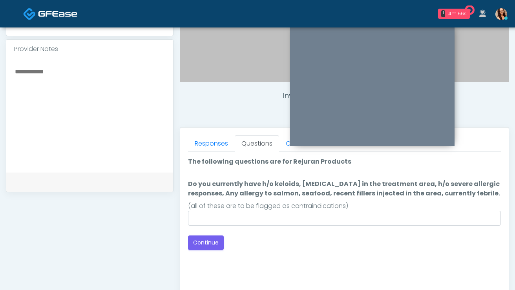
scroll to position [242, 0]
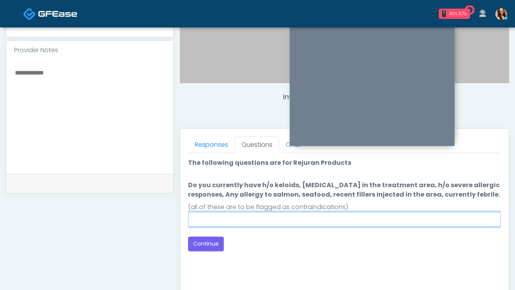
click at [287, 225] on input "Do you currently have h/o keloids, skin infection in the treatment area, h/o se…" at bounding box center [344, 219] width 313 height 15
type input "****"
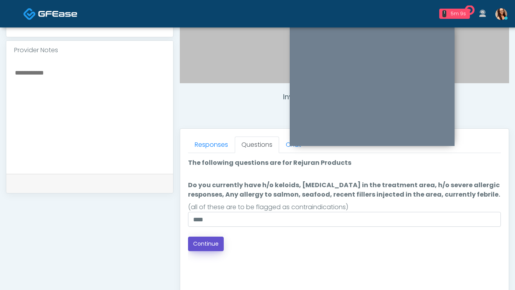
click at [201, 247] on button "Continue" at bounding box center [206, 244] width 36 height 15
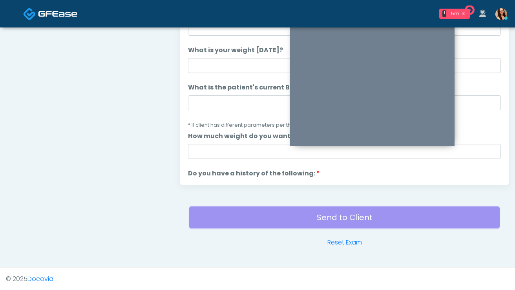
scroll to position [255, 0]
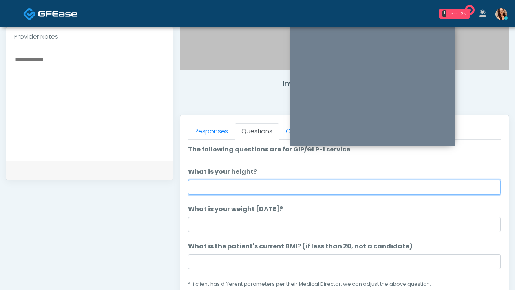
click at [242, 189] on input "What is your height?" at bounding box center [344, 187] width 313 height 15
type input "******"
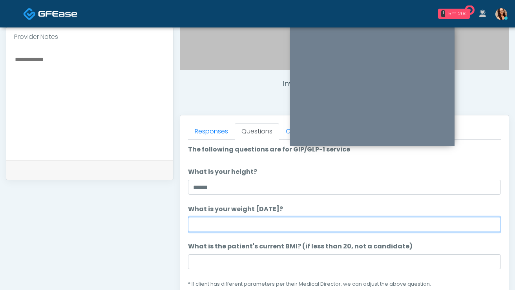
click at [226, 232] on input "What is your weight today?" at bounding box center [344, 224] width 313 height 15
type input "***"
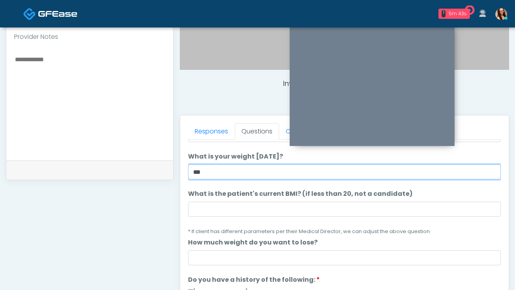
scroll to position [54, 0]
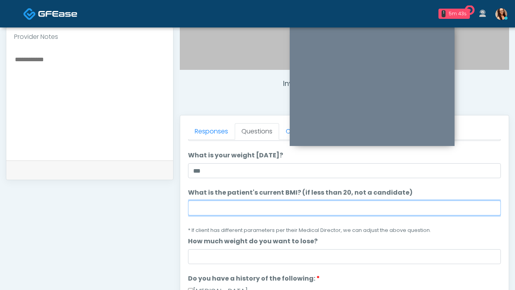
click at [215, 205] on input "What is the patient's current BMI? (if less than 20, not a candidate)" at bounding box center [344, 208] width 313 height 15
paste input "****"
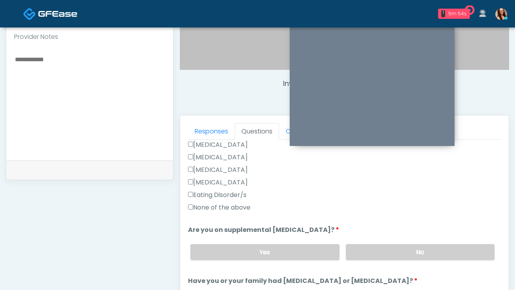
scroll to position [225, 0]
type input "****"
click at [240, 208] on label "None of the above" at bounding box center [219, 207] width 62 height 9
click at [405, 246] on label "No" at bounding box center [420, 252] width 149 height 16
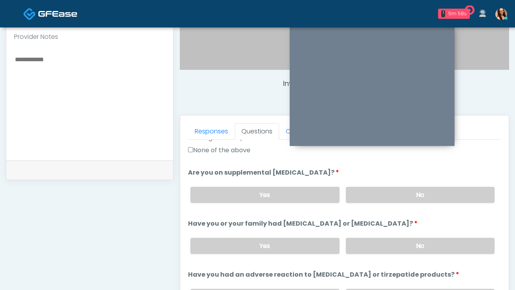
scroll to position [283, 0]
click at [387, 244] on label "No" at bounding box center [420, 245] width 149 height 16
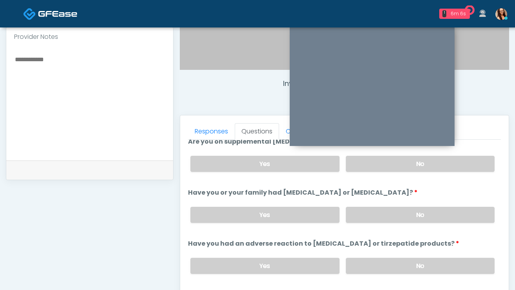
scroll to position [313, 0]
click at [293, 162] on label "Yes" at bounding box center [264, 165] width 149 height 16
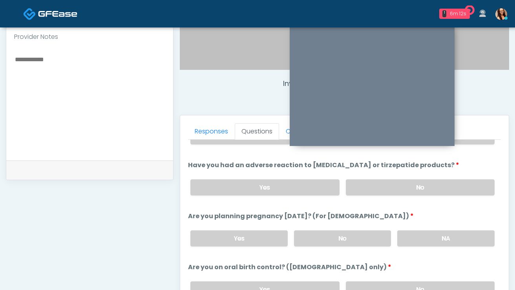
scroll to position [382, 0]
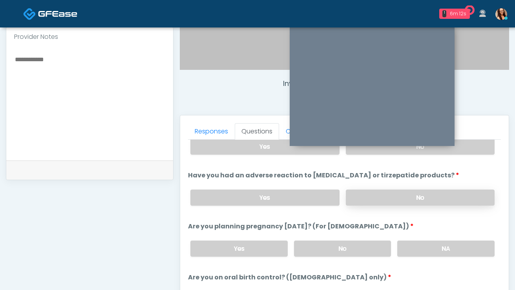
click at [372, 198] on label "No" at bounding box center [420, 198] width 149 height 16
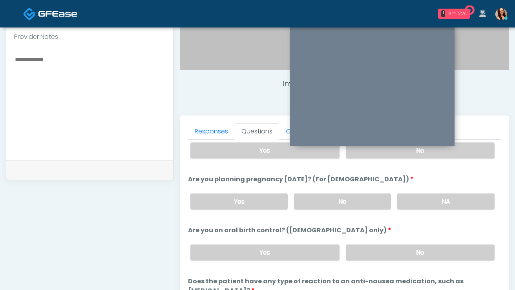
scroll to position [429, 0]
click at [343, 197] on label "No" at bounding box center [342, 201] width 97 height 16
click at [377, 257] on label "No" at bounding box center [420, 252] width 149 height 16
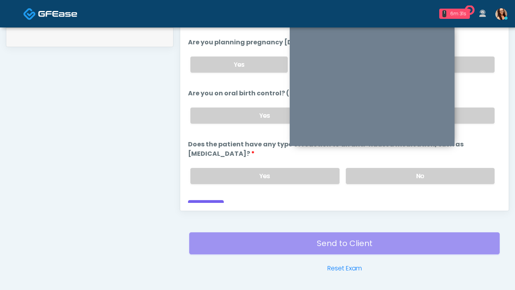
scroll to position [360, 0]
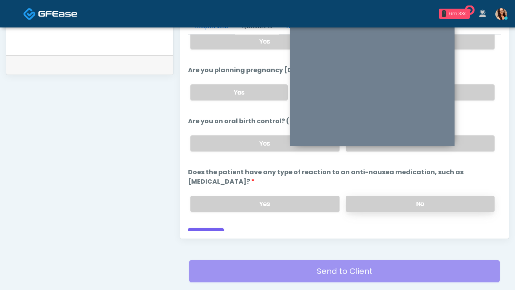
click at [369, 196] on label "No" at bounding box center [420, 204] width 149 height 16
click at [217, 228] on button "Continue" at bounding box center [206, 235] width 36 height 15
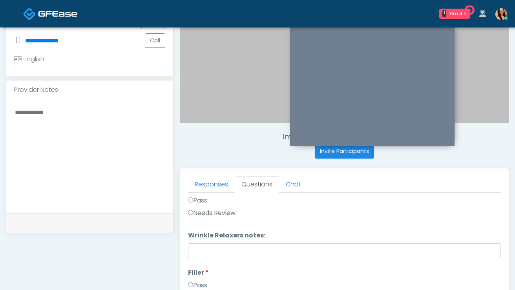
scroll to position [0, 0]
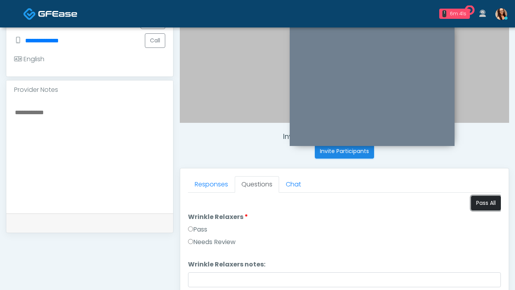
click at [474, 206] on button "Pass All" at bounding box center [486, 203] width 30 height 15
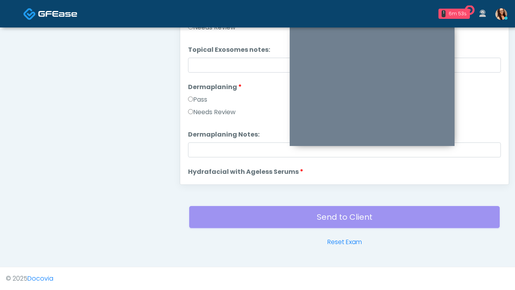
scroll to position [1546, 0]
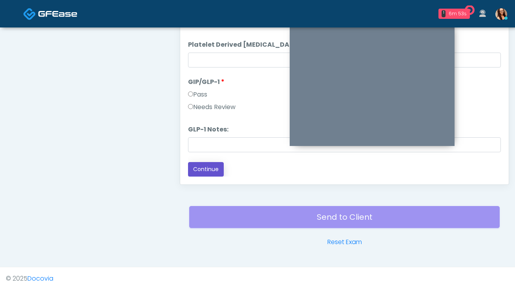
click at [206, 171] on button "Continue" at bounding box center [206, 169] width 36 height 15
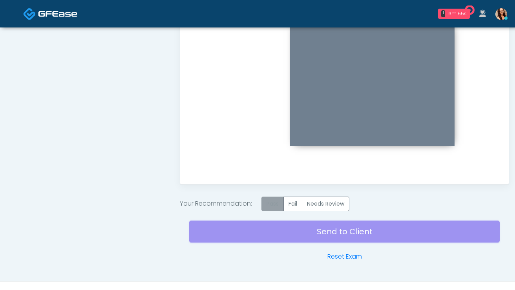
click at [273, 204] on label "Pass" at bounding box center [272, 204] width 22 height 15
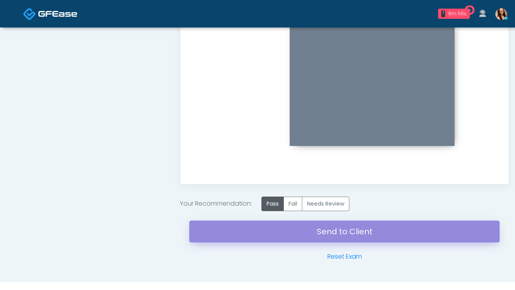
click at [280, 232] on link "Send to Client" at bounding box center [344, 232] width 310 height 22
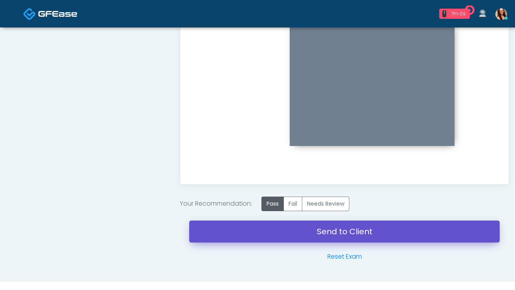
click at [263, 235] on link "Send to Client" at bounding box center [344, 232] width 310 height 22
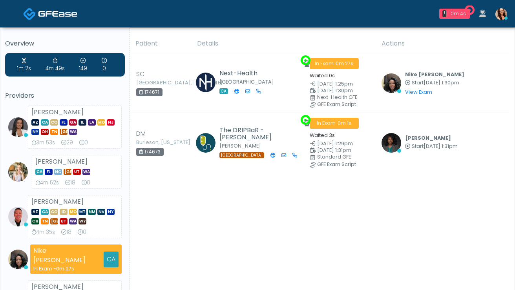
click at [398, 152] on td "Rukayat Bojuwon Start Sep 27, 1:31pm View Exam | Unreview" at bounding box center [443, 143] width 132 height 60
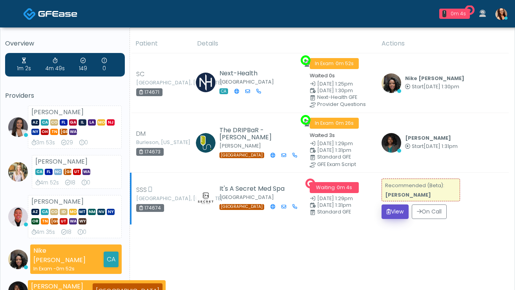
click at [395, 212] on button "View" at bounding box center [394, 211] width 27 height 15
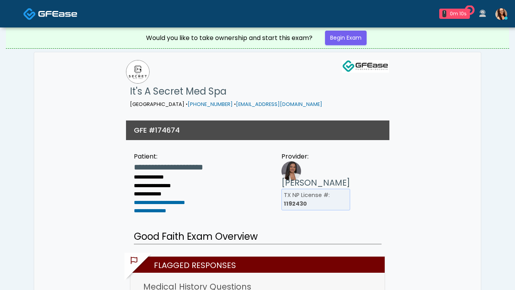
click at [60, 16] on img at bounding box center [57, 14] width 39 height 8
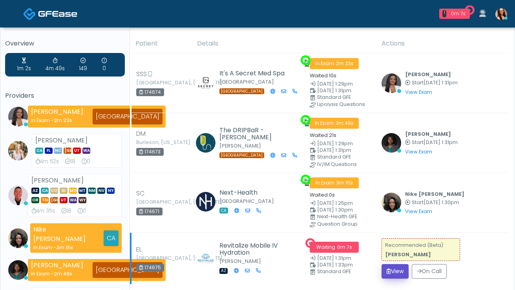
click at [398, 268] on button "View" at bounding box center [394, 271] width 27 height 15
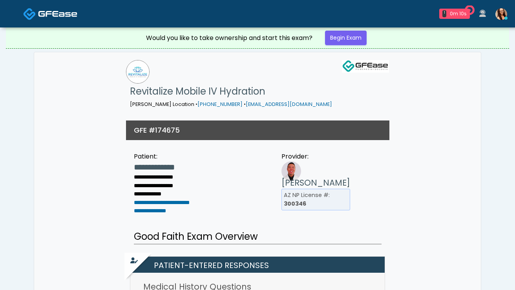
click at [36, 13] on link at bounding box center [50, 14] width 54 height 26
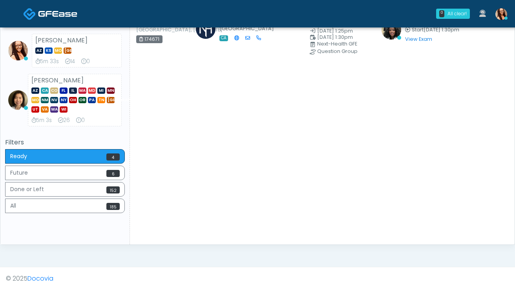
scroll to position [95, 0]
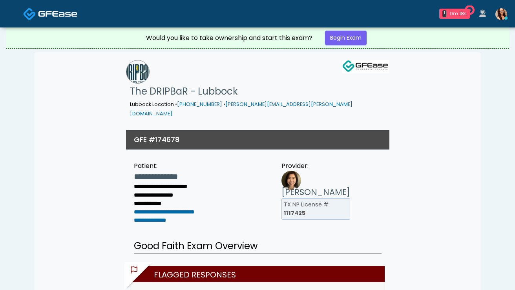
click at [29, 15] on img at bounding box center [29, 13] width 13 height 13
click at [53, 14] on img at bounding box center [57, 14] width 39 height 8
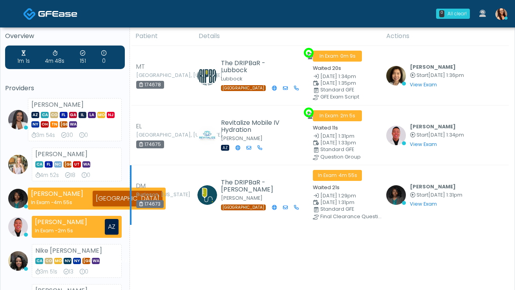
scroll to position [8, 0]
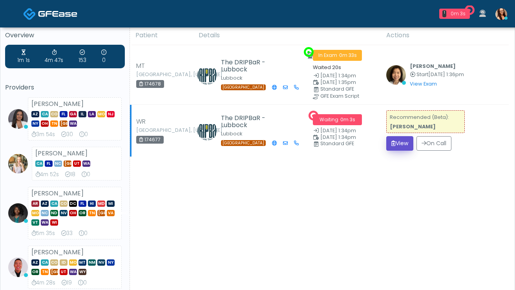
click at [401, 142] on button "View" at bounding box center [399, 143] width 27 height 15
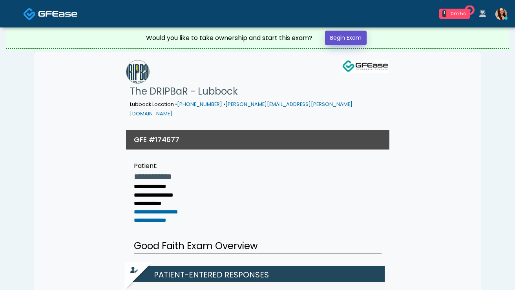
click at [359, 35] on link "Begin Exam" at bounding box center [346, 38] width 42 height 15
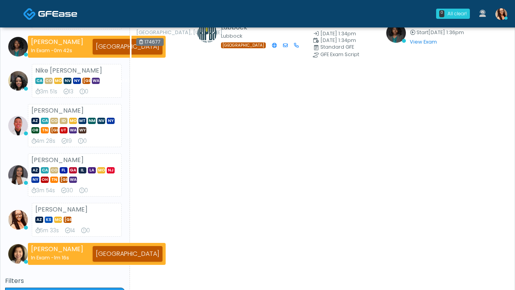
scroll to position [110, 0]
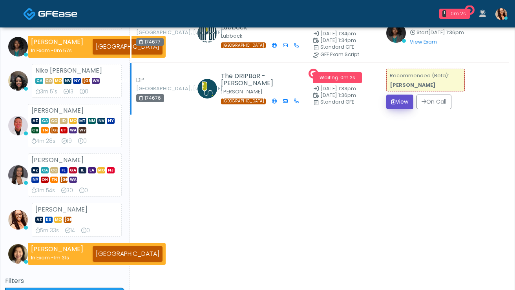
click at [402, 102] on button "View" at bounding box center [399, 102] width 27 height 15
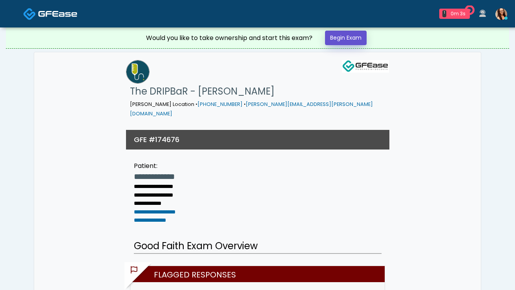
click at [351, 32] on link "Begin Exam" at bounding box center [346, 38] width 42 height 15
click at [353, 39] on link "Begin Exam" at bounding box center [346, 38] width 42 height 15
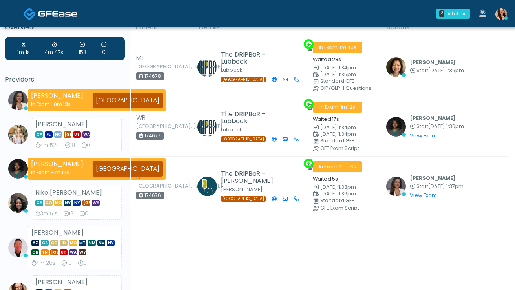
scroll to position [16, 0]
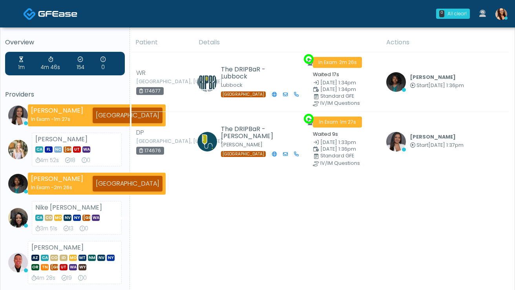
scroll to position [2, 0]
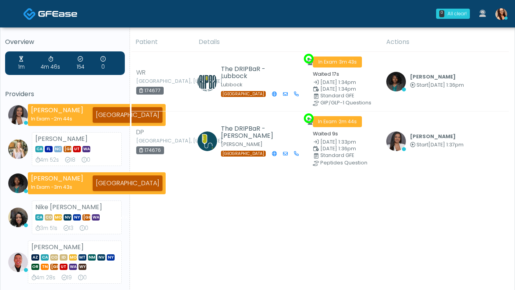
click at [399, 233] on div "Patient Details Actions" at bounding box center [319, 267] width 379 height 468
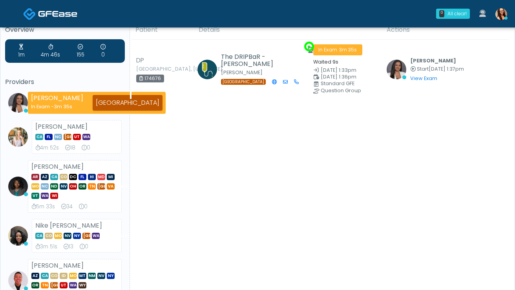
scroll to position [0, 0]
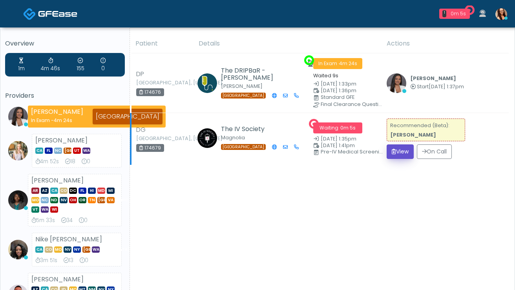
click at [396, 153] on button "View" at bounding box center [400, 151] width 27 height 15
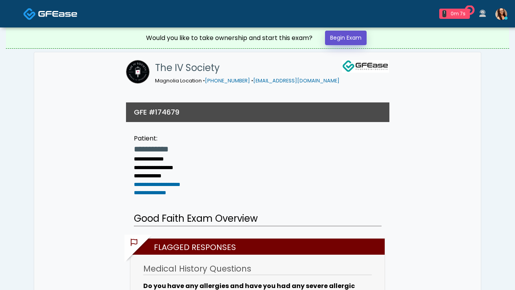
click at [355, 38] on link "Begin Exam" at bounding box center [346, 38] width 42 height 15
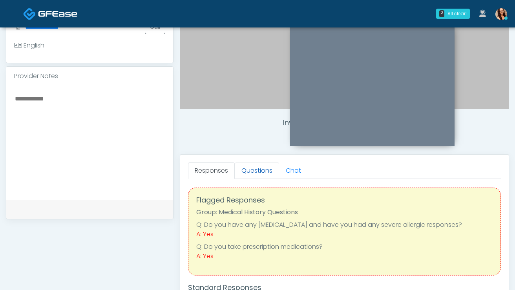
scroll to position [7, 0]
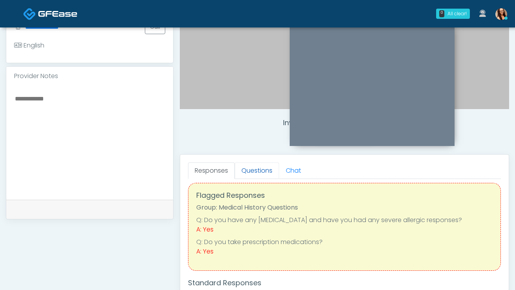
click at [251, 171] on link "Questions" at bounding box center [257, 170] width 44 height 16
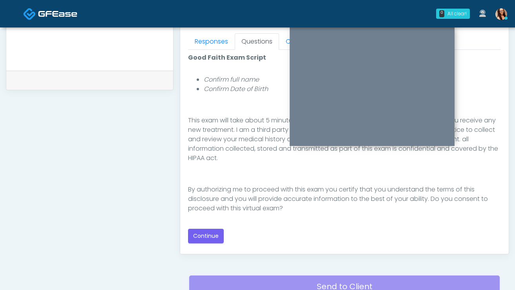
scroll to position [345, 0]
click at [212, 235] on button "Continue" at bounding box center [206, 235] width 36 height 15
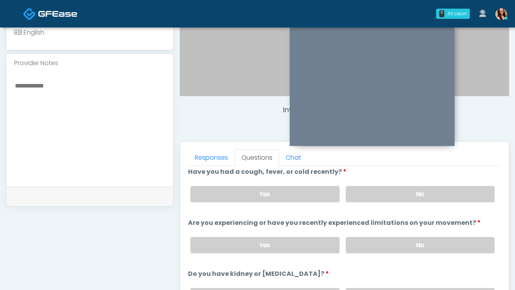
scroll to position [7, 0]
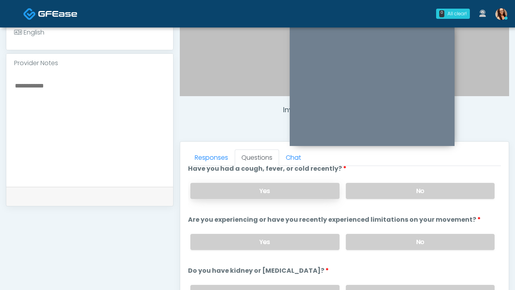
click at [255, 185] on label "Yes" at bounding box center [264, 191] width 149 height 16
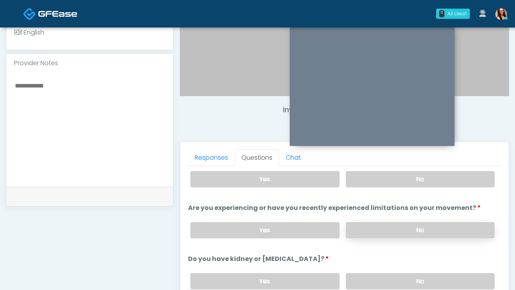
click at [387, 225] on label "No" at bounding box center [420, 230] width 149 height 16
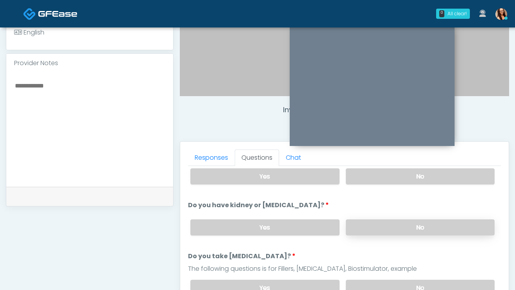
click at [387, 228] on label "No" at bounding box center [420, 227] width 149 height 16
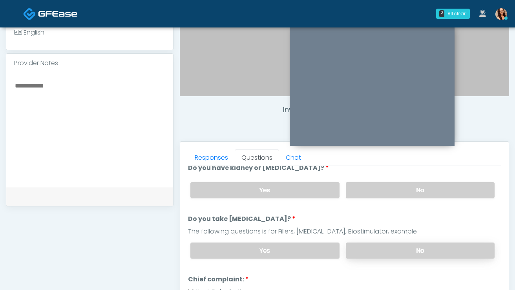
scroll to position [120, 0]
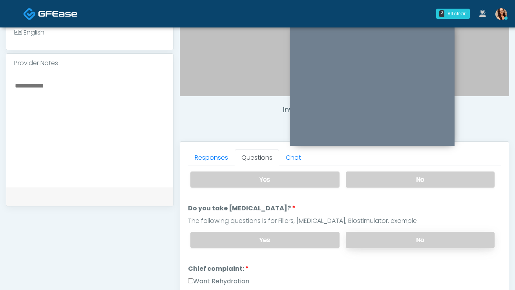
click at [383, 236] on label "No" at bounding box center [420, 240] width 149 height 16
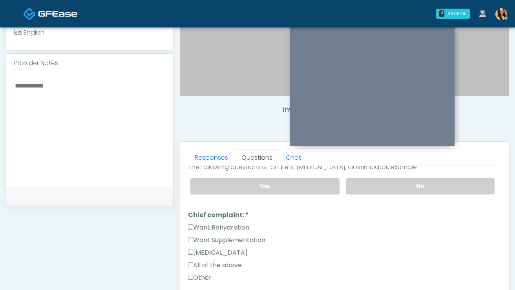
scroll to position [187, 0]
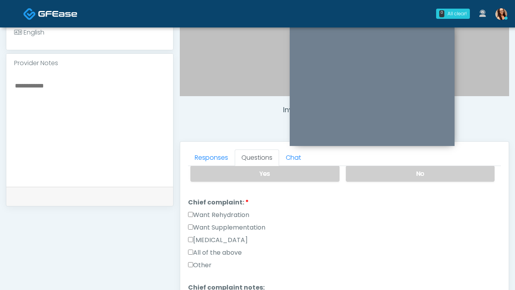
click at [194, 213] on label "Want Rehydration" at bounding box center [218, 214] width 61 height 9
click at [197, 227] on label "Want Supplementation" at bounding box center [226, 227] width 77 height 9
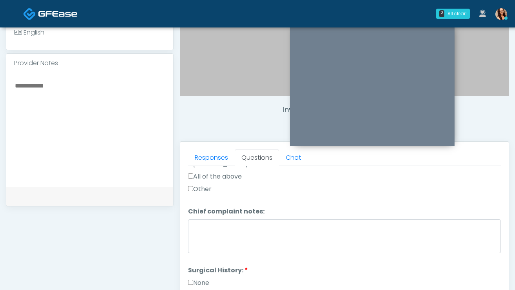
scroll to position [265, 0]
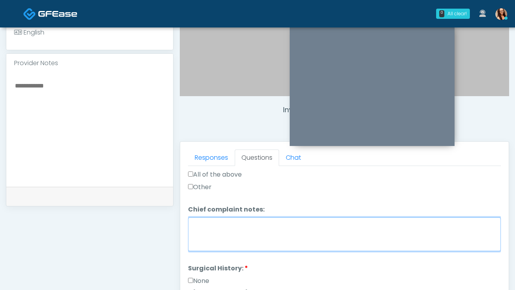
click at [268, 224] on textarea "Chief complaint notes:" at bounding box center [344, 234] width 313 height 34
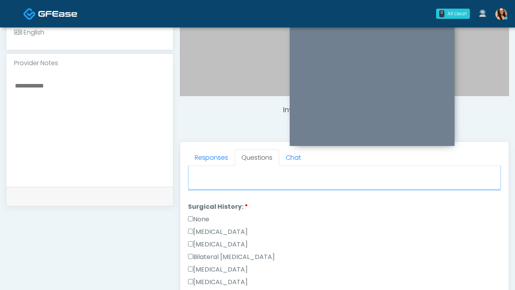
scroll to position [334, 0]
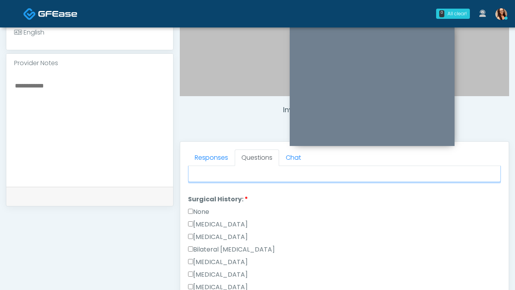
type textarea "**********"
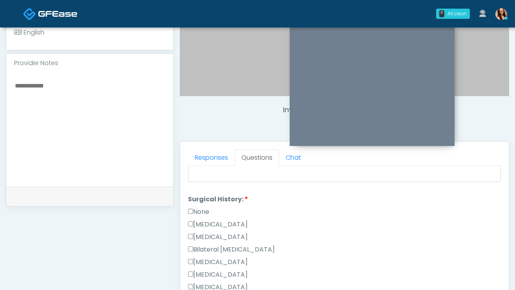
click at [197, 208] on label "None" at bounding box center [198, 211] width 21 height 9
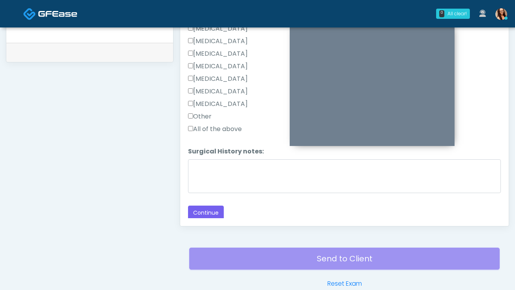
scroll to position [377, 0]
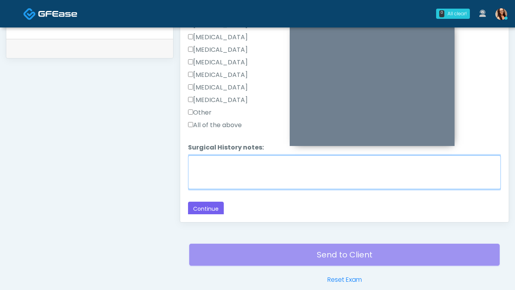
click at [239, 175] on textarea "Surgical History notes:" at bounding box center [344, 172] width 313 height 34
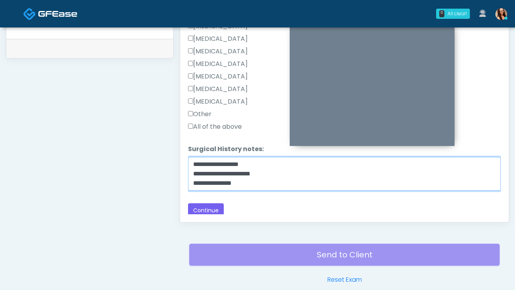
scroll to position [434, 0]
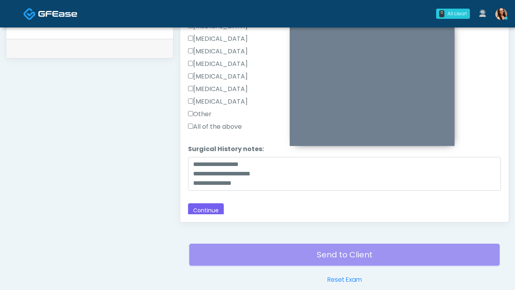
click at [214, 37] on label "Rhinoplasty" at bounding box center [218, 38] width 60 height 9
click at [215, 77] on label "Cholecystectomy" at bounding box center [218, 76] width 60 height 9
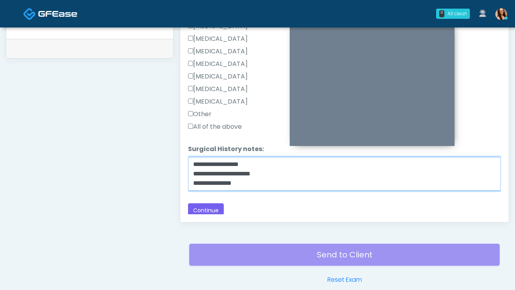
click at [248, 183] on textarea "**********" at bounding box center [344, 174] width 313 height 34
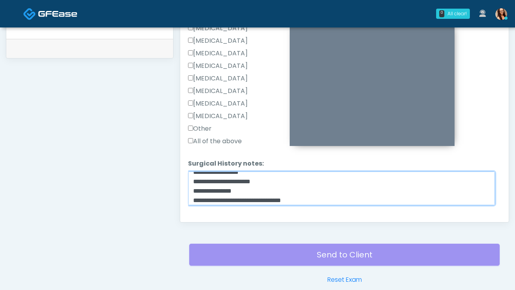
scroll to position [420, 0]
type textarea "**********"
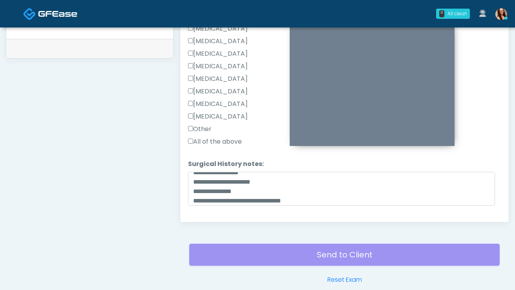
click at [212, 106] on label "Appendectomy" at bounding box center [218, 103] width 60 height 9
click at [215, 113] on label "Tonsillectomy" at bounding box center [218, 116] width 60 height 9
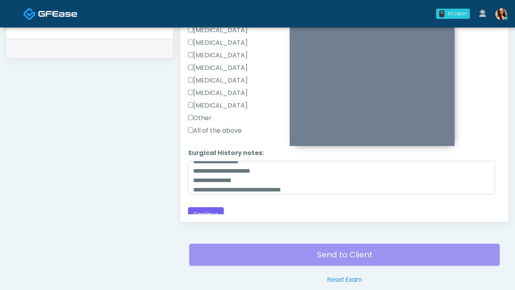
scroll to position [436, 0]
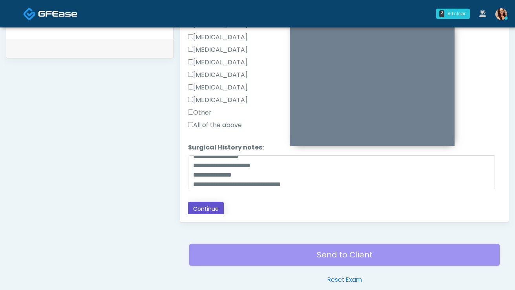
drag, startPoint x: 208, startPoint y: 210, endPoint x: 203, endPoint y: 208, distance: 5.1
click at [207, 209] on button "Continue" at bounding box center [206, 209] width 36 height 15
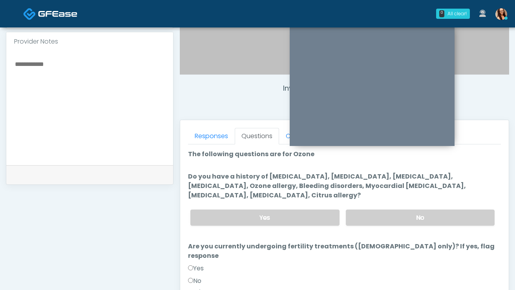
scroll to position [249, 0]
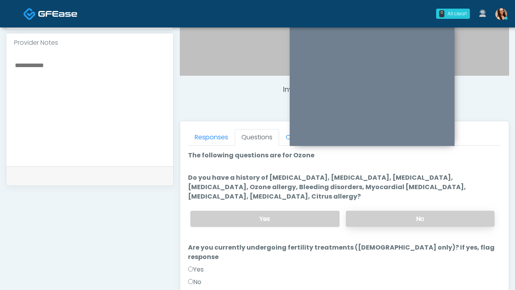
click at [387, 219] on label "No" at bounding box center [420, 219] width 149 height 16
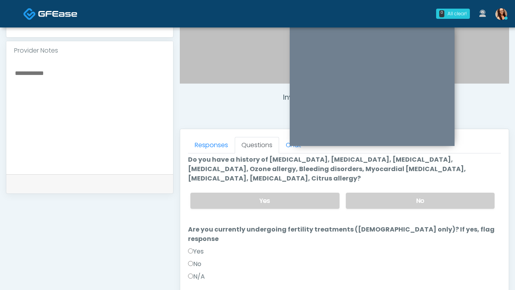
scroll to position [27, 0]
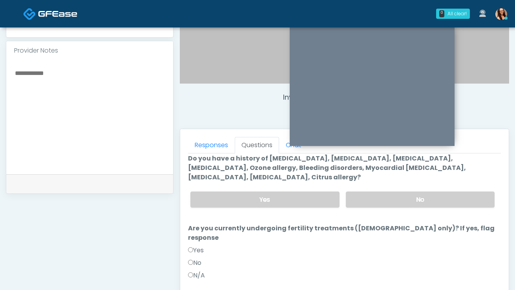
click at [192, 258] on label "No" at bounding box center [194, 262] width 13 height 9
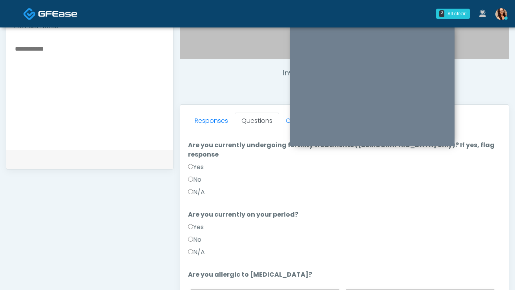
scroll to position [266, 0]
click at [194, 235] on label "No" at bounding box center [194, 239] width 13 height 9
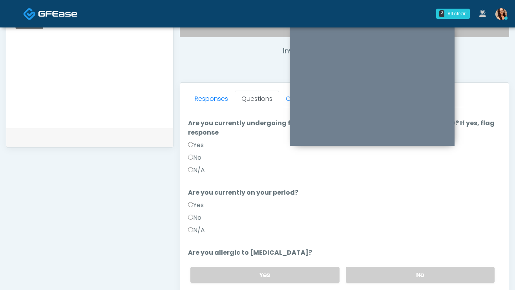
scroll to position [293, 0]
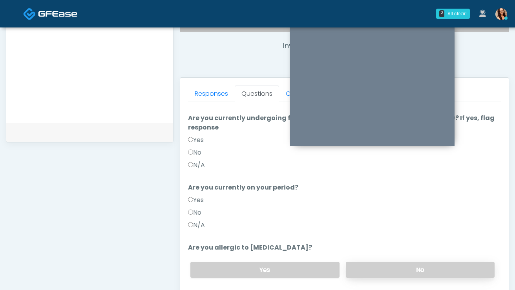
click at [378, 263] on label "No" at bounding box center [420, 270] width 149 height 16
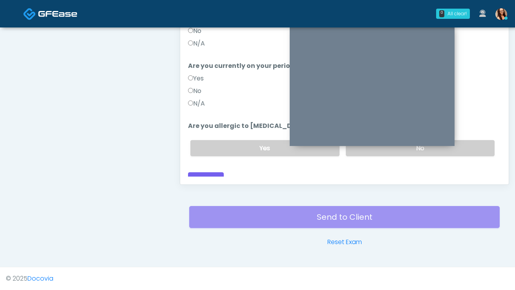
scroll to position [414, 0]
click at [211, 172] on button "Continue" at bounding box center [206, 179] width 36 height 15
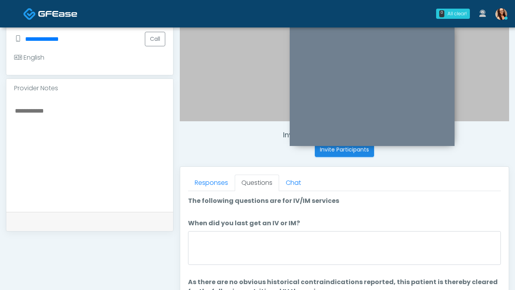
scroll to position [0, 0]
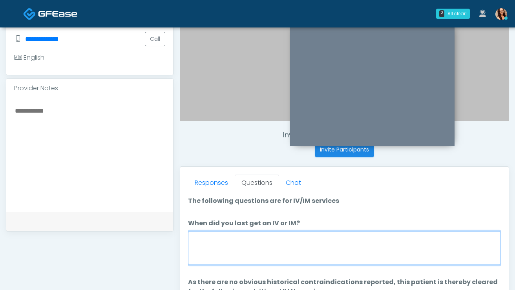
click at [245, 240] on textarea "When did you last get an IV or IM?" at bounding box center [344, 248] width 313 height 34
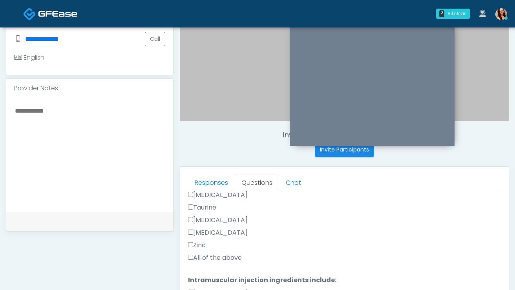
scroll to position [314, 0]
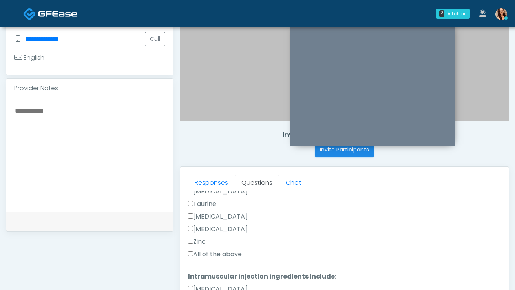
type textarea "**********"
click at [217, 247] on div "Zinc" at bounding box center [344, 243] width 313 height 13
click at [217, 250] on label "All of the above" at bounding box center [215, 254] width 54 height 9
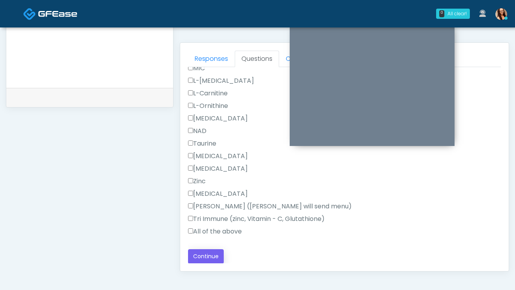
scroll to position [332, 0]
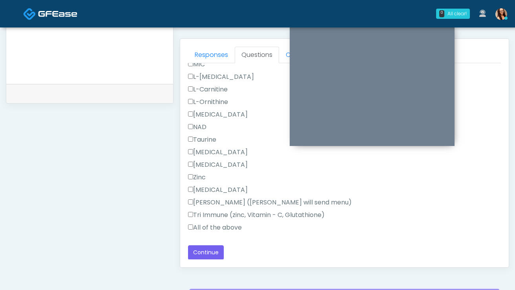
click at [212, 226] on label "All of the above" at bounding box center [215, 227] width 54 height 9
click at [212, 253] on button "Continue" at bounding box center [206, 252] width 36 height 15
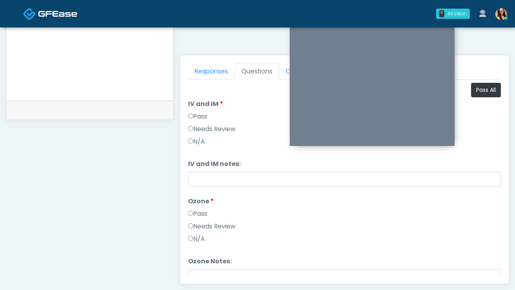
scroll to position [313, 0]
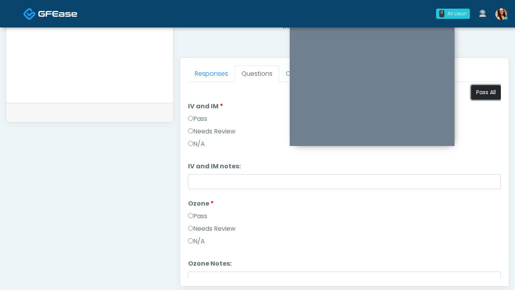
click at [482, 93] on button "Pass All" at bounding box center [486, 92] width 30 height 15
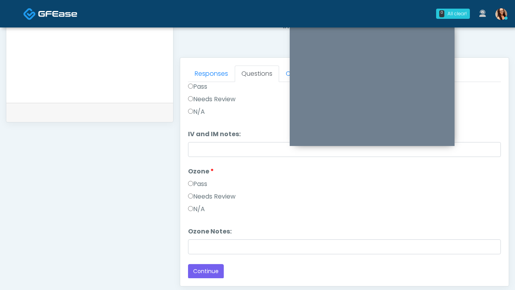
scroll to position [33, 0]
click at [212, 270] on button "Continue" at bounding box center [206, 271] width 36 height 15
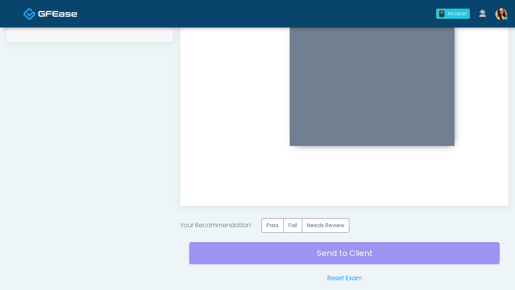
scroll to position [429, 0]
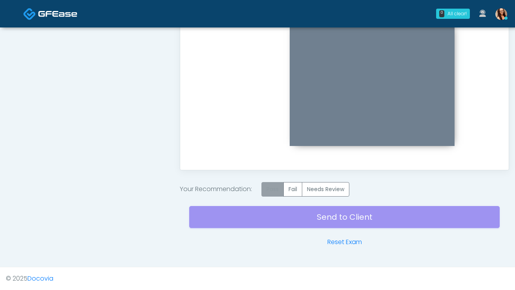
click at [269, 191] on label "Pass" at bounding box center [272, 189] width 22 height 15
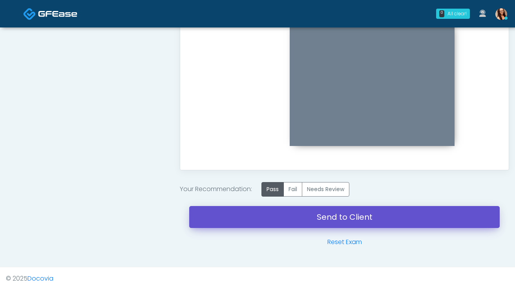
click at [263, 217] on link "Send to Client" at bounding box center [344, 217] width 310 height 22
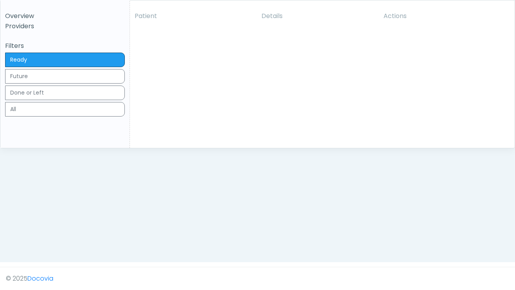
scroll to position [126, 0]
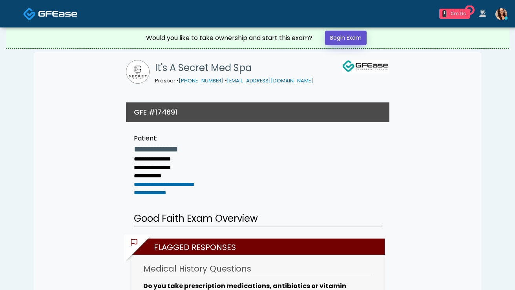
click at [336, 39] on link "Begin Exam" at bounding box center [346, 38] width 42 height 15
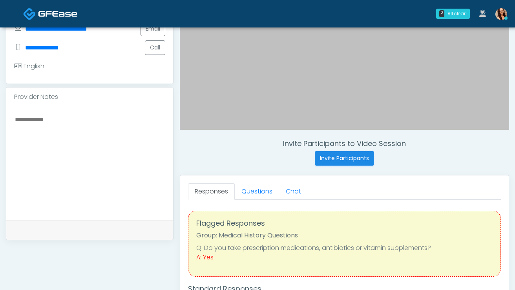
scroll to position [209, 0]
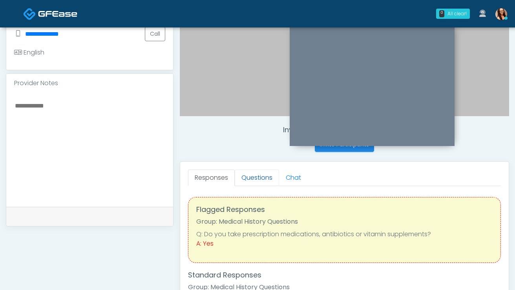
click at [260, 182] on link "Questions" at bounding box center [257, 178] width 44 height 16
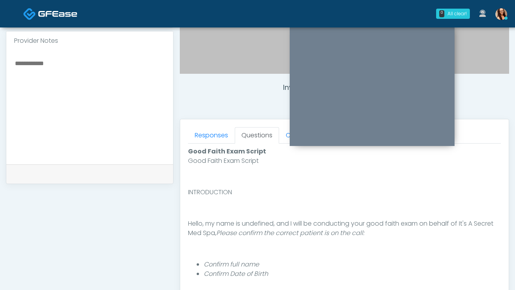
scroll to position [248, 0]
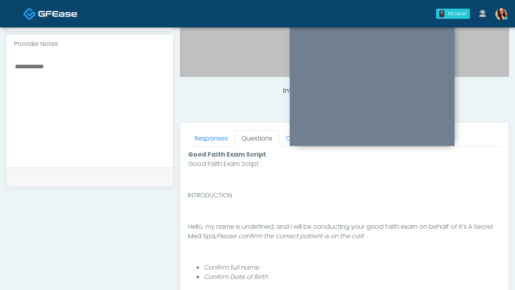
click at [279, 177] on p at bounding box center [344, 179] width 313 height 9
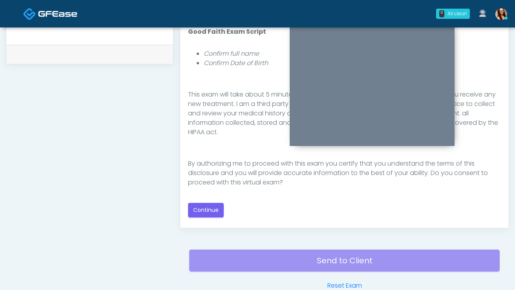
scroll to position [371, 0]
click at [212, 206] on button "Continue" at bounding box center [206, 209] width 36 height 15
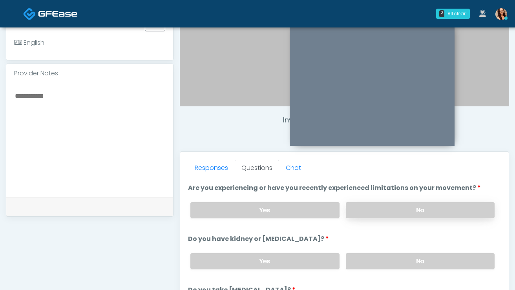
scroll to position [52, 0]
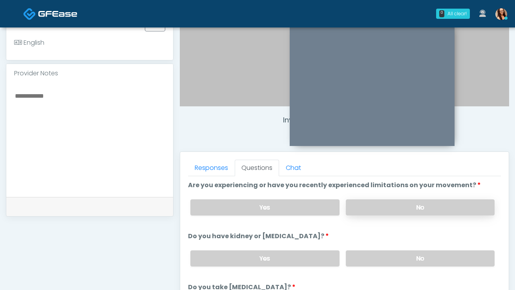
click at [396, 203] on label "No" at bounding box center [420, 207] width 149 height 16
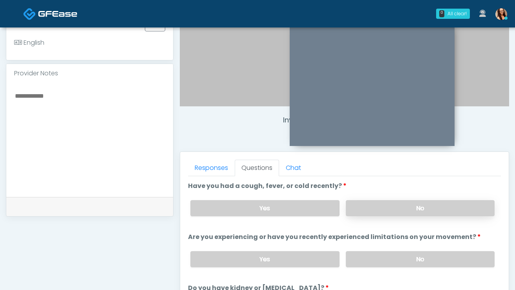
click at [401, 210] on label "No" at bounding box center [420, 208] width 149 height 16
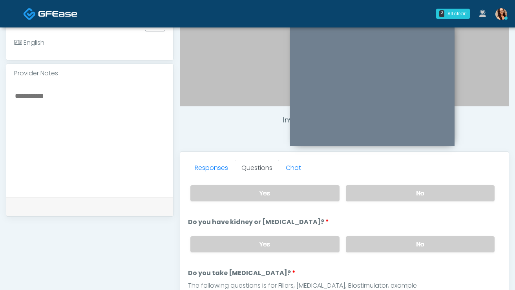
scroll to position [67, 0]
click at [386, 242] on label "No" at bounding box center [420, 243] width 149 height 16
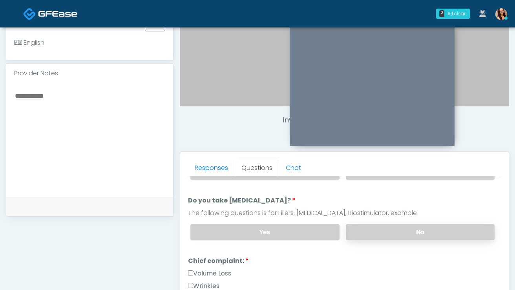
scroll to position [148, 0]
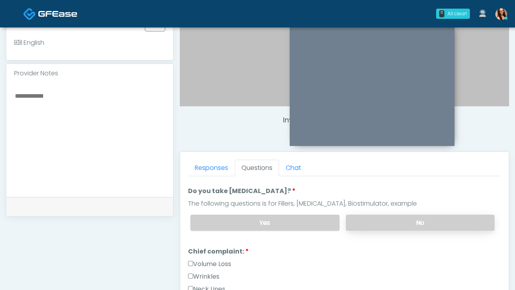
click at [380, 228] on label "No" at bounding box center [420, 223] width 149 height 16
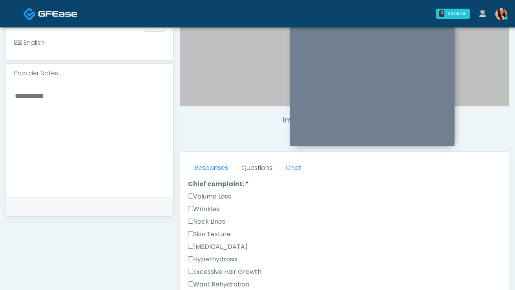
scroll to position [218, 0]
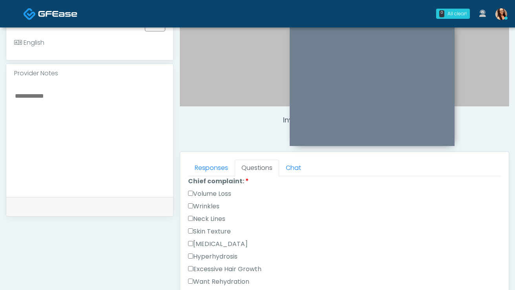
drag, startPoint x: 214, startPoint y: 230, endPoint x: 217, endPoint y: 235, distance: 5.7
click at [214, 230] on label "Skin Texture" at bounding box center [209, 231] width 43 height 9
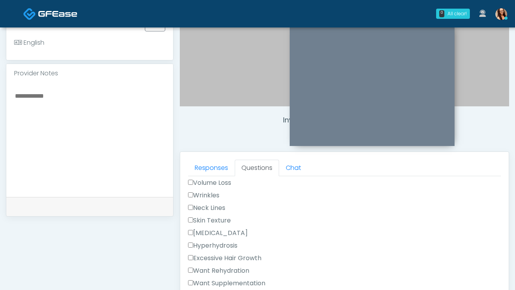
click at [193, 220] on label "Skin Texture" at bounding box center [209, 220] width 43 height 9
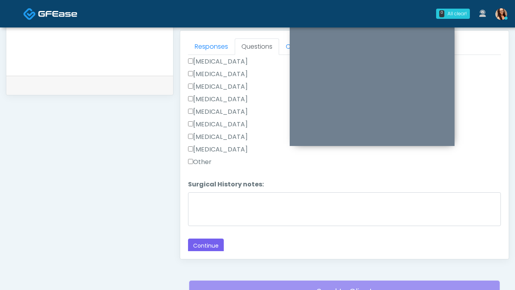
scroll to position [341, 0]
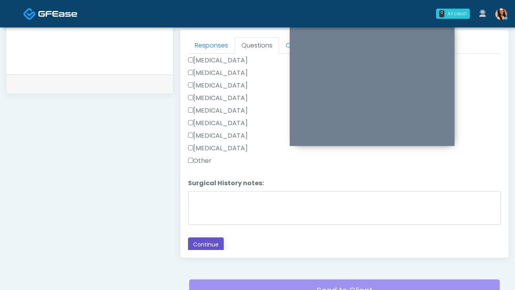
click at [212, 246] on button "Continue" at bounding box center [206, 244] width 36 height 15
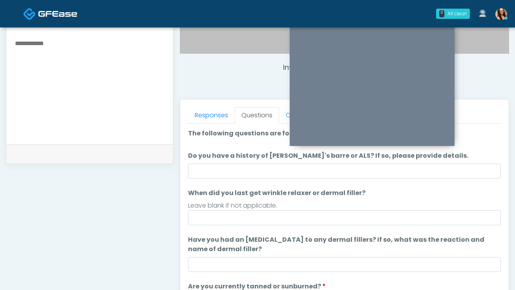
scroll to position [270, 0]
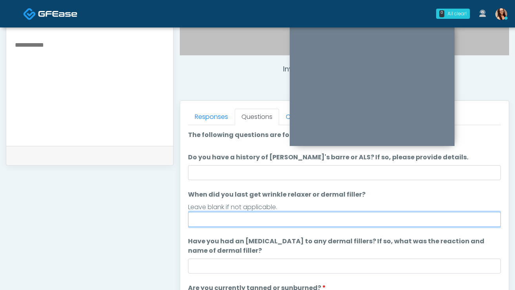
click at [267, 217] on input "When did you last get wrinkle relaxer or dermal filler?" at bounding box center [344, 219] width 313 height 15
click at [262, 218] on input "When did you last get wrinkle relaxer or dermal filler?" at bounding box center [344, 219] width 313 height 15
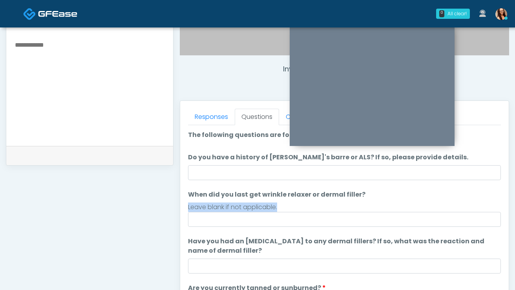
click at [365, 202] on li "When did you last get wrinkle relaxer or dermal filler? When did you last get w…" at bounding box center [344, 208] width 313 height 37
click at [363, 196] on li "When did you last get wrinkle relaxer or dermal filler? When did you last get w…" at bounding box center [344, 208] width 313 height 37
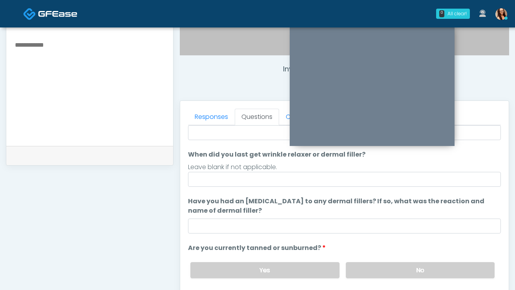
scroll to position [46, 0]
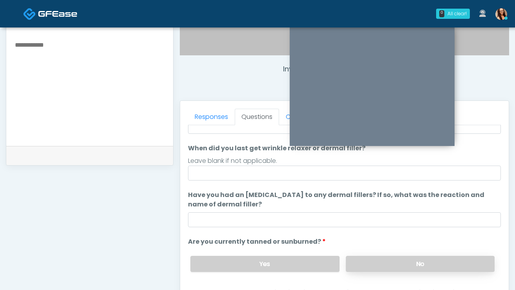
click at [384, 258] on label "No" at bounding box center [420, 264] width 149 height 16
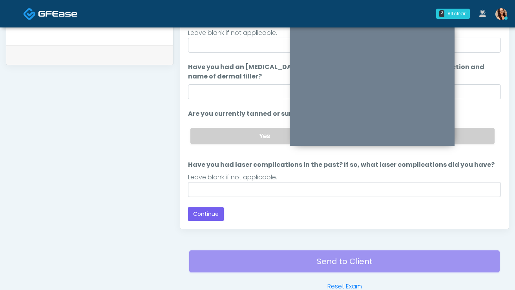
scroll to position [376, 0]
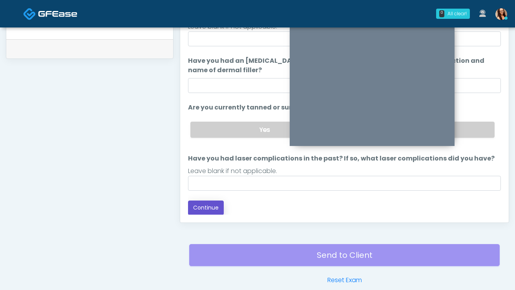
click at [207, 209] on button "Continue" at bounding box center [206, 208] width 36 height 15
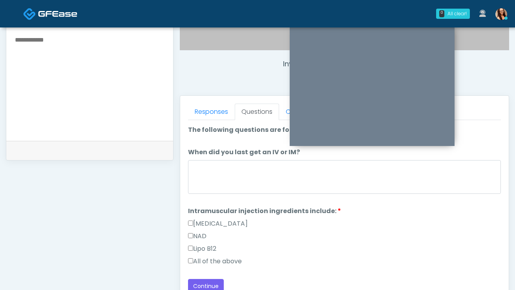
scroll to position [275, 0]
click at [213, 261] on label "All of the above" at bounding box center [215, 260] width 54 height 9
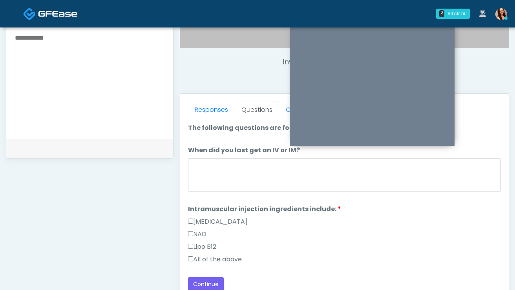
scroll to position [277, 0]
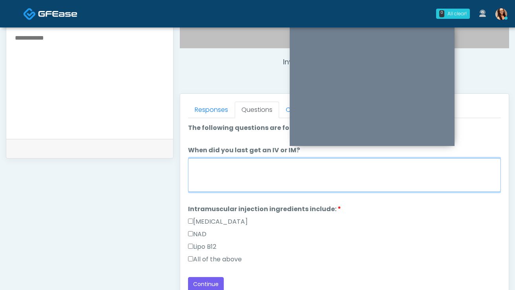
drag, startPoint x: 243, startPoint y: 186, endPoint x: 239, endPoint y: 189, distance: 4.7
click at [242, 186] on textarea "When did you last get an IV or IM?" at bounding box center [344, 175] width 313 height 34
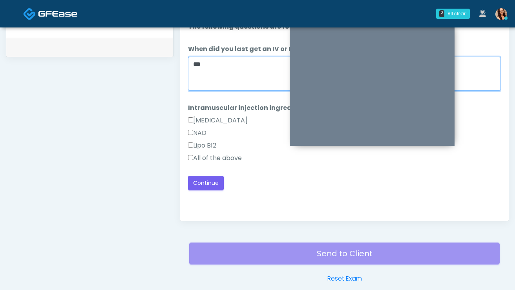
scroll to position [414, 0]
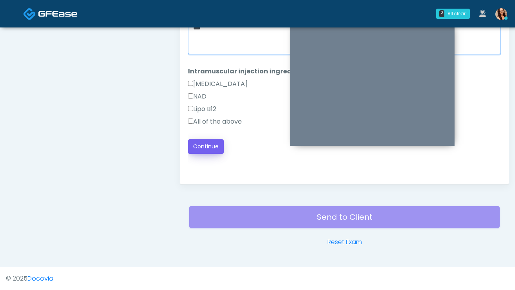
type textarea "***"
click at [213, 149] on button "Continue" at bounding box center [206, 146] width 36 height 15
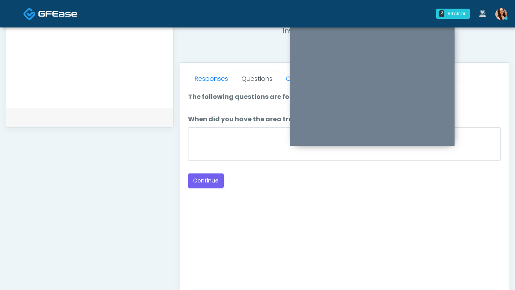
scroll to position [242, 0]
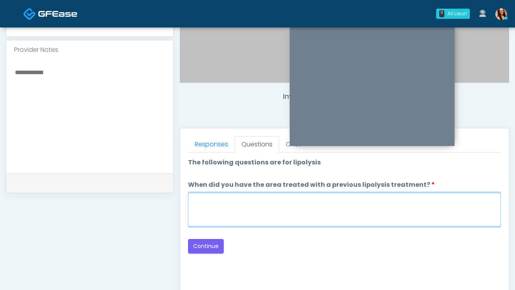
click at [255, 204] on textarea "When did you have the area treated with a previous lipolysis treatment?" at bounding box center [344, 210] width 313 height 34
type textarea "***"
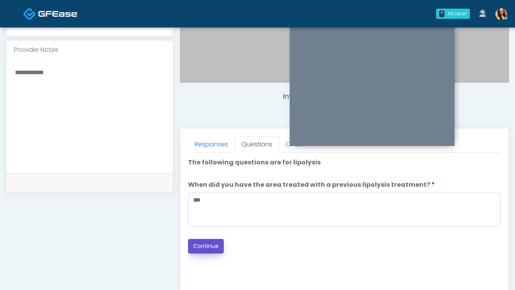
click at [215, 248] on button "Continue" at bounding box center [206, 246] width 36 height 15
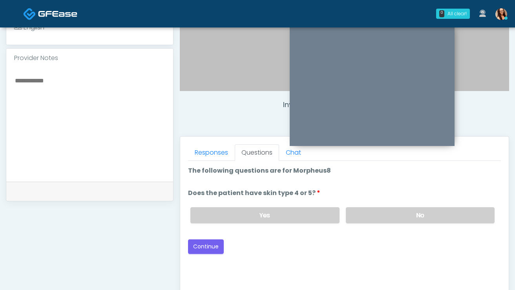
scroll to position [234, 0]
click at [388, 219] on label "No" at bounding box center [420, 215] width 149 height 16
click at [199, 249] on button "Continue" at bounding box center [206, 246] width 36 height 15
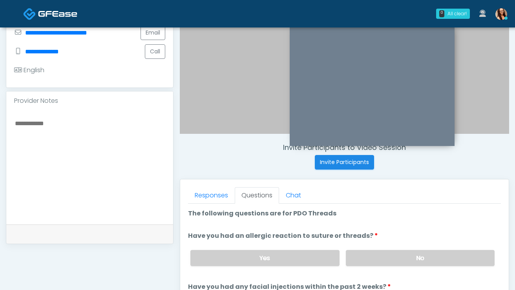
scroll to position [188, 0]
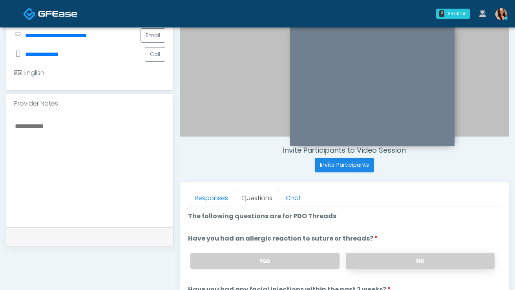
click at [365, 259] on label "No" at bounding box center [420, 261] width 149 height 16
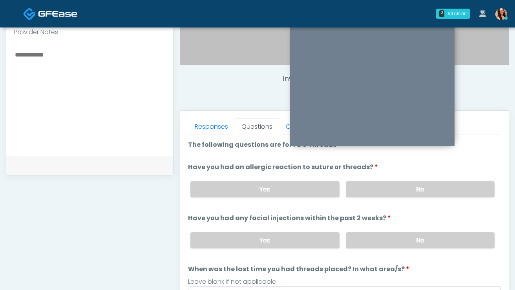
scroll to position [261, 0]
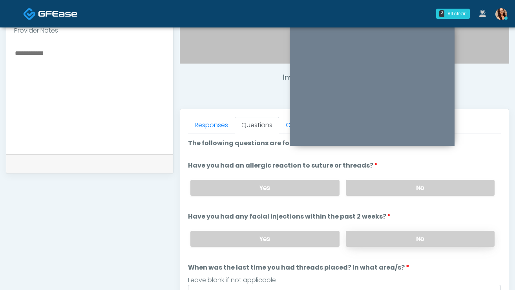
click at [369, 245] on label "No" at bounding box center [420, 239] width 149 height 16
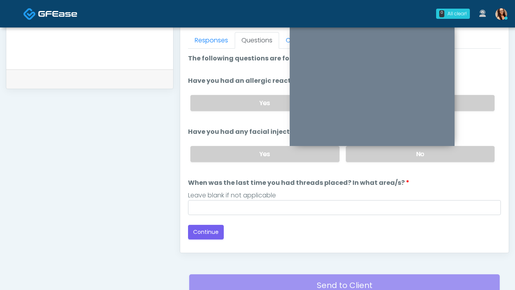
scroll to position [364, 0]
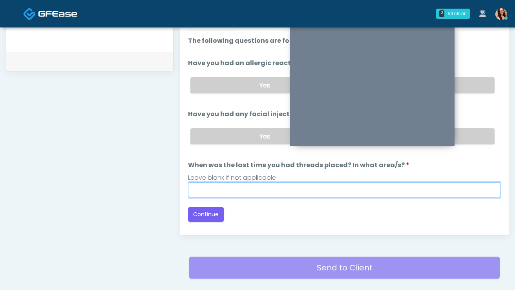
click at [288, 193] on input "When was the last time you had threads placed? In what area/s?" at bounding box center [344, 189] width 313 height 15
type input "***"
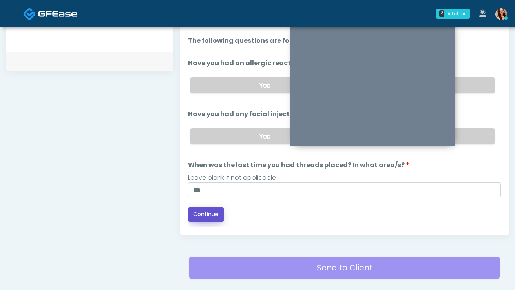
click at [212, 211] on button "Continue" at bounding box center [206, 214] width 36 height 15
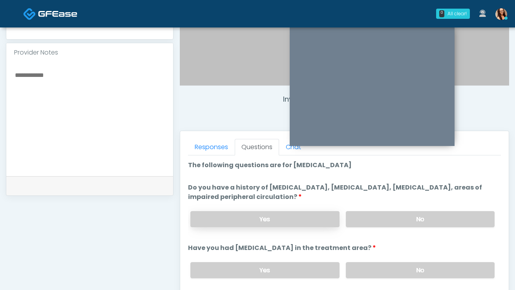
scroll to position [231, 0]
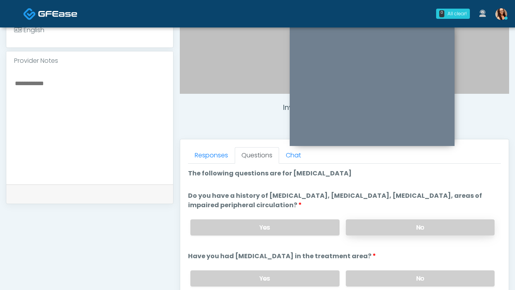
click at [368, 227] on label "No" at bounding box center [420, 227] width 149 height 16
click at [371, 275] on label "No" at bounding box center [420, 278] width 149 height 16
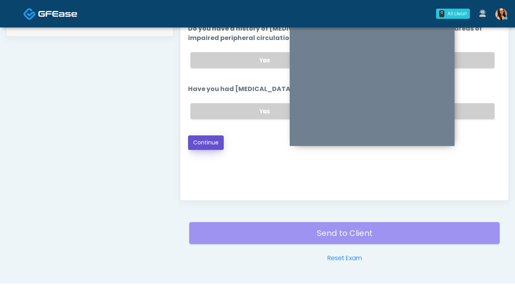
click at [199, 137] on button "Continue" at bounding box center [206, 142] width 36 height 15
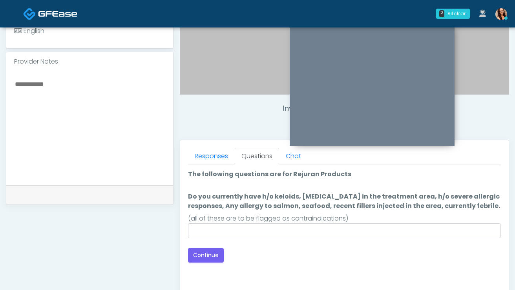
scroll to position [214, 0]
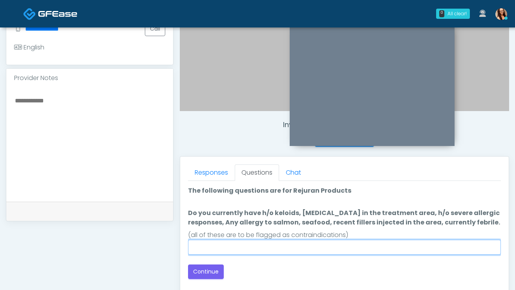
click at [237, 247] on input "Do you currently have h/o keloids, skin infection in the treatment area, h/o se…" at bounding box center [344, 247] width 313 height 15
type input "****"
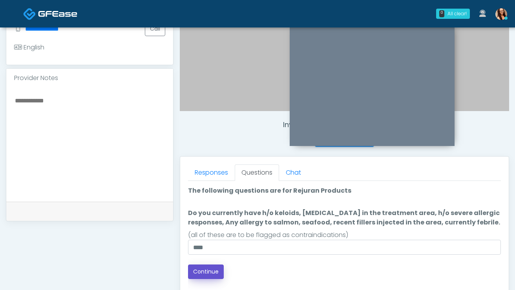
click at [204, 275] on button "Continue" at bounding box center [206, 271] width 36 height 15
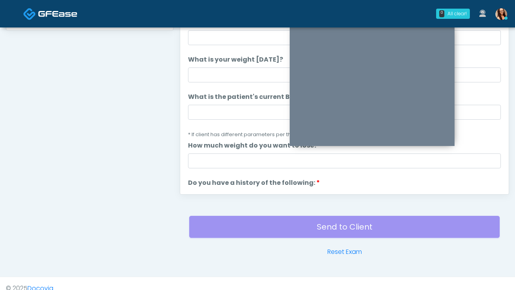
scroll to position [296, 0]
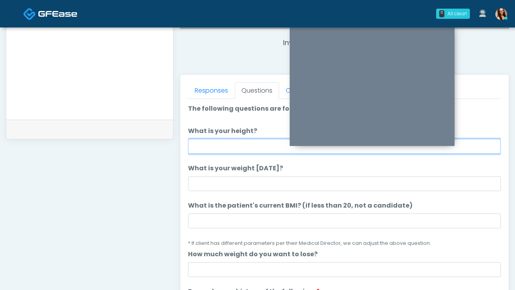
click at [227, 145] on input "What is your height?" at bounding box center [344, 146] width 313 height 15
type input "*****"
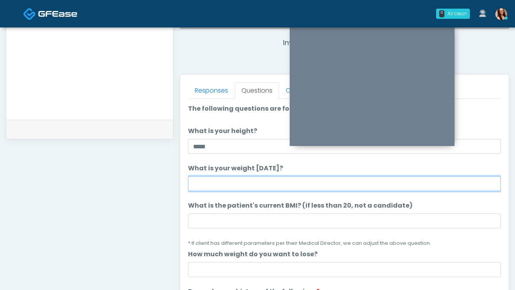
click at [245, 186] on input "What is your weight today?" at bounding box center [344, 183] width 313 height 15
type input "***"
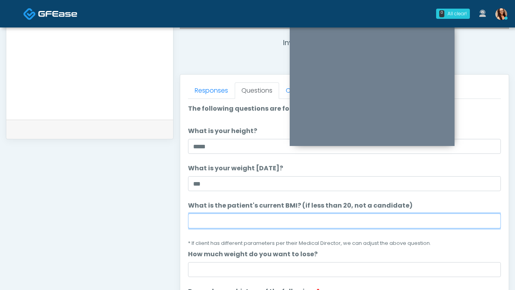
paste input "****"
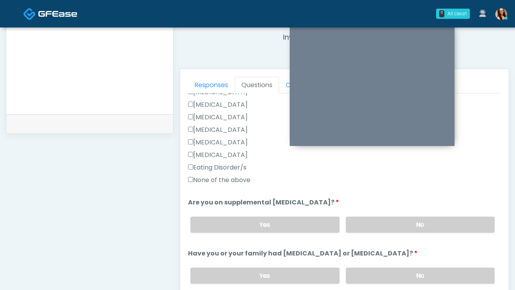
scroll to position [221, 0]
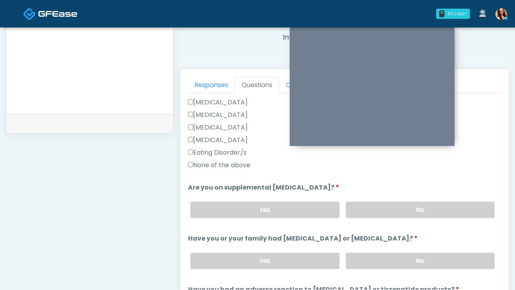
type input "****"
click at [231, 162] on label "None of the above" at bounding box center [219, 165] width 62 height 9
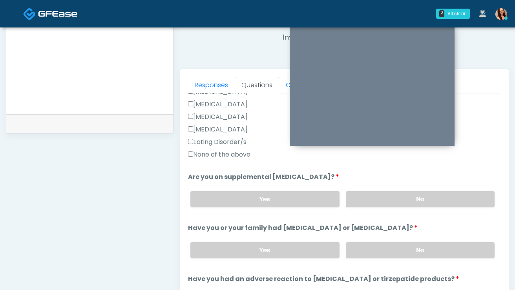
scroll to position [233, 0]
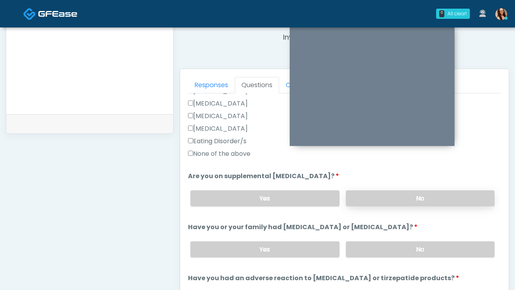
click at [374, 196] on label "No" at bounding box center [420, 198] width 149 height 16
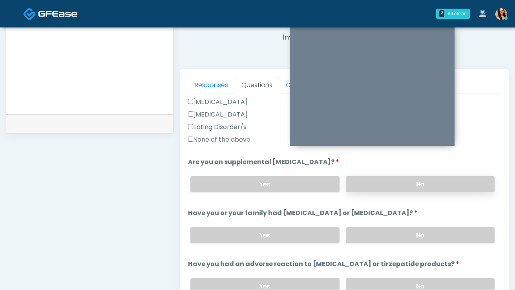
scroll to position [247, 0]
click at [376, 229] on label "No" at bounding box center [420, 235] width 149 height 16
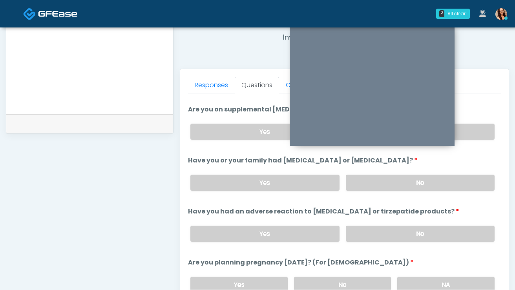
scroll to position [300, 0]
click at [377, 234] on label "No" at bounding box center [420, 233] width 149 height 16
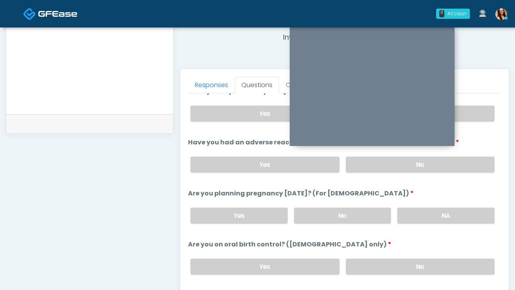
scroll to position [369, 0]
click at [341, 218] on label "No" at bounding box center [342, 215] width 97 height 16
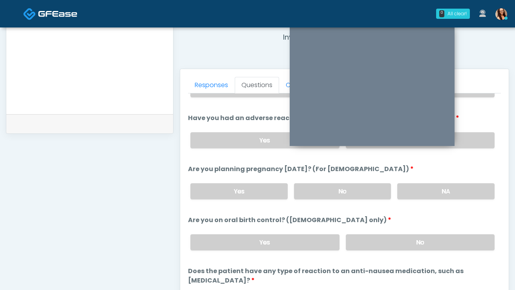
scroll to position [393, 0]
click at [359, 241] on label "No" at bounding box center [420, 242] width 149 height 16
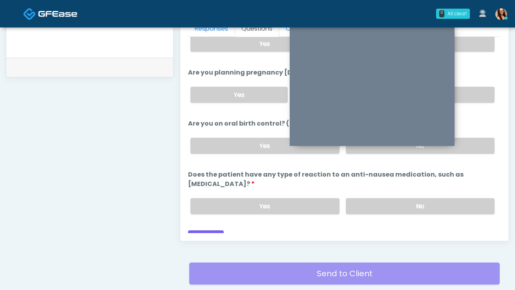
scroll to position [368, 0]
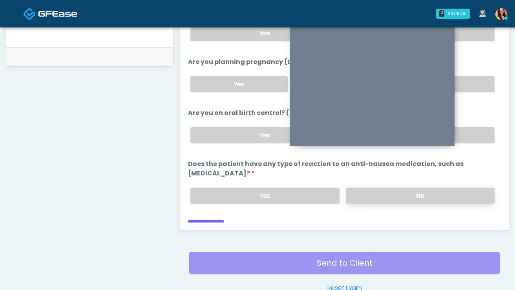
click at [376, 188] on label "No" at bounding box center [420, 196] width 149 height 16
click at [204, 220] on button "Continue" at bounding box center [206, 227] width 36 height 15
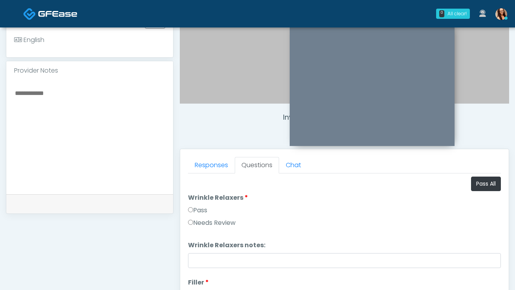
scroll to position [204, 0]
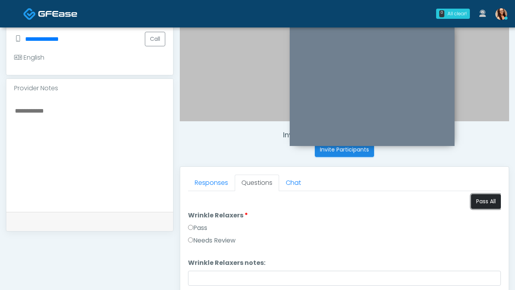
click at [471, 205] on button "Pass All" at bounding box center [486, 201] width 30 height 15
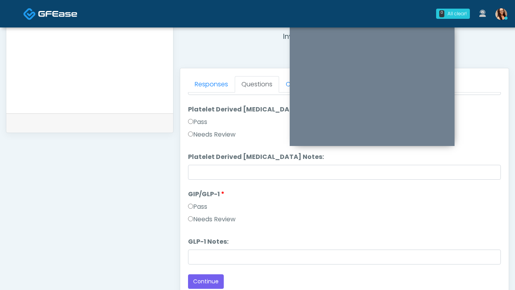
scroll to position [414, 0]
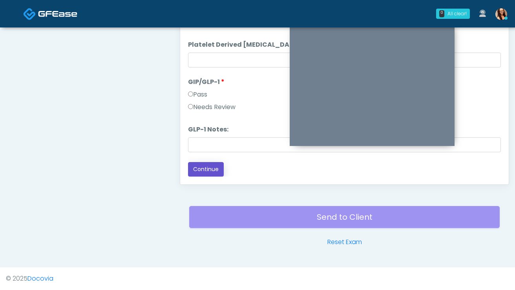
click at [199, 173] on button "Continue" at bounding box center [206, 169] width 36 height 15
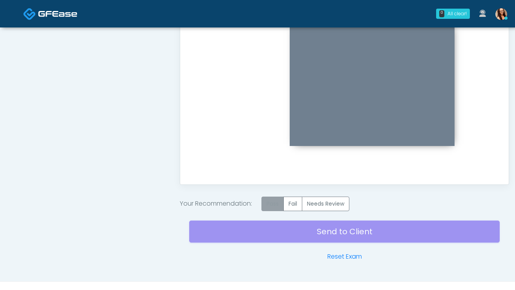
click at [271, 208] on label "Pass" at bounding box center [272, 204] width 22 height 15
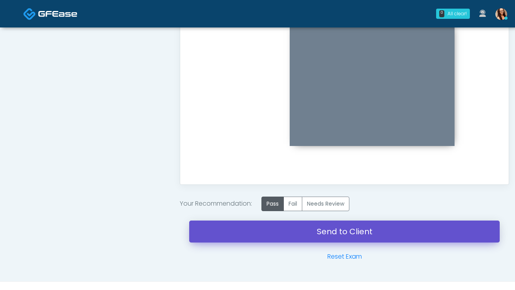
click at [267, 229] on link "Send to Client" at bounding box center [344, 232] width 310 height 22
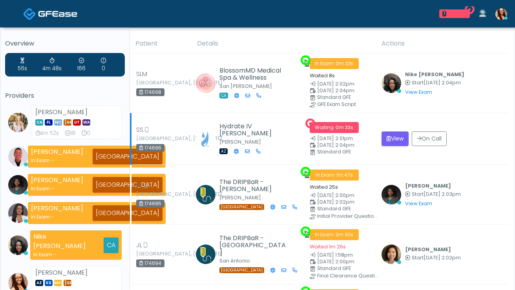
click at [392, 146] on td "View On Call" at bounding box center [443, 139] width 132 height 52
click at [389, 138] on icon "submit" at bounding box center [389, 138] width 4 height 5
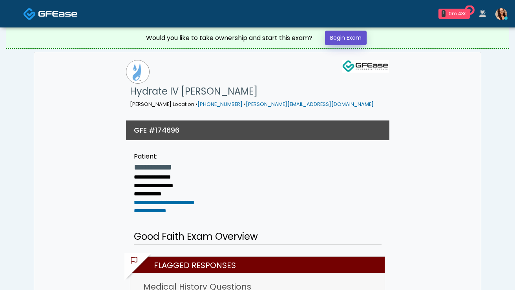
click at [350, 40] on link "Begin Exam" at bounding box center [346, 38] width 42 height 15
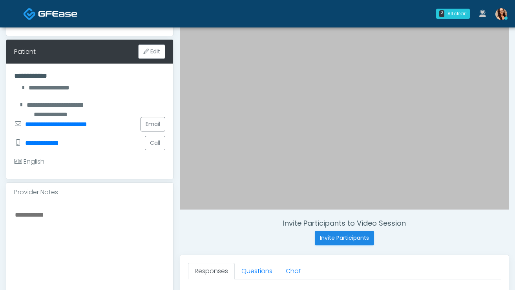
scroll to position [120, 0]
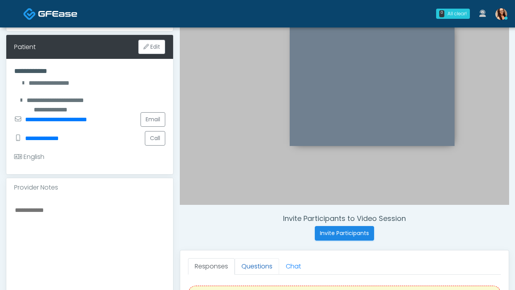
click at [249, 262] on link "Questions" at bounding box center [257, 266] width 44 height 16
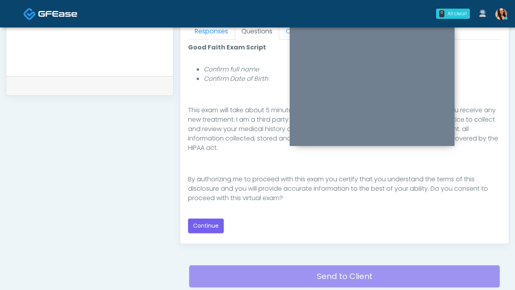
scroll to position [355, 0]
click at [211, 224] on button "Continue" at bounding box center [206, 226] width 36 height 15
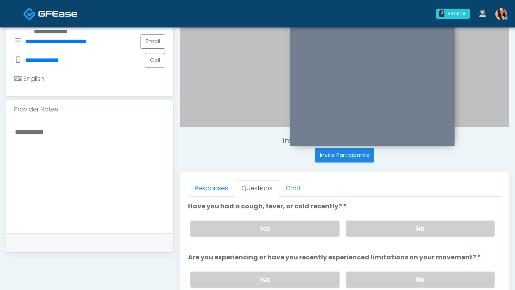
scroll to position [239, 0]
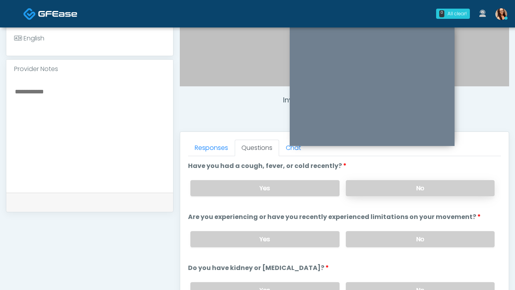
click at [401, 191] on label "No" at bounding box center [420, 188] width 149 height 16
click at [421, 233] on label "No" at bounding box center [420, 239] width 149 height 16
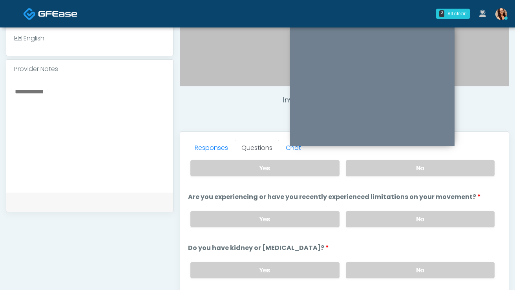
scroll to position [21, 0]
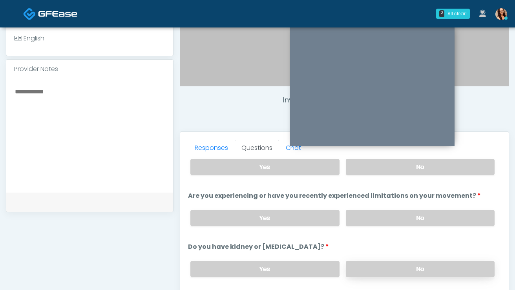
click at [395, 264] on label "No" at bounding box center [420, 269] width 149 height 16
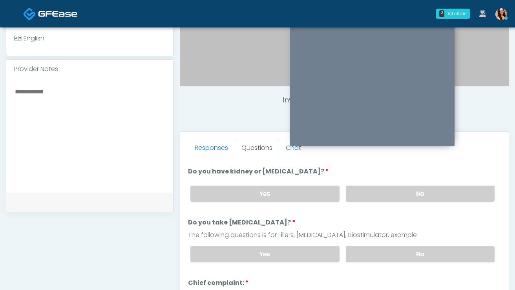
scroll to position [102, 0]
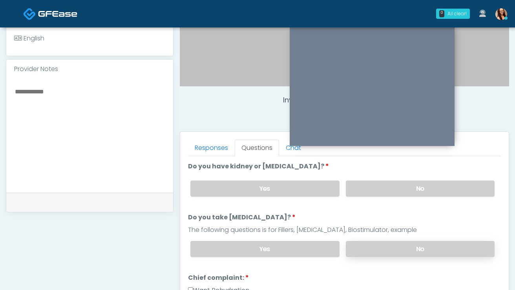
click at [391, 247] on label "No" at bounding box center [420, 249] width 149 height 16
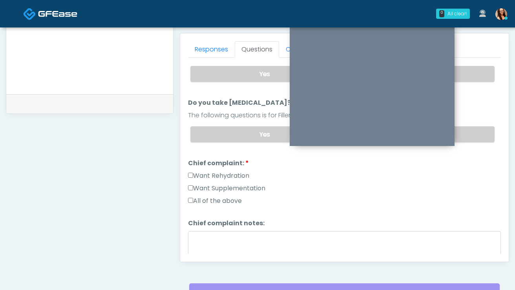
scroll to position [118, 0]
click at [224, 201] on label "All of the above" at bounding box center [215, 200] width 54 height 9
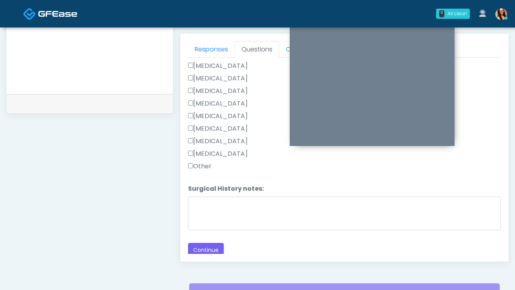
scroll to position [398, 0]
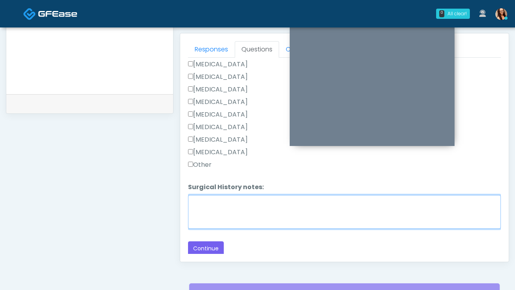
click at [235, 206] on textarea "Surgical History notes:" at bounding box center [344, 212] width 313 height 34
click at [262, 219] on textarea "Surgical History notes:" at bounding box center [344, 212] width 313 height 34
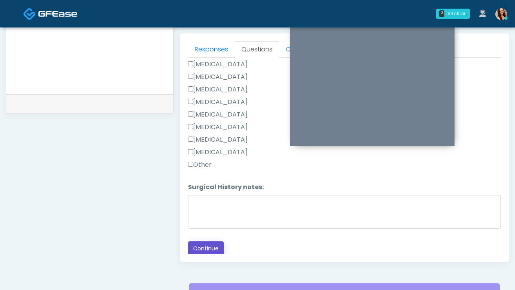
drag, startPoint x: 219, startPoint y: 244, endPoint x: 217, endPoint y: 240, distance: 4.7
click at [219, 243] on button "Continue" at bounding box center [206, 248] width 36 height 15
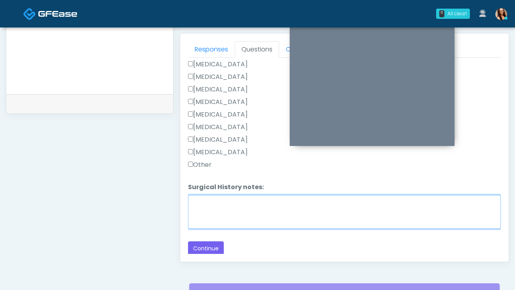
click at [234, 213] on textarea "Surgical History notes:" at bounding box center [344, 212] width 313 height 34
click at [213, 201] on textarea "**********" at bounding box center [344, 212] width 313 height 34
click at [217, 202] on textarea "**********" at bounding box center [344, 212] width 313 height 34
type textarea "**********"
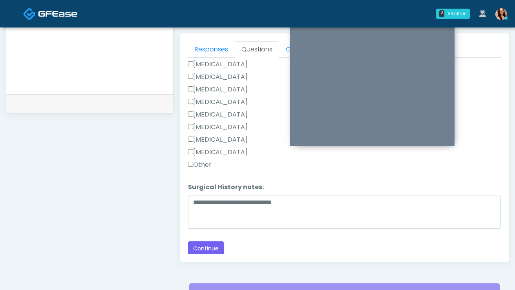
click at [193, 165] on label "Other" at bounding box center [200, 164] width 24 height 9
drag, startPoint x: 208, startPoint y: 247, endPoint x: 208, endPoint y: 243, distance: 3.9
click at [208, 244] on button "Continue" at bounding box center [206, 248] width 36 height 15
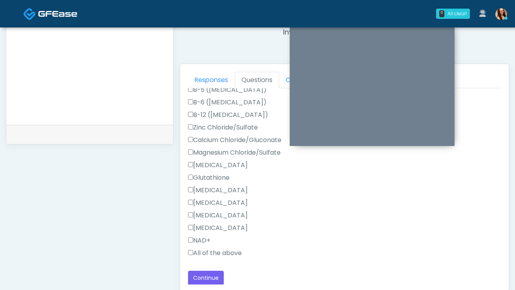
scroll to position [335, 0]
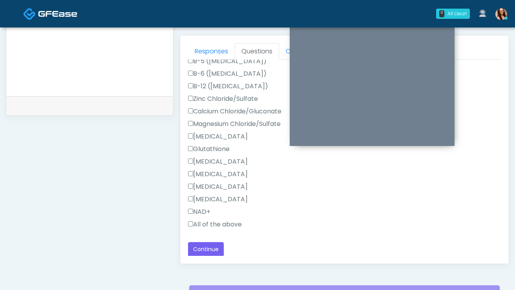
click at [216, 223] on label "All of the above" at bounding box center [215, 224] width 54 height 9
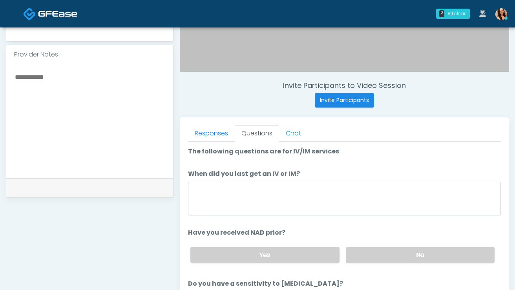
scroll to position [254, 0]
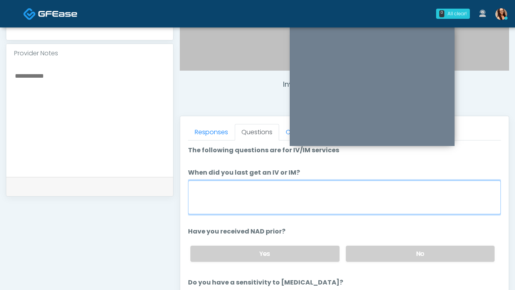
click at [266, 191] on textarea "When did you last get an IV or IM?" at bounding box center [344, 198] width 313 height 34
type textarea "**********"
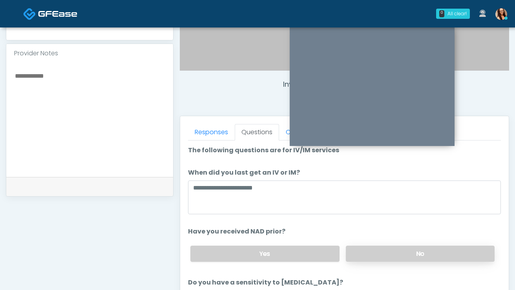
click at [367, 257] on label "No" at bounding box center [420, 254] width 149 height 16
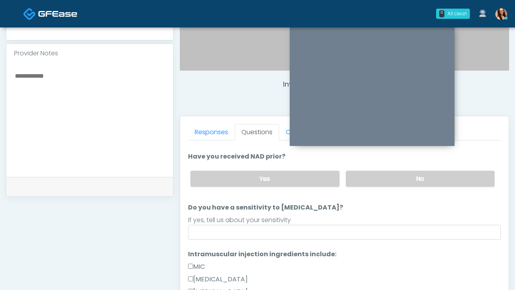
scroll to position [75, 0]
click at [310, 181] on label "Yes" at bounding box center [264, 178] width 149 height 16
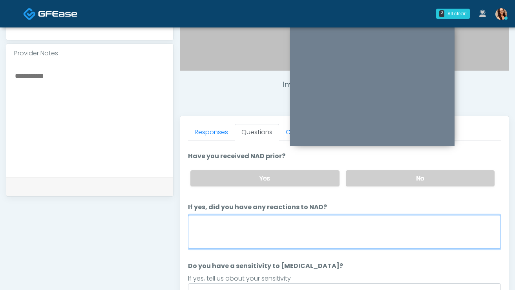
click at [310, 228] on textarea "If yes, did you have any reactions to NAD?" at bounding box center [344, 232] width 313 height 34
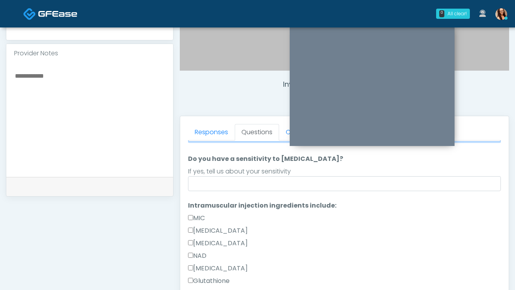
scroll to position [188, 0]
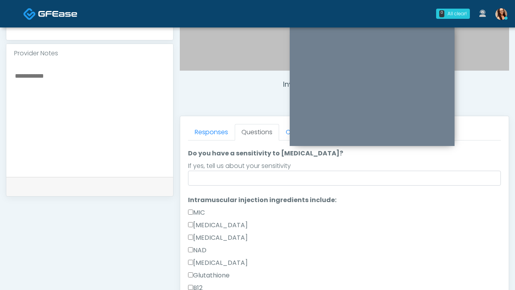
type textarea "****"
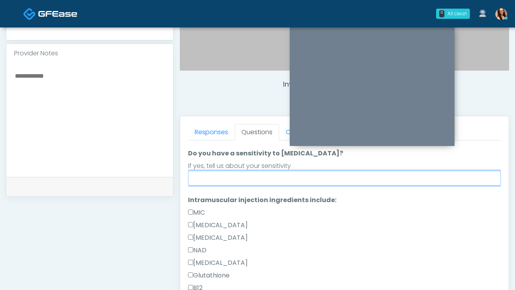
click at [303, 177] on input "Do you have a sensitivity to Niacin?" at bounding box center [344, 178] width 313 height 15
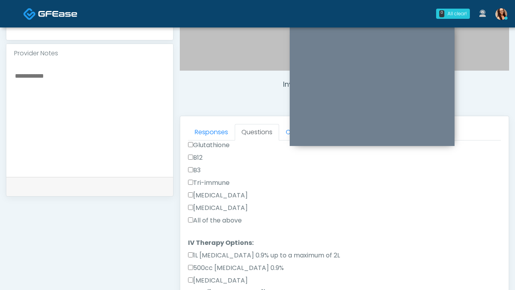
scroll to position [320, 0]
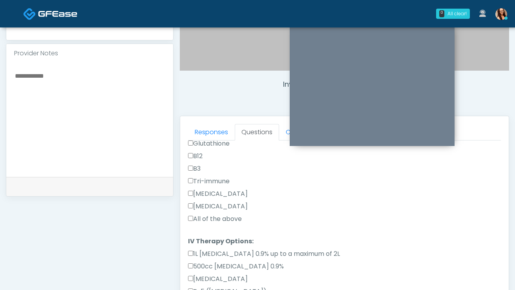
click at [222, 218] on label "All of the above" at bounding box center [215, 218] width 54 height 9
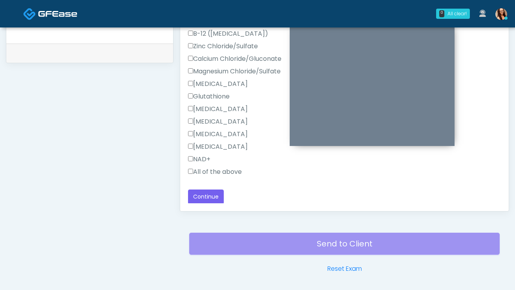
scroll to position [389, 0]
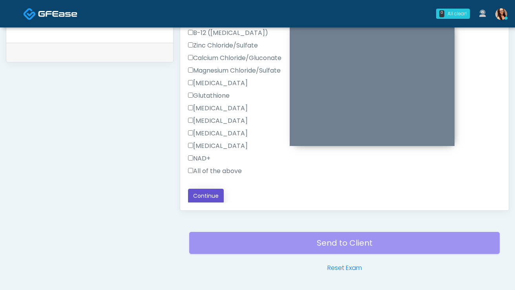
click at [216, 199] on button "Continue" at bounding box center [206, 196] width 36 height 15
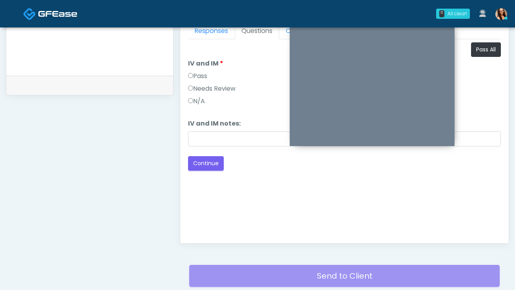
scroll to position [260, 0]
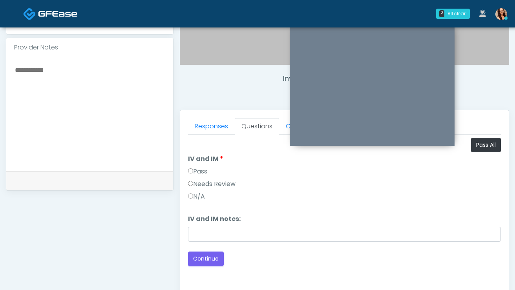
click at [484, 153] on ol "Pass All IV and IM IV and IM Pass Needs Review N/A IV and IM notes: IV and IM n…" at bounding box center [344, 190] width 313 height 104
click at [489, 150] on button "Pass All" at bounding box center [486, 145] width 30 height 15
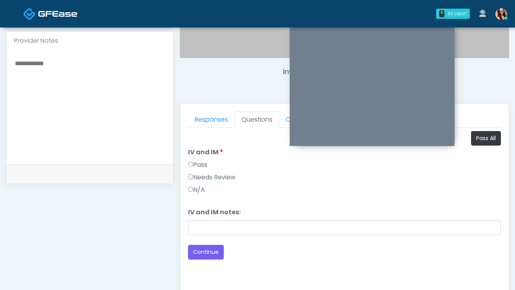
scroll to position [267, 0]
click at [215, 253] on button "Continue" at bounding box center [206, 252] width 36 height 15
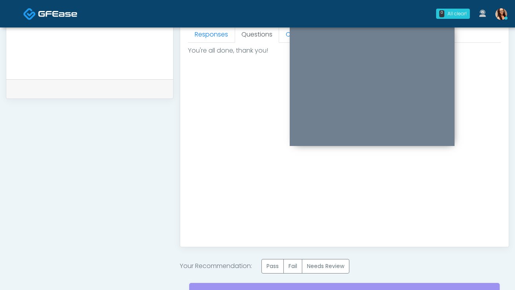
scroll to position [429, 0]
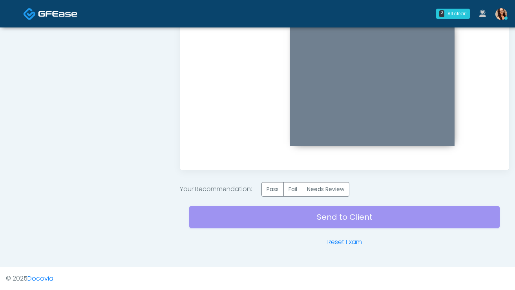
click at [283, 197] on div "Send to Client Reset Exam" at bounding box center [344, 222] width 310 height 50
click at [279, 193] on label "Pass" at bounding box center [272, 189] width 22 height 15
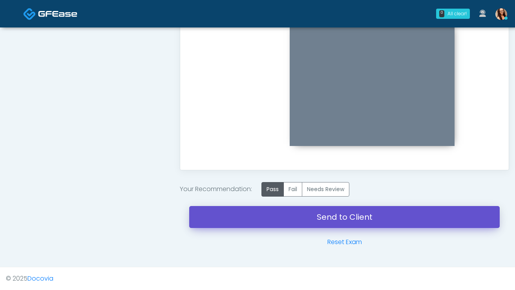
click at [278, 215] on link "Send to Client" at bounding box center [344, 217] width 310 height 22
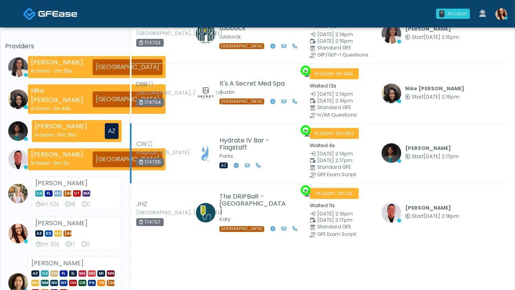
scroll to position [25, 0]
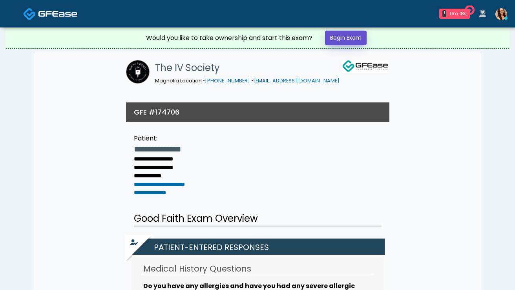
click at [333, 42] on link "Begin Exam" at bounding box center [346, 38] width 42 height 15
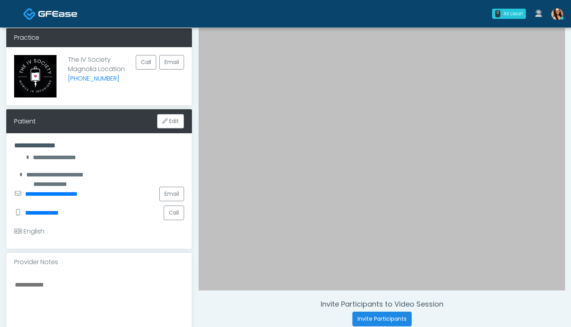
scroll to position [177, 0]
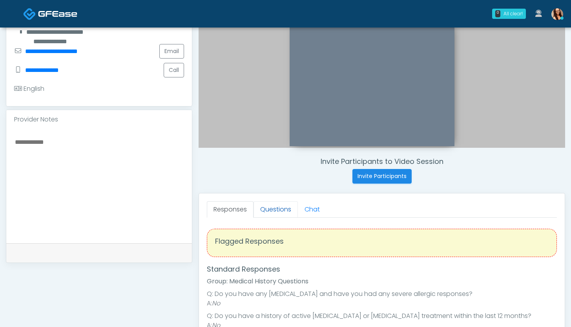
click at [274, 202] on link "Questions" at bounding box center [276, 209] width 44 height 16
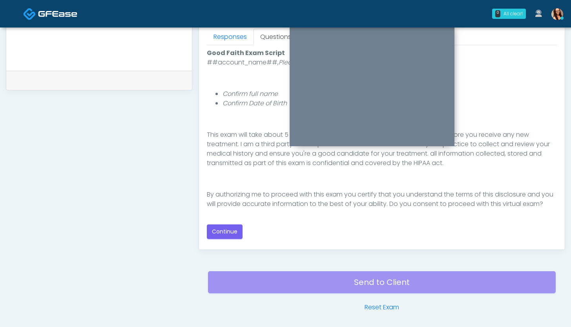
scroll to position [78, 0]
click at [235, 232] on button "Continue" at bounding box center [225, 231] width 36 height 15
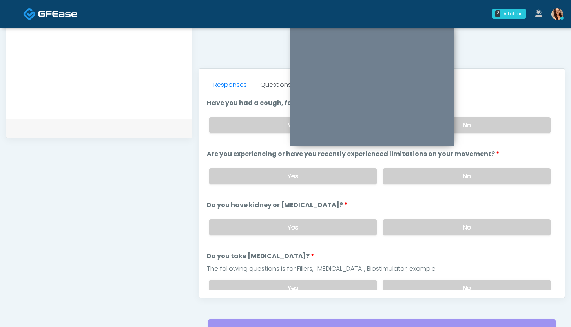
scroll to position [229, 0]
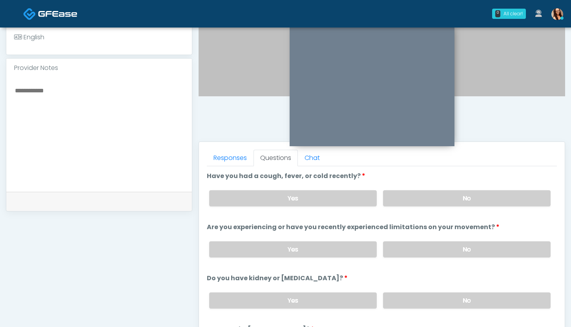
click at [389, 185] on div "Yes No" at bounding box center [380, 198] width 354 height 29
click at [399, 195] on label "No" at bounding box center [467, 198] width 168 height 16
click at [448, 250] on label "No" at bounding box center [467, 249] width 168 height 16
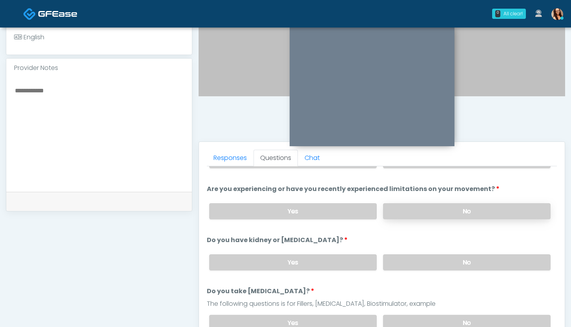
scroll to position [38, 0]
click at [427, 252] on div "Yes No" at bounding box center [380, 262] width 354 height 29
click at [427, 258] on label "No" at bounding box center [467, 262] width 168 height 16
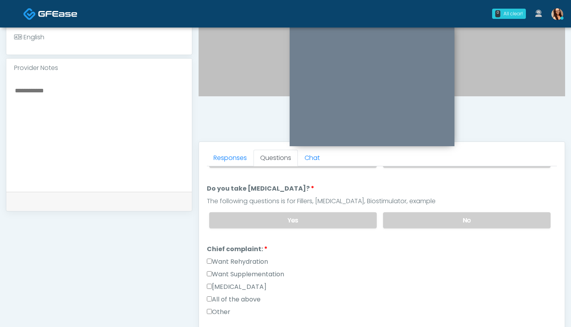
scroll to position [119, 0]
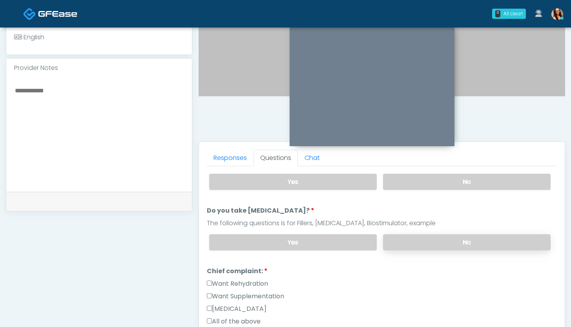
click at [432, 241] on label "No" at bounding box center [467, 242] width 168 height 16
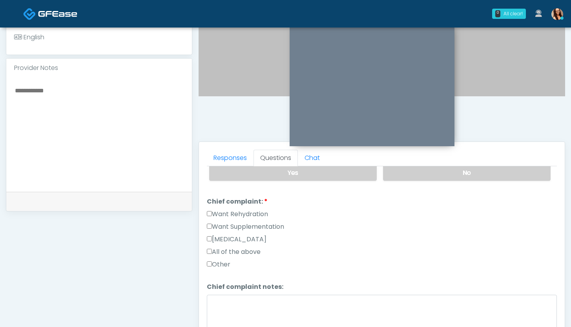
scroll to position [168, 0]
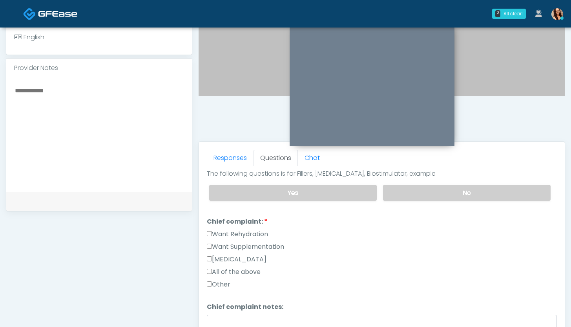
click at [265, 232] on label "Want Rehydration" at bounding box center [237, 233] width 61 height 9
click at [267, 242] on label "Want Supplementation" at bounding box center [245, 246] width 77 height 9
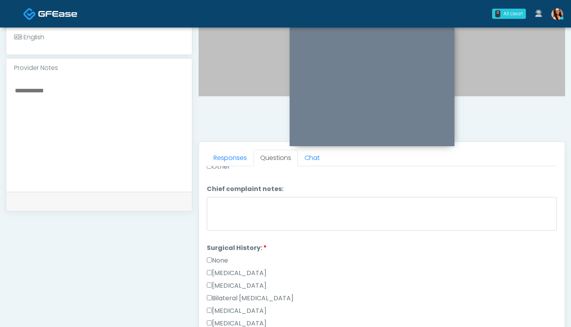
scroll to position [294, 0]
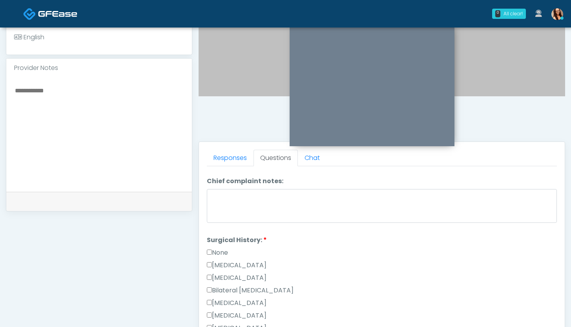
drag, startPoint x: 220, startPoint y: 251, endPoint x: 224, endPoint y: 249, distance: 4.2
click at [220, 251] on label "None" at bounding box center [217, 252] width 21 height 9
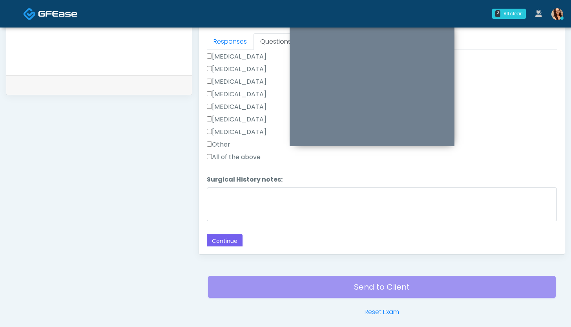
scroll to position [359, 0]
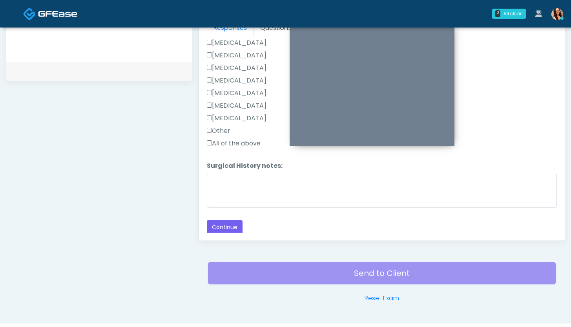
click at [221, 129] on label "Other" at bounding box center [219, 130] width 24 height 9
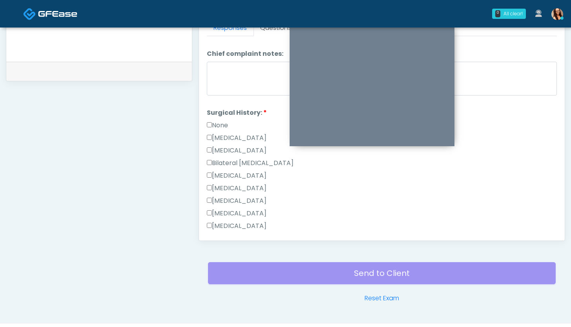
click at [221, 124] on label "None" at bounding box center [217, 124] width 21 height 9
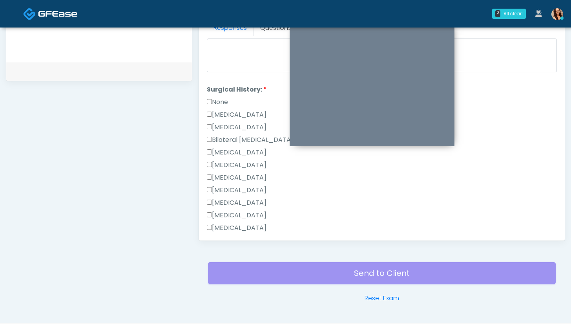
scroll to position [419, 0]
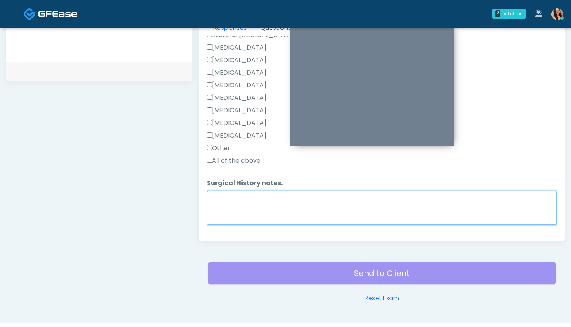
click at [237, 207] on textarea "Surgical History notes:" at bounding box center [382, 208] width 350 height 34
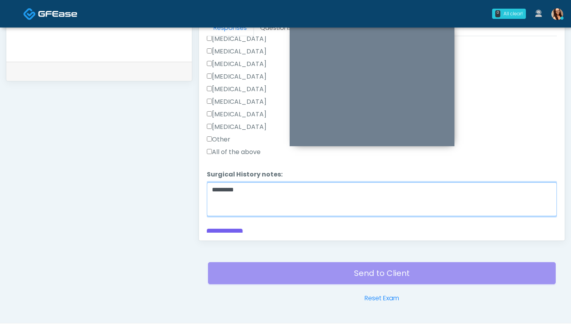
scroll to position [435, 0]
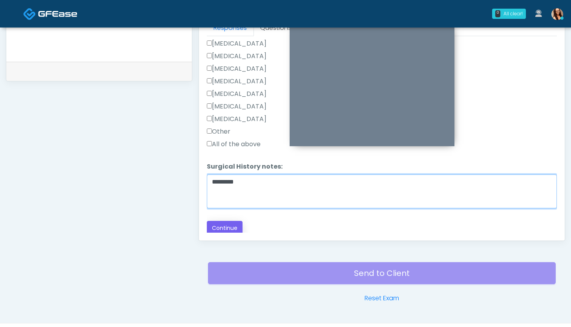
type textarea "*********"
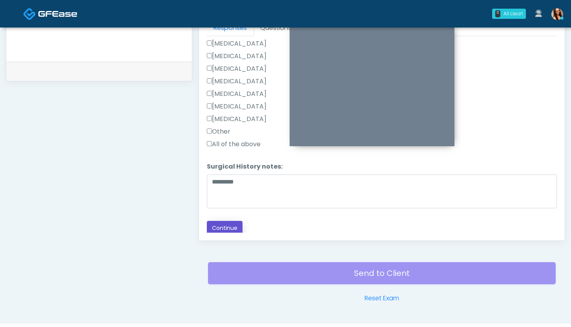
click at [238, 227] on button "Continue" at bounding box center [225, 228] width 36 height 15
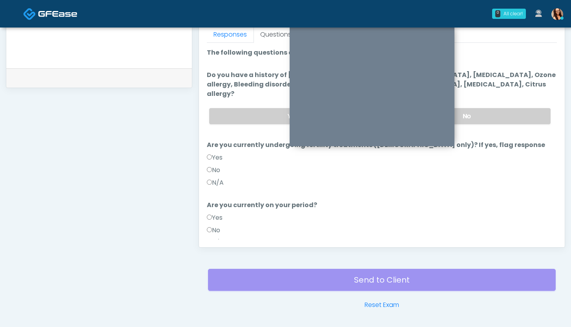
scroll to position [246, 0]
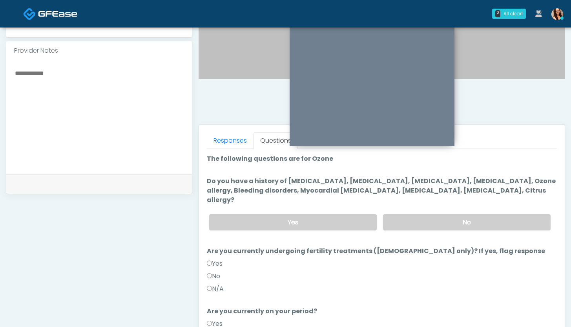
click at [410, 220] on div "Yes No" at bounding box center [380, 222] width 354 height 29
click at [420, 215] on label "No" at bounding box center [467, 222] width 168 height 16
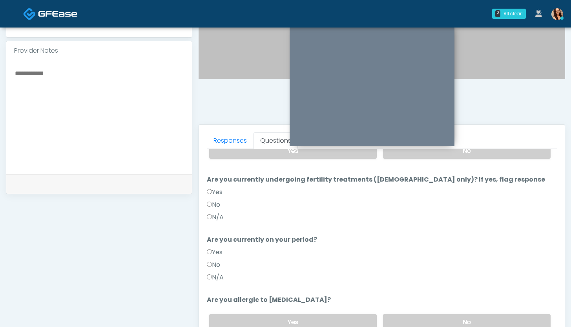
scroll to position [77, 0]
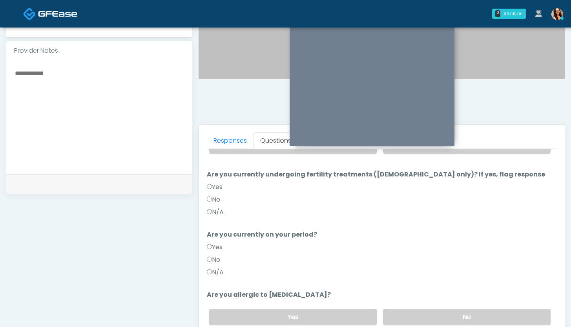
click at [213, 195] on label "No" at bounding box center [213, 199] width 13 height 9
click at [212, 255] on label "No" at bounding box center [213, 259] width 13 height 9
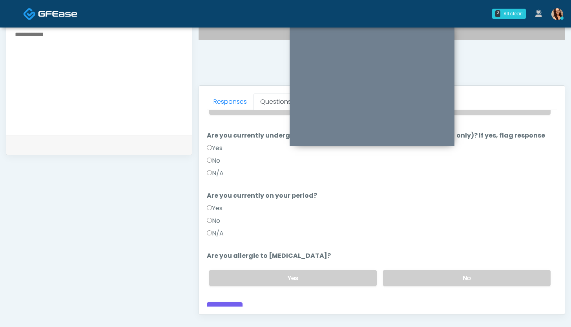
scroll to position [285, 0]
click at [213, 203] on label "Yes" at bounding box center [215, 207] width 16 height 9
click at [406, 269] on label "No" at bounding box center [467, 277] width 168 height 16
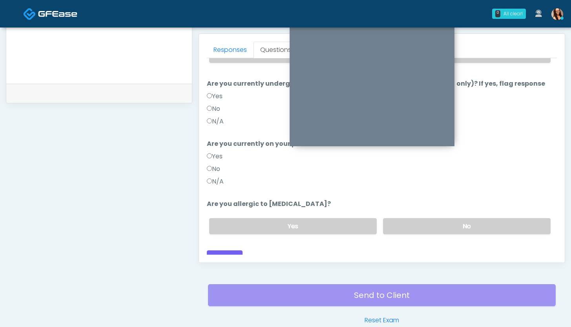
scroll to position [337, 0]
click at [231, 250] on button "Continue" at bounding box center [225, 257] width 36 height 15
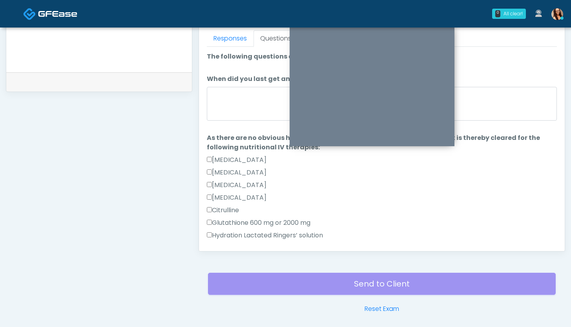
scroll to position [316, 0]
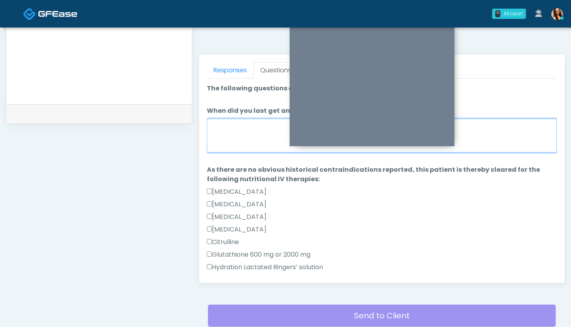
click at [228, 144] on textarea "When did you last get an IV or IM?" at bounding box center [382, 136] width 350 height 34
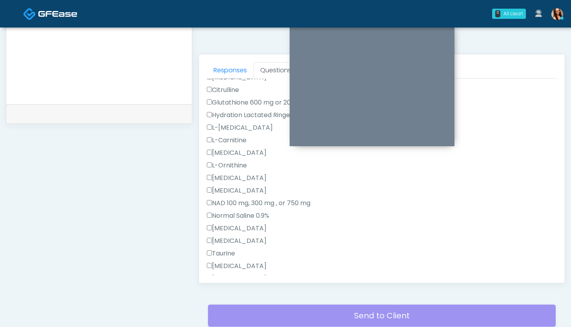
scroll to position [218, 0]
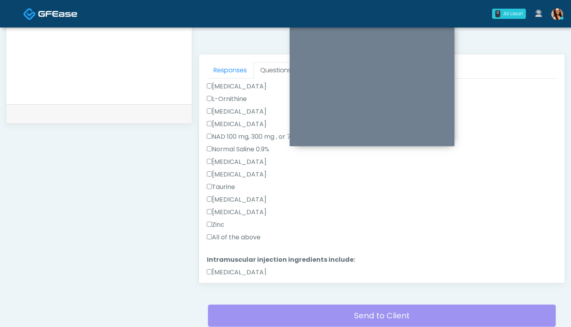
type textarea "**********"
click at [221, 239] on label "All of the above" at bounding box center [234, 236] width 54 height 9
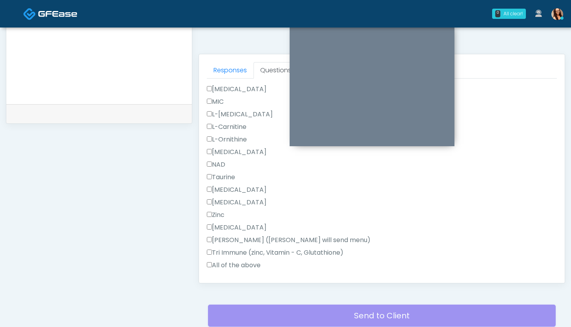
scroll to position [498, 0]
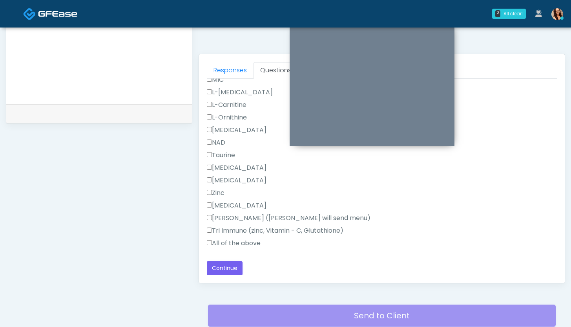
click at [221, 244] on label "All of the above" at bounding box center [234, 242] width 54 height 9
click at [227, 268] on button "Continue" at bounding box center [225, 268] width 36 height 15
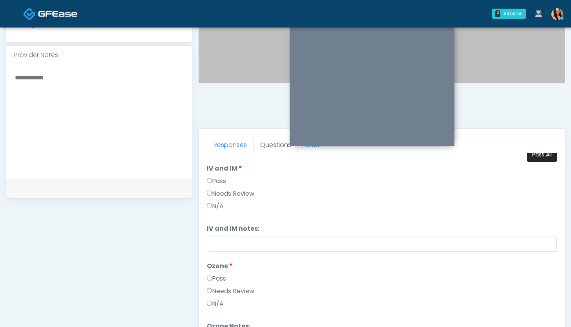
scroll to position [0, 0]
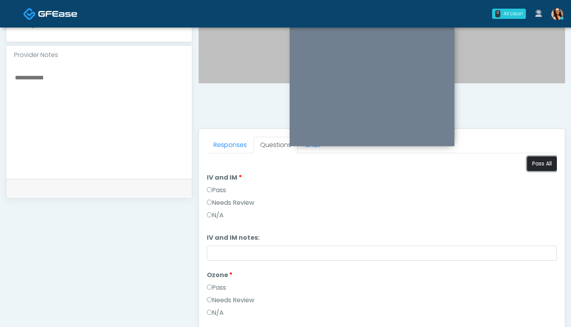
click at [514, 166] on button "Pass All" at bounding box center [542, 163] width 30 height 15
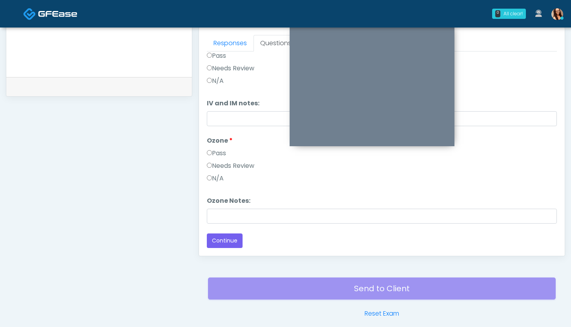
scroll to position [378, 0]
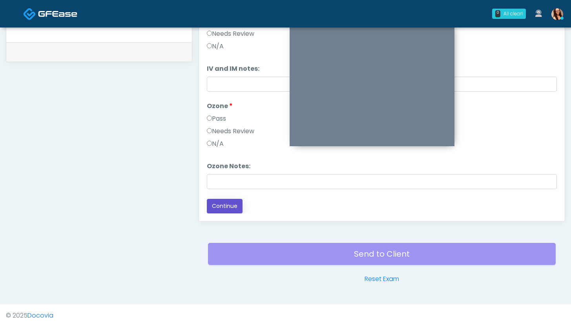
click at [212, 205] on button "Continue" at bounding box center [225, 206] width 36 height 15
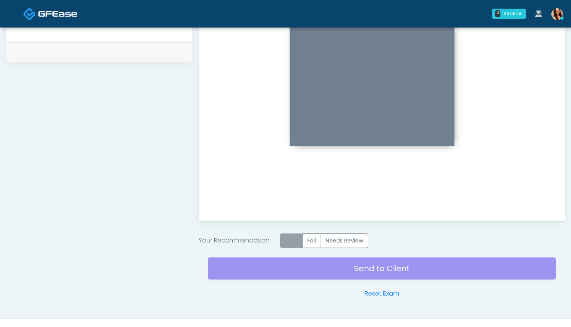
click at [294, 242] on label "Pass" at bounding box center [291, 240] width 22 height 15
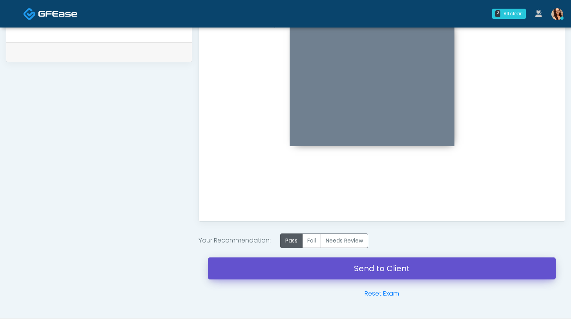
click at [274, 268] on link "Send to Client" at bounding box center [382, 268] width 348 height 22
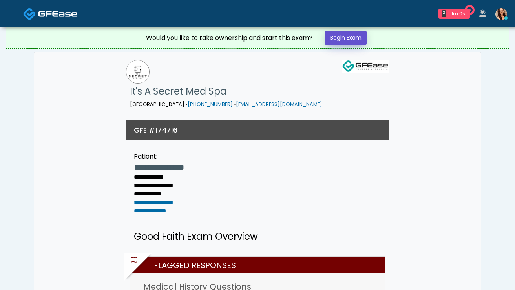
click at [350, 38] on link "Begin Exam" at bounding box center [346, 38] width 42 height 15
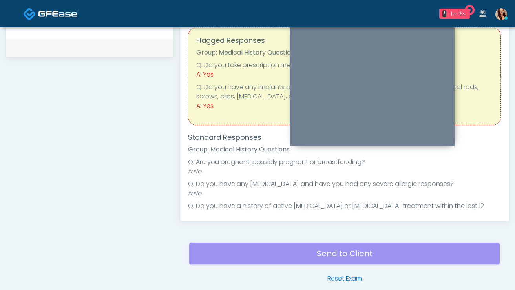
scroll to position [378, 0]
click at [233, 177] on ul "**********" at bounding box center [344, 290] width 313 height 267
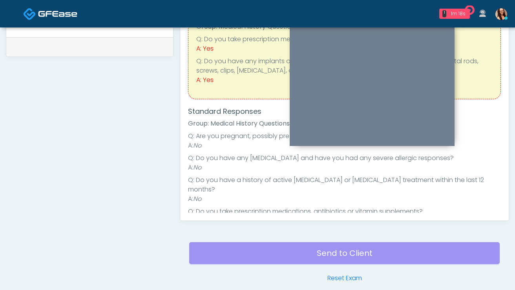
scroll to position [133, 0]
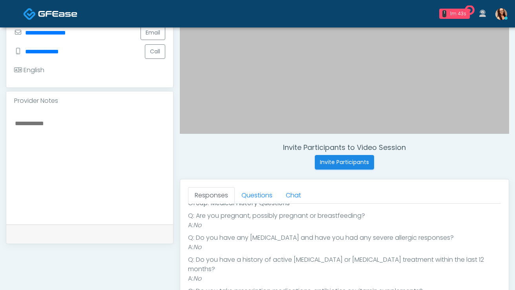
scroll to position [221, 0]
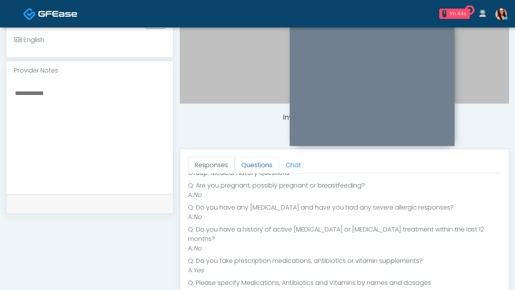
click at [253, 169] on link "Questions" at bounding box center [257, 165] width 44 height 16
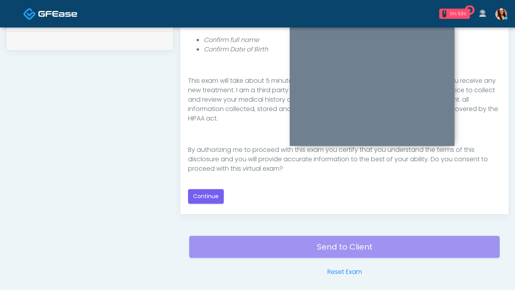
scroll to position [384, 0]
click at [197, 201] on button "Continue" at bounding box center [206, 197] width 36 height 15
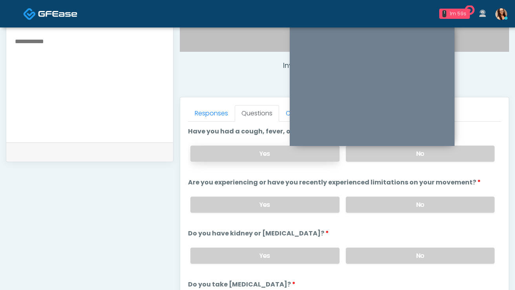
scroll to position [260, 0]
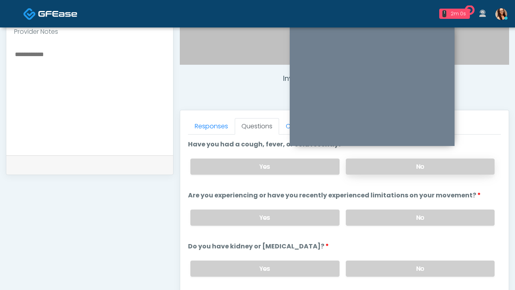
click at [374, 165] on label "No" at bounding box center [420, 167] width 149 height 16
click at [367, 213] on label "No" at bounding box center [420, 218] width 149 height 16
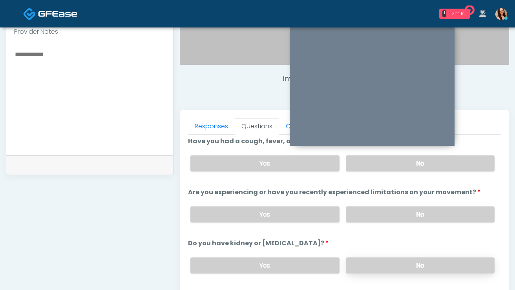
scroll to position [4, 0]
click at [389, 261] on label "No" at bounding box center [420, 265] width 149 height 16
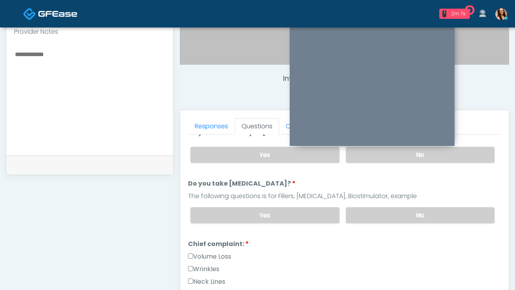
scroll to position [108, 0]
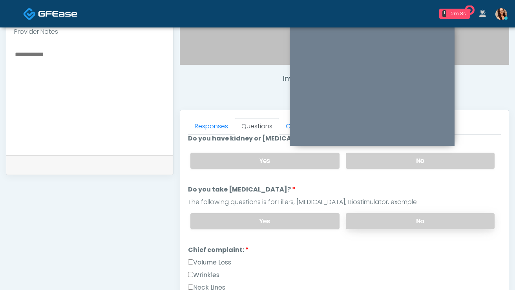
click at [361, 221] on label "No" at bounding box center [420, 221] width 149 height 16
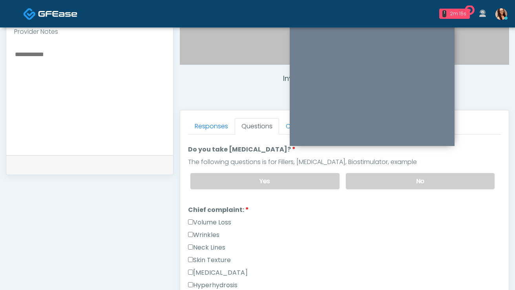
scroll to position [185, 0]
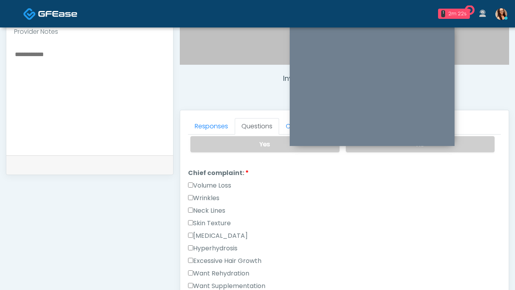
click at [215, 196] on label "Wrinkles" at bounding box center [203, 197] width 31 height 9
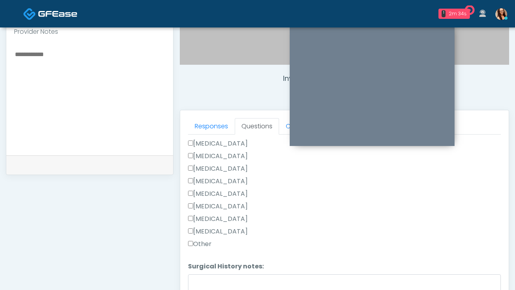
scroll to position [511, 0]
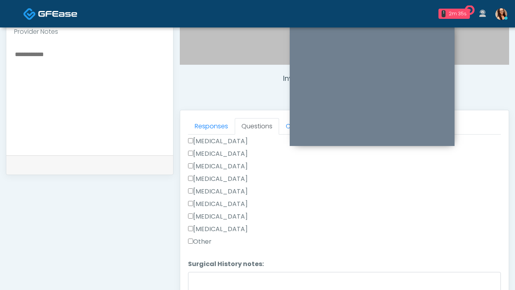
click at [200, 239] on label "Other" at bounding box center [200, 241] width 24 height 9
click at [219, 279] on textarea "Surgical History notes:" at bounding box center [344, 289] width 313 height 34
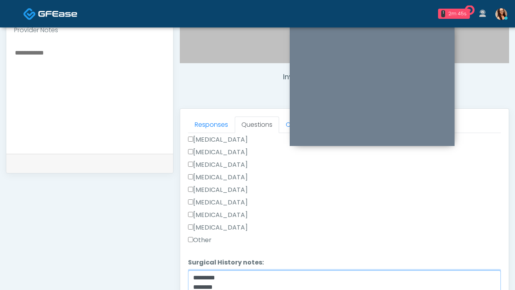
type textarea "********* *******"
click at [217, 150] on label "Liposuction" at bounding box center [218, 152] width 60 height 9
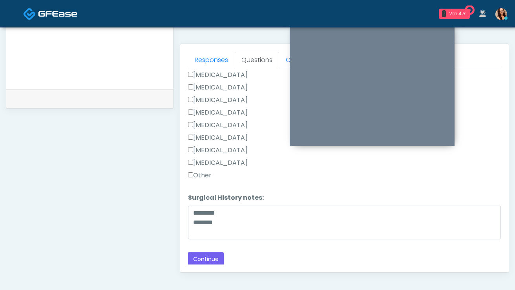
scroll to position [326, 0]
click at [205, 259] on button "Continue" at bounding box center [206, 260] width 36 height 15
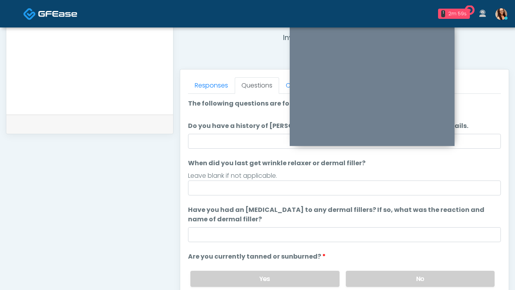
scroll to position [299, 0]
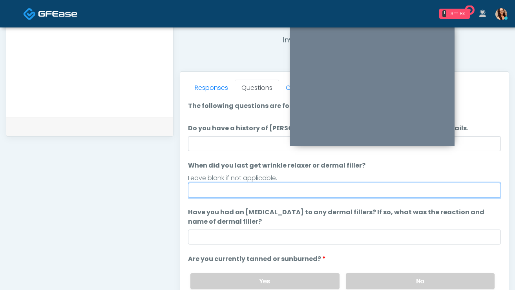
click at [202, 193] on input "When did you last get wrinkle relaxer or dermal filler?" at bounding box center [344, 190] width 313 height 15
type input "*"
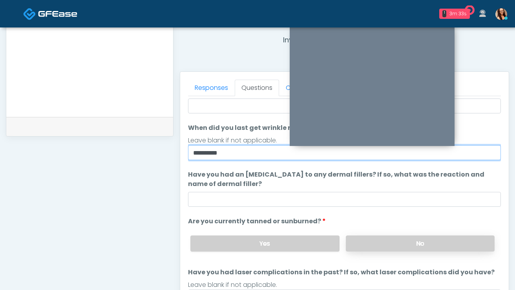
scroll to position [38, 0]
type input "**********"
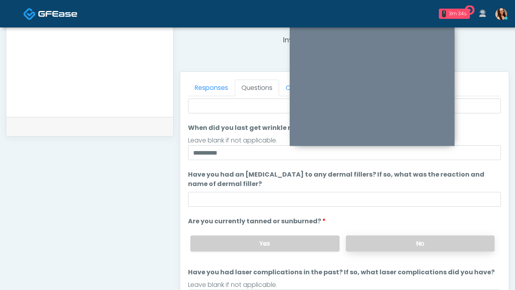
click at [367, 241] on label "No" at bounding box center [420, 243] width 149 height 16
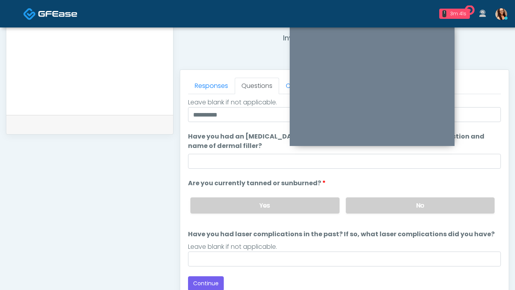
scroll to position [301, 0]
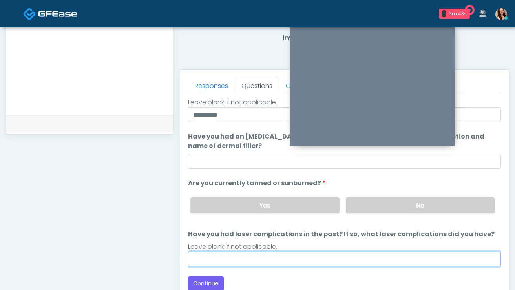
click at [270, 263] on input "Have you had laser complications in the past? If so, what laser complications d…" at bounding box center [344, 259] width 313 height 15
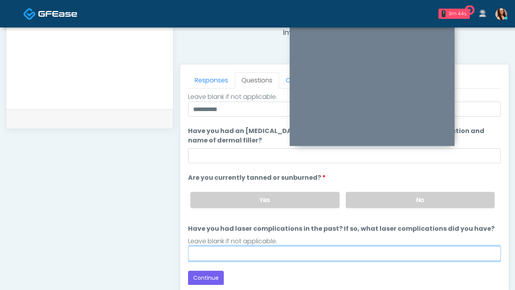
scroll to position [315, 0]
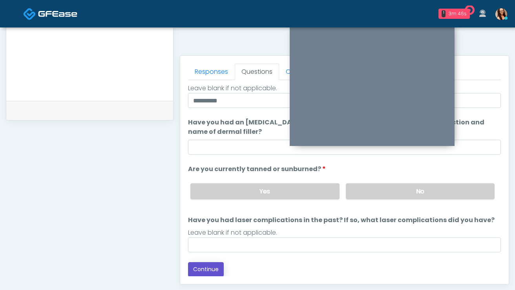
click at [200, 270] on button "Continue" at bounding box center [206, 269] width 36 height 15
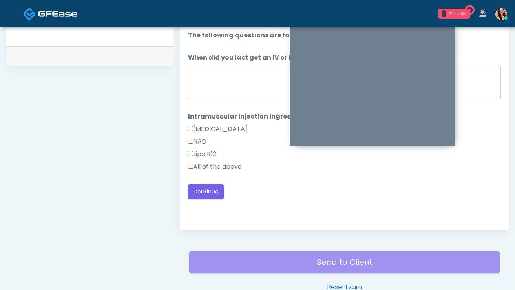
scroll to position [361, 0]
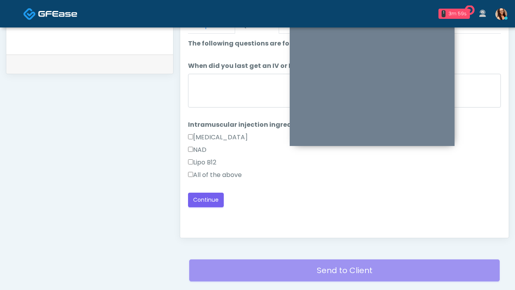
click at [214, 182] on div "All of the above" at bounding box center [344, 176] width 313 height 13
click at [216, 177] on label "All of the above" at bounding box center [215, 174] width 54 height 9
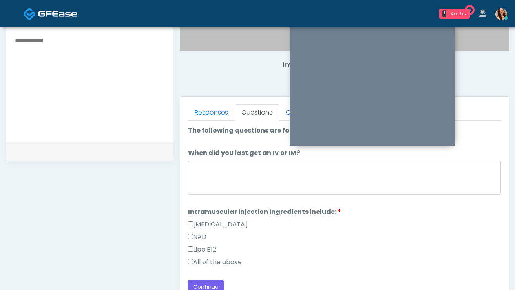
scroll to position [274, 0]
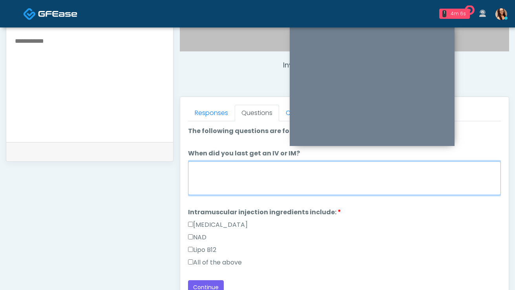
click textarea "When did you last get an IV or IM?"
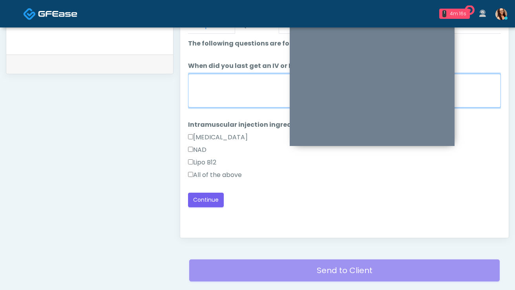
scroll to position [390, 0]
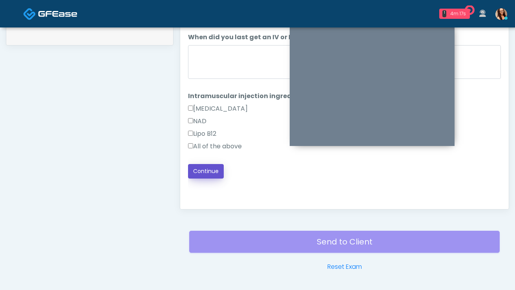
click button "Continue"
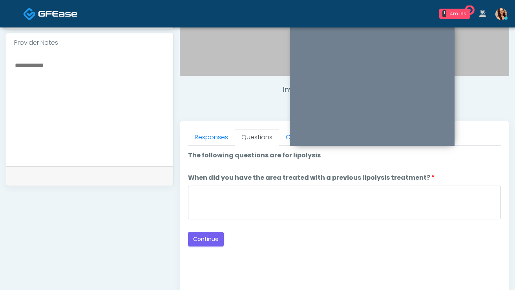
scroll to position [243, 0]
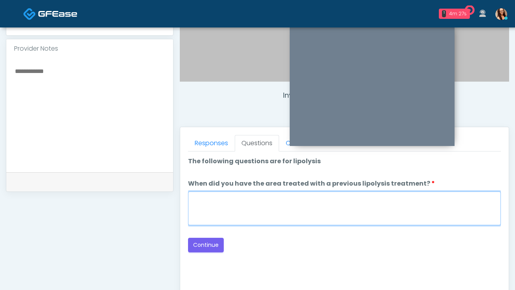
click textarea "When did you have the area treated with a previous lipolysis treatment?"
type textarea "**********"
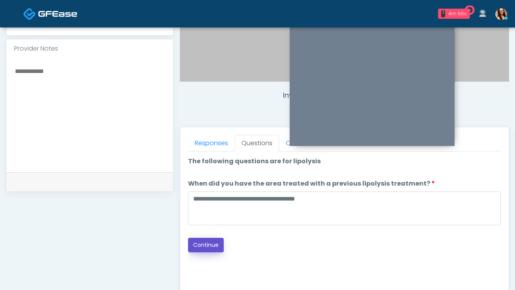
click button "Continue"
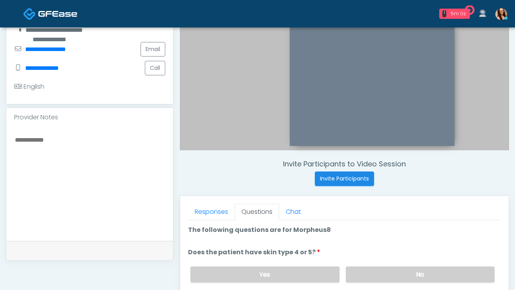
scroll to position [175, 0]
click label "No"
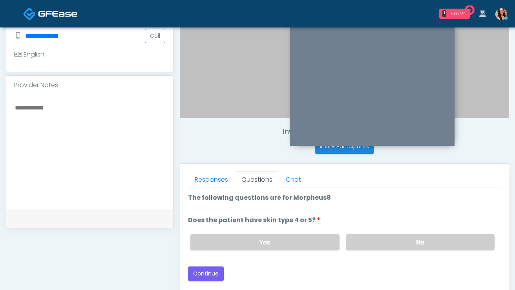
scroll to position [233, 0]
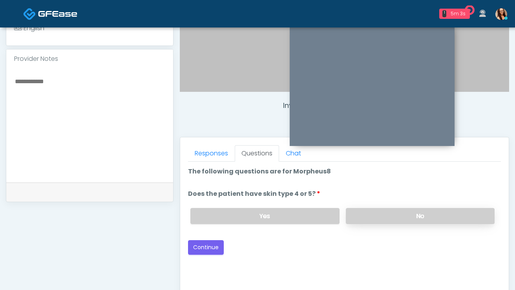
click label "No"
click button "Continue"
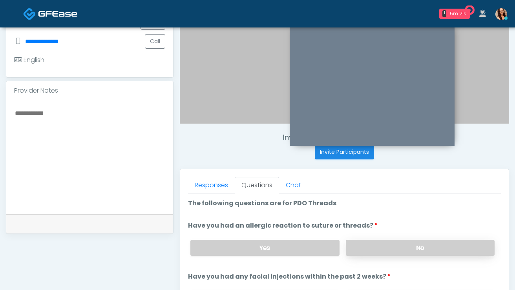
scroll to position [203, 0]
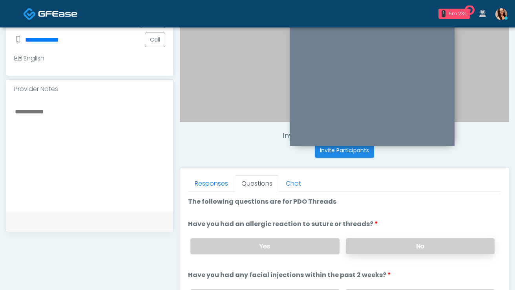
click label "No"
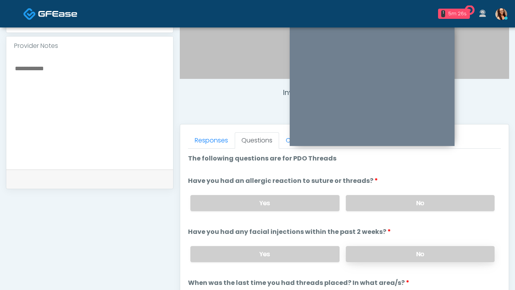
scroll to position [248, 0]
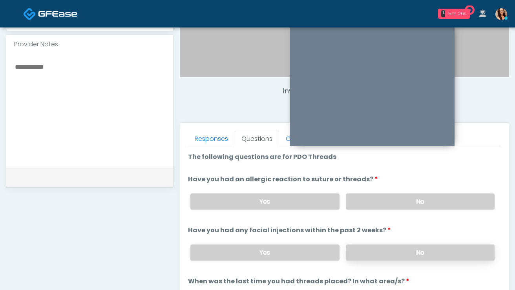
click label "No"
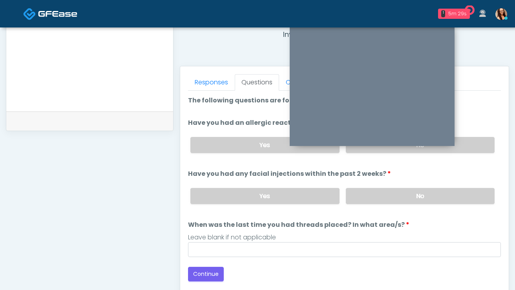
scroll to position [305, 0]
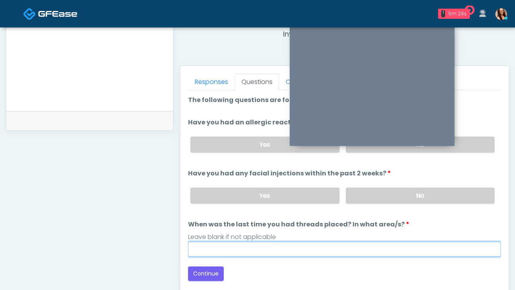
click input "When was the last time you had threads placed? In what area/s?"
type input "***"
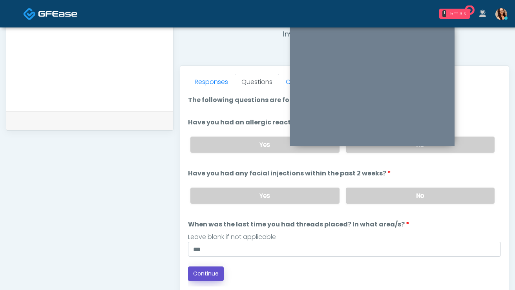
click button "Continue"
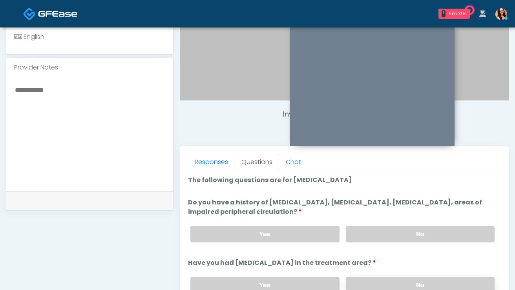
scroll to position [290, 0]
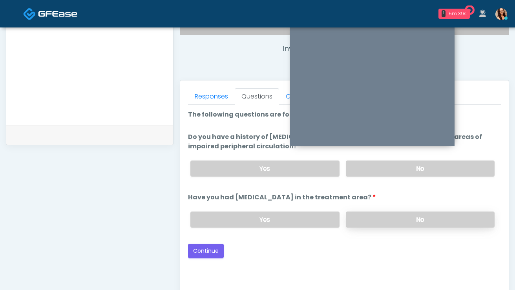
click label "No"
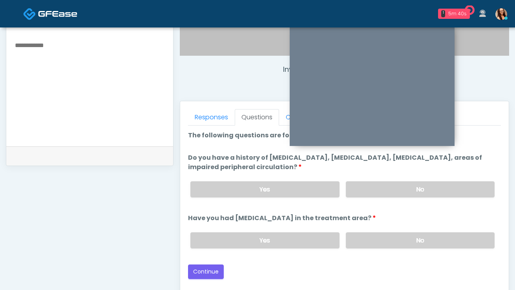
scroll to position [228, 0]
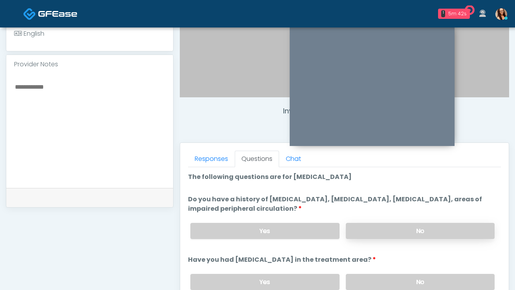
click label "No"
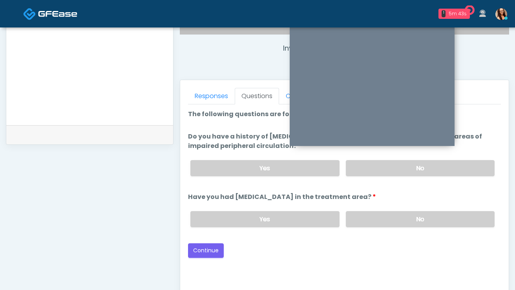
scroll to position [291, 0]
click button "Continue"
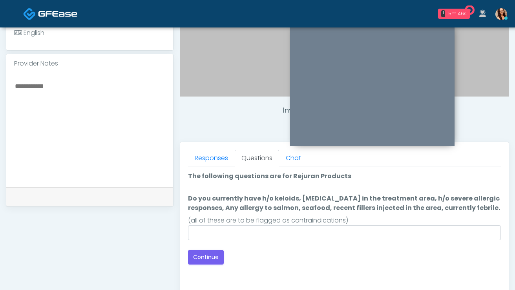
scroll to position [228, 0]
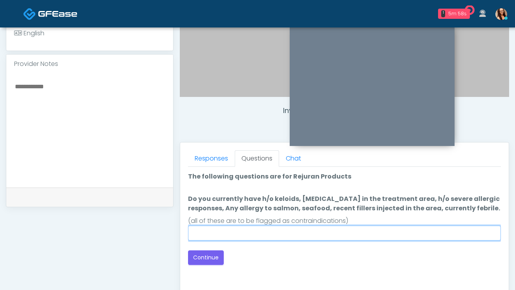
click input "Do you currently have h/o keloids, skin infection in the treatment area, h/o se…"
type input "****"
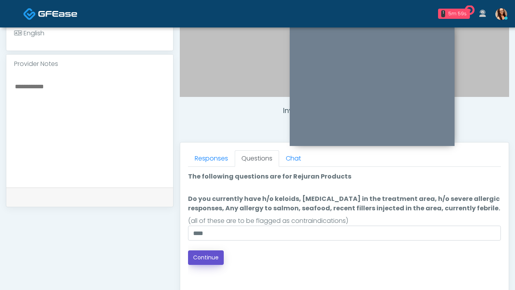
click button "Continue"
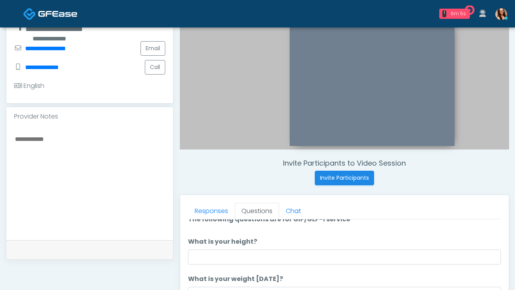
scroll to position [19, 0]
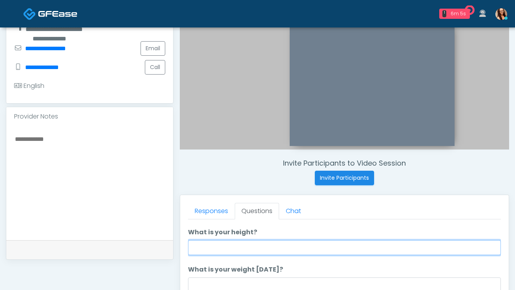
click input "What is your height?"
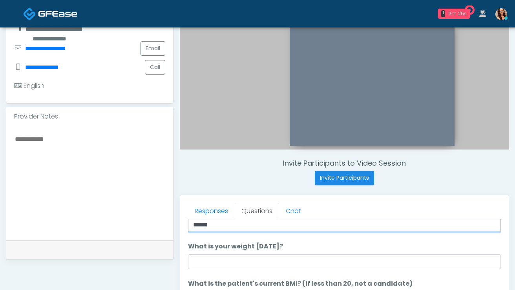
scroll to position [57, 0]
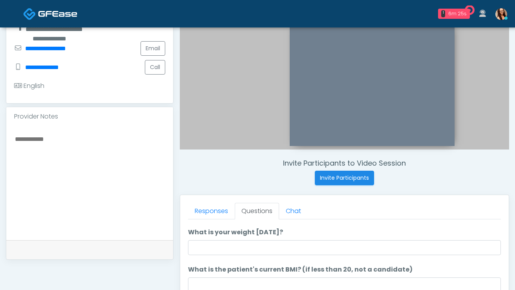
type input "******"
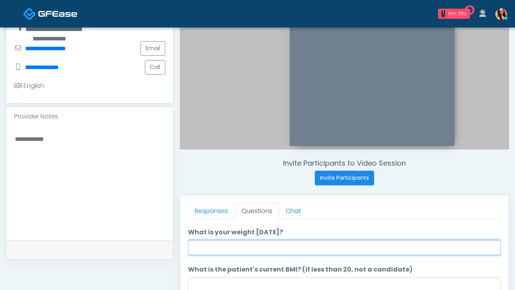
click input "What is your weight today?"
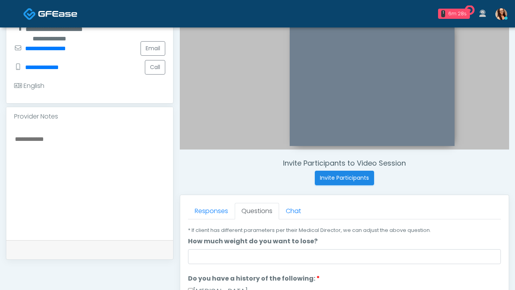
scroll to position [88, 0]
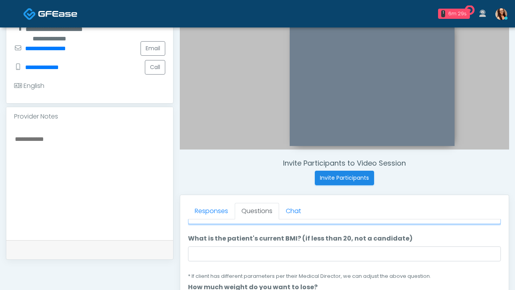
type input "***"
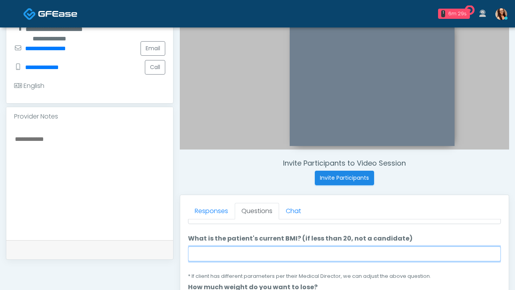
click input "What is the patient's current BMI? (if less than 20, not a candidate)"
paste input "****"
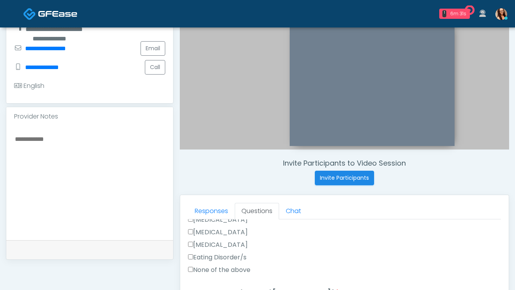
scroll to position [180, 0]
type input "****"
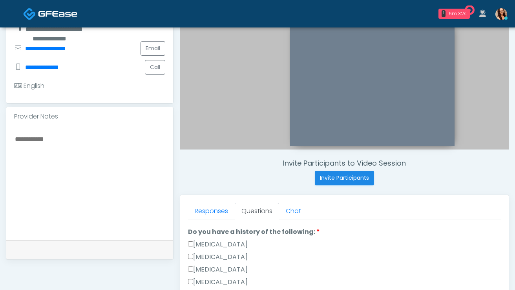
click h4 "Invite Participants to Video Session"
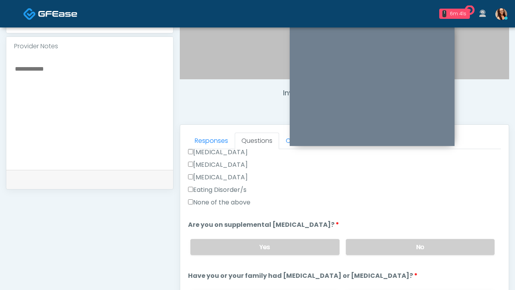
scroll to position [240, 0]
click label "None of the above"
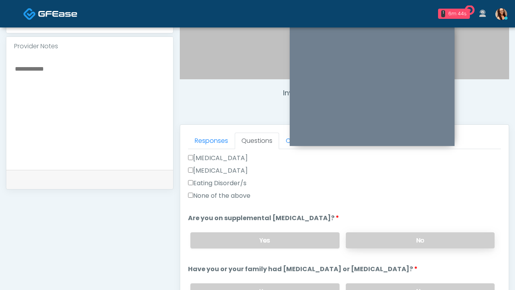
click label "No"
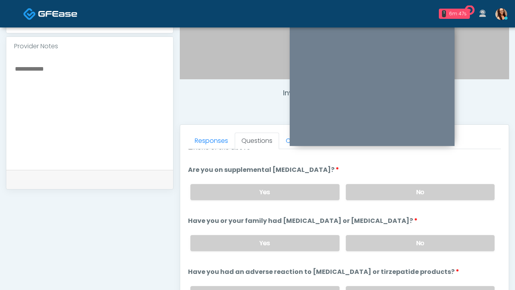
scroll to position [297, 0]
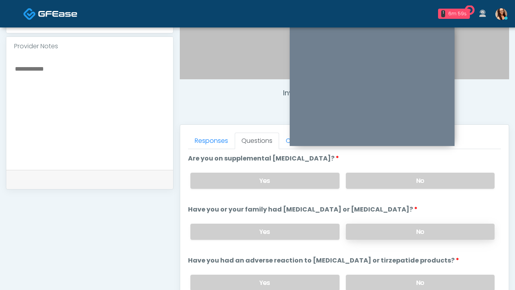
click label "No"
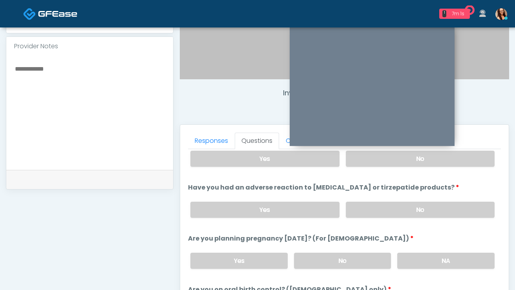
scroll to position [381, 0]
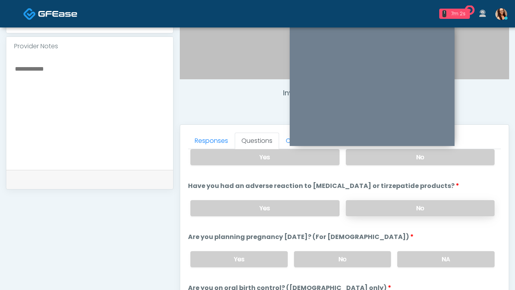
click label "No"
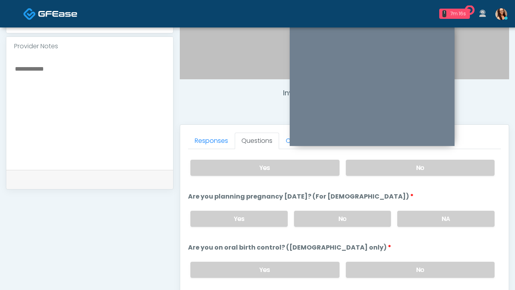
scroll to position [421, 0]
drag, startPoint x: 372, startPoint y: 216, endPoint x: 368, endPoint y: 222, distance: 7.1
click label "No"
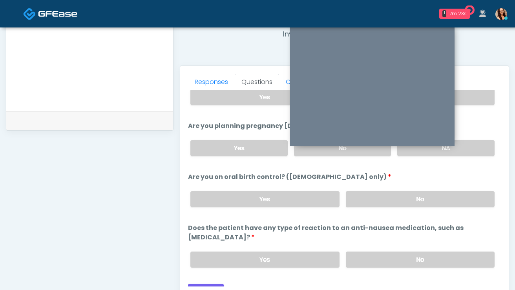
scroll to position [314, 0]
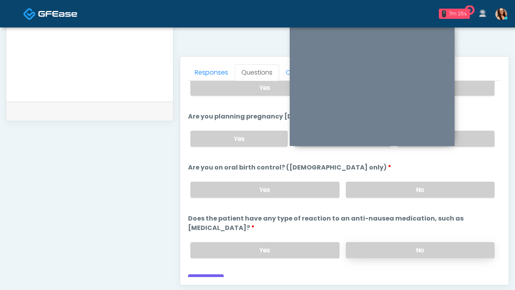
click label "No"
click button "Continue"
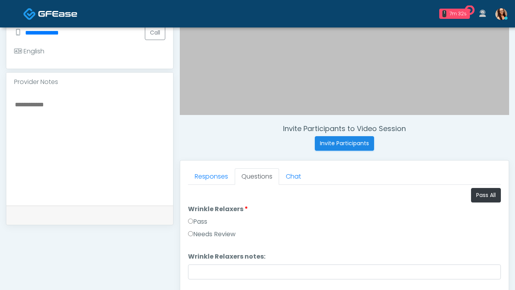
scroll to position [214, 0]
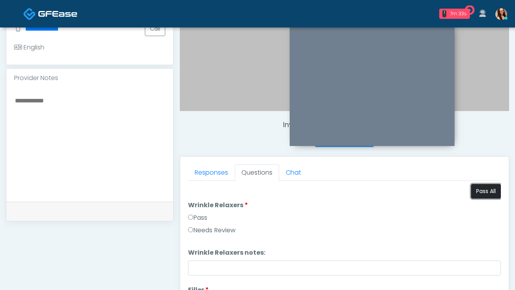
click button "Pass All"
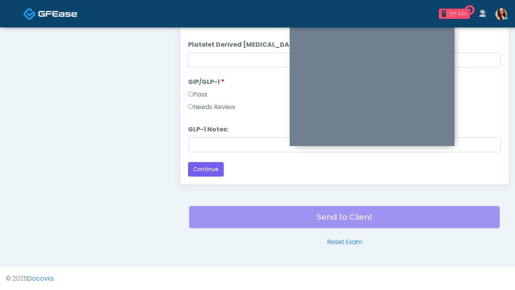
scroll to position [414, 0]
click button "Continue"
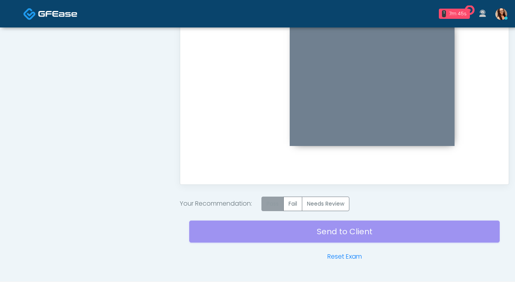
click label "Pass"
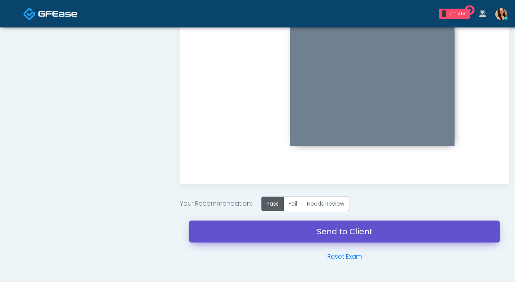
click link "Send to Client"
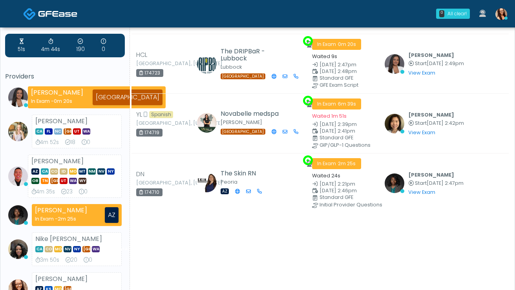
scroll to position [19, 0]
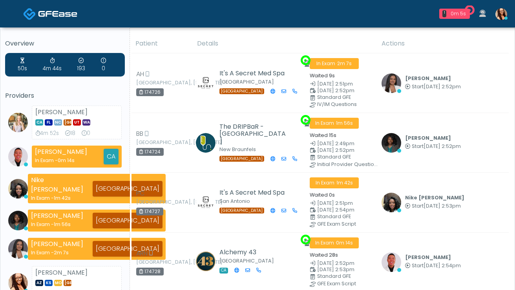
scroll to position [232, 0]
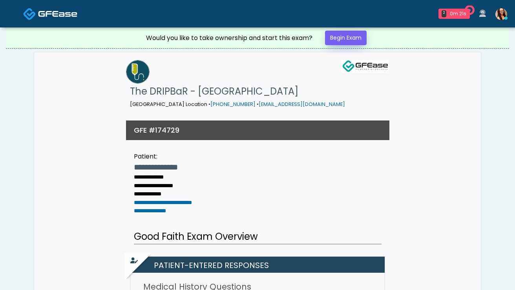
click at [343, 45] on div "Would you like to take ownership and start this exam? Begin Exam" at bounding box center [257, 37] width 235 height 21
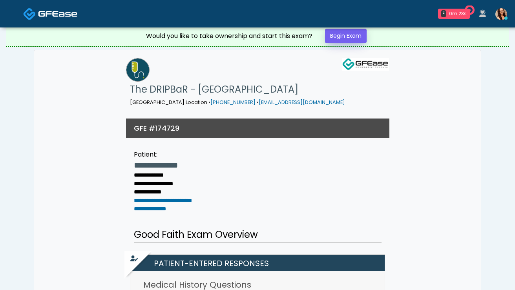
scroll to position [3, 0]
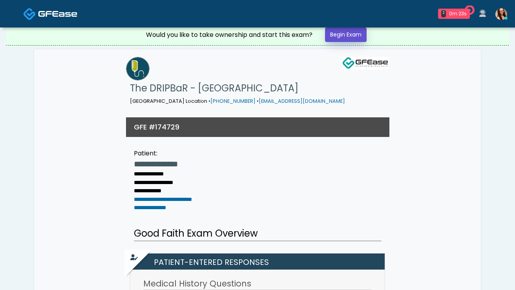
click at [341, 37] on link "Begin Exam" at bounding box center [346, 34] width 42 height 15
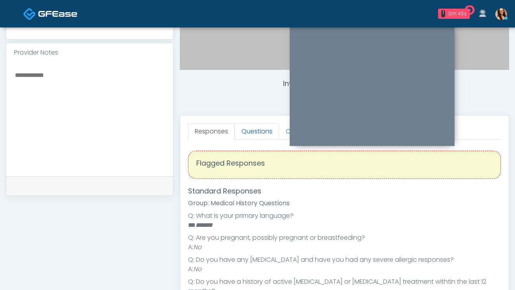
scroll to position [255, 0]
click at [245, 132] on link "Questions" at bounding box center [257, 132] width 44 height 16
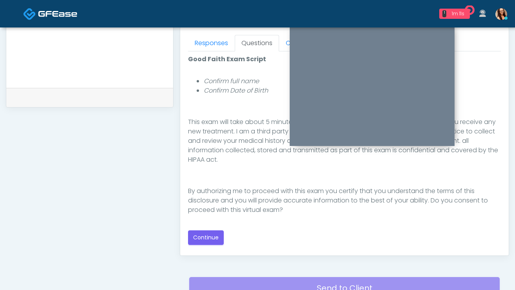
scroll to position [343, 0]
click at [213, 241] on button "Continue" at bounding box center [206, 238] width 36 height 15
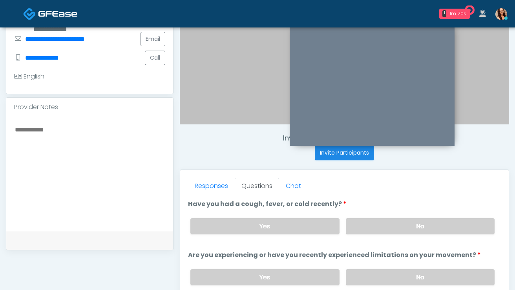
scroll to position [202, 0]
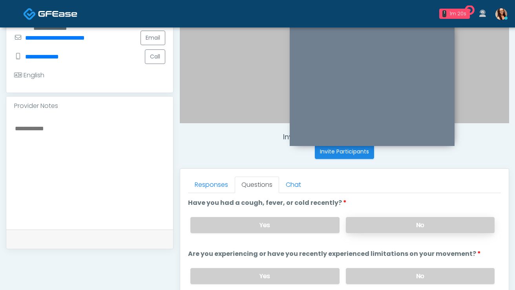
click at [364, 225] on label "No" at bounding box center [420, 225] width 149 height 16
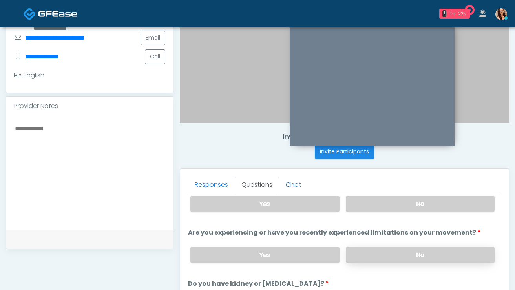
click at [394, 249] on label "No" at bounding box center [420, 255] width 149 height 16
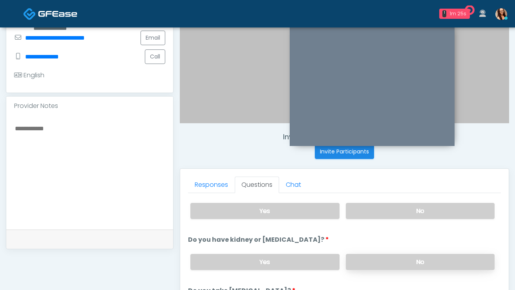
click at [394, 254] on label "No" at bounding box center [420, 262] width 149 height 16
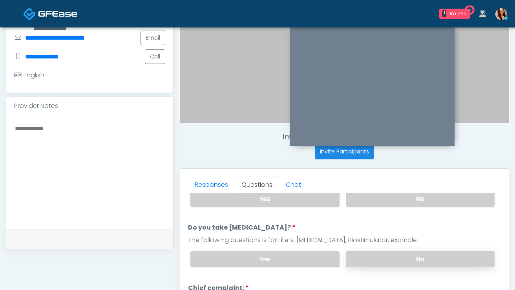
scroll to position [129, 0]
click at [390, 255] on label "No" at bounding box center [420, 259] width 149 height 16
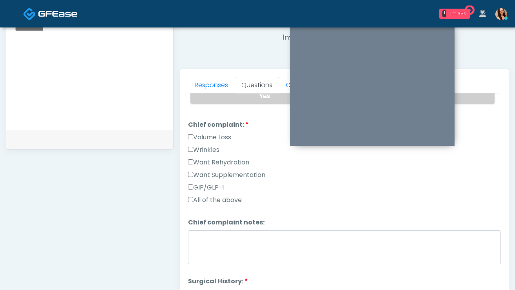
scroll to position [302, 0]
click at [219, 160] on label "Want Rehydration" at bounding box center [218, 161] width 61 height 9
click at [246, 171] on label "Want Supplementation" at bounding box center [226, 174] width 77 height 9
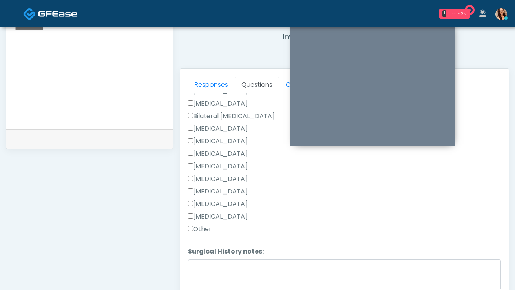
scroll to position [432, 0]
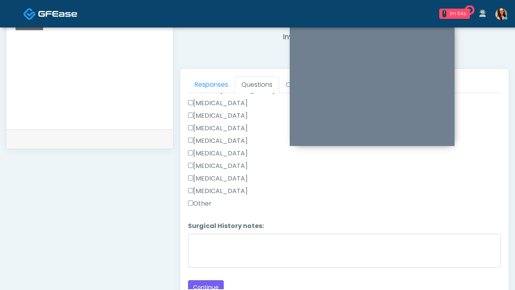
click at [208, 205] on label "Other" at bounding box center [200, 203] width 24 height 9
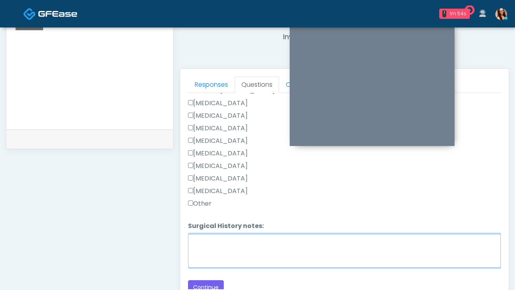
click at [237, 250] on textarea "Surgical History notes:" at bounding box center [344, 251] width 313 height 34
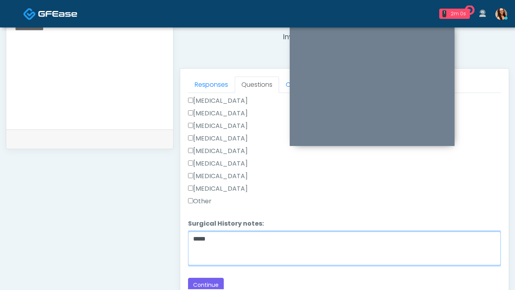
scroll to position [436, 0]
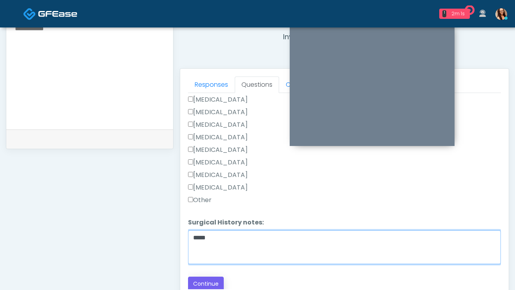
type textarea "*****"
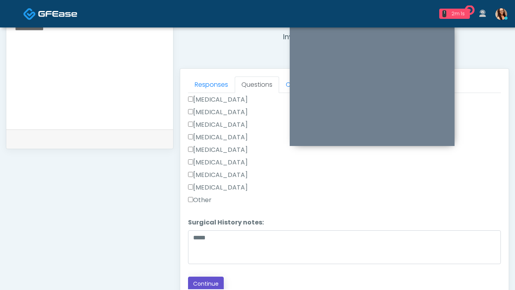
click at [202, 283] on button "Continue" at bounding box center [206, 284] width 36 height 15
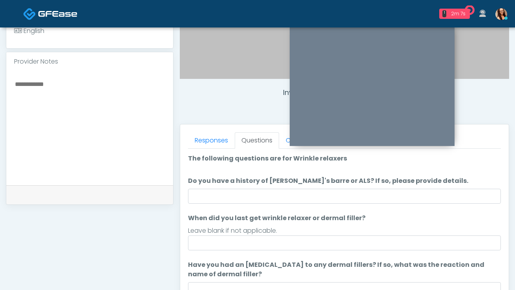
scroll to position [246, 0]
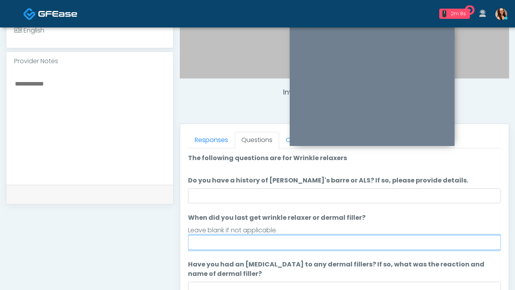
click at [264, 245] on input "When did you last get wrinkle relaxer or dermal filler?" at bounding box center [344, 242] width 313 height 15
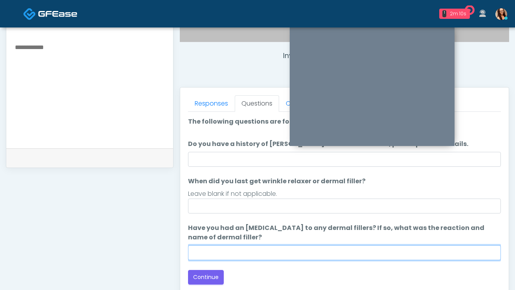
click at [257, 250] on input "Have you had an allergic response to any dermal fillers? If so, what was the re…" at bounding box center [344, 252] width 313 height 15
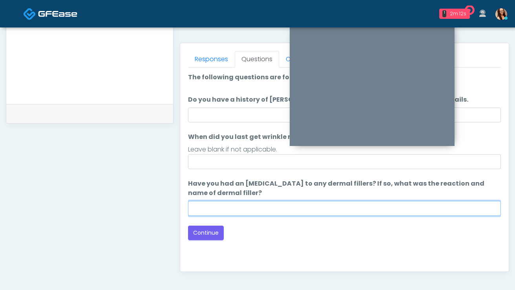
scroll to position [328, 0]
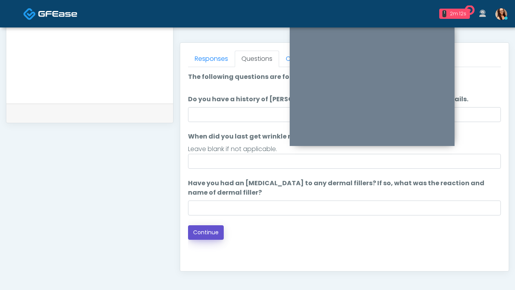
click at [213, 231] on button "Continue" at bounding box center [206, 232] width 36 height 15
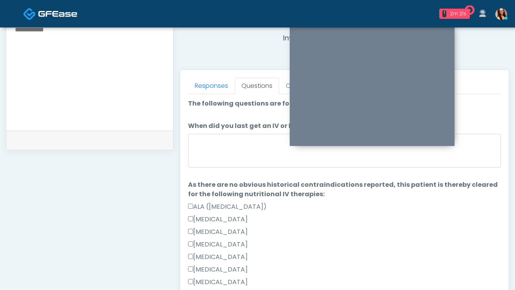
scroll to position [0, 0]
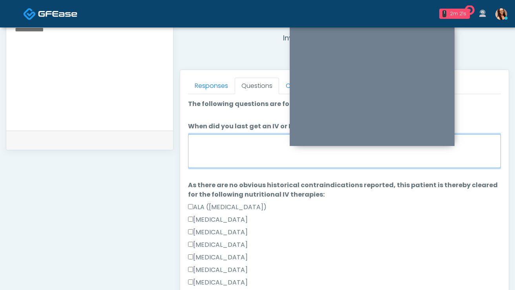
click at [229, 164] on textarea "When did you last get an IV or IM?" at bounding box center [344, 151] width 313 height 34
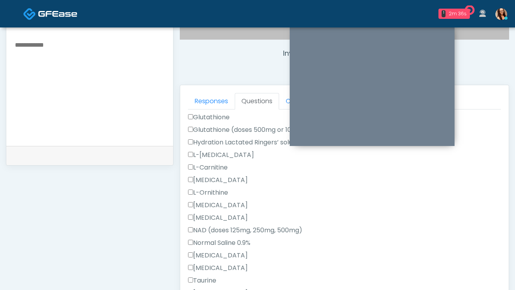
scroll to position [300, 0]
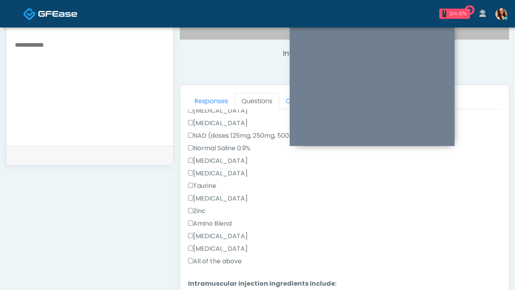
click at [218, 259] on label "All of the above" at bounding box center [215, 261] width 54 height 9
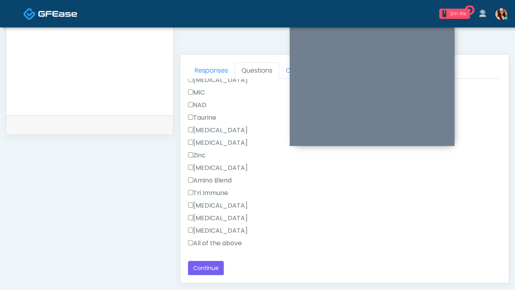
scroll to position [316, 0]
click at [204, 243] on label "All of the above" at bounding box center [215, 242] width 54 height 9
click at [210, 265] on button "Continue" at bounding box center [206, 268] width 36 height 15
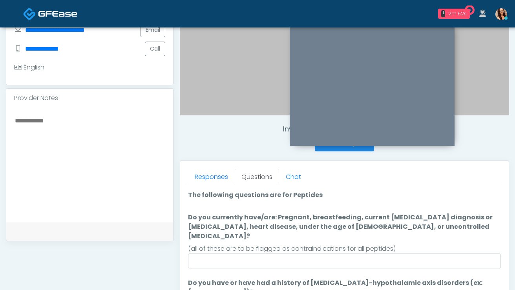
scroll to position [212, 0]
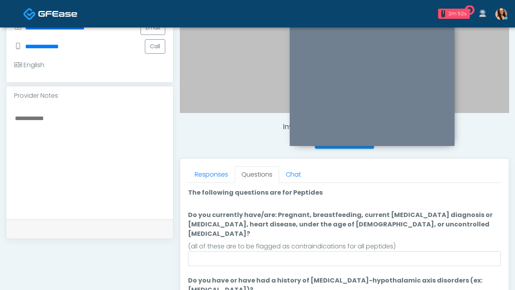
click at [228, 257] on ol "The following questions are for Peptides The following questions are for Peptid…" at bounding box center [344, 262] width 313 height 148
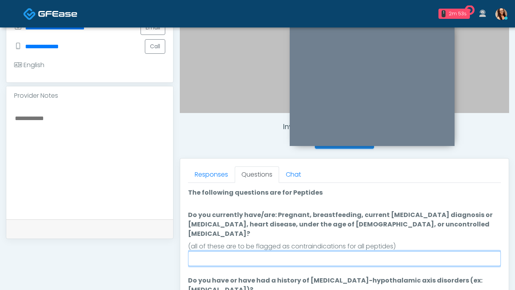
click at [229, 252] on input "Do you currently have/are: Pregnant, breastfeeding, current cancer diagnosis or…" at bounding box center [344, 258] width 313 height 15
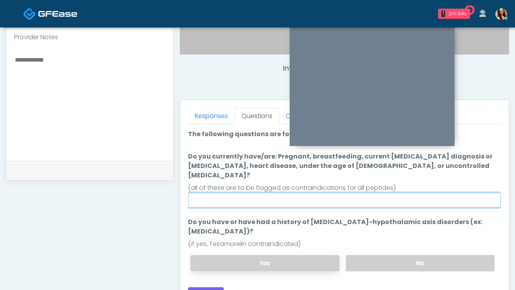
scroll to position [272, 0]
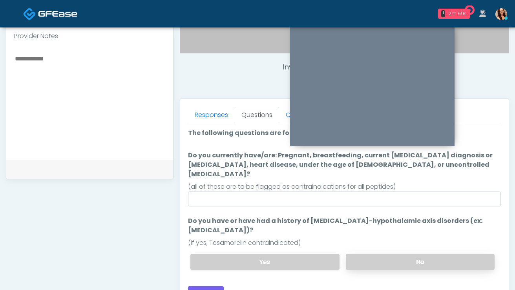
click at [376, 254] on label "No" at bounding box center [420, 262] width 149 height 16
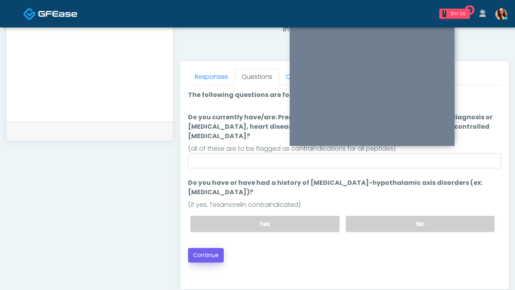
scroll to position [314, 0]
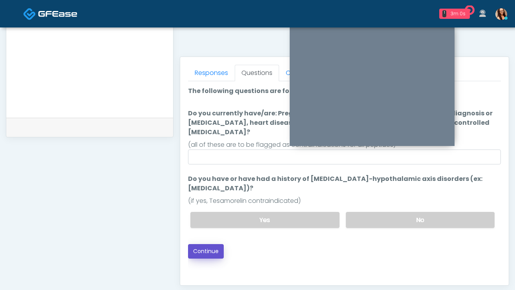
click at [214, 244] on button "Continue" at bounding box center [206, 251] width 36 height 15
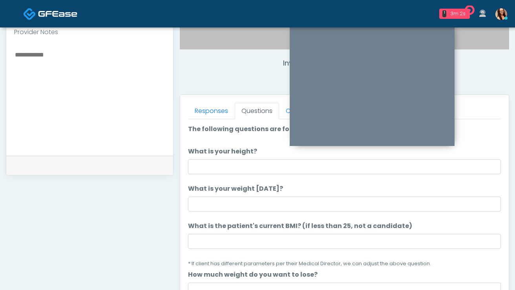
scroll to position [270, 0]
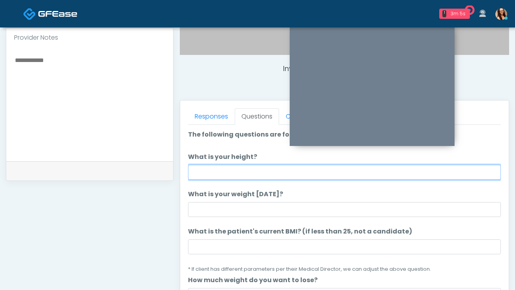
click at [230, 173] on input "What is your height?" at bounding box center [344, 172] width 313 height 15
type input "*"
type input "******"
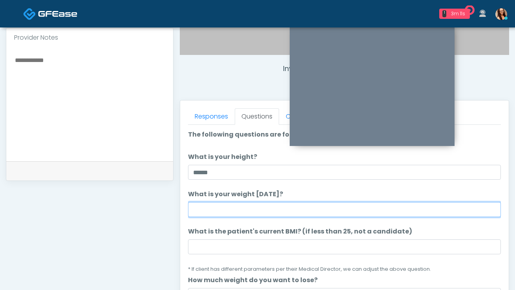
click at [208, 213] on input "What is your weight today?" at bounding box center [344, 209] width 313 height 15
type input "***"
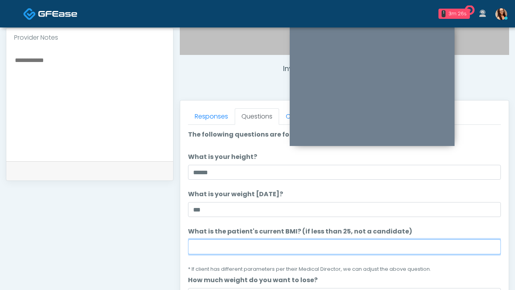
click at [269, 251] on input "What is the patient's current BMI? (if less than 25, not a candidate)" at bounding box center [344, 246] width 313 height 15
paste input "****"
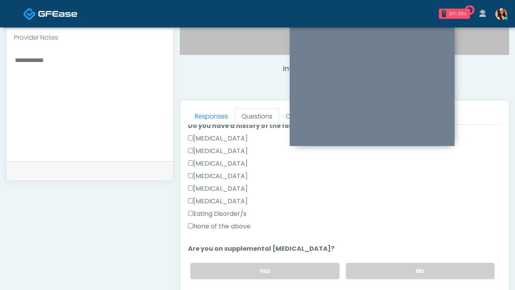
scroll to position [192, 0]
type input "****"
click at [247, 231] on label "None of the above" at bounding box center [219, 226] width 62 height 9
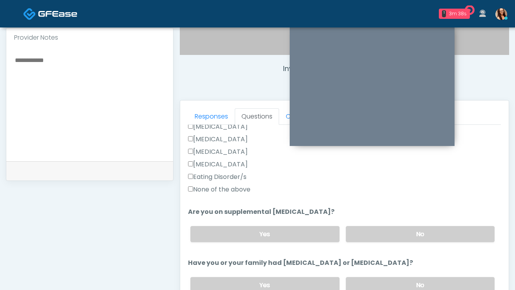
scroll to position [233, 0]
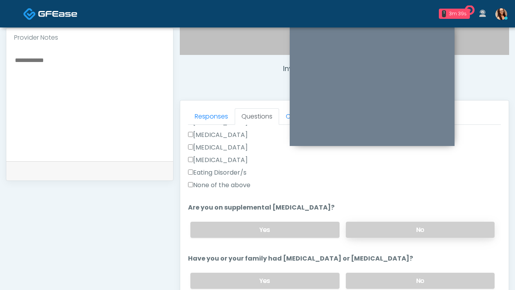
click at [393, 223] on label "No" at bounding box center [420, 230] width 149 height 16
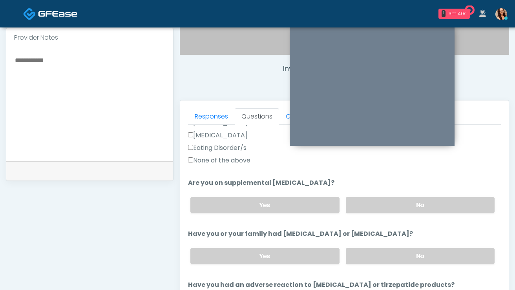
scroll to position [259, 0]
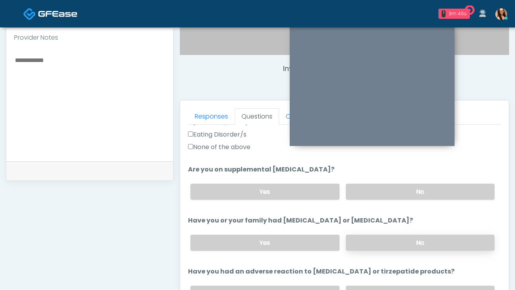
click at [377, 246] on label "No" at bounding box center [420, 243] width 149 height 16
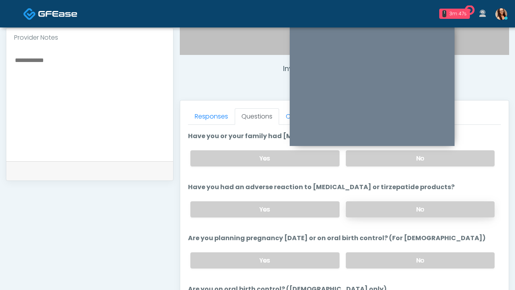
scroll to position [356, 0]
click at [374, 204] on label "No" at bounding box center [420, 209] width 149 height 16
click at [382, 257] on label "No" at bounding box center [420, 260] width 149 height 16
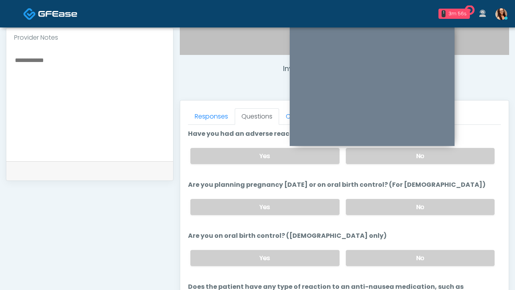
scroll to position [417, 0]
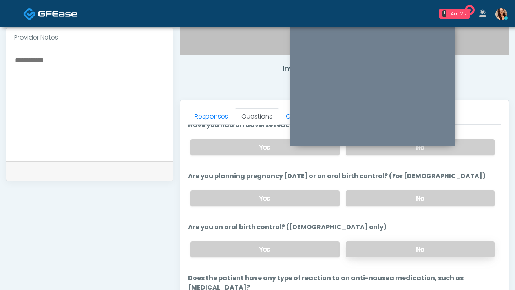
click at [389, 243] on label "No" at bounding box center [420, 249] width 149 height 16
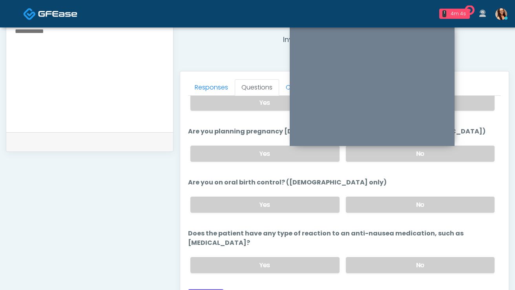
scroll to position [301, 0]
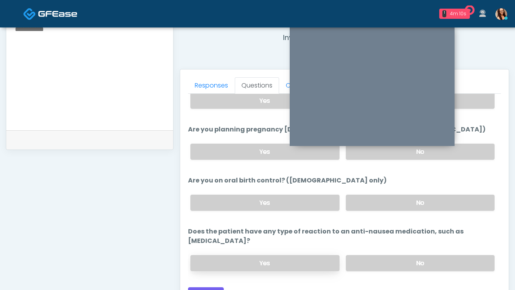
drag, startPoint x: 375, startPoint y: 255, endPoint x: 325, endPoint y: 254, distance: 49.5
click at [375, 255] on label "No" at bounding box center [420, 263] width 149 height 16
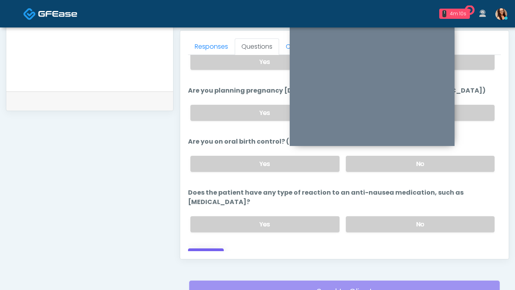
scroll to position [353, 0]
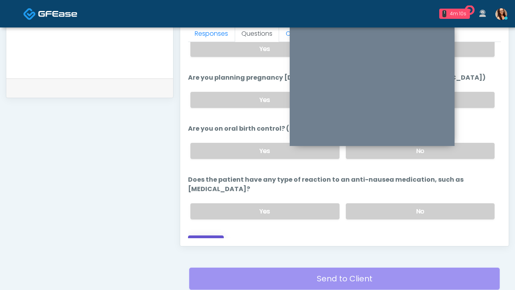
click at [208, 235] on button "Continue" at bounding box center [206, 242] width 36 height 15
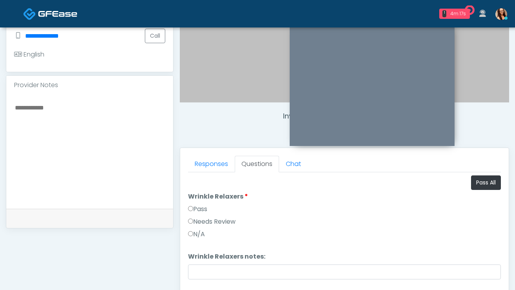
scroll to position [222, 0]
click at [471, 184] on button "Pass All" at bounding box center [486, 183] width 30 height 15
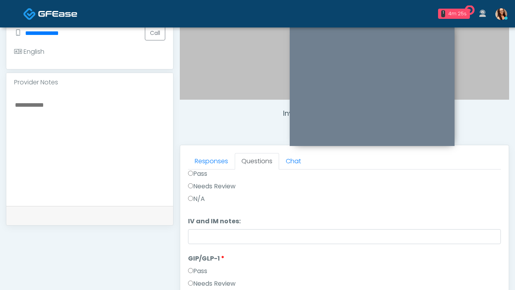
scroll to position [414, 0]
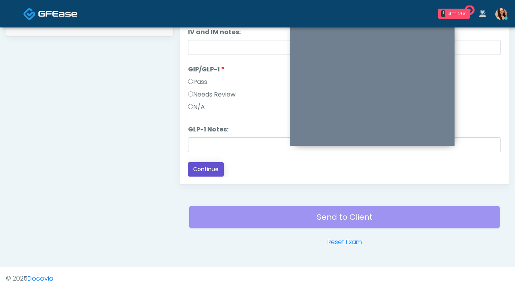
click at [213, 168] on button "Continue" at bounding box center [206, 169] width 36 height 15
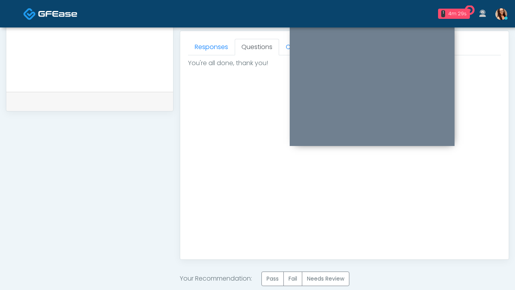
scroll to position [429, 0]
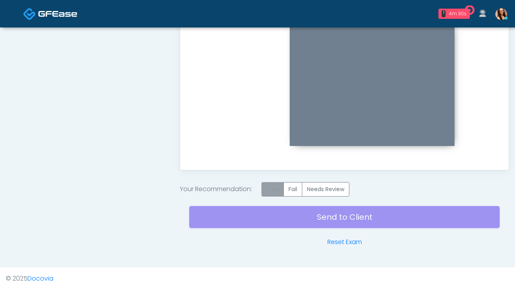
click at [270, 191] on label "Pass" at bounding box center [272, 189] width 22 height 15
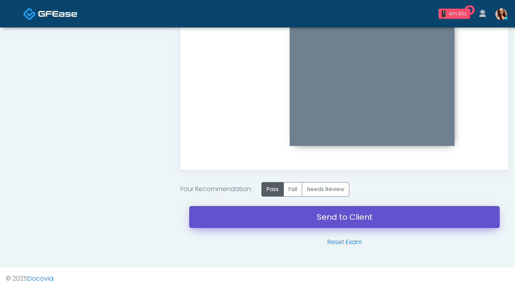
click at [261, 218] on link "Send to Client" at bounding box center [344, 217] width 310 height 22
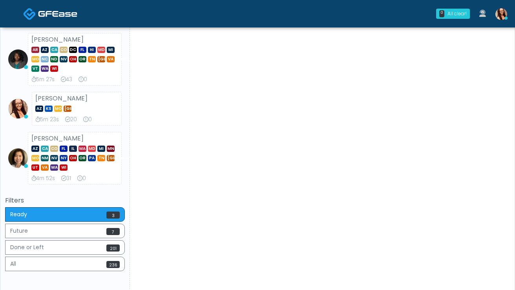
scroll to position [204, 0]
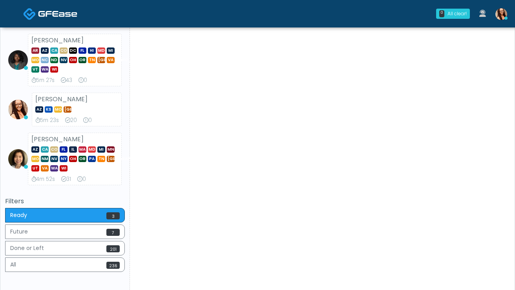
click at [505, 15] on img at bounding box center [501, 14] width 12 height 12
click at [502, 18] on img at bounding box center [501, 14] width 12 height 12
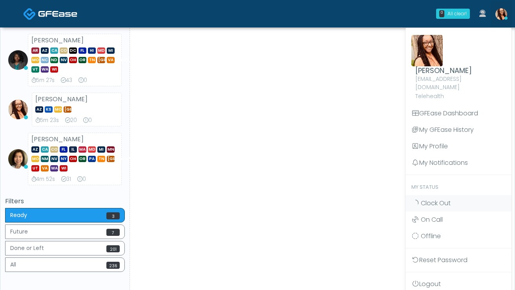
click at [431, 199] on span "Clock Out" at bounding box center [436, 203] width 30 height 9
